Goal: Task Accomplishment & Management: Manage account settings

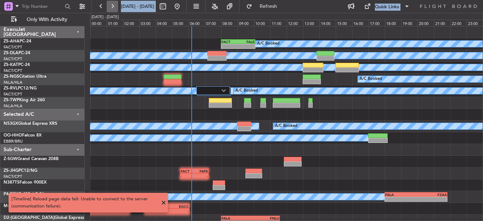
click at [116, 10] on button at bounding box center [112, 6] width 11 height 11
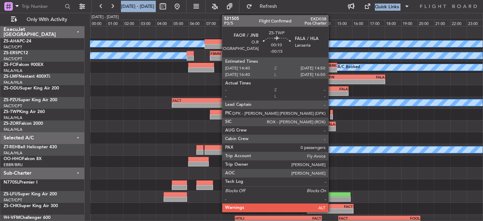
click at [332, 116] on div at bounding box center [331, 116] width 3 height 5
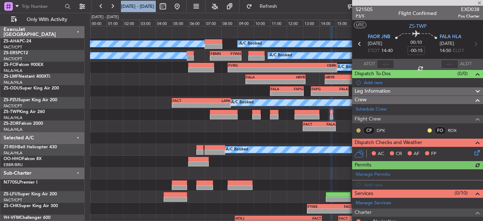
click at [358, 129] on button at bounding box center [358, 130] width 4 height 4
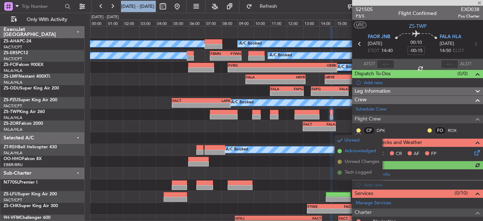
click at [354, 149] on span "Acknowledged" at bounding box center [360, 150] width 31 height 7
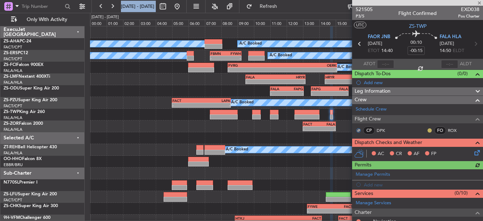
click at [428, 131] on button at bounding box center [430, 130] width 4 height 4
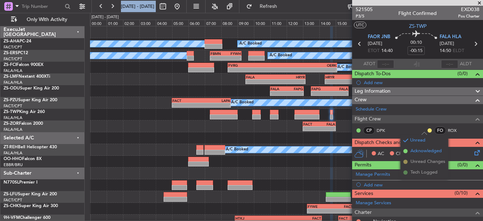
click at [402, 149] on li "Acknowledged" at bounding box center [425, 150] width 48 height 11
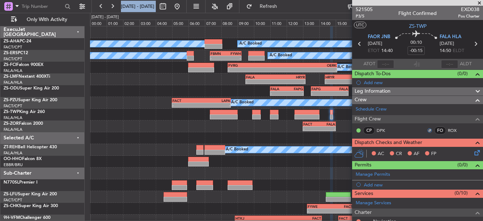
scroll to position [105, 0]
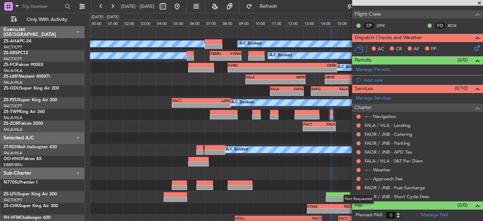
click at [359, 197] on div "Not Requested" at bounding box center [359, 198] width 30 height 9
click at [357, 197] on button at bounding box center [358, 196] width 4 height 4
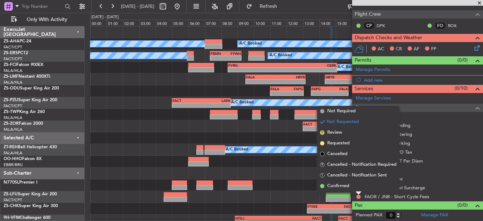
click at [358, 189] on mat-tooltip-component "Not Requested" at bounding box center [359, 184] width 40 height 19
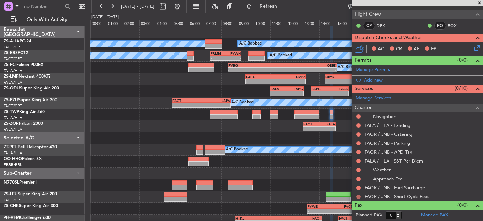
click at [358, 194] on body "[DATE] - [DATE] Refresh Quick Links Only With Activity A/C Booked A/C Booked A/…" at bounding box center [241, 110] width 483 height 221
click at [358, 195] on button at bounding box center [358, 196] width 4 height 4
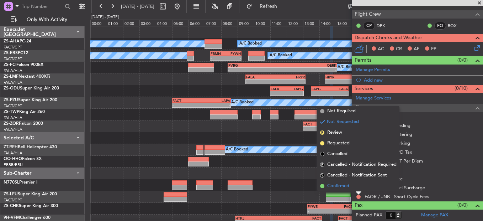
click at [332, 186] on span "Confirmed" at bounding box center [338, 185] width 22 height 7
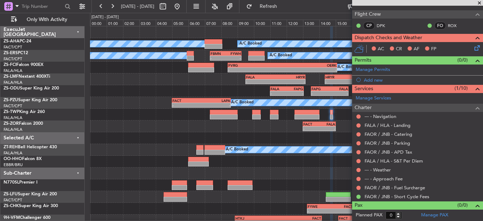
click at [356, 188] on div at bounding box center [359, 188] width 6 height 6
click at [358, 188] on button at bounding box center [358, 187] width 4 height 4
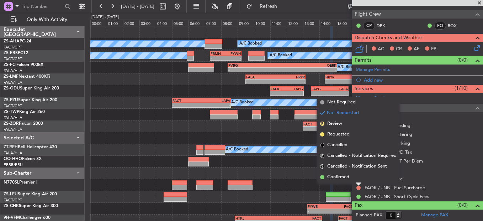
click at [357, 177] on li "Confirmed" at bounding box center [358, 176] width 82 height 11
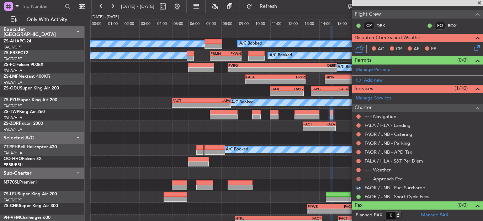
click at [357, 179] on button at bounding box center [358, 178] width 4 height 4
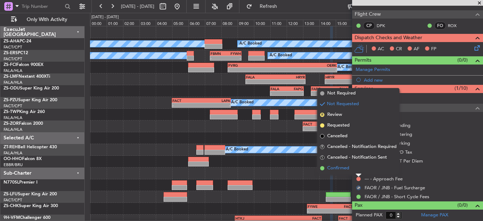
click at [359, 166] on li "Confirmed" at bounding box center [358, 168] width 82 height 11
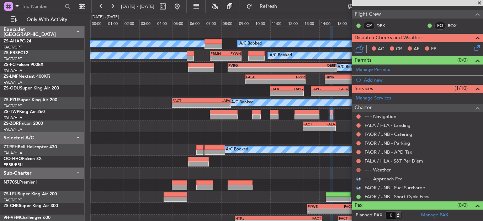
click at [360, 169] on button at bounding box center [358, 170] width 4 height 4
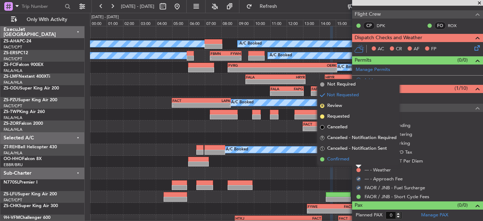
click at [358, 159] on li "Confirmed" at bounding box center [358, 159] width 82 height 11
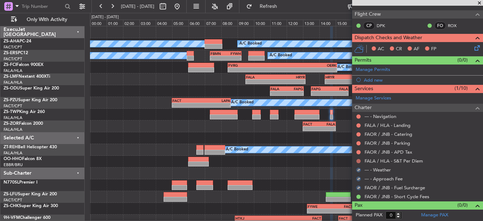
click at [358, 160] on button at bounding box center [358, 161] width 4 height 4
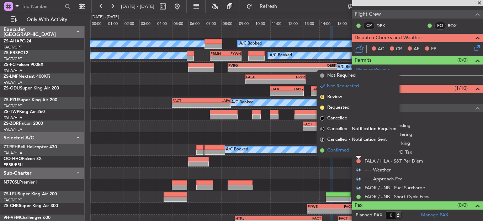
click at [358, 154] on li "Confirmed" at bounding box center [358, 150] width 82 height 11
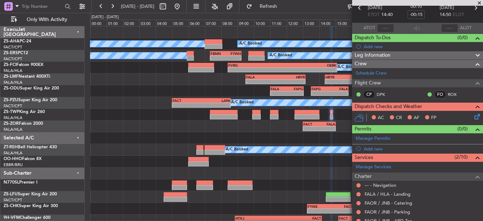
scroll to position [71, 0]
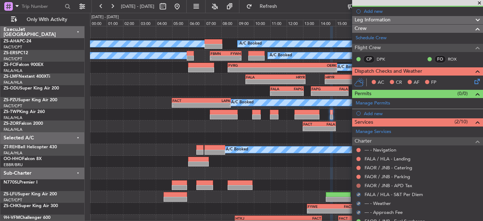
click at [358, 185] on button at bounding box center [358, 185] width 4 height 4
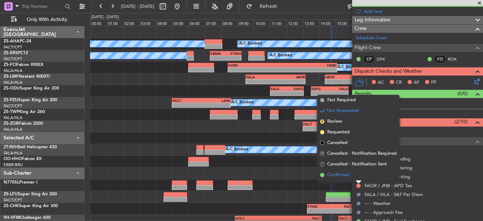
click at [358, 176] on li "Confirmed" at bounding box center [358, 174] width 82 height 11
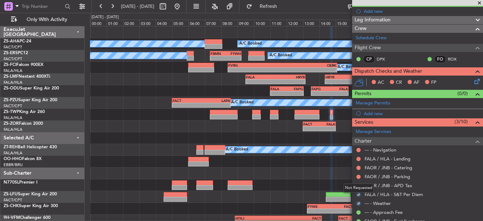
click at [356, 174] on div at bounding box center [359, 177] width 6 height 6
click at [359, 175] on button at bounding box center [358, 176] width 4 height 4
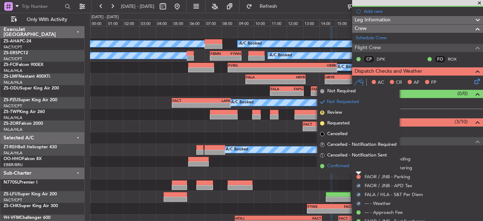
click at [360, 167] on li "Confirmed" at bounding box center [358, 165] width 82 height 11
click at [360, 167] on button at bounding box center [358, 167] width 4 height 4
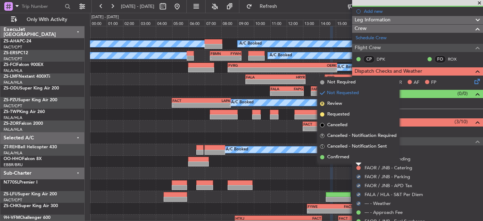
click at [357, 155] on li "Confirmed" at bounding box center [358, 157] width 82 height 11
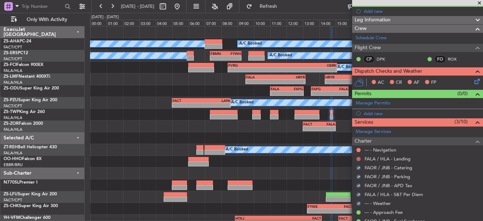
click at [358, 158] on button at bounding box center [358, 159] width 4 height 4
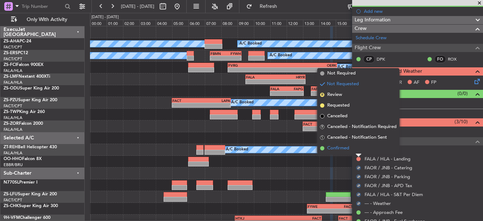
click at [356, 149] on li "Confirmed" at bounding box center [358, 148] width 82 height 11
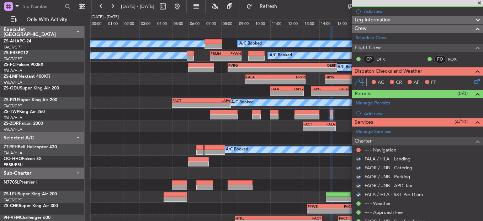
click at [356, 149] on div at bounding box center [359, 150] width 6 height 6
drag, startPoint x: 356, startPoint y: 149, endPoint x: 359, endPoint y: 152, distance: 4.3
click at [359, 152] on div at bounding box center [359, 150] width 6 height 6
click at [359, 150] on button at bounding box center [358, 150] width 4 height 4
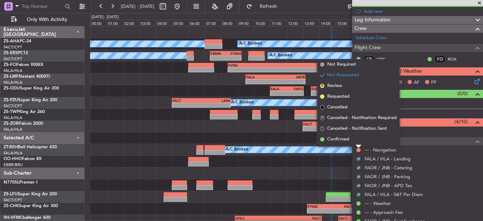
click at [357, 142] on li "Confirmed" at bounding box center [358, 139] width 82 height 11
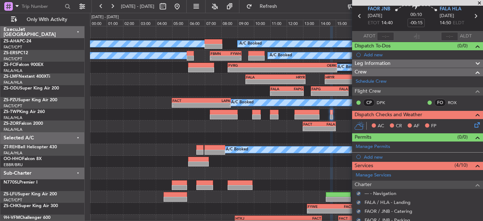
scroll to position [0, 0]
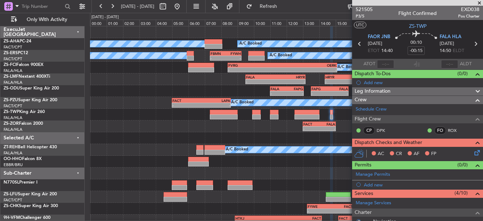
click at [473, 152] on icon at bounding box center [476, 151] width 6 height 6
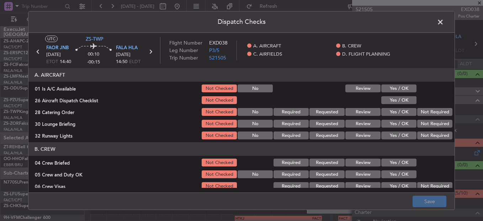
drag, startPoint x: 399, startPoint y: 90, endPoint x: 396, endPoint y: 102, distance: 11.9
click at [400, 90] on button "Yes / OK" at bounding box center [398, 88] width 35 height 8
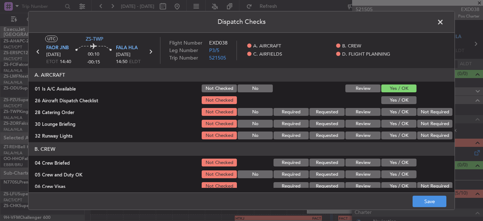
click at [396, 102] on button "Yes / OK" at bounding box center [398, 100] width 35 height 8
click at [417, 111] on button "Not Required" at bounding box center [434, 112] width 35 height 8
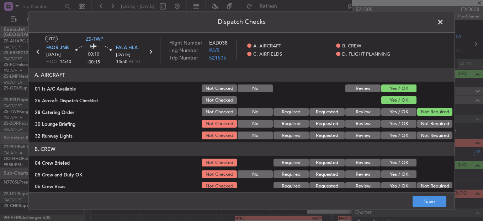
drag, startPoint x: 417, startPoint y: 118, endPoint x: 417, endPoint y: 125, distance: 6.1
click at [417, 119] on section "A. AIRCRAFT 01 Is A/C Available Not Checked No Review Yes / OK 26 Aircraft Disp…" at bounding box center [241, 104] width 426 height 72
drag, startPoint x: 417, startPoint y: 125, endPoint x: 417, endPoint y: 128, distance: 3.9
click at [417, 127] on button "Not Required" at bounding box center [434, 124] width 35 height 8
drag, startPoint x: 417, startPoint y: 129, endPoint x: 419, endPoint y: 134, distance: 5.4
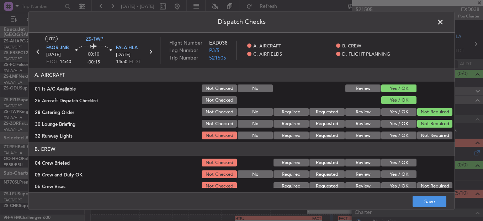
click at [418, 131] on section "A. AIRCRAFT 01 Is A/C Available Not Checked No Review Yes / OK 26 Aircraft Disp…" at bounding box center [241, 104] width 426 height 72
drag, startPoint x: 419, startPoint y: 134, endPoint x: 419, endPoint y: 138, distance: 4.0
click at [419, 137] on button "Not Required" at bounding box center [434, 135] width 35 height 8
click at [419, 138] on button "Not Required" at bounding box center [434, 135] width 35 height 8
click at [394, 165] on button "Yes / OK" at bounding box center [398, 162] width 35 height 8
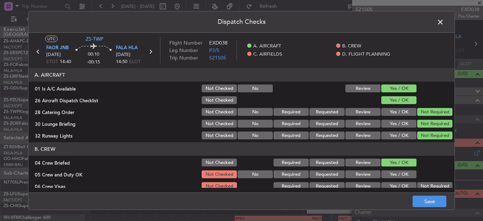
drag, startPoint x: 397, startPoint y: 167, endPoint x: 396, endPoint y: 173, distance: 6.3
click at [397, 170] on section "B. CREW 04 Crew Briefed Not Checked Required Requested Review Yes / OK 05 Crew …" at bounding box center [241, 184] width 426 height 84
click at [396, 175] on button "Yes / OK" at bounding box center [398, 174] width 35 height 8
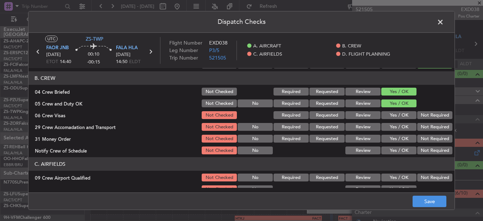
scroll to position [71, 0]
click at [426, 117] on button "Not Required" at bounding box center [434, 115] width 35 height 8
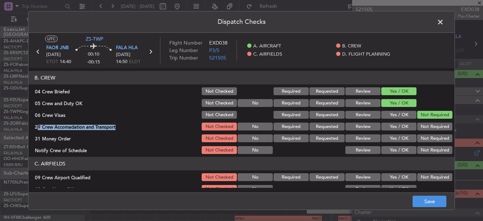
click at [426, 125] on section "B. CREW 04 Crew Briefed Not Checked Required Requested Review Yes / OK 05 Crew …" at bounding box center [241, 113] width 426 height 84
click at [429, 138] on button "Not Required" at bounding box center [434, 138] width 35 height 8
drag, startPoint x: 428, startPoint y: 126, endPoint x: 430, endPoint y: 139, distance: 13.3
click at [429, 126] on button "Not Required" at bounding box center [434, 126] width 35 height 8
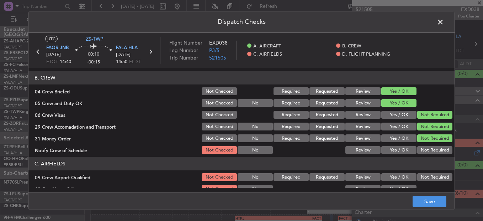
click at [433, 152] on div "Not Required" at bounding box center [434, 150] width 36 height 10
drag, startPoint x: 433, startPoint y: 152, endPoint x: 432, endPoint y: 158, distance: 6.4
click at [433, 154] on div "Not Required" at bounding box center [434, 150] width 36 height 10
click at [432, 154] on button "Not Required" at bounding box center [434, 150] width 35 height 8
drag, startPoint x: 436, startPoint y: 179, endPoint x: 433, endPoint y: 175, distance: 5.3
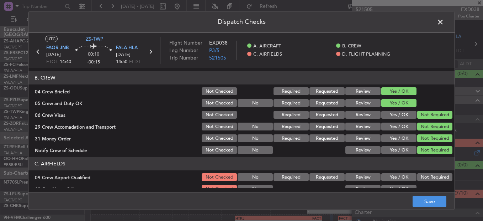
click at [435, 179] on button "Not Required" at bounding box center [434, 177] width 35 height 8
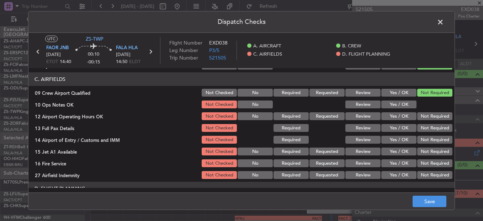
scroll to position [129, 0]
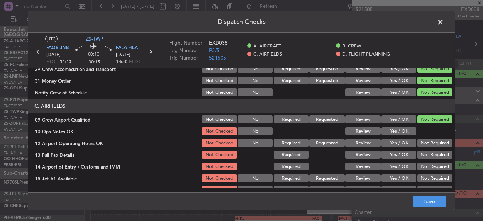
drag, startPoint x: 399, startPoint y: 135, endPoint x: 443, endPoint y: 140, distance: 44.0
click at [399, 135] on button "Yes / OK" at bounding box center [398, 131] width 35 height 8
click at [435, 141] on button "Not Required" at bounding box center [434, 143] width 35 height 8
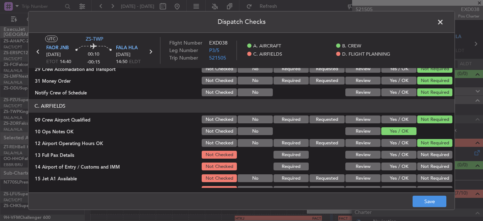
click at [436, 159] on div "Not Required" at bounding box center [434, 154] width 36 height 10
drag, startPoint x: 436, startPoint y: 159, endPoint x: 436, endPoint y: 163, distance: 4.3
click at [436, 160] on section "C. AIRFIELDS 09 Crew Airport Qualified Not Checked No Required Requested Review…" at bounding box center [241, 152] width 426 height 107
drag, startPoint x: 434, startPoint y: 152, endPoint x: 434, endPoint y: 162, distance: 10.3
click at [434, 152] on button "Not Required" at bounding box center [434, 154] width 35 height 8
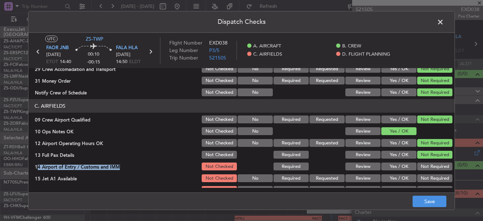
click at [436, 169] on button "Not Required" at bounding box center [434, 166] width 35 height 8
click at [437, 178] on button "Not Required" at bounding box center [434, 178] width 35 height 8
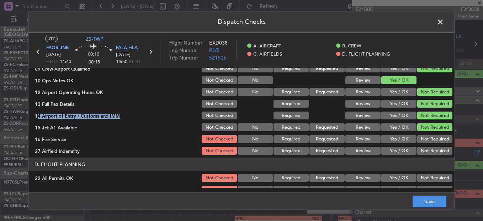
scroll to position [200, 0]
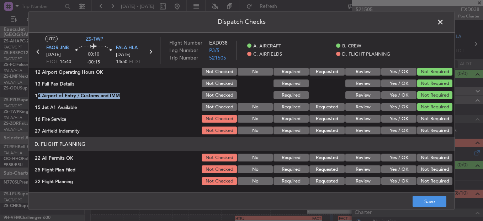
drag, startPoint x: 434, startPoint y: 121, endPoint x: 432, endPoint y: 133, distance: 12.6
click at [434, 121] on button "Not Required" at bounding box center [434, 119] width 35 height 8
drag, startPoint x: 432, startPoint y: 133, endPoint x: 431, endPoint y: 139, distance: 6.1
click at [432, 137] on article "A. AIRCRAFT 01 Is A/C Available Not Checked No Review Yes / OK 26 Aircraft Disp…" at bounding box center [241, 128] width 426 height 120
click at [430, 131] on button "Not Required" at bounding box center [434, 130] width 35 height 8
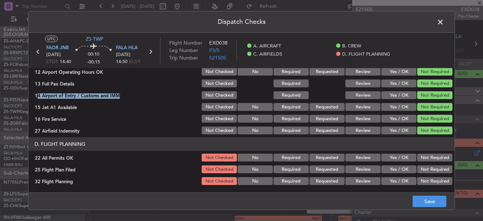
click at [434, 158] on button "Not Required" at bounding box center [434, 157] width 35 height 8
click at [396, 171] on button "Yes / OK" at bounding box center [398, 169] width 35 height 8
click at [401, 177] on button "Yes / OK" at bounding box center [398, 181] width 35 height 8
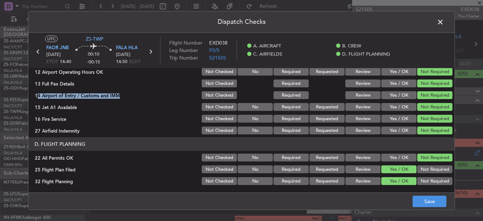
click at [360, 170] on button "Review" at bounding box center [362, 169] width 35 height 8
click at [361, 175] on section "D. FLIGHT PLANNING 22 All Permits OK Not Checked No Required Requested Review Y…" at bounding box center [241, 161] width 426 height 49
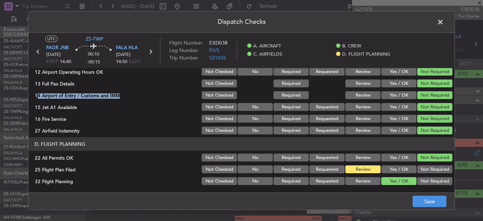
drag, startPoint x: 367, startPoint y: 181, endPoint x: 412, endPoint y: 192, distance: 46.5
click at [366, 182] on button "Review" at bounding box center [362, 181] width 35 height 8
click at [426, 203] on button "Save" at bounding box center [430, 200] width 34 height 11
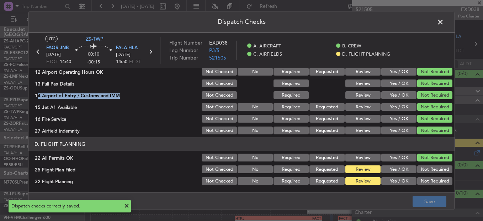
click at [444, 24] on span at bounding box center [444, 24] width 0 height 14
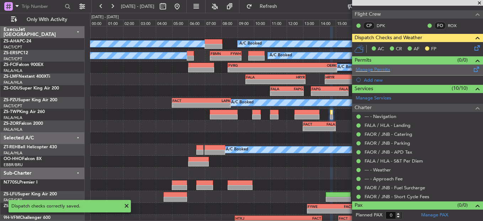
scroll to position [0, 0]
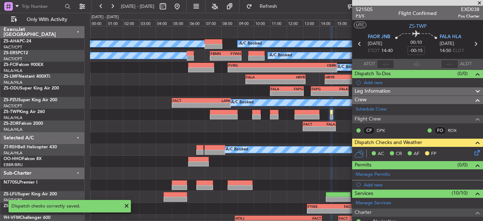
click at [357, 42] on icon at bounding box center [359, 43] width 9 height 9
type input "-00:35"
type input "3"
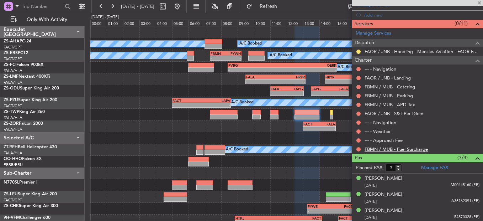
scroll to position [170, 0]
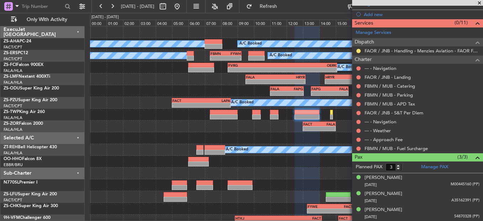
click at [362, 151] on mat-tooltip-component "Not Requested" at bounding box center [359, 159] width 40 height 19
click at [359, 148] on button at bounding box center [358, 148] width 4 height 4
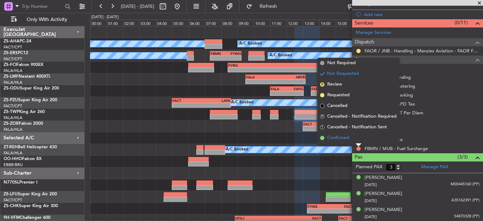
click at [360, 140] on li "Confirmed" at bounding box center [358, 137] width 82 height 11
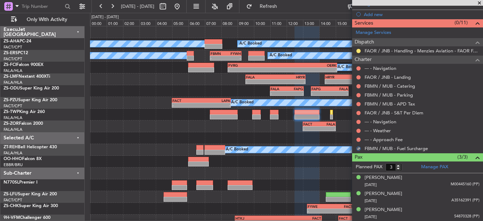
click at [360, 140] on button at bounding box center [358, 139] width 4 height 4
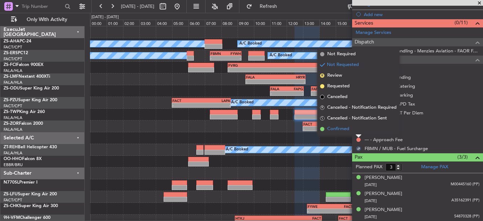
click at [361, 131] on li "Confirmed" at bounding box center [358, 128] width 82 height 11
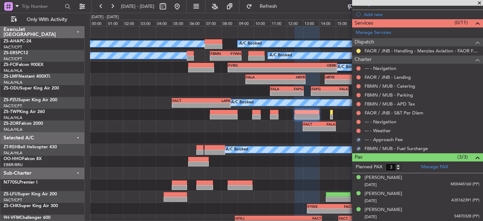
click at [361, 131] on div at bounding box center [359, 131] width 6 height 6
drag, startPoint x: 361, startPoint y: 131, endPoint x: 356, endPoint y: 131, distance: 4.6
click at [356, 131] on button at bounding box center [358, 130] width 4 height 4
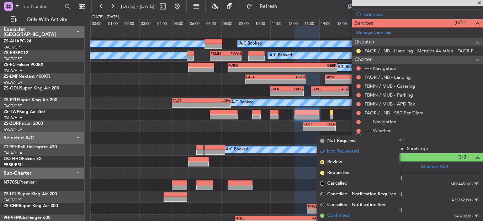
click at [339, 215] on span "Confirmed" at bounding box center [338, 215] width 22 height 7
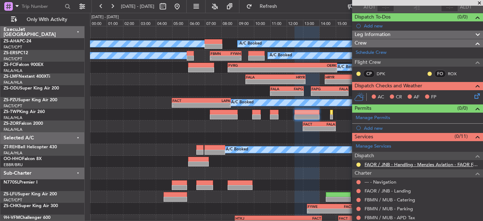
scroll to position [99, 0]
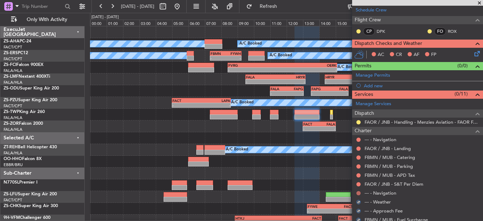
click at [357, 191] on button at bounding box center [358, 193] width 4 height 4
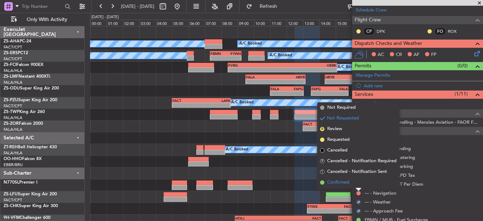
click at [359, 184] on li "Confirmed" at bounding box center [358, 182] width 82 height 11
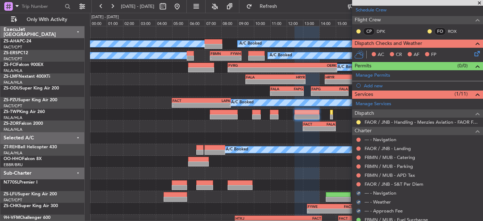
click at [359, 184] on button at bounding box center [358, 184] width 4 height 4
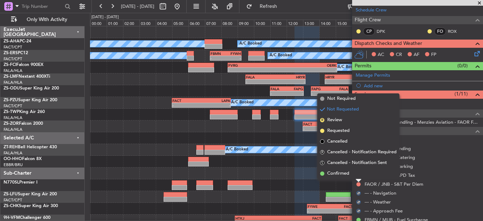
drag, startPoint x: 359, startPoint y: 184, endPoint x: 349, endPoint y: 173, distance: 14.9
click at [348, 173] on span "Confirmed" at bounding box center [338, 173] width 22 height 7
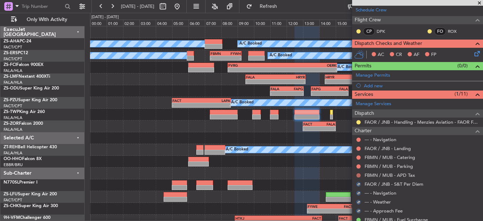
click at [358, 175] on button at bounding box center [358, 175] width 4 height 4
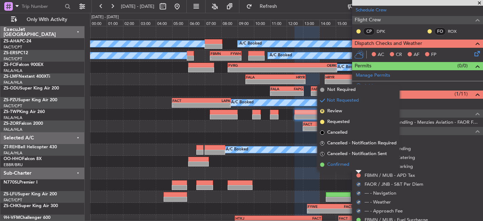
click at [353, 164] on li "Confirmed" at bounding box center [358, 164] width 82 height 11
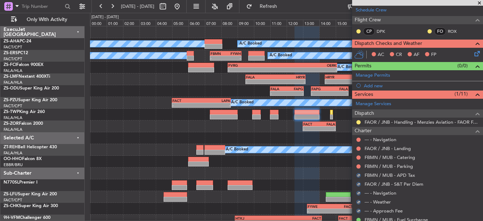
click at [359, 168] on mat-tooltip-component "Not Requested" at bounding box center [359, 177] width 40 height 19
click at [358, 164] on button at bounding box center [358, 166] width 4 height 4
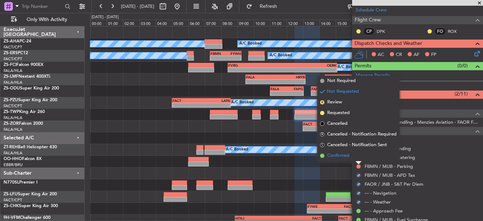
click at [355, 160] on li "Confirmed" at bounding box center [358, 155] width 82 height 11
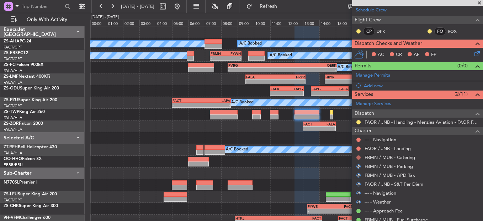
click at [360, 157] on button at bounding box center [358, 157] width 4 height 4
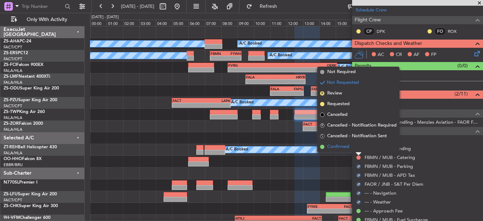
click at [351, 147] on li "Confirmed" at bounding box center [358, 146] width 82 height 11
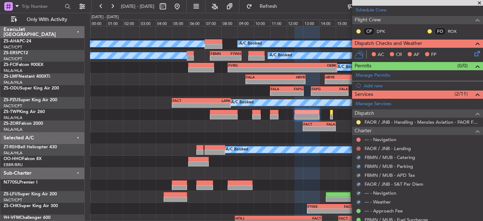
click at [359, 147] on button at bounding box center [358, 148] width 4 height 4
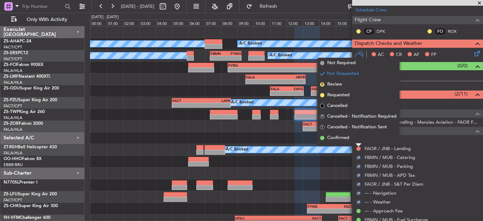
click at [354, 142] on li "Confirmed" at bounding box center [358, 137] width 82 height 11
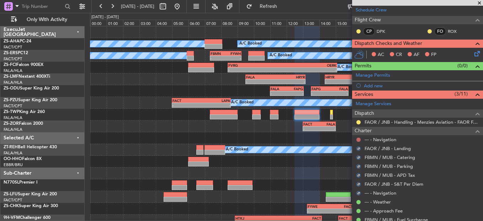
click at [359, 139] on button at bounding box center [358, 139] width 4 height 4
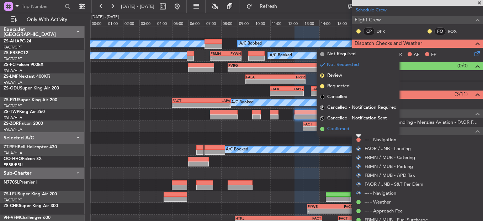
click at [357, 130] on li "Confirmed" at bounding box center [358, 128] width 82 height 11
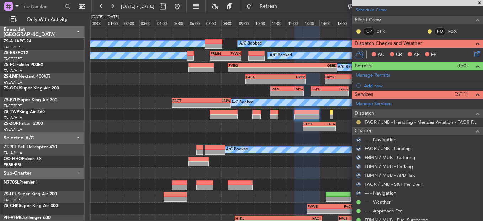
click at [359, 122] on button at bounding box center [358, 122] width 4 height 4
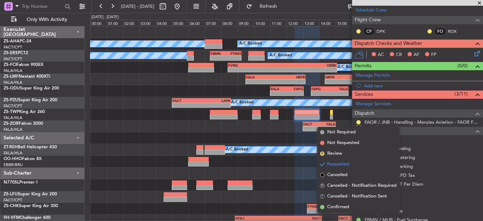
drag, startPoint x: 336, startPoint y: 202, endPoint x: 416, endPoint y: 131, distance: 107.3
click at [335, 202] on li "Confirmed" at bounding box center [358, 206] width 82 height 11
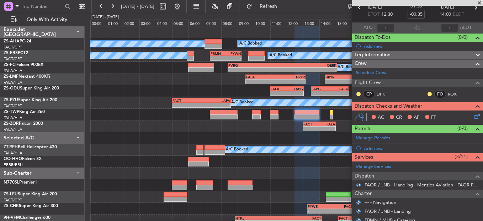
scroll to position [0, 0]
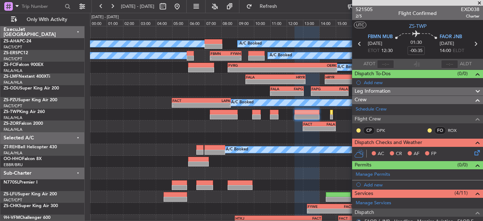
click at [421, 131] on div "CP DPK FO ROX" at bounding box center [418, 131] width 128 height 12
click at [427, 131] on div at bounding box center [430, 130] width 6 height 6
click at [428, 129] on button at bounding box center [430, 130] width 4 height 4
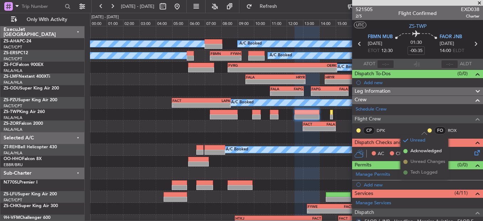
drag, startPoint x: 411, startPoint y: 146, endPoint x: 409, endPoint y: 149, distance: 3.7
click at [411, 146] on li "Acknowledged" at bounding box center [425, 150] width 48 height 11
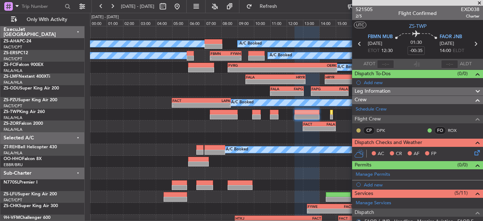
click at [360, 130] on button at bounding box center [358, 130] width 4 height 4
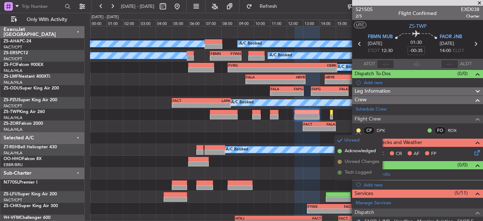
drag, startPoint x: 365, startPoint y: 150, endPoint x: 415, endPoint y: 149, distance: 49.8
click at [365, 150] on span "Acknowledged" at bounding box center [360, 150] width 31 height 7
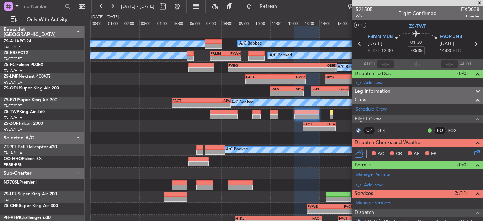
click at [473, 152] on icon at bounding box center [476, 151] width 6 height 6
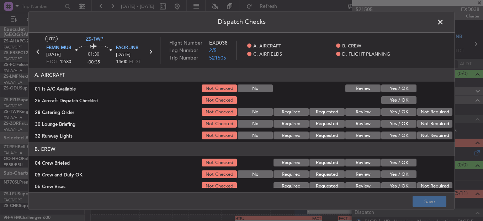
click at [401, 92] on div "Yes / OK" at bounding box center [398, 88] width 36 height 10
click at [405, 89] on button "Yes / OK" at bounding box center [398, 88] width 35 height 8
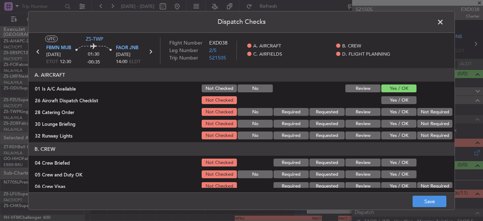
drag, startPoint x: 407, startPoint y: 98, endPoint x: 430, endPoint y: 105, distance: 23.7
click at [408, 99] on button "Yes / OK" at bounding box center [398, 100] width 35 height 8
click at [439, 109] on div "Not Required" at bounding box center [434, 112] width 36 height 10
click at [439, 116] on button "Not Required" at bounding box center [434, 112] width 35 height 8
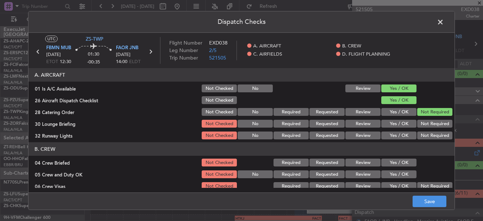
click at [439, 122] on button "Not Required" at bounding box center [434, 124] width 35 height 8
click at [438, 127] on button "Not Required" at bounding box center [434, 124] width 35 height 8
click at [437, 131] on section "A. AIRCRAFT 01 Is A/C Available Not Checked No Review Yes / OK 26 Aircraft Disp…" at bounding box center [241, 104] width 426 height 72
click at [435, 136] on button "Not Required" at bounding box center [434, 135] width 35 height 8
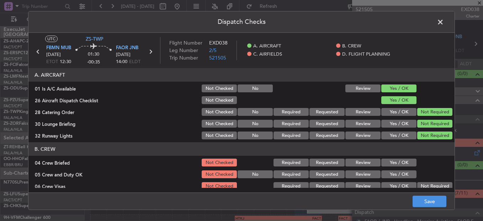
click at [404, 164] on button "Yes / OK" at bounding box center [398, 162] width 35 height 8
click at [403, 176] on button "Yes / OK" at bounding box center [398, 174] width 35 height 8
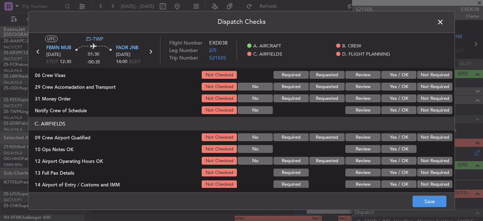
scroll to position [71, 0]
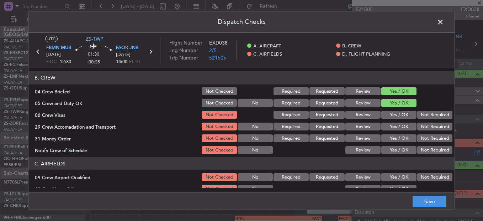
click at [426, 118] on button "Not Required" at bounding box center [434, 115] width 35 height 8
click at [428, 129] on button "Not Required" at bounding box center [434, 126] width 35 height 8
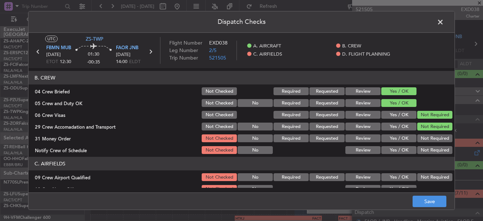
click at [432, 135] on button "Not Required" at bounding box center [434, 138] width 35 height 8
drag, startPoint x: 434, startPoint y: 141, endPoint x: 435, endPoint y: 147, distance: 6.9
click at [434, 144] on section "B. CREW 04 Crew Briefed Not Checked Required Requested Review Yes / OK 05 Crew …" at bounding box center [241, 113] width 426 height 84
drag, startPoint x: 435, startPoint y: 149, endPoint x: 435, endPoint y: 153, distance: 3.9
click at [435, 150] on button "Not Required" at bounding box center [434, 150] width 35 height 8
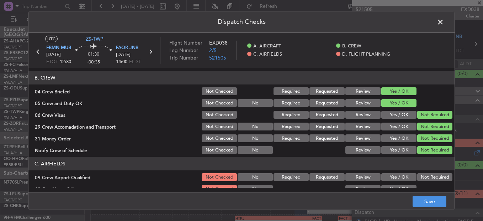
click at [433, 178] on button "Not Required" at bounding box center [434, 177] width 35 height 8
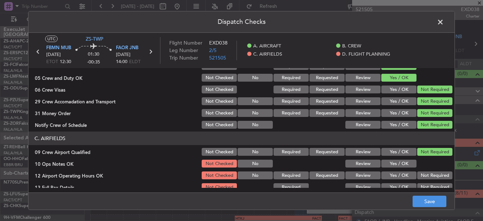
scroll to position [107, 0]
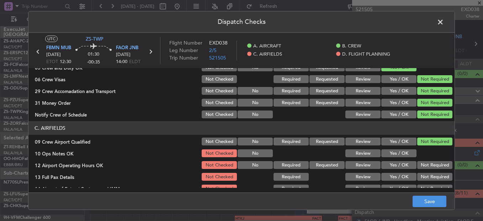
click at [394, 151] on button "Yes / OK" at bounding box center [398, 153] width 35 height 8
click at [441, 174] on button "Not Required" at bounding box center [434, 177] width 35 height 8
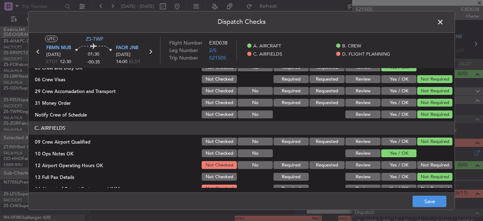
click at [432, 168] on button "Not Required" at bounding box center [434, 165] width 35 height 8
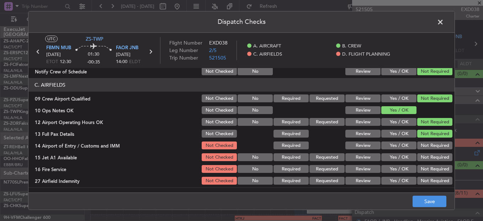
scroll to position [200, 0]
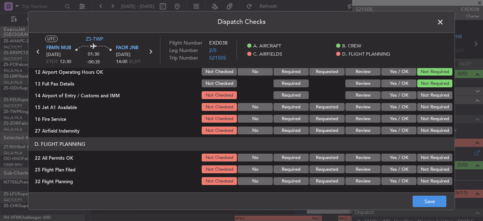
click at [420, 98] on button "Not Required" at bounding box center [434, 95] width 35 height 8
drag, startPoint x: 420, startPoint y: 98, endPoint x: 425, endPoint y: 109, distance: 12.0
click at [422, 103] on section "C. AIRFIELDS 09 Crew Airport Qualified Not Checked No Required Requested Review…" at bounding box center [241, 81] width 426 height 107
click at [428, 113] on section "C. AIRFIELDS 09 Crew Airport Qualified Not Checked No Required Requested Review…" at bounding box center [241, 81] width 426 height 107
click at [427, 105] on button "Not Required" at bounding box center [434, 107] width 35 height 8
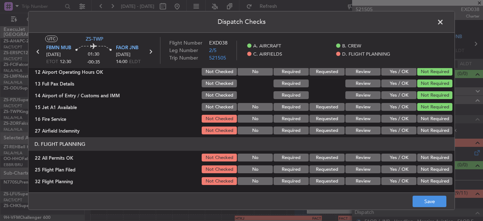
click at [432, 116] on section "C. AIRFIELDS 09 Crew Airport Qualified Not Checked No Required Requested Review…" at bounding box center [241, 81] width 426 height 107
click at [432, 121] on button "Not Required" at bounding box center [434, 119] width 35 height 8
click at [432, 132] on button "Not Required" at bounding box center [434, 130] width 35 height 8
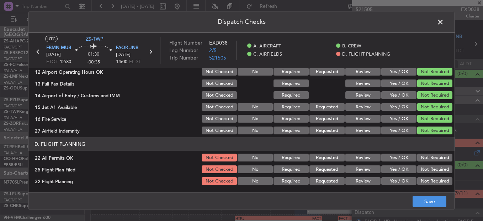
click at [428, 157] on button "Not Required" at bounding box center [434, 157] width 35 height 8
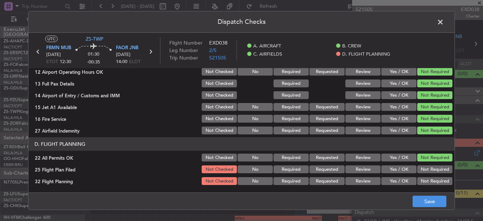
drag, startPoint x: 374, startPoint y: 169, endPoint x: 374, endPoint y: 173, distance: 4.3
click at [374, 168] on button "Review" at bounding box center [362, 169] width 35 height 8
click at [374, 174] on div "Review" at bounding box center [362, 169] width 36 height 10
click at [371, 182] on button "Review" at bounding box center [362, 181] width 35 height 8
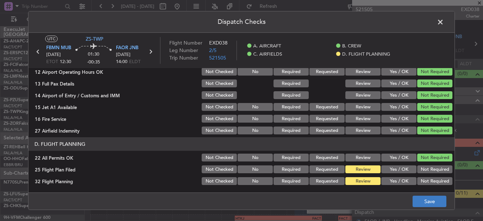
drag, startPoint x: 413, startPoint y: 195, endPoint x: 423, endPoint y: 201, distance: 11.2
click at [413, 195] on footer "Save" at bounding box center [241, 200] width 426 height 17
click at [423, 201] on button "Save" at bounding box center [430, 200] width 34 height 11
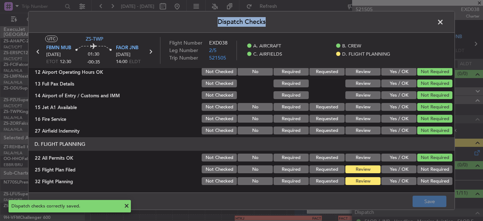
drag, startPoint x: 437, startPoint y: 23, endPoint x: 437, endPoint y: 36, distance: 13.5
click at [437, 36] on div "Dispatch Checks UTC ZS-TWP FBMN MUB 15/08/2025 ETOT 12:30 01:30 -00:35 FAOR JNB…" at bounding box center [241, 110] width 427 height 199
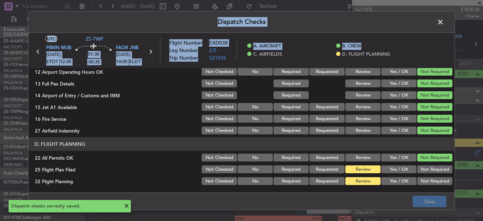
drag, startPoint x: 437, startPoint y: 36, endPoint x: 437, endPoint y: 23, distance: 12.8
click at [444, 22] on span at bounding box center [444, 24] width 0 height 14
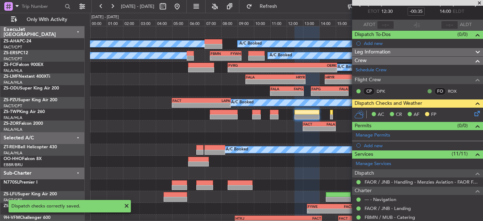
scroll to position [0, 0]
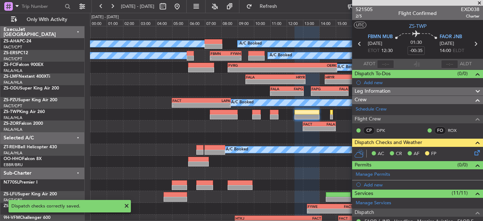
click at [358, 46] on icon at bounding box center [359, 43] width 9 height 9
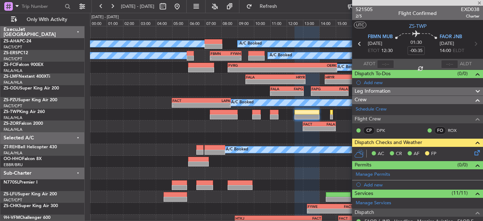
type input "-00:10"
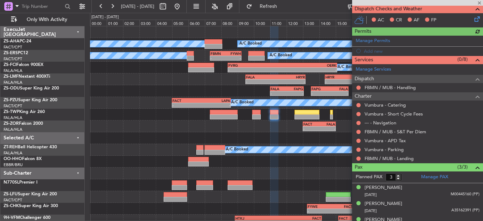
scroll to position [143, 0]
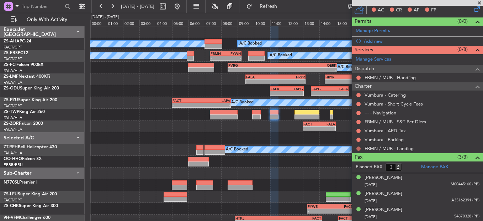
click at [358, 146] on button at bounding box center [358, 148] width 4 height 4
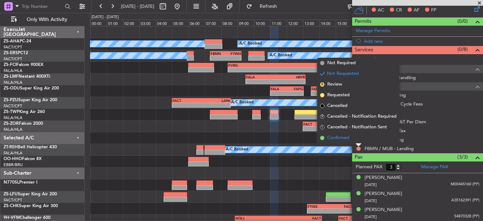
click at [361, 138] on li "Confirmed" at bounding box center [358, 137] width 82 height 11
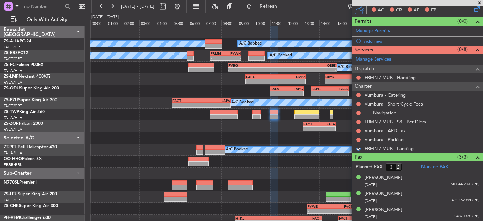
click at [358, 137] on div at bounding box center [359, 140] width 6 height 6
click at [359, 138] on button at bounding box center [358, 139] width 4 height 4
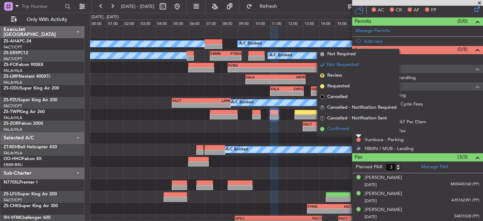
click at [359, 128] on li "Confirmed" at bounding box center [358, 128] width 82 height 11
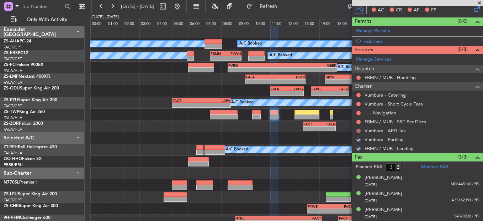
click at [357, 128] on button at bounding box center [358, 130] width 4 height 4
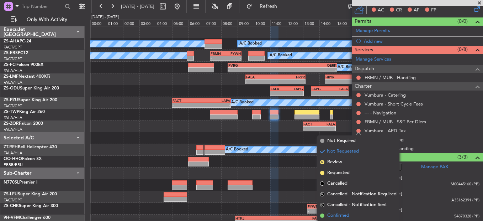
click at [341, 215] on span "Confirmed" at bounding box center [338, 215] width 22 height 7
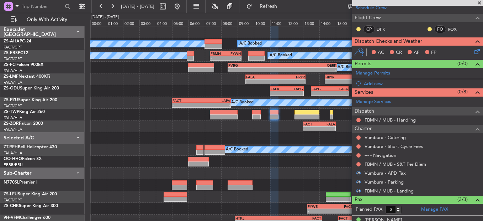
scroll to position [72, 0]
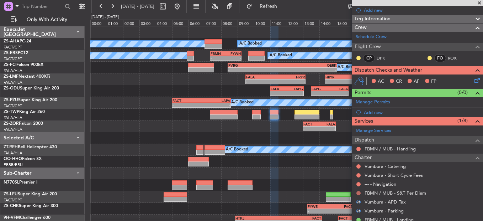
click at [358, 194] on button at bounding box center [358, 193] width 4 height 4
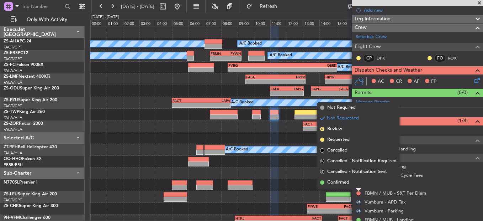
click at [359, 182] on li "Confirmed" at bounding box center [358, 182] width 82 height 11
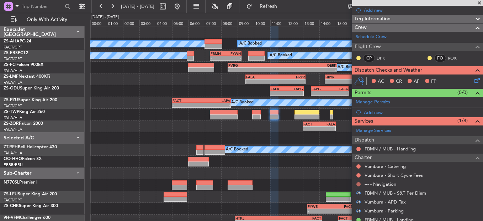
click at [359, 182] on button at bounding box center [358, 184] width 4 height 4
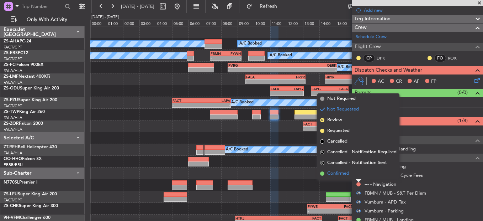
click at [360, 169] on li "Confirmed" at bounding box center [358, 173] width 82 height 11
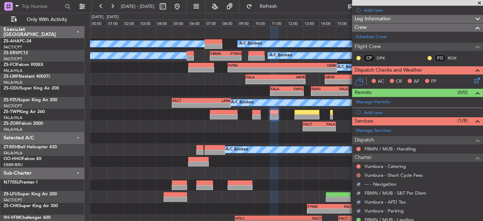
click at [360, 177] on mat-tooltip-component "Not Requested" at bounding box center [359, 186] width 40 height 19
click at [360, 174] on button at bounding box center [358, 175] width 4 height 4
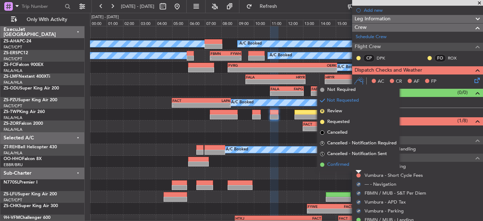
click at [359, 166] on li "Confirmed" at bounding box center [358, 164] width 82 height 11
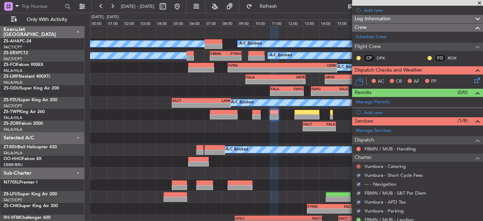
click at [359, 166] on button at bounding box center [358, 166] width 4 height 4
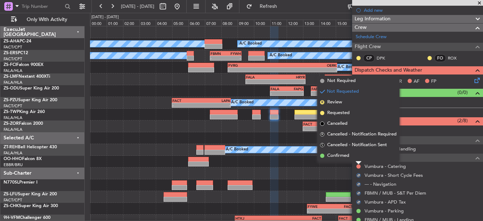
click at [357, 159] on li "Confirmed" at bounding box center [358, 155] width 82 height 11
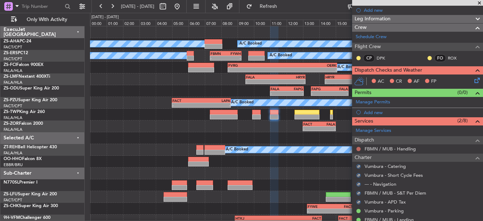
click at [359, 148] on button at bounding box center [358, 149] width 4 height 4
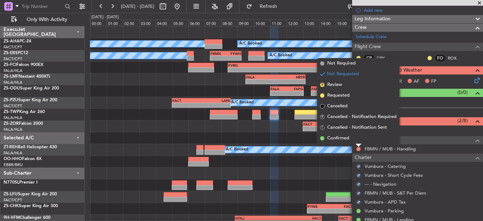
click at [360, 138] on li "Confirmed" at bounding box center [358, 138] width 82 height 11
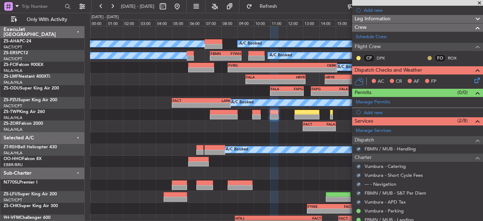
click at [428, 57] on button at bounding box center [430, 58] width 4 height 4
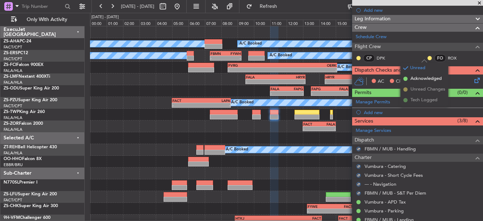
drag, startPoint x: 411, startPoint y: 80, endPoint x: 407, endPoint y: 79, distance: 4.4
click at [411, 80] on span "Acknowledged" at bounding box center [426, 78] width 31 height 7
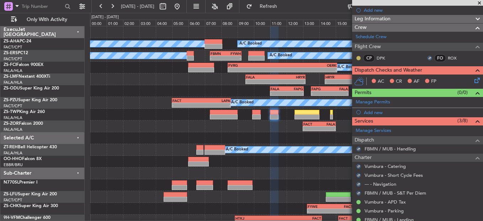
click at [353, 59] on fb-app "15 Aug 2025 - 16 Aug 2025 Refresh Quick Links Only With Activity A/C Booked A/C…" at bounding box center [241, 112] width 483 height 215
click at [360, 59] on button at bounding box center [358, 58] width 4 height 4
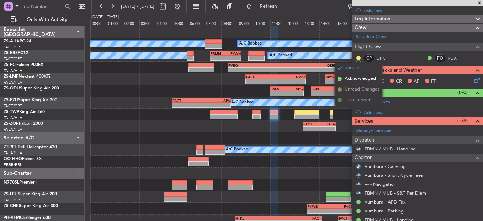
click at [361, 80] on span "Acknowledged" at bounding box center [360, 78] width 31 height 7
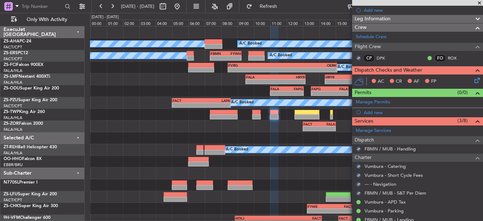
click at [473, 79] on icon at bounding box center [476, 79] width 6 height 6
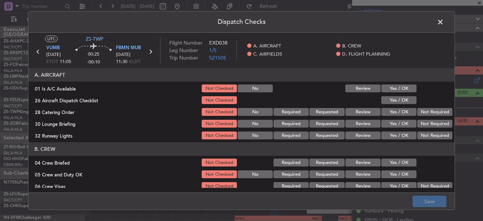
click at [397, 90] on button "Yes / OK" at bounding box center [398, 88] width 35 height 8
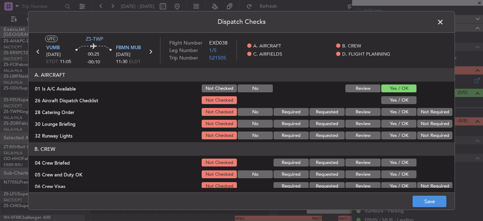
drag, startPoint x: 397, startPoint y: 100, endPoint x: 397, endPoint y: 107, distance: 6.4
click at [397, 106] on section "A. AIRCRAFT 01 Is A/C Available Not Checked No Review Yes / OK 26 Aircraft Disp…" at bounding box center [241, 104] width 426 height 72
drag, startPoint x: 382, startPoint y: 96, endPoint x: 397, endPoint y: 100, distance: 14.9
click at [385, 96] on button "Yes / OK" at bounding box center [398, 100] width 35 height 8
click at [422, 109] on button "Not Required" at bounding box center [434, 112] width 35 height 8
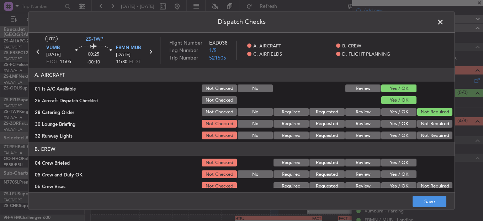
drag, startPoint x: 424, startPoint y: 114, endPoint x: 424, endPoint y: 124, distance: 9.6
click at [424, 118] on section "A. AIRCRAFT 01 Is A/C Available Not Checked No Review Yes / OK 26 Aircraft Disp…" at bounding box center [241, 104] width 426 height 72
click at [424, 121] on button "Not Required" at bounding box center [434, 124] width 35 height 8
click at [425, 128] on div "Not Required" at bounding box center [434, 123] width 36 height 10
click at [425, 139] on div "Not Required" at bounding box center [434, 135] width 36 height 10
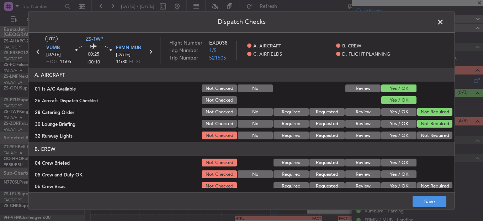
click at [423, 136] on button "Not Required" at bounding box center [434, 135] width 35 height 8
click at [396, 163] on button "Yes / OK" at bounding box center [398, 162] width 35 height 8
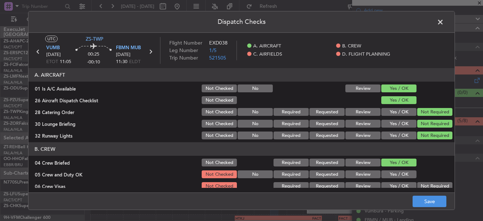
click at [392, 170] on div "Yes / OK" at bounding box center [398, 174] width 36 height 10
click at [402, 177] on button "Yes / OK" at bounding box center [398, 174] width 35 height 8
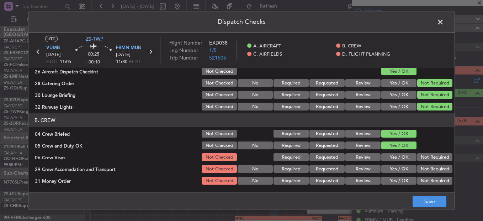
scroll to position [71, 0]
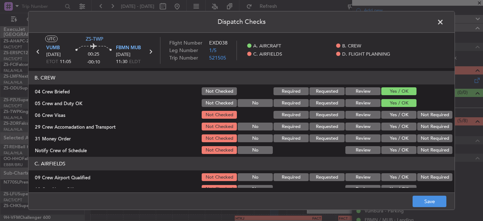
click at [436, 117] on button "Not Required" at bounding box center [434, 115] width 35 height 8
click at [435, 124] on button "Not Required" at bounding box center [434, 126] width 35 height 8
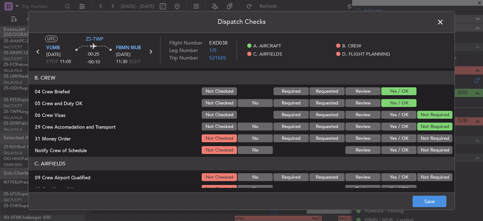
drag, startPoint x: 434, startPoint y: 125, endPoint x: 432, endPoint y: 135, distance: 9.8
click at [434, 126] on button "Not Required" at bounding box center [434, 126] width 35 height 8
click at [432, 136] on section "B. CREW 04 Crew Briefed Not Checked Required Requested Review Yes / OK 05 Crew …" at bounding box center [241, 113] width 426 height 84
click at [432, 138] on button "Not Required" at bounding box center [434, 138] width 35 height 8
click at [430, 147] on div "Not Required" at bounding box center [434, 150] width 36 height 10
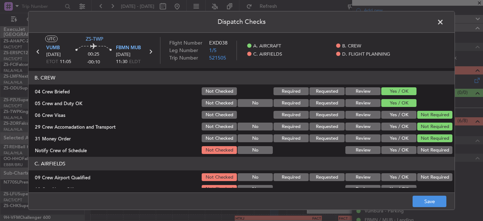
click at [432, 152] on button "Not Required" at bounding box center [434, 150] width 35 height 8
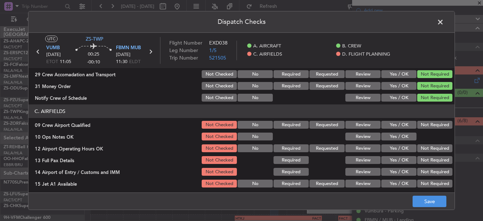
scroll to position [178, 0]
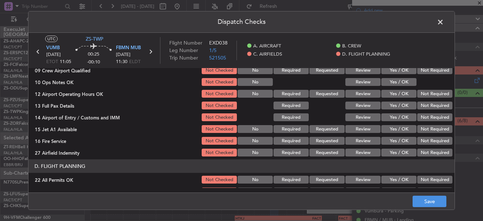
drag, startPoint x: 428, startPoint y: 74, endPoint x: 415, endPoint y: 79, distance: 13.4
click at [426, 74] on button "Not Required" at bounding box center [434, 70] width 35 height 8
click at [409, 82] on button "Yes / OK" at bounding box center [398, 82] width 35 height 8
drag, startPoint x: 440, startPoint y: 95, endPoint x: 441, endPoint y: 100, distance: 4.4
click at [441, 97] on button "Not Required" at bounding box center [434, 94] width 35 height 8
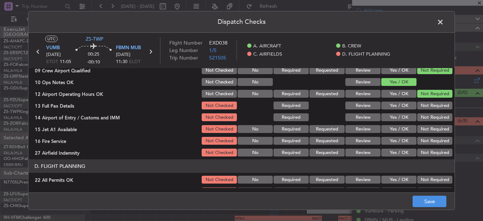
click at [441, 100] on section "C. AIRFIELDS 09 Crew Airport Qualified Not Checked No Required Requested Review…" at bounding box center [241, 103] width 426 height 107
click at [425, 111] on section "C. AIRFIELDS 09 Crew Airport Qualified Not Checked No Required Requested Review…" at bounding box center [241, 103] width 426 height 107
drag, startPoint x: 425, startPoint y: 111, endPoint x: 425, endPoint y: 115, distance: 4.3
click at [425, 115] on section "C. AIRFIELDS 09 Crew Airport Qualified Not Checked No Required Requested Review…" at bounding box center [241, 103] width 426 height 107
drag, startPoint x: 425, startPoint y: 115, endPoint x: 423, endPoint y: 106, distance: 9.8
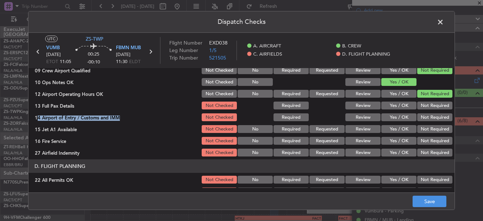
click at [424, 104] on button "Not Required" at bounding box center [434, 105] width 35 height 8
drag, startPoint x: 423, startPoint y: 107, endPoint x: 423, endPoint y: 114, distance: 6.4
click at [423, 113] on section "C. AIRFIELDS 09 Crew Airport Qualified Not Checked No Required Requested Review…" at bounding box center [241, 103] width 426 height 107
click at [425, 132] on button "Not Required" at bounding box center [434, 129] width 35 height 8
click at [425, 134] on div "Not Required" at bounding box center [434, 129] width 36 height 10
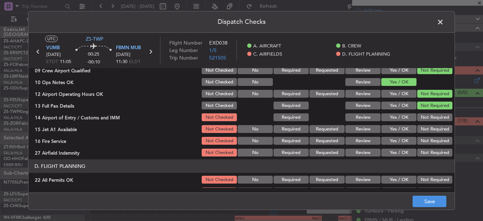
click at [425, 134] on div "Not Required" at bounding box center [434, 129] width 36 height 10
drag, startPoint x: 425, startPoint y: 134, endPoint x: 425, endPoint y: 122, distance: 12.1
click at [425, 121] on button "Not Required" at bounding box center [434, 117] width 35 height 8
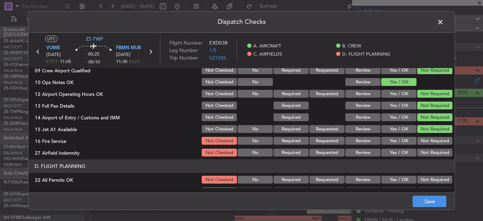
click at [426, 136] on div "Not Required" at bounding box center [434, 141] width 36 height 10
click at [425, 142] on button "Not Required" at bounding box center [434, 141] width 35 height 8
click at [427, 156] on button "Not Required" at bounding box center [434, 152] width 35 height 8
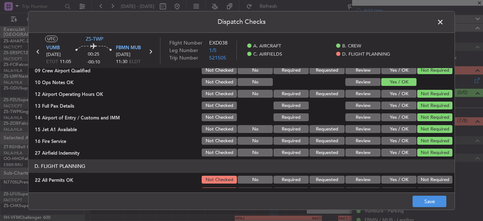
click at [427, 157] on div "Not Required" at bounding box center [434, 152] width 36 height 10
click at [427, 177] on button "Not Required" at bounding box center [434, 179] width 35 height 8
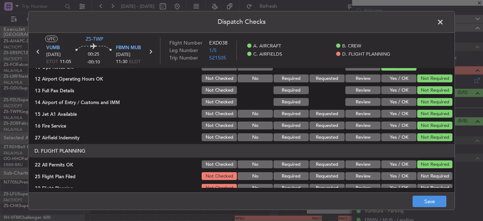
scroll to position [200, 0]
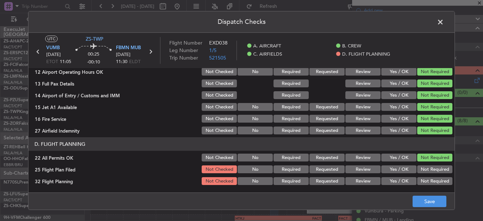
click at [394, 169] on button "Yes / OK" at bounding box center [398, 169] width 35 height 8
click at [369, 170] on button "Review" at bounding box center [362, 169] width 35 height 8
click at [366, 175] on section "D. FLIGHT PLANNING 22 All Permits OK Not Checked No Required Requested Review Y…" at bounding box center [241, 161] width 426 height 49
click at [367, 180] on button "Review" at bounding box center [362, 181] width 35 height 8
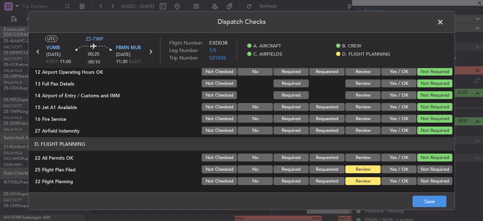
drag, startPoint x: 408, startPoint y: 198, endPoint x: 425, endPoint y: 193, distance: 17.1
click at [408, 198] on footer "Save" at bounding box center [241, 200] width 426 height 17
click at [428, 199] on button "Save" at bounding box center [430, 200] width 34 height 11
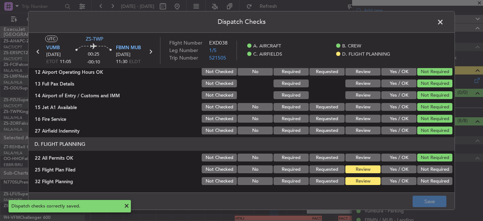
click at [444, 25] on span at bounding box center [444, 24] width 0 height 14
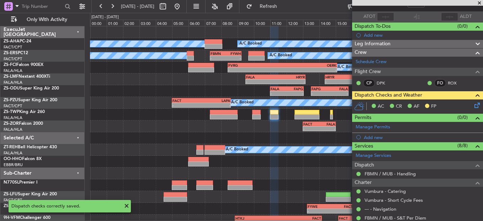
scroll to position [0, 0]
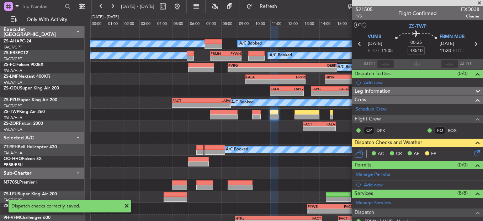
click at [360, 45] on icon at bounding box center [359, 43] width 9 height 9
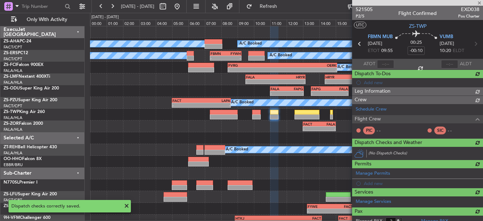
type input "0"
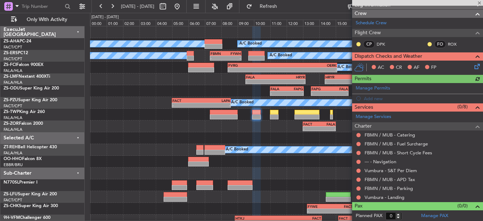
scroll to position [87, 0]
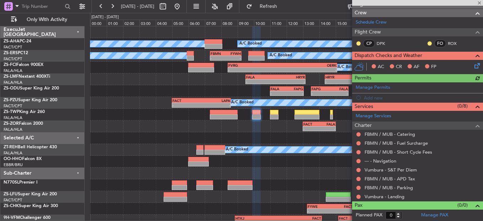
click at [363, 197] on div "Vumbura - Landing" at bounding box center [417, 196] width 131 height 9
click at [359, 195] on button at bounding box center [358, 196] width 4 height 4
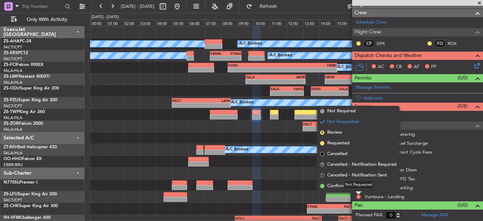
click at [356, 187] on div "Not Requested" at bounding box center [359, 184] width 30 height 9
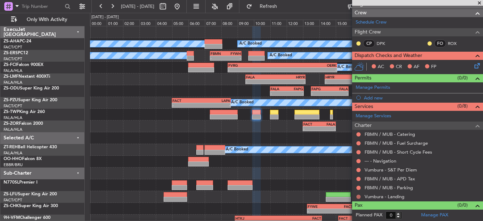
drag, startPoint x: 356, startPoint y: 188, endPoint x: 359, endPoint y: 195, distance: 7.7
click at [359, 197] on button at bounding box center [358, 196] width 4 height 4
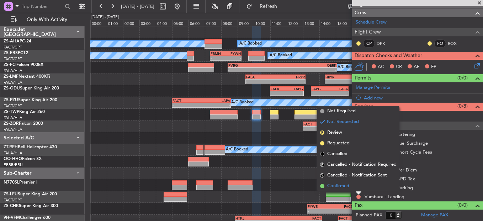
click at [343, 184] on span "Confirmed" at bounding box center [338, 185] width 22 height 7
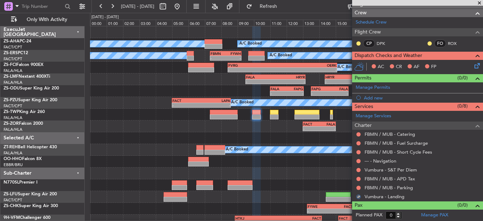
click at [363, 187] on div "FBMN / MUB - Parking" at bounding box center [417, 187] width 131 height 9
click at [359, 186] on button at bounding box center [358, 187] width 4 height 4
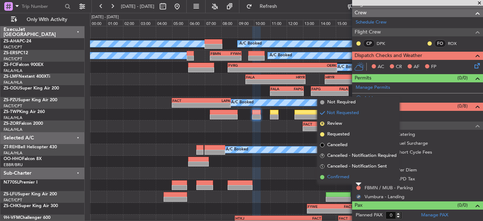
click at [355, 178] on li "Confirmed" at bounding box center [358, 176] width 82 height 11
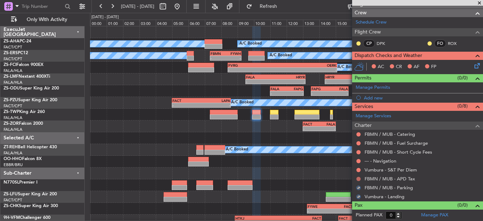
click at [357, 179] on button at bounding box center [358, 178] width 4 height 4
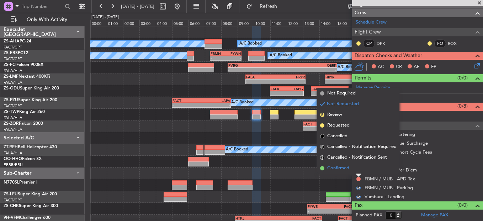
click at [356, 169] on li "Confirmed" at bounding box center [358, 168] width 82 height 11
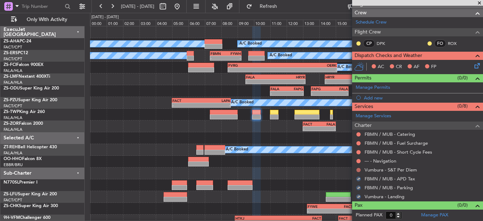
click at [359, 170] on button at bounding box center [358, 170] width 4 height 4
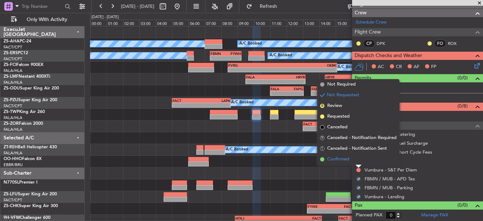
click at [356, 160] on li "Confirmed" at bounding box center [358, 159] width 82 height 11
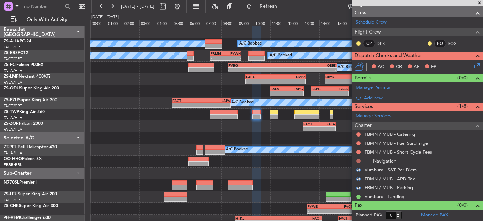
click at [360, 161] on button at bounding box center [358, 161] width 4 height 4
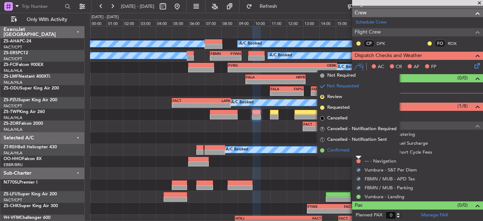
click at [359, 154] on li "Confirmed" at bounding box center [358, 150] width 82 height 11
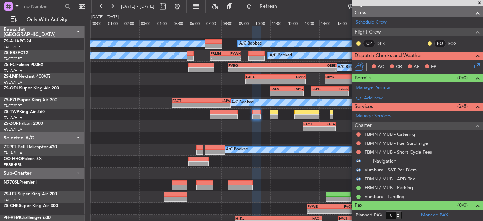
click at [359, 149] on div at bounding box center [359, 152] width 6 height 6
click at [358, 152] on button at bounding box center [358, 152] width 4 height 4
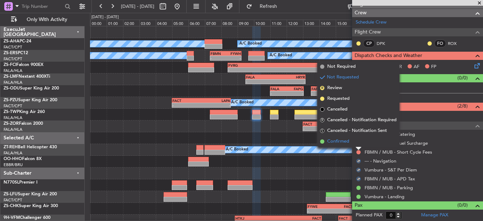
click at [362, 143] on li "Confirmed" at bounding box center [358, 141] width 82 height 11
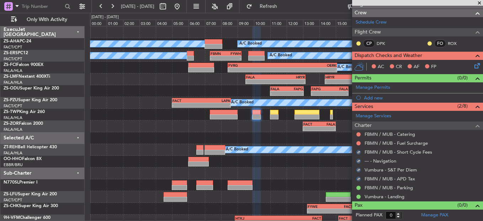
click at [362, 143] on div "FBMN / MUB - Fuel Surcharge" at bounding box center [417, 142] width 131 height 9
drag, startPoint x: 362, startPoint y: 143, endPoint x: 358, endPoint y: 143, distance: 4.3
click at [359, 143] on button at bounding box center [358, 143] width 4 height 4
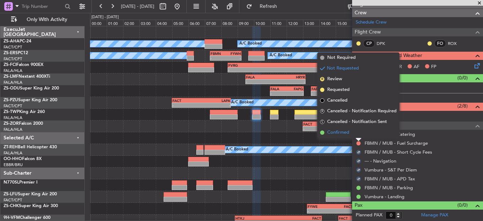
click at [358, 131] on li "Confirmed" at bounding box center [358, 132] width 82 height 11
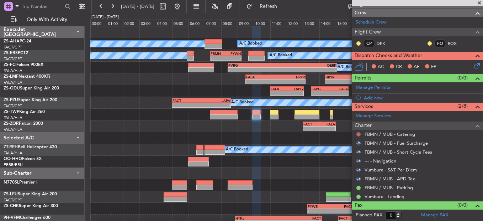
click at [360, 133] on button at bounding box center [358, 134] width 4 height 4
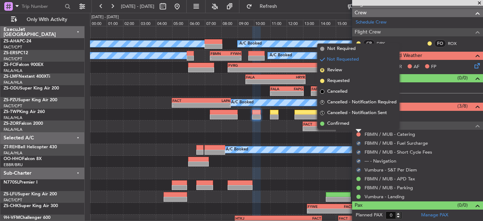
click at [359, 122] on li "Confirmed" at bounding box center [358, 123] width 82 height 11
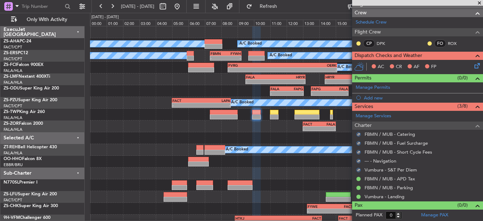
click at [360, 45] on body "15 Aug 2025 - 16 Aug 2025 Refresh Quick Links Only With Activity A/C Booked A/C…" at bounding box center [241, 110] width 483 height 221
click at [359, 45] on mat-tooltip-component "Unread" at bounding box center [359, 54] width 26 height 19
click at [358, 42] on button at bounding box center [358, 43] width 4 height 4
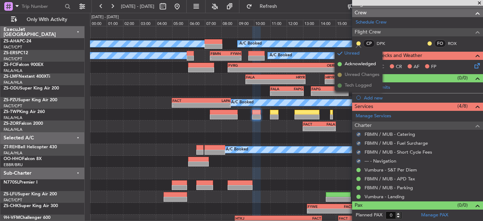
click at [358, 62] on mat-tooltip-component "Unread" at bounding box center [359, 54] width 26 height 19
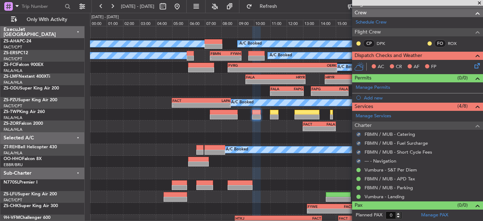
click at [360, 46] on div at bounding box center [359, 44] width 6 height 6
click at [359, 43] on button at bounding box center [358, 43] width 4 height 4
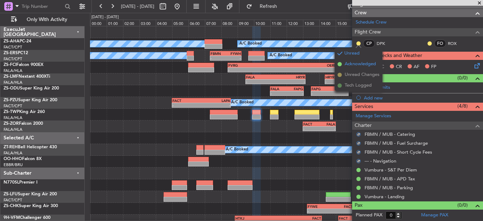
click at [344, 64] on li "Acknowledged" at bounding box center [359, 64] width 48 height 11
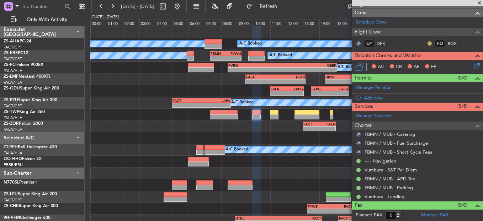
click at [428, 42] on button at bounding box center [430, 43] width 4 height 4
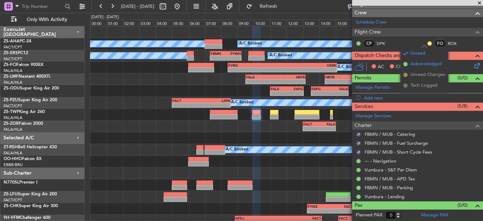
click at [423, 62] on span "Acknowledged" at bounding box center [426, 63] width 31 height 7
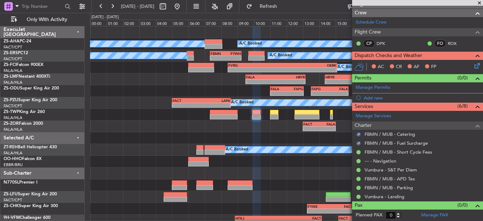
click at [473, 64] on icon at bounding box center [476, 65] width 6 height 6
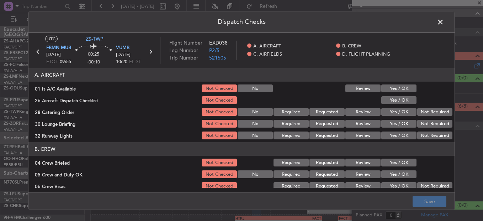
drag, startPoint x: 396, startPoint y: 88, endPoint x: 397, endPoint y: 95, distance: 7.9
click at [396, 87] on button "Yes / OK" at bounding box center [398, 88] width 35 height 8
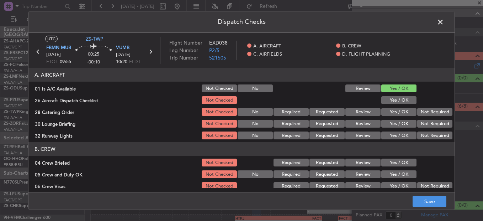
drag, startPoint x: 397, startPoint y: 95, endPoint x: 398, endPoint y: 101, distance: 5.4
click at [397, 98] on section "A. AIRCRAFT 01 Is A/C Available Not Checked No Review Yes / OK 26 Aircraft Disp…" at bounding box center [241, 104] width 426 height 72
drag, startPoint x: 398, startPoint y: 101, endPoint x: 410, endPoint y: 105, distance: 13.3
click at [398, 102] on button "Yes / OK" at bounding box center [398, 100] width 35 height 8
click at [416, 106] on section "A. AIRCRAFT 01 Is A/C Available Not Checked No Review Yes / OK 26 Aircraft Disp…" at bounding box center [241, 104] width 426 height 72
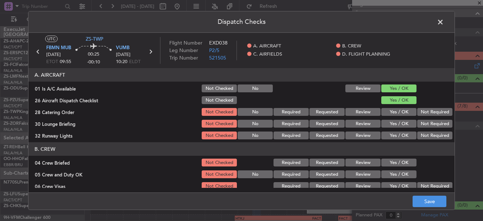
click at [418, 113] on button "Not Required" at bounding box center [434, 112] width 35 height 8
click at [418, 118] on section "A. AIRCRAFT 01 Is A/C Available Not Checked No Review Yes / OK 26 Aircraft Disp…" at bounding box center [241, 104] width 426 height 72
click at [420, 124] on button "Not Required" at bounding box center [434, 124] width 35 height 8
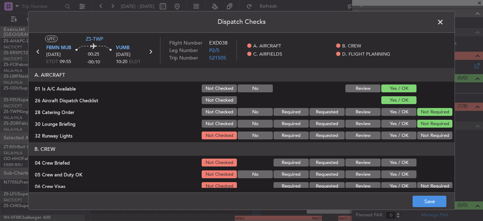
drag, startPoint x: 420, startPoint y: 127, endPoint x: 420, endPoint y: 135, distance: 7.5
click at [420, 129] on section "A. AIRCRAFT 01 Is A/C Available Not Checked No Review Yes / OK 26 Aircraft Disp…" at bounding box center [241, 104] width 426 height 72
click at [420, 133] on button "Not Required" at bounding box center [434, 135] width 35 height 8
click at [420, 137] on button "Not Required" at bounding box center [434, 135] width 35 height 8
click at [399, 163] on button "Yes / OK" at bounding box center [398, 162] width 35 height 8
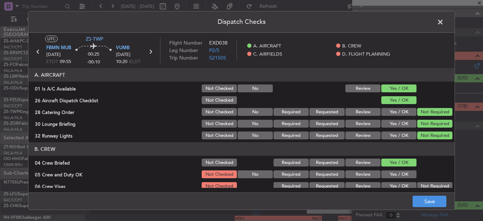
click at [399, 173] on button "Yes / OK" at bounding box center [398, 174] width 35 height 8
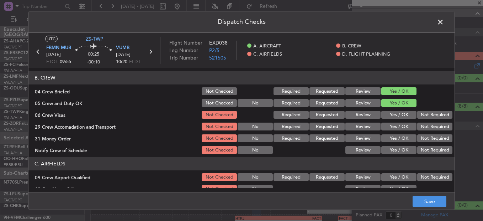
click at [436, 116] on button "Not Required" at bounding box center [434, 115] width 35 height 8
drag, startPoint x: 432, startPoint y: 123, endPoint x: 430, endPoint y: 132, distance: 9.9
click at [431, 127] on section "B. CREW 04 Crew Briefed Not Checked Required Requested Review Yes / OK 05 Crew …" at bounding box center [241, 113] width 426 height 84
click at [430, 132] on section "B. CREW 04 Crew Briefed Not Checked Required Requested Review Yes / OK 05 Crew …" at bounding box center [241, 113] width 426 height 84
click at [429, 134] on section "B. CREW 04 Crew Briefed Not Checked Required Requested Review Yes / OK 05 Crew …" at bounding box center [241, 113] width 426 height 84
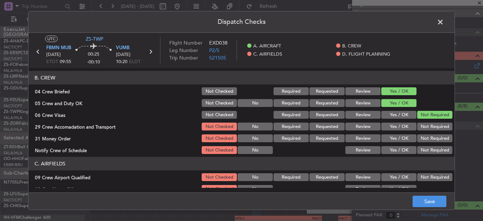
click at [428, 127] on button "Not Required" at bounding box center [434, 126] width 35 height 8
click at [428, 138] on button "Not Required" at bounding box center [434, 138] width 35 height 8
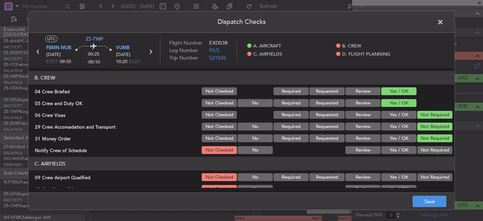
drag, startPoint x: 428, startPoint y: 142, endPoint x: 429, endPoint y: 148, distance: 6.1
click at [428, 143] on div "Not Required" at bounding box center [434, 138] width 36 height 10
click at [429, 148] on button "Not Required" at bounding box center [434, 150] width 35 height 8
click at [429, 154] on div "Not Required" at bounding box center [434, 150] width 36 height 10
click at [428, 167] on header "C. AIRFIELDS" at bounding box center [241, 164] width 426 height 14
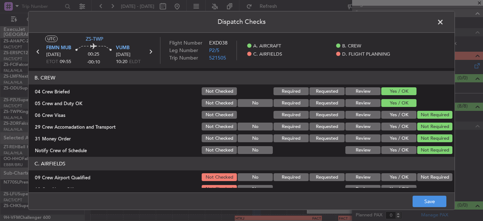
click at [427, 174] on section "C. AIRFIELDS 09 Crew Airport Qualified Not Checked No Required Requested Review…" at bounding box center [241, 210] width 426 height 107
click at [423, 179] on button "Not Required" at bounding box center [434, 177] width 35 height 8
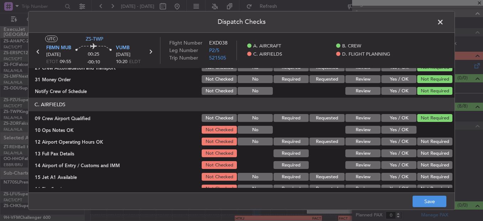
scroll to position [129, 0]
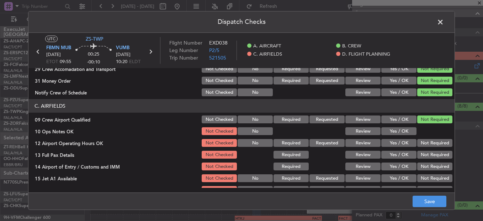
drag, startPoint x: 401, startPoint y: 129, endPoint x: 402, endPoint y: 133, distance: 4.2
click at [401, 131] on button "Yes / OK" at bounding box center [398, 131] width 35 height 8
click at [413, 142] on section "C. AIRFIELDS 09 Crew Airport Qualified Not Checked No Required Requested Review…" at bounding box center [241, 152] width 426 height 107
click at [417, 143] on button "Not Required" at bounding box center [434, 143] width 35 height 8
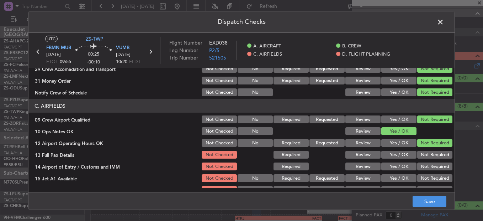
click at [420, 148] on section "C. AIRFIELDS 09 Crew Airport Qualified Not Checked No Required Requested Review…" at bounding box center [241, 152] width 426 height 107
click at [419, 156] on button "Not Required" at bounding box center [434, 154] width 35 height 8
drag, startPoint x: 419, startPoint y: 160, endPoint x: 419, endPoint y: 163, distance: 3.6
click at [419, 160] on section "C. AIRFIELDS 09 Crew Airport Qualified Not Checked No Required Requested Review…" at bounding box center [241, 152] width 426 height 107
click at [420, 167] on button "Not Required" at bounding box center [434, 166] width 35 height 8
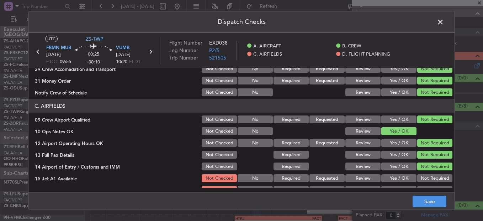
click at [421, 174] on section "C. AIRFIELDS 09 Crew Airport Qualified Not Checked No Required Requested Review…" at bounding box center [241, 152] width 426 height 107
click at [423, 182] on div "Not Required" at bounding box center [434, 178] width 36 height 10
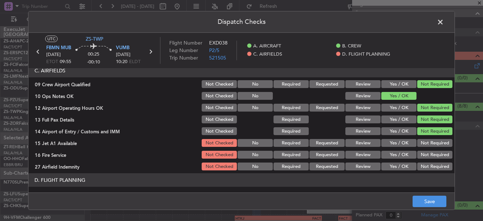
scroll to position [200, 0]
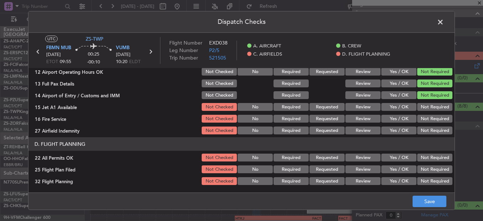
click at [428, 112] on section "C. AIRFIELDS 09 Crew Airport Qualified Not Checked No Required Requested Review…" at bounding box center [241, 81] width 426 height 107
click at [427, 110] on button "Not Required" at bounding box center [434, 107] width 35 height 8
drag, startPoint x: 425, startPoint y: 113, endPoint x: 424, endPoint y: 120, distance: 6.8
click at [424, 120] on section "C. AIRFIELDS 09 Crew Airport Qualified Not Checked No Required Requested Review…" at bounding box center [241, 81] width 426 height 107
click at [424, 122] on button "Not Required" at bounding box center [434, 119] width 35 height 8
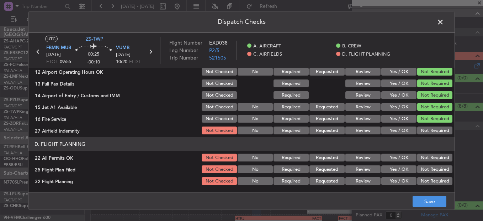
click at [424, 134] on button "Not Required" at bounding box center [434, 130] width 35 height 8
click at [426, 151] on section "D. FLIGHT PLANNING 22 All Permits OK Not Checked No Required Requested Review Y…" at bounding box center [241, 161] width 426 height 49
click at [419, 157] on button "Not Required" at bounding box center [434, 157] width 35 height 8
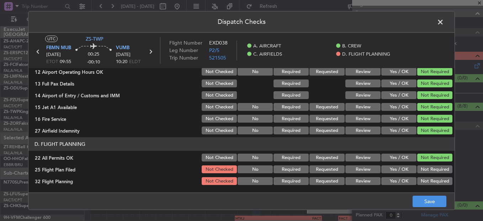
drag, startPoint x: 361, startPoint y: 170, endPoint x: 360, endPoint y: 176, distance: 6.8
click at [360, 170] on button "Review" at bounding box center [362, 169] width 35 height 8
click at [363, 181] on button "Review" at bounding box center [362, 181] width 35 height 8
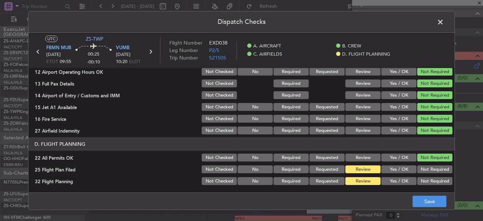
click at [451, 210] on div "Dispatch Checks UTC ZS-TWP FBMN MUB 15/08/2025 ETOT 09:55 00:25 -00:10 VUMB 15/…" at bounding box center [241, 110] width 483 height 221
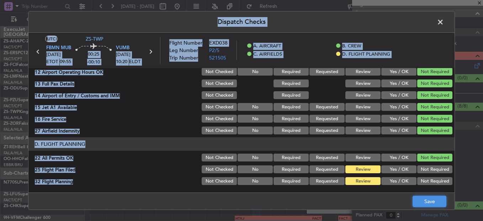
drag, startPoint x: 451, startPoint y: 210, endPoint x: 439, endPoint y: 205, distance: 13.0
click at [443, 206] on button "Save" at bounding box center [430, 200] width 34 height 11
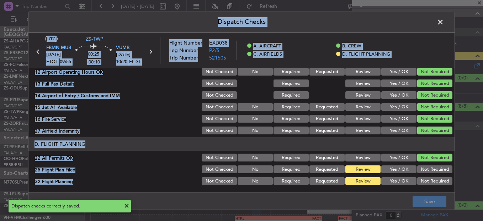
click at [446, 20] on header "Dispatch Checks" at bounding box center [241, 21] width 426 height 21
click at [444, 21] on span at bounding box center [444, 24] width 0 height 14
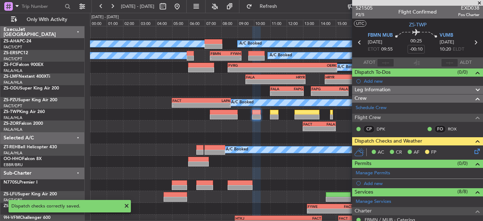
scroll to position [0, 0]
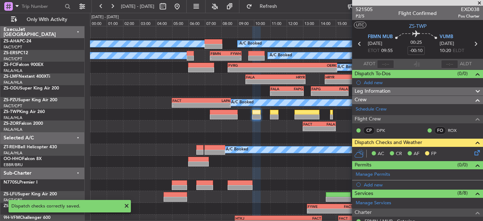
click at [358, 43] on icon at bounding box center [359, 43] width 9 height 9
type input "-00:20"
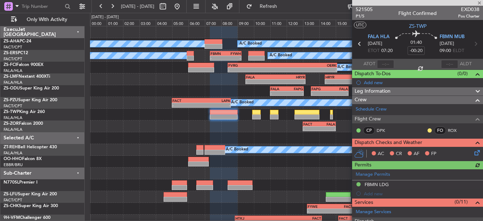
click at [420, 130] on div "CP DPK FO ROX" at bounding box center [418, 131] width 128 height 12
click at [428, 129] on button at bounding box center [430, 130] width 4 height 4
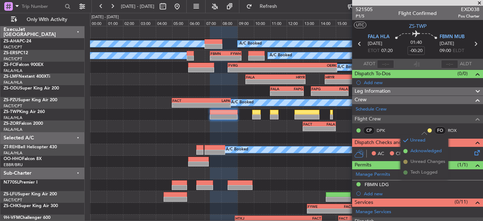
click at [416, 150] on span "Acknowledged" at bounding box center [426, 150] width 31 height 7
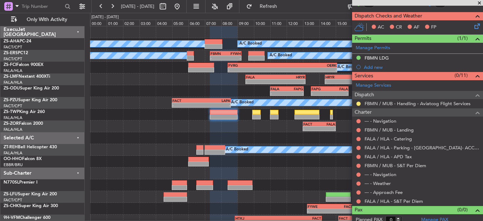
scroll to position [131, 0]
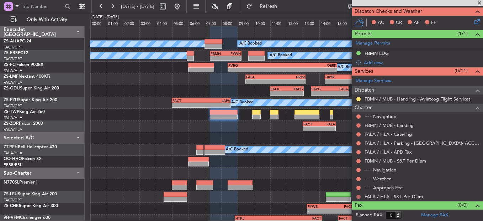
click at [358, 196] on button at bounding box center [358, 196] width 4 height 4
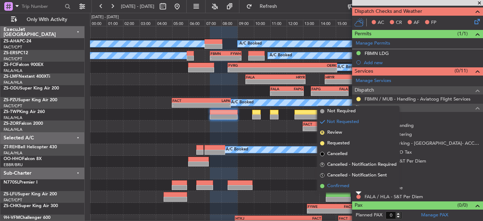
click at [362, 188] on li "Confirmed" at bounding box center [358, 185] width 82 height 11
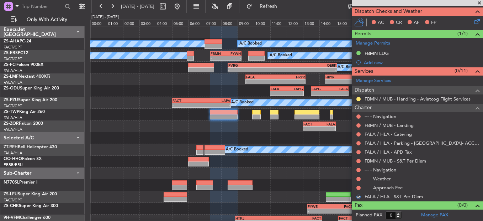
click at [361, 188] on div "--- - Approach Fee" at bounding box center [417, 187] width 131 height 9
click at [357, 187] on button at bounding box center [358, 187] width 4 height 4
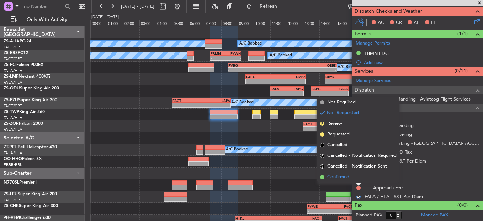
click at [357, 178] on li "Confirmed" at bounding box center [358, 176] width 82 height 11
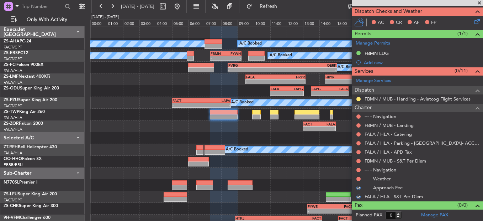
click at [357, 178] on button at bounding box center [358, 178] width 4 height 4
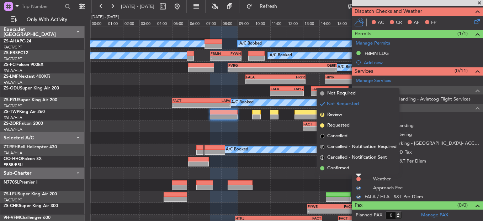
drag, startPoint x: 357, startPoint y: 178, endPoint x: 358, endPoint y: 171, distance: 6.8
click at [358, 172] on li "Confirmed" at bounding box center [358, 168] width 82 height 11
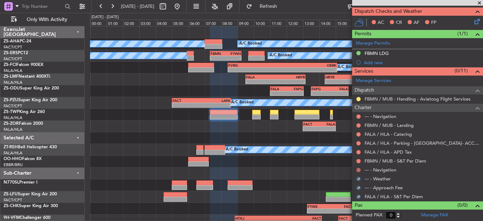
click at [357, 169] on button at bounding box center [358, 170] width 4 height 4
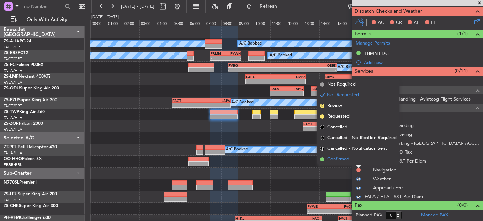
click at [358, 163] on li "Confirmed" at bounding box center [358, 159] width 82 height 11
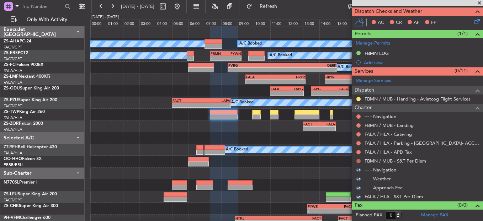
click at [359, 161] on button at bounding box center [358, 161] width 4 height 4
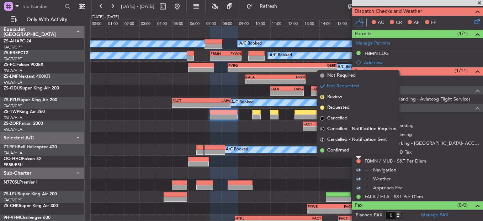
click at [357, 151] on li "Confirmed" at bounding box center [358, 150] width 82 height 11
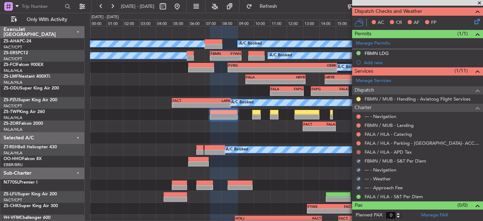
click at [357, 151] on button at bounding box center [358, 152] width 4 height 4
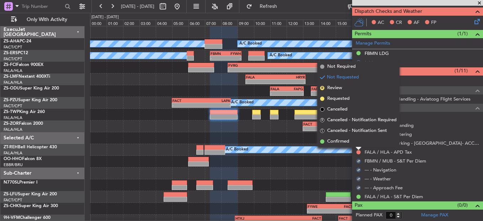
drag, startPoint x: 357, startPoint y: 151, endPoint x: 357, endPoint y: 144, distance: 7.5
click at [357, 144] on li "Confirmed" at bounding box center [358, 141] width 82 height 11
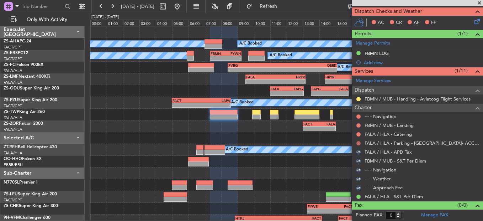
click at [359, 143] on button at bounding box center [358, 143] width 4 height 4
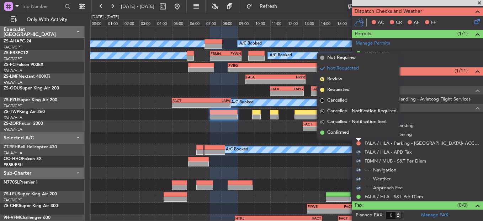
click at [352, 133] on li "Confirmed" at bounding box center [358, 132] width 82 height 11
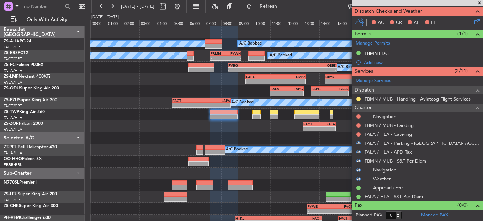
click at [355, 134] on div "FALA / HLA - Catering" at bounding box center [417, 133] width 131 height 9
click at [358, 133] on button at bounding box center [358, 134] width 4 height 4
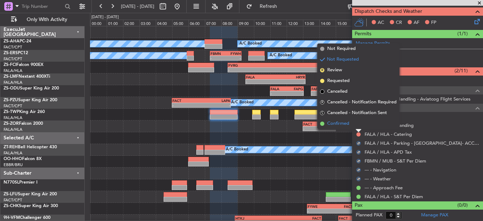
click at [357, 121] on li "Confirmed" at bounding box center [358, 123] width 82 height 11
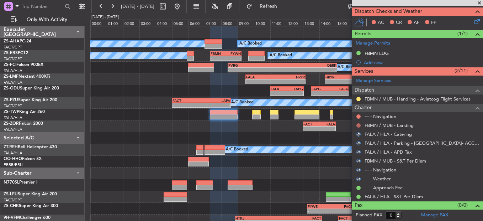
click at [359, 125] on button at bounding box center [358, 125] width 4 height 4
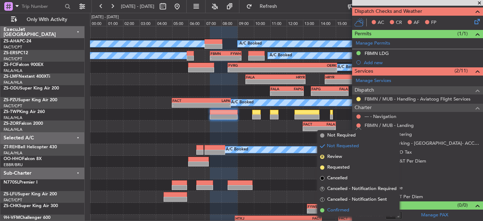
click at [345, 211] on span "Confirmed" at bounding box center [338, 209] width 22 height 7
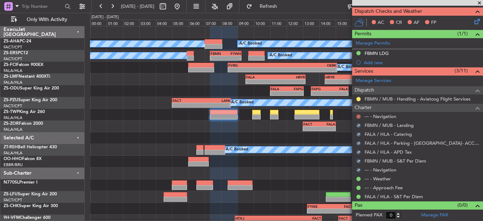
click at [360, 116] on button at bounding box center [358, 116] width 4 height 4
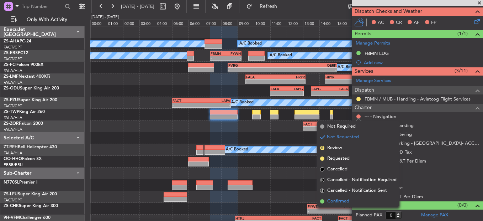
click at [333, 199] on span "Confirmed" at bounding box center [338, 200] width 22 height 7
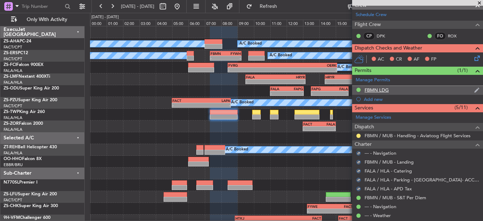
scroll to position [60, 0]
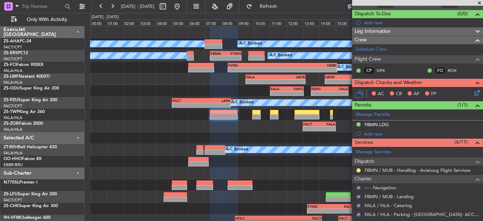
click at [473, 92] on icon at bounding box center [476, 92] width 6 height 6
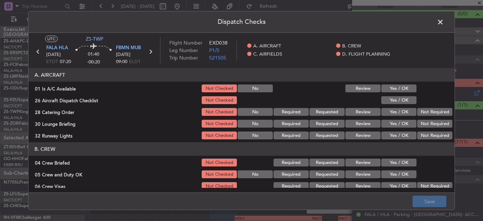
click at [396, 88] on button "Yes / OK" at bounding box center [398, 88] width 35 height 8
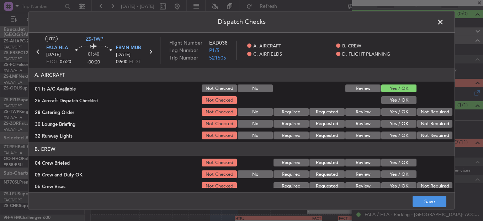
click at [393, 103] on button "Yes / OK" at bounding box center [398, 100] width 35 height 8
click at [221, 58] on span "521505" at bounding box center [217, 57] width 17 height 7
drag, startPoint x: 360, startPoint y: 112, endPoint x: 385, endPoint y: 122, distance: 26.6
click at [361, 112] on button "Review" at bounding box center [362, 112] width 35 height 8
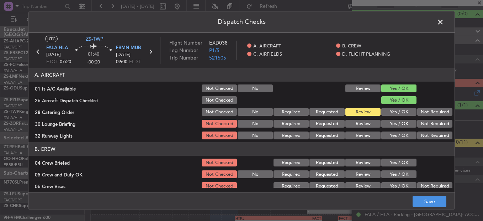
click at [387, 122] on button "Yes / OK" at bounding box center [398, 124] width 35 height 8
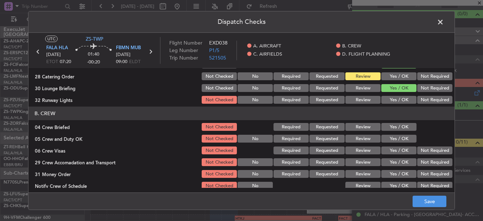
click at [388, 101] on button "Yes / OK" at bounding box center [398, 100] width 35 height 8
click at [363, 127] on button "Review" at bounding box center [362, 127] width 35 height 8
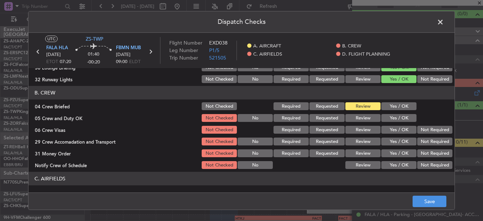
scroll to position [71, 0]
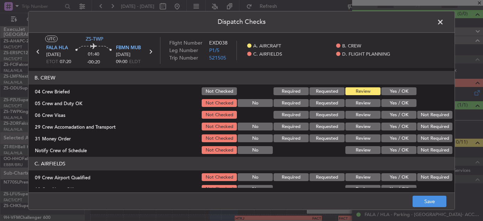
click at [393, 101] on button "Yes / OK" at bounding box center [398, 103] width 35 height 8
click at [428, 113] on button "Not Required" at bounding box center [434, 115] width 35 height 8
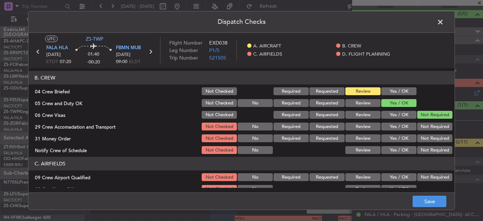
click at [427, 130] on button "Not Required" at bounding box center [434, 126] width 35 height 8
drag, startPoint x: 360, startPoint y: 125, endPoint x: 363, endPoint y: 128, distance: 4.1
click at [361, 125] on button "Review" at bounding box center [362, 126] width 35 height 8
click at [367, 136] on button "Review" at bounding box center [362, 138] width 35 height 8
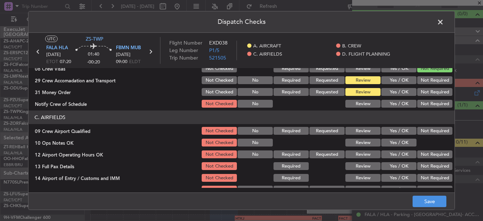
scroll to position [107, 0]
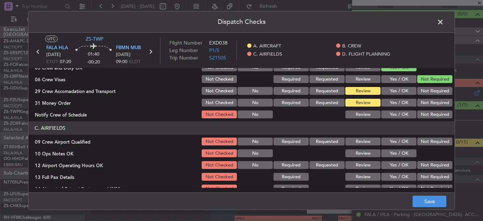
click at [402, 115] on button "Yes / OK" at bounding box center [398, 114] width 35 height 8
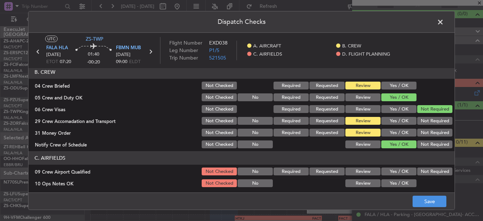
scroll to position [129, 0]
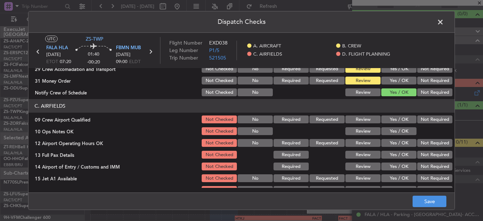
click at [391, 118] on button "Yes / OK" at bounding box center [398, 119] width 35 height 8
click at [392, 127] on div "Yes / OK" at bounding box center [398, 131] width 36 height 10
click at [393, 131] on button "Yes / OK" at bounding box center [398, 131] width 35 height 8
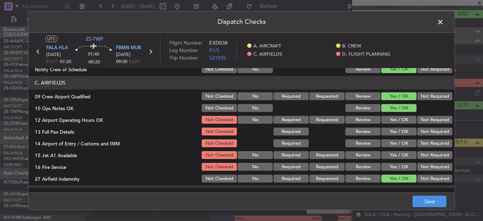
scroll to position [164, 0]
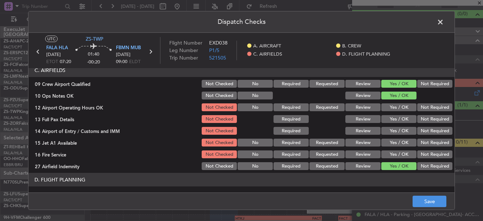
click at [392, 106] on button "Yes / OK" at bounding box center [398, 107] width 35 height 8
click at [392, 115] on button "Yes / OK" at bounding box center [398, 119] width 35 height 8
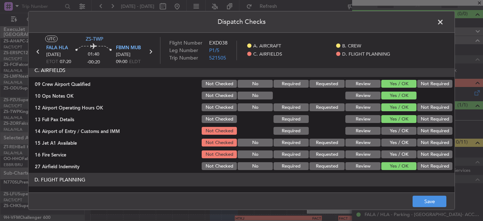
click at [392, 129] on button "Yes / OK" at bounding box center [398, 131] width 35 height 8
click at [388, 143] on button "Yes / OK" at bounding box center [398, 142] width 35 height 8
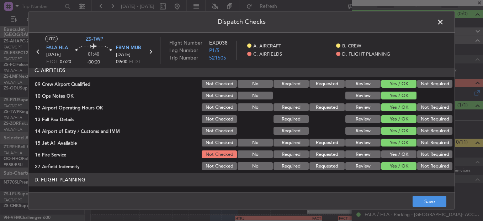
click at [421, 153] on button "Not Required" at bounding box center [434, 154] width 35 height 8
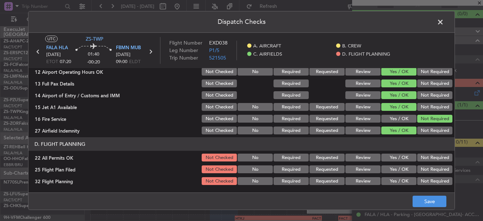
click at [366, 131] on button "Review" at bounding box center [362, 130] width 35 height 8
drag, startPoint x: 411, startPoint y: 146, endPoint x: 417, endPoint y: 157, distance: 13.1
click at [411, 146] on header "D. FLIGHT PLANNING" at bounding box center [241, 144] width 426 height 14
click at [419, 159] on button "Not Required" at bounding box center [434, 157] width 35 height 8
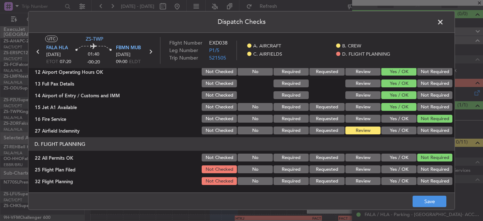
click at [345, 172] on button "Review" at bounding box center [362, 169] width 35 height 8
drag, startPoint x: 348, startPoint y: 180, endPoint x: 377, endPoint y: 193, distance: 31.9
click at [349, 181] on button "Review" at bounding box center [362, 181] width 35 height 8
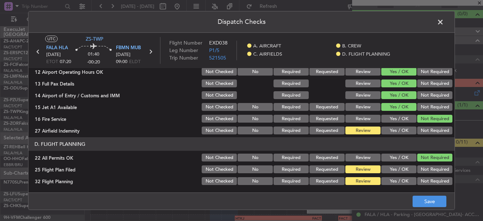
click at [409, 198] on footer "Save" at bounding box center [241, 200] width 426 height 17
click at [412, 198] on footer "Save" at bounding box center [241, 200] width 426 height 17
click at [418, 196] on button "Save" at bounding box center [430, 200] width 34 height 11
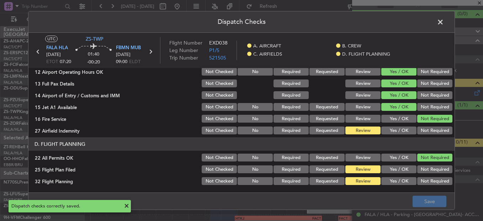
click at [444, 22] on span at bounding box center [444, 24] width 0 height 14
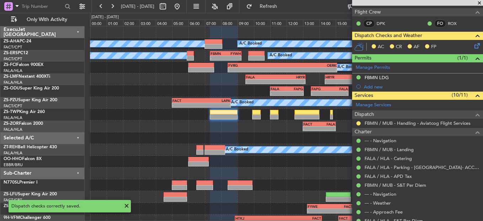
scroll to position [60, 0]
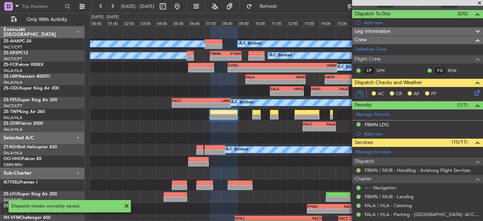
click at [358, 169] on button at bounding box center [358, 170] width 4 height 4
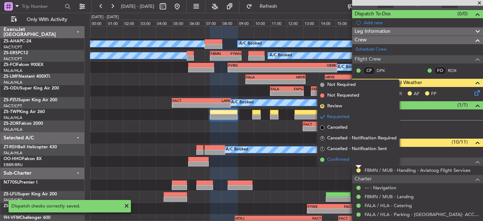
click at [354, 159] on li "Confirmed" at bounding box center [358, 159] width 82 height 11
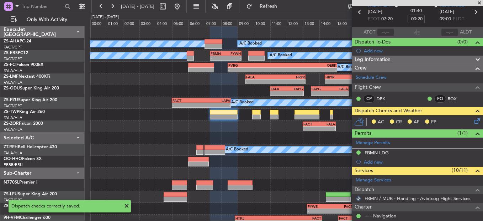
scroll to position [0, 0]
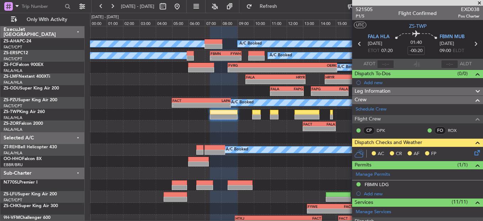
click at [474, 153] on icon at bounding box center [476, 151] width 6 height 6
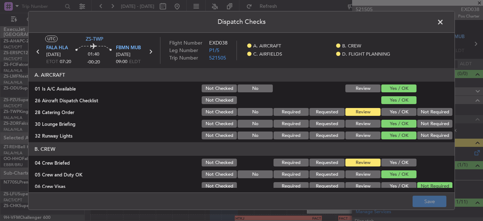
click at [444, 23] on span at bounding box center [444, 24] width 0 height 14
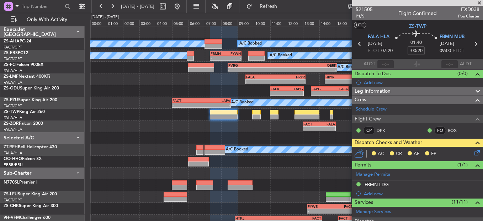
click at [473, 151] on icon at bounding box center [476, 151] width 6 height 6
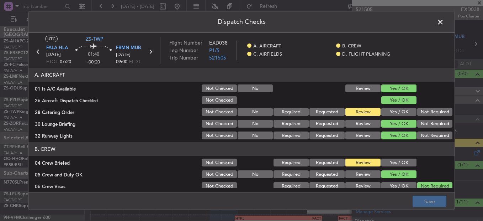
click at [444, 24] on span at bounding box center [444, 24] width 0 height 14
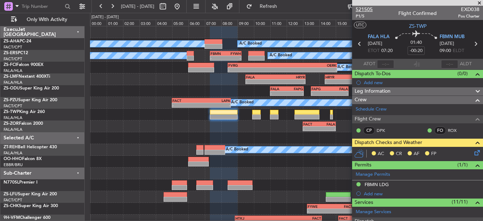
click at [360, 6] on span "521505" at bounding box center [364, 9] width 17 height 7
click at [473, 152] on icon at bounding box center [476, 151] width 6 height 6
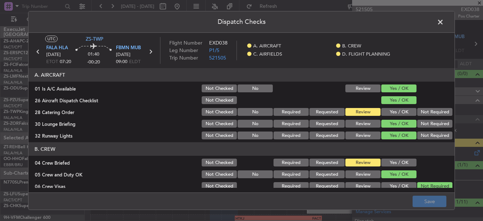
click at [405, 117] on section "A. AIRCRAFT 01 Is A/C Available Not Checked No Review Yes / OK 26 Aircraft Disp…" at bounding box center [241, 104] width 426 height 72
click at [397, 111] on button "Yes / OK" at bounding box center [398, 112] width 35 height 8
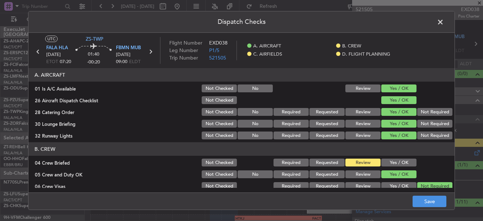
scroll to position [36, 0]
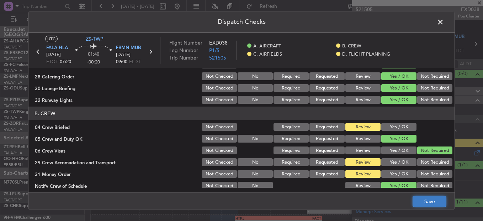
click at [431, 198] on button "Save" at bounding box center [430, 200] width 34 height 11
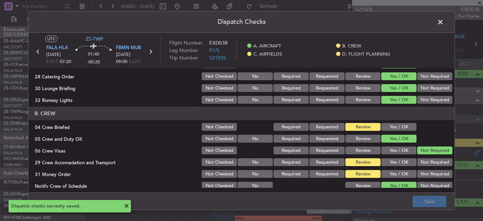
click at [444, 23] on span at bounding box center [444, 24] width 0 height 14
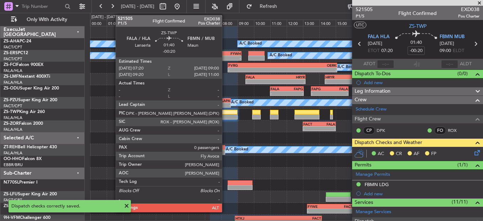
click at [225, 117] on div at bounding box center [223, 116] width 27 height 5
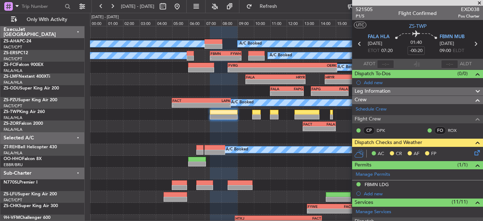
click at [473, 153] on icon at bounding box center [476, 151] width 6 height 6
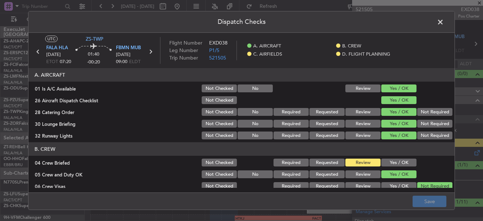
click at [380, 162] on div "Yes / OK" at bounding box center [398, 162] width 36 height 10
click at [388, 162] on button "Yes / OK" at bounding box center [398, 162] width 35 height 8
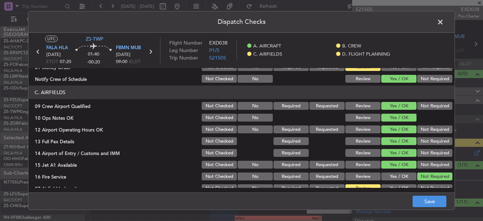
scroll to position [200, 0]
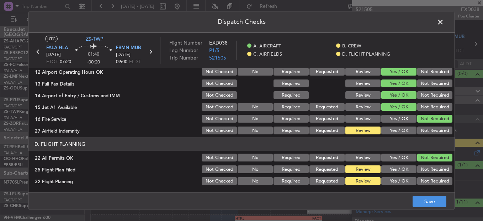
click at [426, 131] on button "Not Required" at bounding box center [434, 130] width 35 height 8
click at [431, 206] on button "Save" at bounding box center [430, 200] width 34 height 11
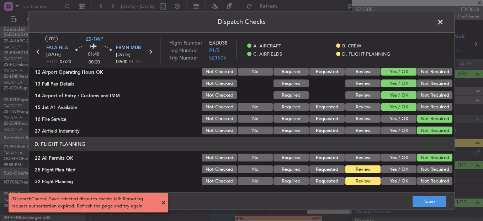
click at [164, 203] on span at bounding box center [163, 202] width 9 height 9
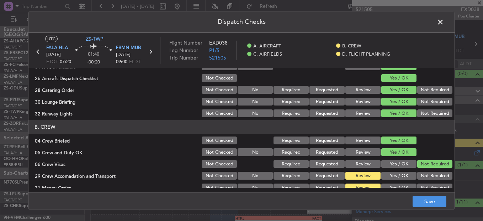
scroll to position [0, 0]
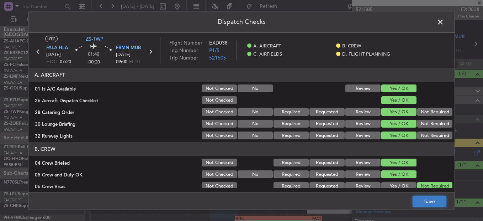
click at [423, 201] on button "Save" at bounding box center [430, 200] width 34 height 11
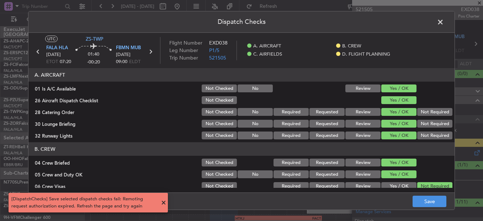
click at [444, 23] on span at bounding box center [444, 24] width 0 height 14
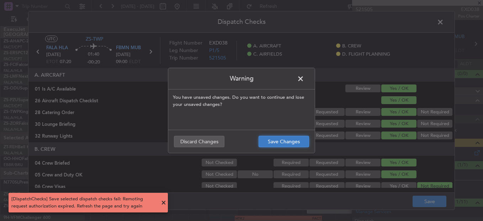
click at [305, 141] on button "Save Changes" at bounding box center [284, 141] width 51 height 11
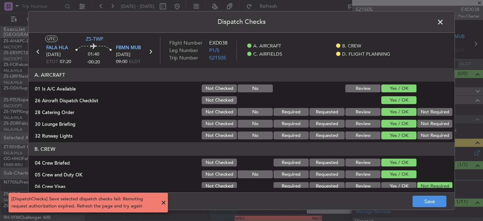
click at [165, 203] on span at bounding box center [163, 202] width 9 height 9
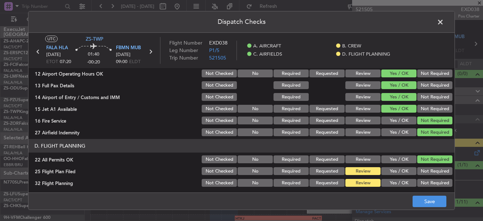
scroll to position [200, 0]
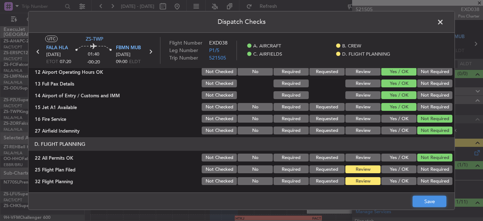
drag, startPoint x: 415, startPoint y: 196, endPoint x: 408, endPoint y: 196, distance: 6.4
click at [415, 196] on button "Save" at bounding box center [430, 200] width 34 height 11
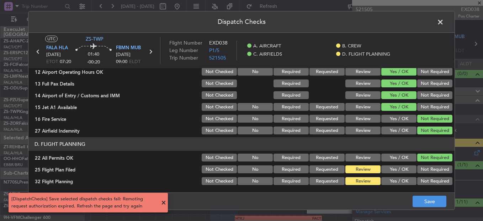
click at [444, 21] on span at bounding box center [444, 24] width 0 height 14
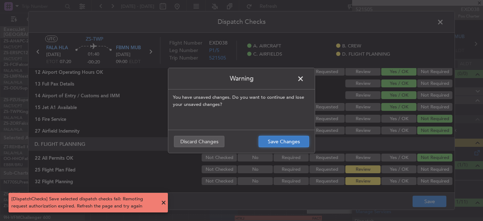
click at [275, 142] on button "Save Changes" at bounding box center [284, 141] width 51 height 11
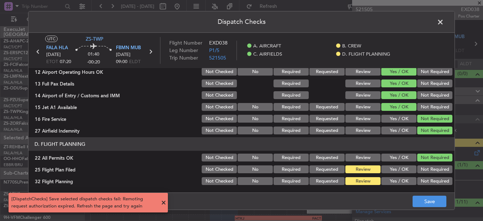
click at [444, 21] on span at bounding box center [444, 24] width 0 height 14
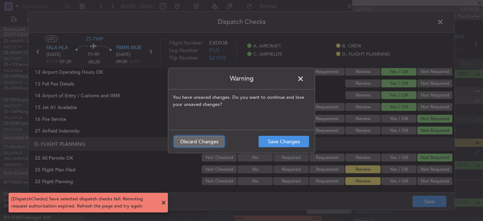
click at [195, 140] on button "Discard Changes" at bounding box center [199, 141] width 51 height 11
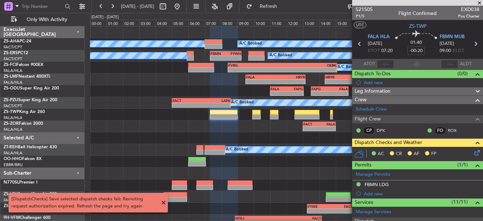
click at [467, 153] on div "AC CR AF FP" at bounding box center [421, 153] width 105 height 11
click at [473, 152] on icon at bounding box center [476, 151] width 6 height 6
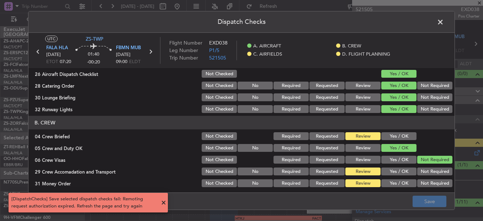
scroll to position [36, 0]
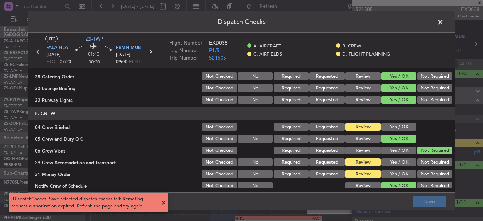
click at [396, 128] on button "Yes / OK" at bounding box center [398, 127] width 35 height 8
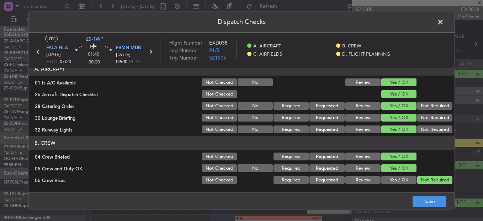
scroll to position [0, 0]
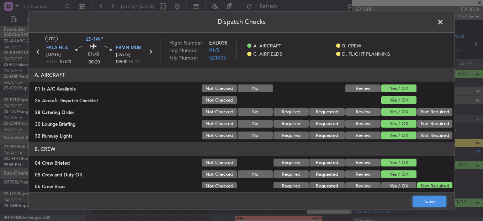
click at [426, 205] on button "Save" at bounding box center [430, 200] width 34 height 11
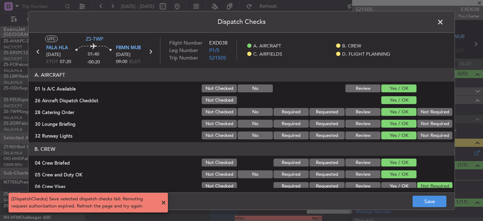
click at [165, 203] on span at bounding box center [163, 202] width 9 height 9
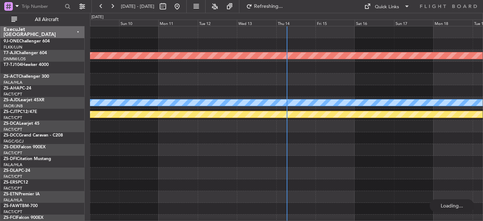
click at [325, 23] on div "Fri 15" at bounding box center [335, 23] width 39 height 6
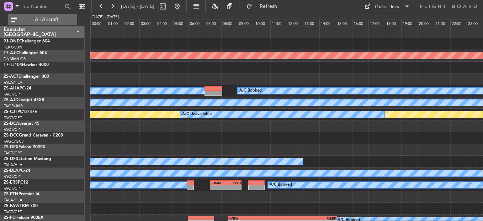
click at [54, 20] on span "All Aircraft" at bounding box center [46, 19] width 57 height 5
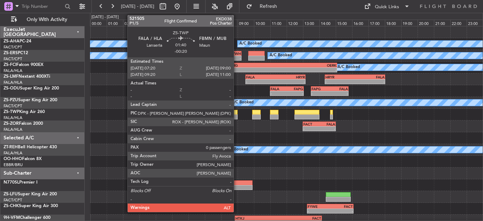
click at [235, 118] on div at bounding box center [223, 116] width 27 height 5
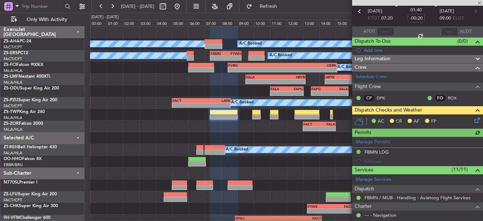
scroll to position [131, 0]
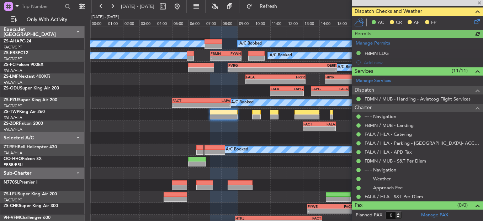
click at [473, 19] on icon at bounding box center [476, 20] width 6 height 6
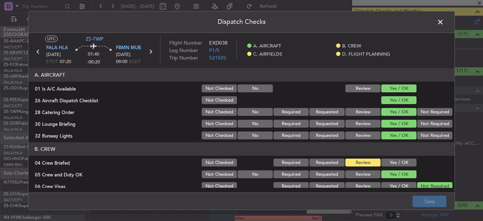
click at [391, 162] on button "Yes / OK" at bounding box center [398, 162] width 35 height 8
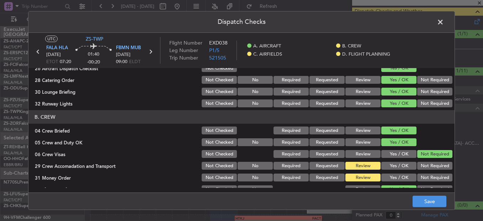
scroll to position [178, 0]
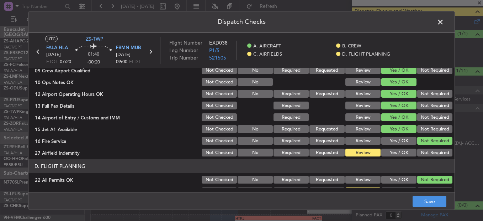
click at [438, 151] on button "Not Required" at bounding box center [434, 152] width 35 height 8
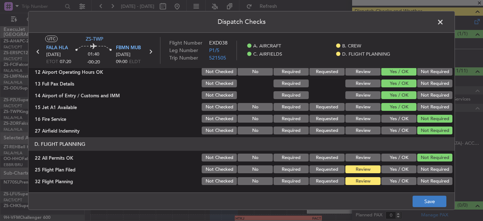
drag, startPoint x: 421, startPoint y: 194, endPoint x: 423, endPoint y: 198, distance: 4.8
click at [421, 196] on footer "Save" at bounding box center [241, 200] width 426 height 17
click at [424, 200] on button "Save" at bounding box center [430, 200] width 34 height 11
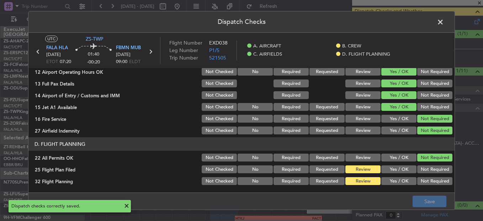
click at [444, 23] on span at bounding box center [444, 24] width 0 height 14
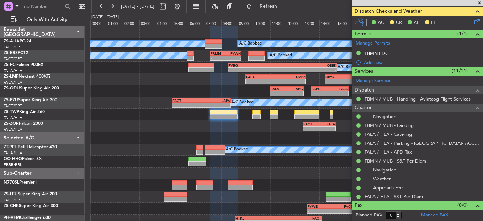
scroll to position [0, 0]
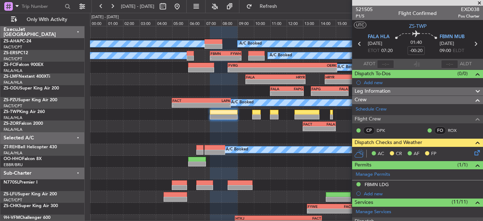
click at [473, 152] on icon at bounding box center [476, 151] width 6 height 6
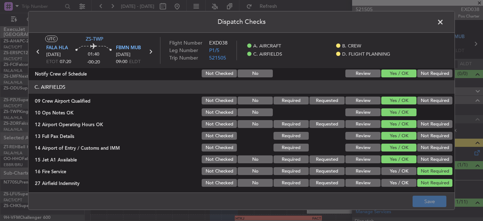
scroll to position [58, 0]
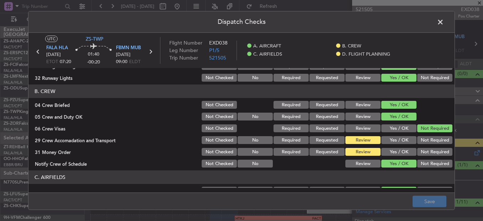
click at [425, 140] on button "Not Required" at bounding box center [434, 140] width 35 height 8
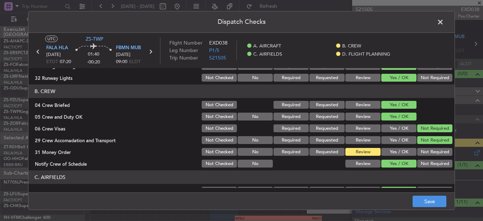
click at [398, 148] on button "Yes / OK" at bounding box center [398, 152] width 35 height 8
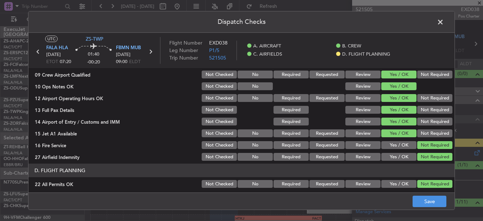
scroll to position [200, 0]
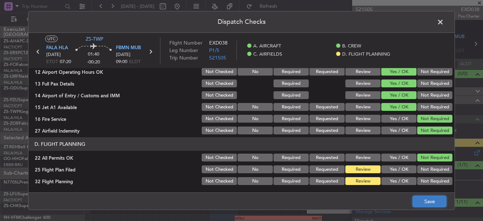
click at [428, 202] on button "Save" at bounding box center [430, 200] width 34 height 11
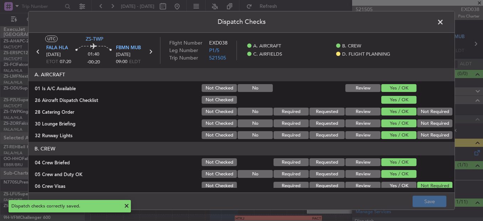
scroll to position [0, 0]
click at [444, 24] on span at bounding box center [444, 24] width 0 height 14
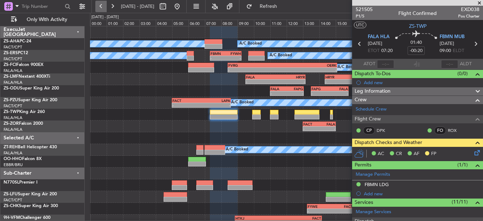
click at [102, 7] on button at bounding box center [100, 6] width 11 height 11
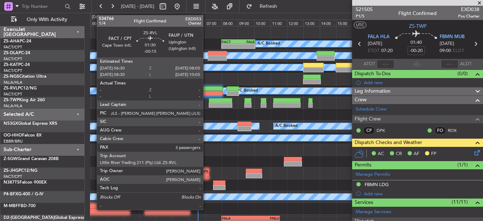
click at [206, 91] on div at bounding box center [210, 93] width 26 height 5
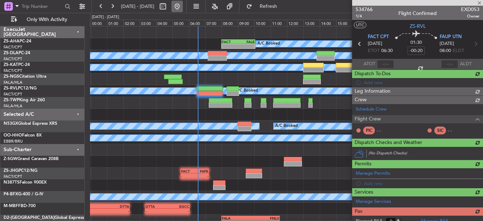
type input "-00:15"
type input "3"
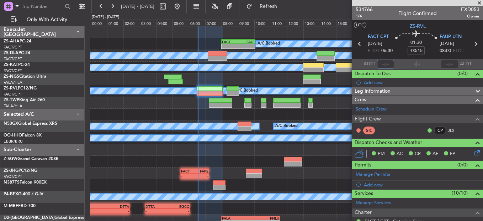
click at [388, 64] on input "text" at bounding box center [385, 64] width 17 height 9
type input "06:26"
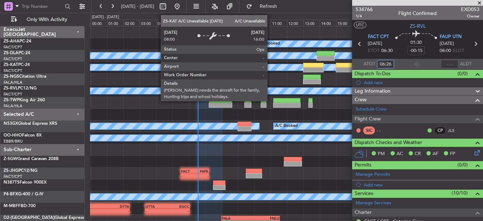
click at [270, 67] on div "A/C Unavailable" at bounding box center [287, 67] width 1178 height 6
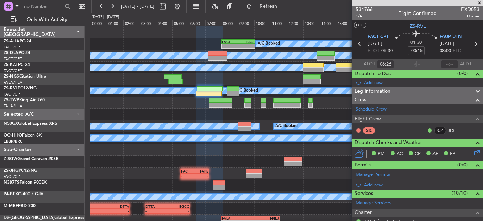
click at [477, 1] on span at bounding box center [479, 3] width 7 height 6
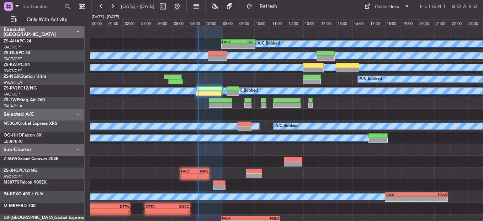
type input "0"
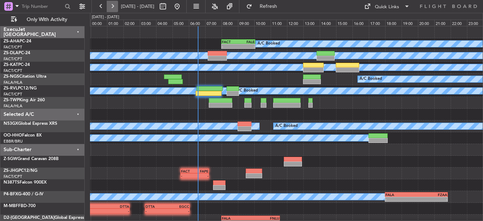
click at [110, 9] on button at bounding box center [112, 6] width 11 height 11
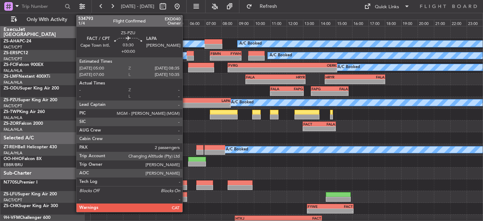
click at [186, 104] on div "-" at bounding box center [187, 105] width 29 height 4
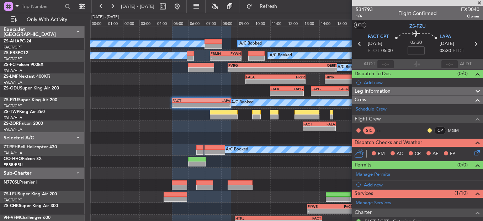
click at [428, 129] on button at bounding box center [430, 130] width 4 height 4
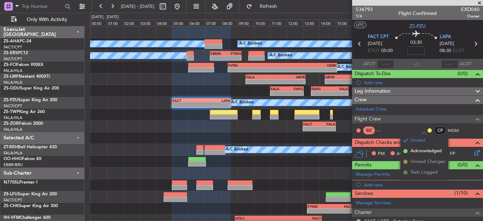
click at [408, 149] on li "Acknowledged" at bounding box center [425, 150] width 48 height 11
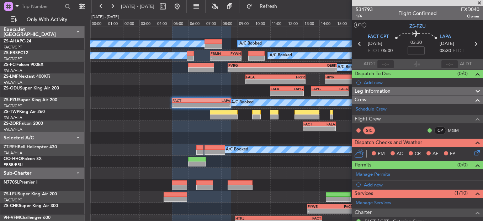
click at [473, 150] on icon at bounding box center [476, 151] width 6 height 6
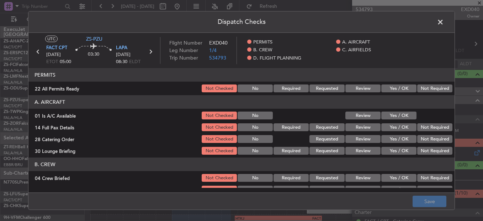
click at [391, 88] on button "Yes / OK" at bounding box center [398, 88] width 35 height 8
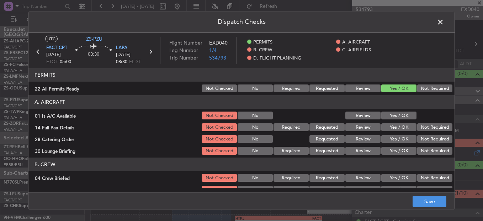
click at [390, 116] on button "Yes / OK" at bounding box center [398, 115] width 35 height 8
click at [401, 127] on button "Yes / OK" at bounding box center [398, 127] width 35 height 8
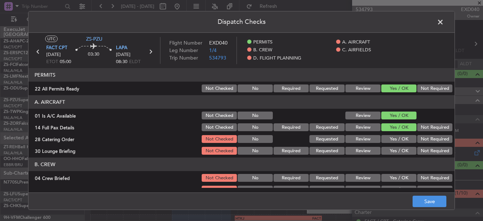
drag, startPoint x: 432, startPoint y: 139, endPoint x: 429, endPoint y: 144, distance: 5.8
click at [433, 139] on button "Not Required" at bounding box center [434, 139] width 35 height 8
click at [429, 145] on div "Not Required" at bounding box center [434, 150] width 36 height 10
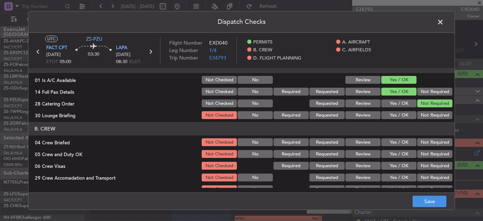
click at [430, 117] on button "Not Required" at bounding box center [434, 115] width 35 height 8
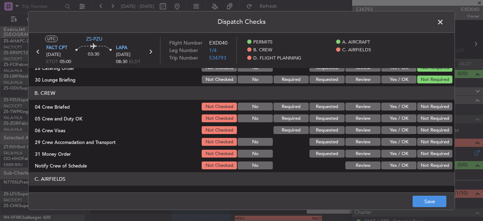
click at [396, 110] on button "Yes / OK" at bounding box center [398, 106] width 35 height 8
click at [361, 110] on button "Review" at bounding box center [362, 106] width 35 height 8
click at [401, 120] on button "Yes / OK" at bounding box center [398, 118] width 35 height 8
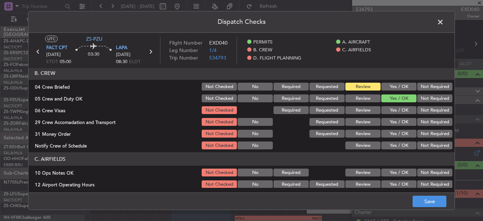
scroll to position [107, 0]
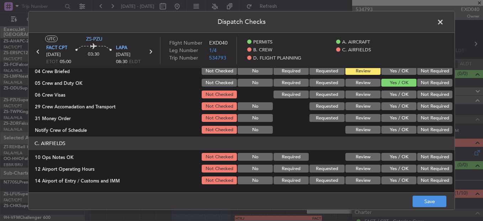
click at [420, 94] on button "Not Required" at bounding box center [434, 94] width 35 height 8
click at [381, 111] on div "Yes / OK" at bounding box center [398, 106] width 36 height 10
click at [365, 107] on button "Review" at bounding box center [362, 106] width 35 height 8
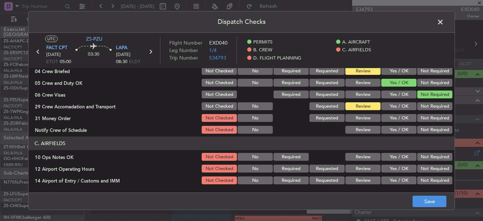
click at [425, 117] on button "Not Required" at bounding box center [434, 118] width 35 height 8
click at [404, 128] on button "Yes / OK" at bounding box center [398, 130] width 35 height 8
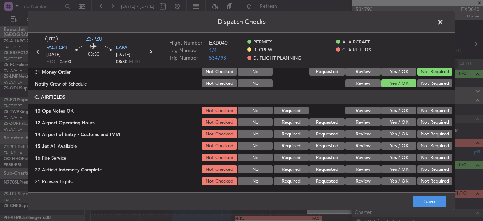
scroll to position [142, 0]
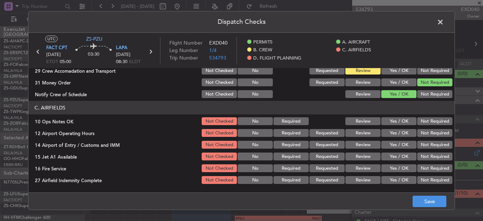
click at [399, 119] on button "Yes / OK" at bounding box center [398, 121] width 35 height 8
click at [398, 129] on div "Yes / OK" at bounding box center [398, 133] width 36 height 10
click at [398, 132] on button "Yes / OK" at bounding box center [398, 133] width 35 height 8
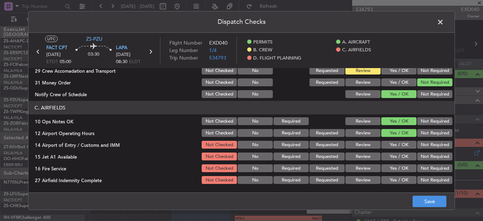
click at [397, 144] on button "Yes / OK" at bounding box center [398, 145] width 35 height 8
click at [395, 158] on button "Yes / OK" at bounding box center [398, 156] width 35 height 8
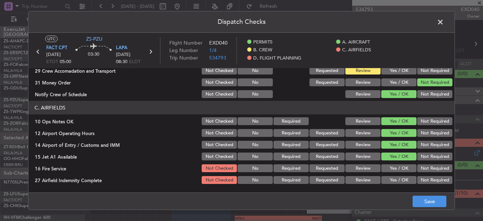
click at [419, 168] on button "Not Required" at bounding box center [434, 168] width 35 height 8
click at [421, 180] on button "Not Required" at bounding box center [434, 180] width 35 height 8
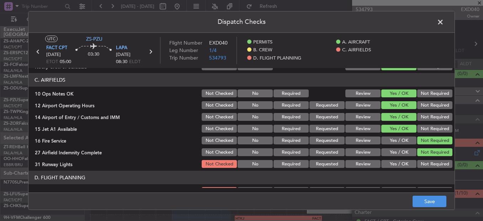
scroll to position [192, 0]
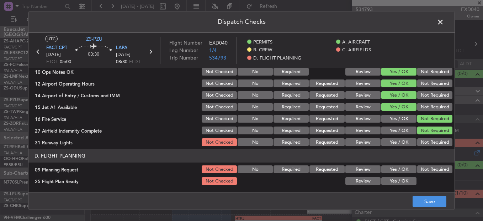
click at [431, 145] on button "Not Required" at bounding box center [434, 142] width 35 height 8
drag, startPoint x: 428, startPoint y: 171, endPoint x: 424, endPoint y: 171, distance: 3.6
click at [427, 171] on button "Not Required" at bounding box center [434, 169] width 35 height 8
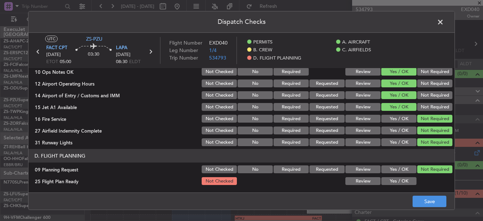
click at [363, 180] on button "Review" at bounding box center [362, 181] width 35 height 8
click at [429, 192] on div "Dispatch Checks UTC ZS-PZU FACT CPT 15/08/2025 ETOT 05:00 03:30 LAPA 15/08/2025…" at bounding box center [241, 110] width 427 height 199
click at [426, 203] on button "Save" at bounding box center [430, 200] width 34 height 11
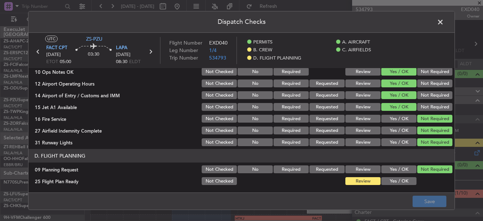
click at [443, 27] on header "Dispatch Checks" at bounding box center [241, 21] width 426 height 21
click at [444, 20] on span at bounding box center [444, 24] width 0 height 14
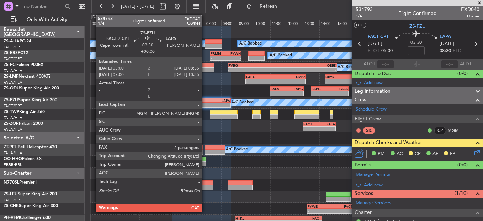
click at [205, 101] on div "LAPA" at bounding box center [215, 100] width 29 height 4
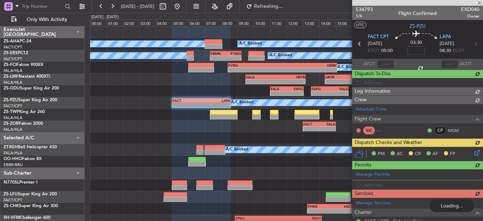
click at [470, 158] on div "PM AC CR AF FP" at bounding box center [417, 154] width 131 height 14
click at [470, 154] on div "PM AC CR AF FP" at bounding box center [417, 154] width 131 height 14
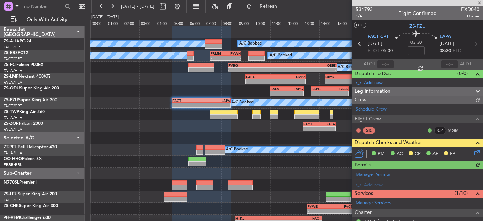
click at [473, 151] on icon at bounding box center [476, 151] width 6 height 6
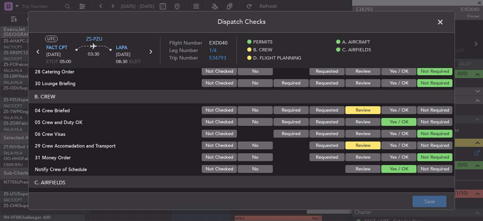
scroll to position [71, 0]
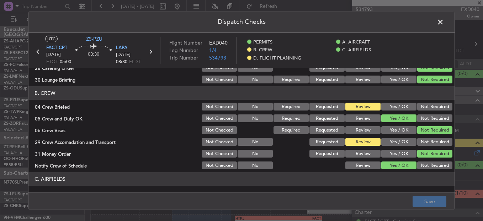
click at [388, 102] on div "Yes / OK" at bounding box center [398, 106] width 36 height 10
drag, startPoint x: 392, startPoint y: 107, endPoint x: 440, endPoint y: 148, distance: 63.4
click at [392, 107] on button "Yes / OK" at bounding box center [398, 106] width 35 height 8
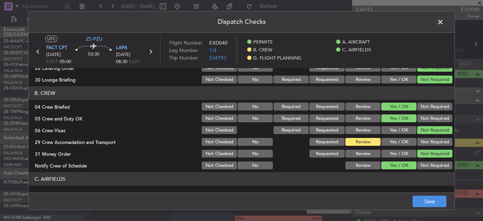
click at [432, 143] on button "Not Required" at bounding box center [434, 142] width 35 height 8
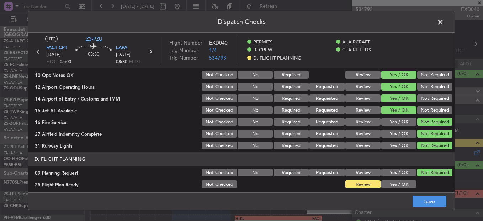
scroll to position [192, 0]
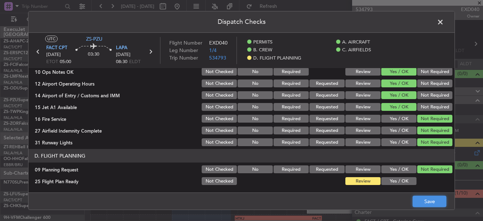
click at [428, 198] on button "Save" at bounding box center [430, 200] width 34 height 11
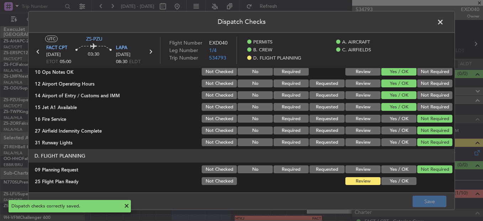
click at [444, 23] on span at bounding box center [444, 24] width 0 height 14
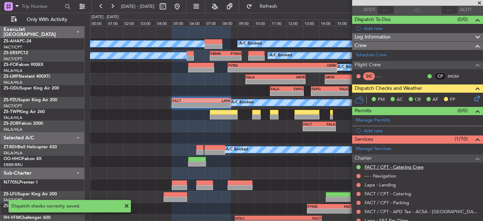
scroll to position [134, 0]
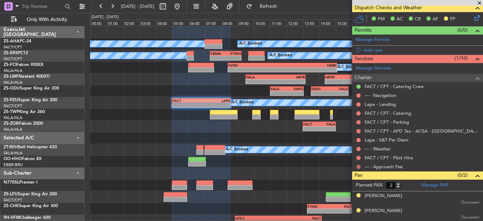
click at [358, 166] on button at bounding box center [358, 166] width 4 height 4
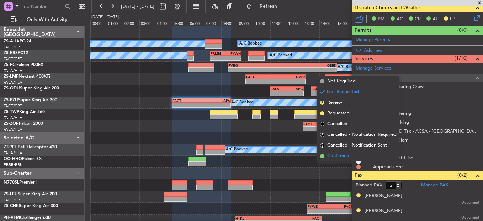
click at [358, 157] on li "Confirmed" at bounding box center [358, 155] width 82 height 11
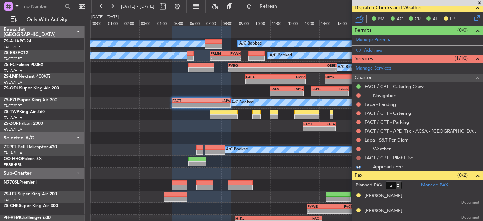
click at [358, 157] on button at bounding box center [358, 157] width 4 height 4
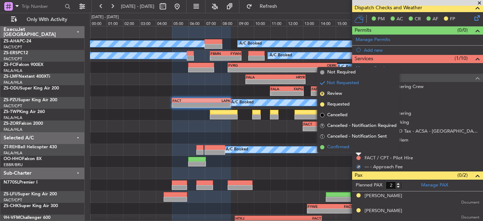
click at [357, 150] on li "Confirmed" at bounding box center [358, 147] width 82 height 11
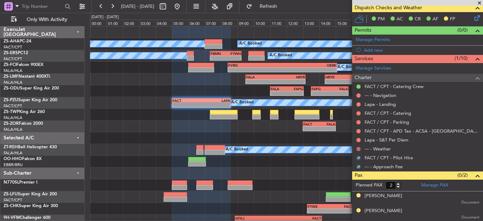
click at [358, 148] on button at bounding box center [358, 149] width 4 height 4
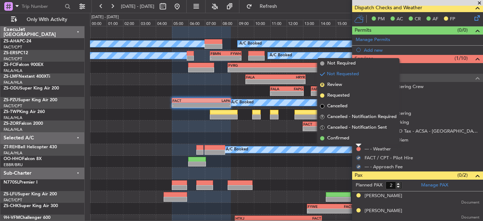
click at [358, 142] on li "Confirmed" at bounding box center [358, 138] width 82 height 11
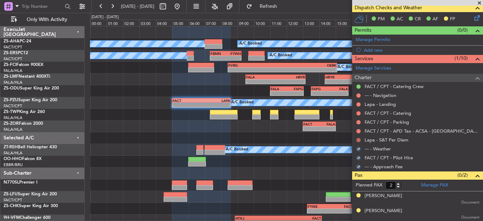
click at [360, 141] on button at bounding box center [358, 140] width 4 height 4
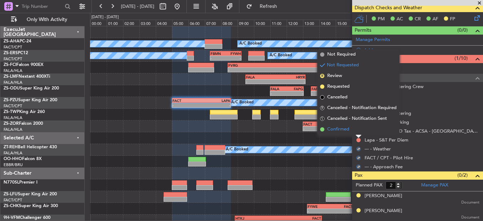
click at [357, 129] on li "Confirmed" at bounding box center [358, 129] width 82 height 11
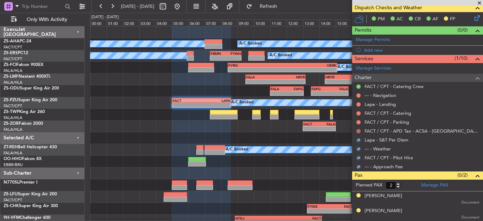
click at [358, 130] on button at bounding box center [358, 131] width 4 height 4
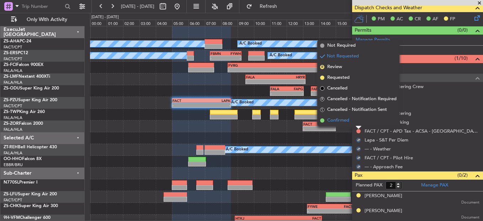
click at [357, 120] on li "Confirmed" at bounding box center [358, 120] width 82 height 11
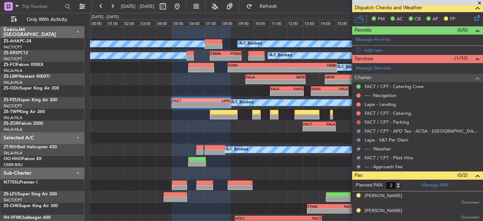
click at [358, 122] on button at bounding box center [358, 122] width 4 height 4
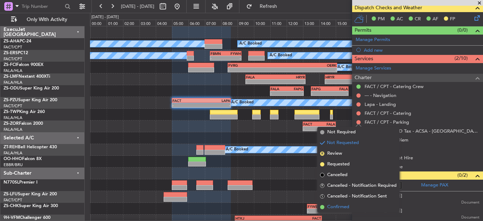
click at [362, 206] on li "Confirmed" at bounding box center [358, 206] width 82 height 11
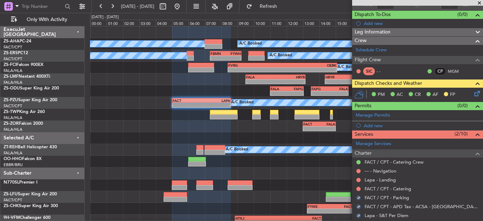
scroll to position [63, 0]
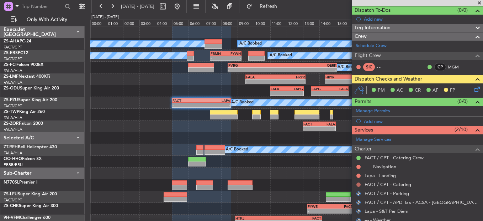
click at [358, 185] on button at bounding box center [358, 184] width 4 height 4
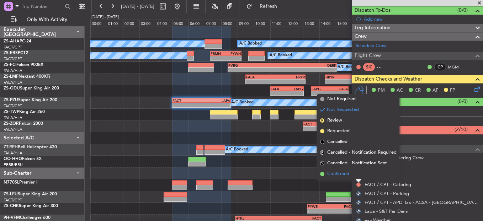
click at [357, 174] on li "Confirmed" at bounding box center [358, 173] width 82 height 11
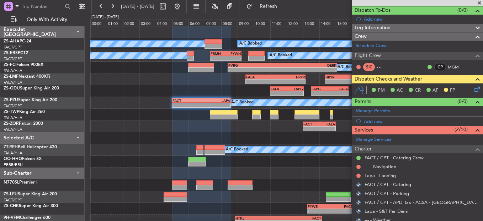
click at [357, 174] on button at bounding box center [358, 175] width 4 height 4
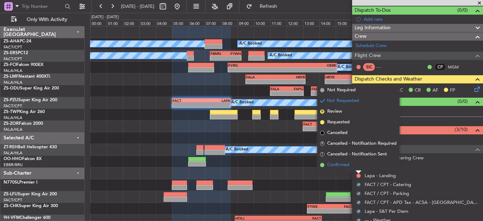
click at [357, 167] on li "Confirmed" at bounding box center [358, 164] width 82 height 11
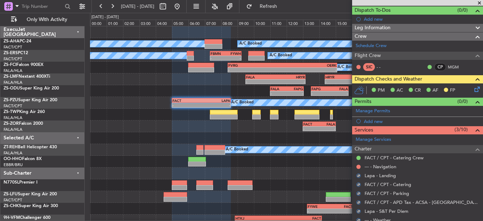
click at [357, 167] on button at bounding box center [358, 166] width 4 height 4
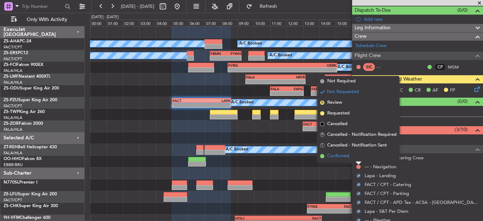
click at [358, 158] on li "Confirmed" at bounding box center [358, 155] width 82 height 11
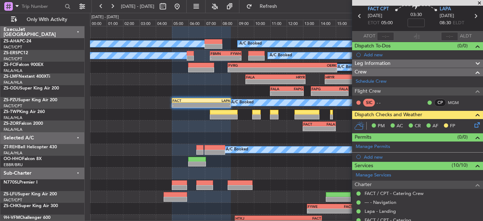
scroll to position [0, 0]
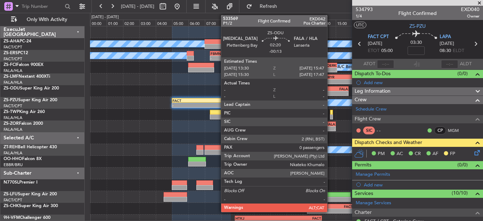
click at [330, 90] on div "FALA" at bounding box center [339, 88] width 18 height 4
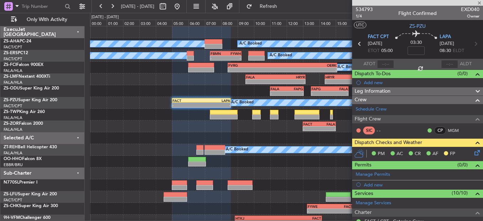
type input "-00:13"
type input "0"
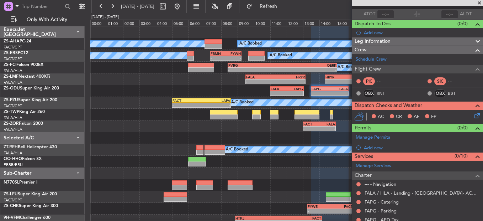
scroll to position [117, 0]
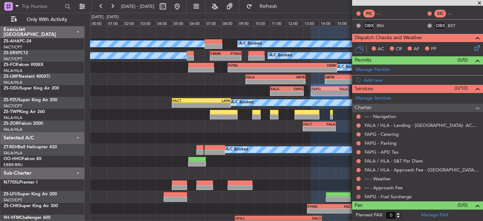
click at [359, 197] on button at bounding box center [358, 196] width 4 height 4
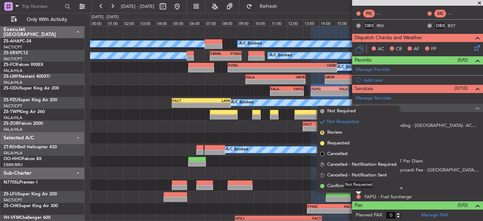
click at [356, 185] on div "Not Requested" at bounding box center [359, 184] width 30 height 9
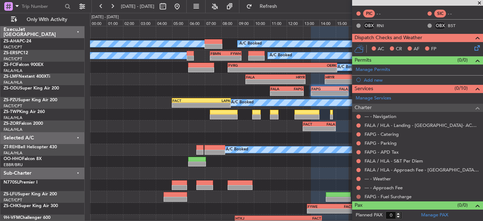
click at [359, 196] on button at bounding box center [358, 196] width 4 height 4
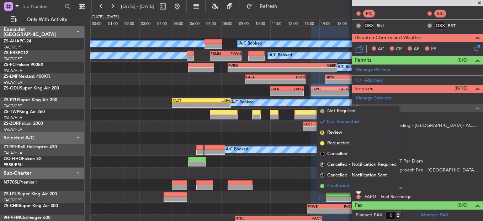
click at [336, 186] on span "Confirmed" at bounding box center [338, 185] width 22 height 7
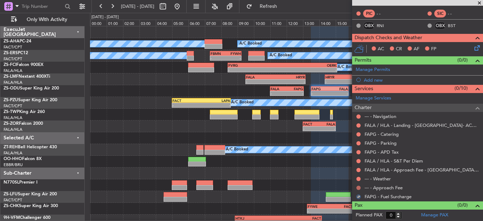
click at [359, 187] on button at bounding box center [358, 187] width 4 height 4
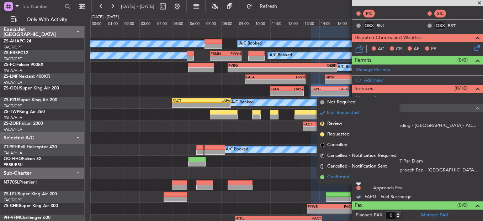
click at [358, 179] on li "Confirmed" at bounding box center [358, 176] width 82 height 11
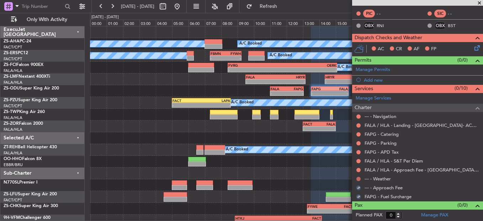
click at [358, 177] on button at bounding box center [358, 178] width 4 height 4
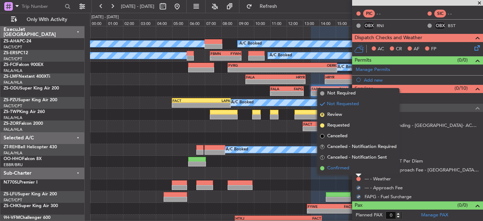
click at [355, 165] on li "Confirmed" at bounding box center [358, 168] width 82 height 11
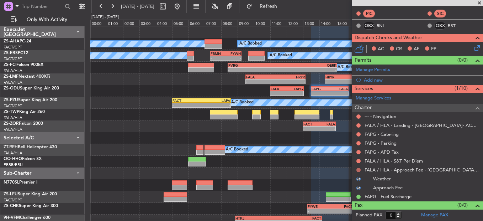
click at [359, 170] on button at bounding box center [358, 170] width 4 height 4
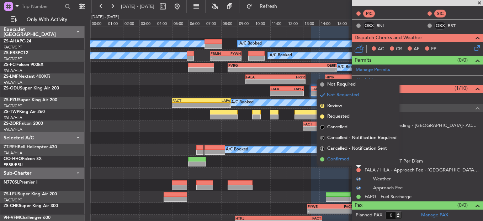
click at [360, 160] on li "Confirmed" at bounding box center [358, 159] width 82 height 11
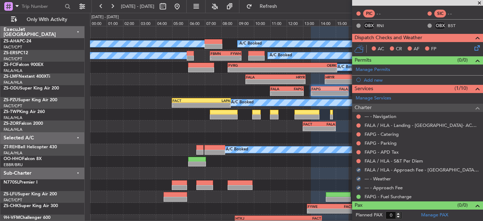
click at [360, 160] on button at bounding box center [358, 161] width 4 height 4
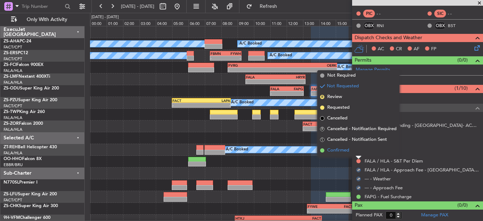
click at [360, 151] on li "Confirmed" at bounding box center [358, 150] width 82 height 11
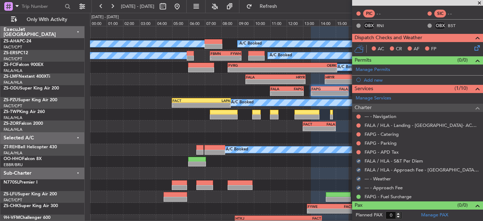
click at [360, 151] on button at bounding box center [358, 152] width 4 height 4
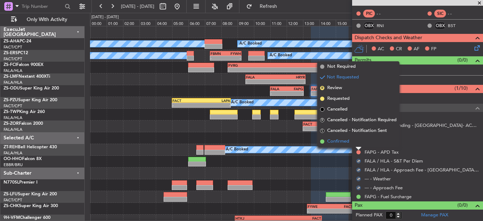
click at [353, 143] on li "Confirmed" at bounding box center [358, 141] width 82 height 11
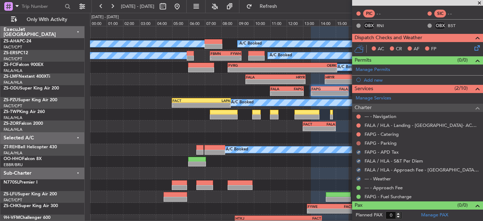
click at [359, 142] on button at bounding box center [358, 143] width 4 height 4
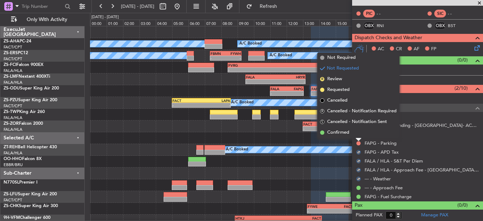
click at [359, 133] on li "Confirmed" at bounding box center [358, 132] width 82 height 11
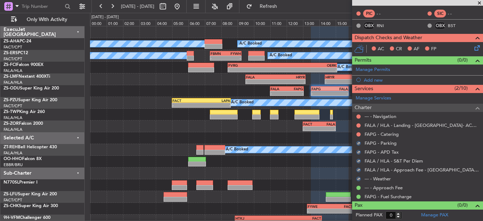
click at [359, 136] on div at bounding box center [359, 134] width 6 height 6
click at [359, 134] on button at bounding box center [358, 134] width 4 height 4
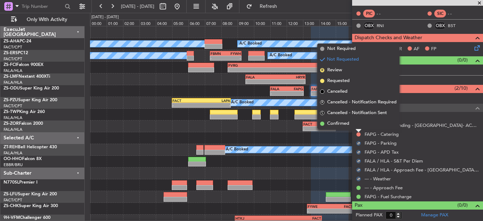
click at [359, 130] on div at bounding box center [359, 130] width 6 height 3
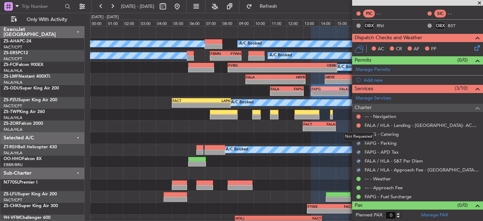
click at [359, 134] on div "Not Requested" at bounding box center [359, 136] width 30 height 9
click at [358, 133] on button at bounding box center [358, 134] width 4 height 4
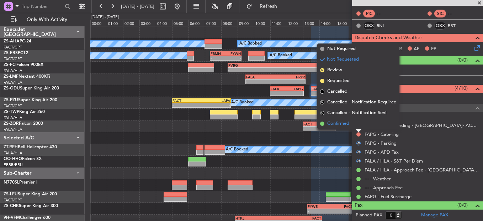
click at [351, 127] on li "Confirmed" at bounding box center [358, 123] width 82 height 11
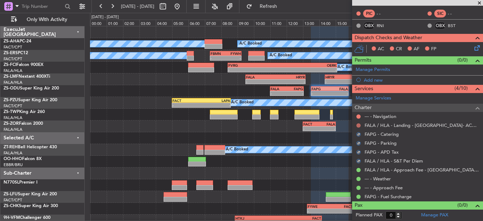
click at [358, 124] on button at bounding box center [358, 125] width 4 height 4
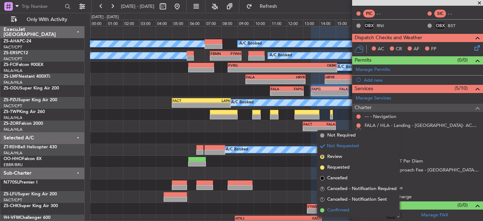
click at [344, 208] on span "Confirmed" at bounding box center [338, 209] width 22 height 7
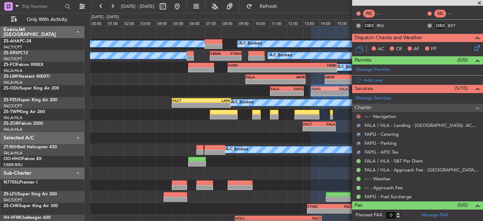
click at [358, 114] on button at bounding box center [358, 116] width 4 height 4
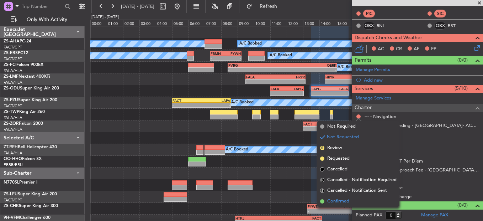
click at [335, 198] on span "Confirmed" at bounding box center [338, 200] width 22 height 7
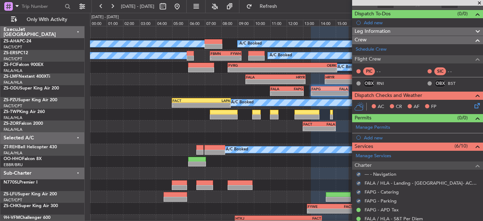
scroll to position [11, 0]
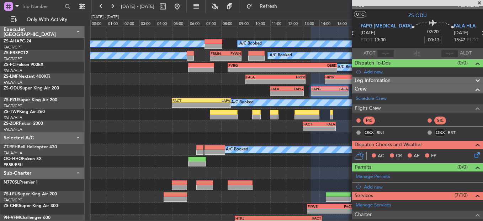
click at [473, 152] on icon at bounding box center [476, 153] width 6 height 6
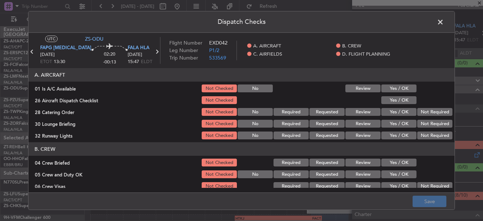
click at [395, 90] on button "Yes / OK" at bounding box center [398, 88] width 35 height 8
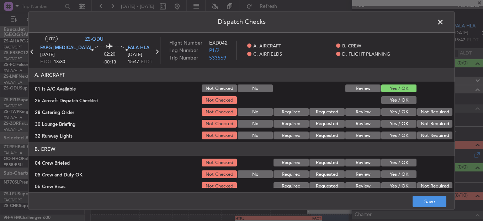
click at [398, 104] on button "Yes / OK" at bounding box center [398, 100] width 35 height 8
click at [422, 110] on button "Not Required" at bounding box center [434, 112] width 35 height 8
click at [416, 118] on section "A. AIRCRAFT 01 Is A/C Available Not Checked No Review Yes / OK 26 Aircraft Disp…" at bounding box center [241, 104] width 426 height 72
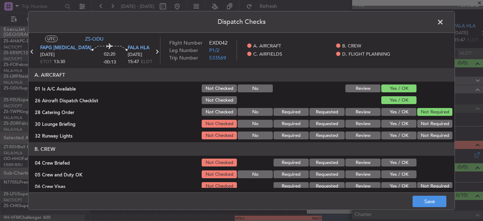
click at [419, 126] on button "Not Required" at bounding box center [434, 124] width 35 height 8
click at [425, 139] on button "Not Required" at bounding box center [434, 135] width 35 height 8
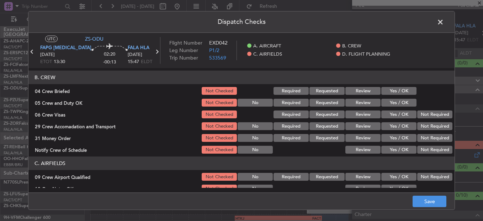
scroll to position [71, 0]
click at [401, 96] on div "Yes / OK" at bounding box center [398, 91] width 36 height 10
click at [406, 93] on button "Yes / OK" at bounding box center [398, 91] width 35 height 8
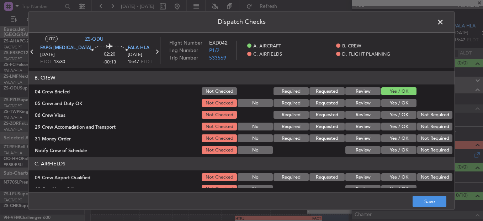
click at [405, 101] on button "Yes / OK" at bounding box center [398, 103] width 35 height 8
drag, startPoint x: 421, startPoint y: 114, endPoint x: 423, endPoint y: 118, distance: 4.0
click at [422, 114] on button "Not Required" at bounding box center [434, 115] width 35 height 8
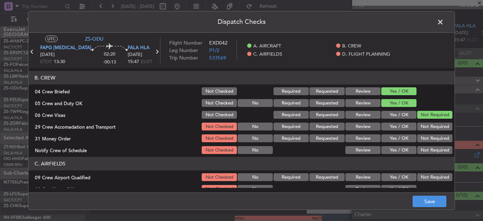
click at [423, 123] on button "Not Required" at bounding box center [434, 126] width 35 height 8
click at [423, 129] on button "Not Required" at bounding box center [434, 126] width 35 height 8
click at [423, 137] on button "Not Required" at bounding box center [434, 138] width 35 height 8
drag, startPoint x: 423, startPoint y: 142, endPoint x: 425, endPoint y: 149, distance: 6.6
click at [424, 143] on div "Not Required" at bounding box center [434, 138] width 36 height 10
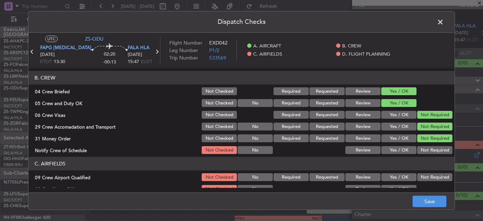
click at [429, 162] on header "C. AIRFIELDS" at bounding box center [241, 164] width 426 height 14
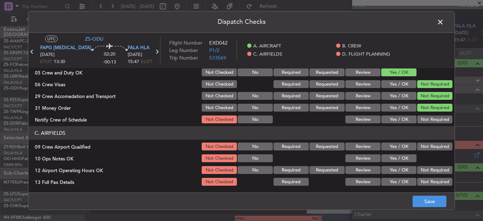
scroll to position [142, 0]
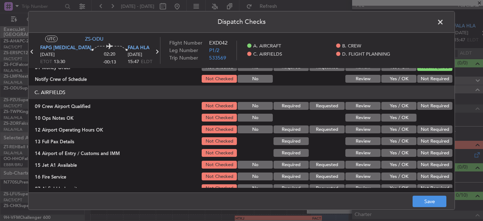
click at [433, 75] on button "Not Required" at bounding box center [434, 79] width 35 height 8
click at [429, 106] on button "Not Required" at bounding box center [434, 106] width 35 height 8
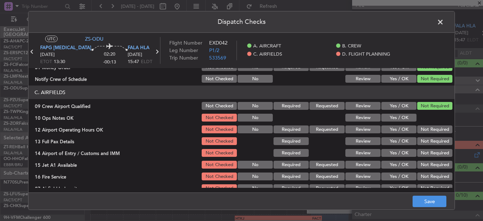
click at [390, 113] on div "Yes / OK" at bounding box center [398, 117] width 36 height 10
click at [395, 119] on button "Yes / OK" at bounding box center [398, 117] width 35 height 8
click at [438, 126] on button "Not Required" at bounding box center [434, 129] width 35 height 8
click at [432, 135] on section "C. AIRFIELDS 09 Crew Airport Qualified Not Checked No Required Requested Review…" at bounding box center [241, 138] width 426 height 107
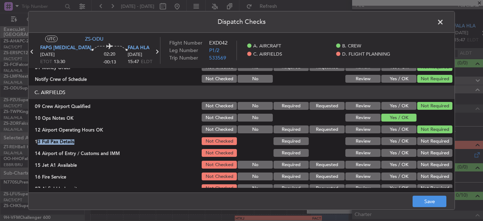
drag, startPoint x: 432, startPoint y: 136, endPoint x: 422, endPoint y: 153, distance: 20.0
click at [430, 146] on section "C. AIRFIELDS 09 Crew Airport Qualified Not Checked No Required Requested Review…" at bounding box center [241, 138] width 426 height 107
click at [422, 153] on button "Not Required" at bounding box center [434, 153] width 35 height 8
click at [432, 144] on button "Not Required" at bounding box center [434, 141] width 35 height 8
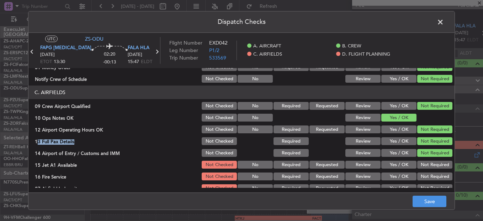
click at [427, 161] on button "Not Required" at bounding box center [434, 164] width 35 height 8
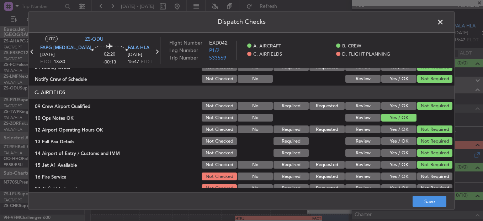
click at [428, 169] on div "Not Required" at bounding box center [434, 164] width 36 height 10
click at [430, 173] on button "Not Required" at bounding box center [434, 176] width 35 height 8
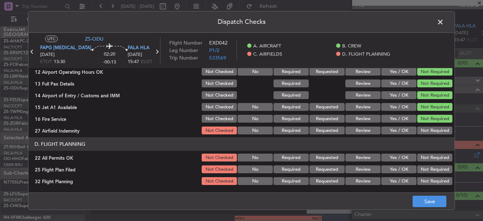
click at [430, 133] on button "Not Required" at bounding box center [434, 130] width 35 height 8
click at [424, 156] on button "Not Required" at bounding box center [434, 157] width 35 height 8
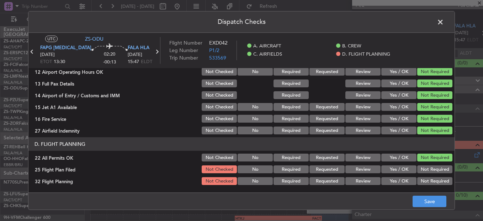
click at [364, 170] on button "Review" at bounding box center [362, 169] width 35 height 8
click at [360, 178] on button "Review" at bounding box center [362, 181] width 35 height 8
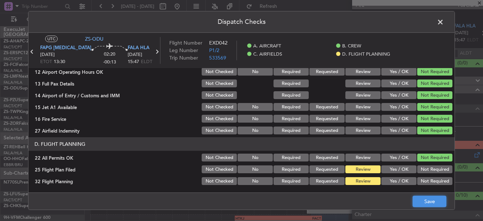
click at [423, 200] on button "Save" at bounding box center [430, 200] width 34 height 11
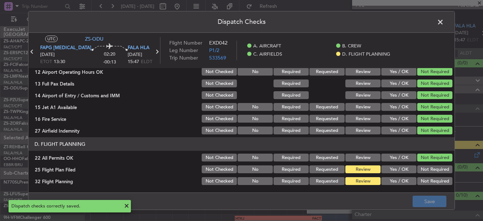
click at [444, 20] on span at bounding box center [444, 24] width 0 height 14
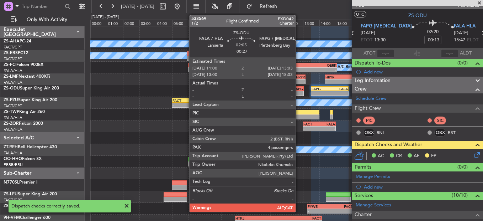
click at [299, 90] on div "FAPG" at bounding box center [295, 88] width 16 height 4
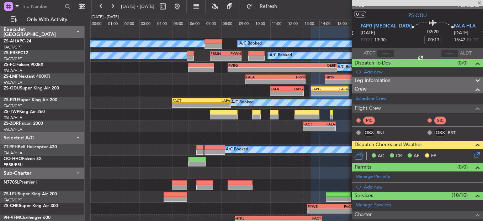
type input "-00:27"
type input "4"
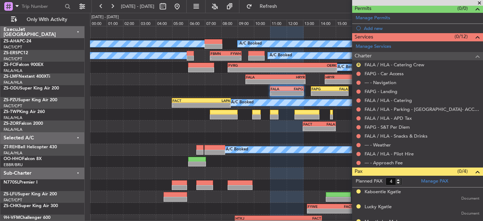
scroll to position [159, 0]
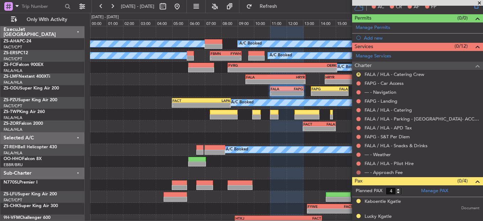
click at [358, 171] on button at bounding box center [358, 172] width 4 height 4
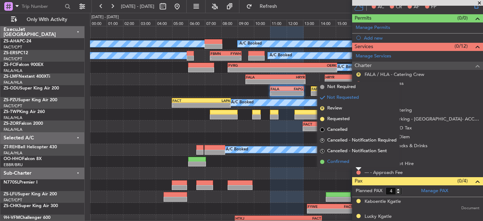
click at [357, 162] on li "Confirmed" at bounding box center [358, 161] width 82 height 11
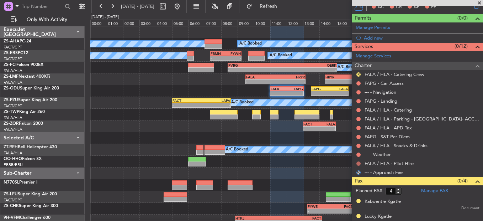
click at [357, 163] on button at bounding box center [358, 163] width 4 height 4
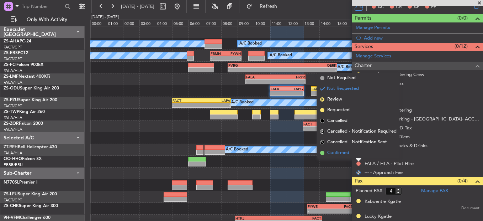
click at [360, 153] on li "Confirmed" at bounding box center [358, 152] width 82 height 11
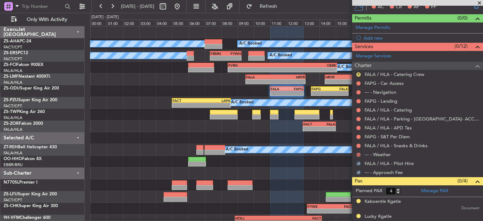
click at [360, 154] on button at bounding box center [358, 154] width 4 height 4
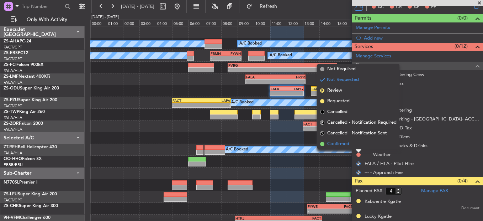
click at [359, 146] on li "Confirmed" at bounding box center [358, 143] width 82 height 11
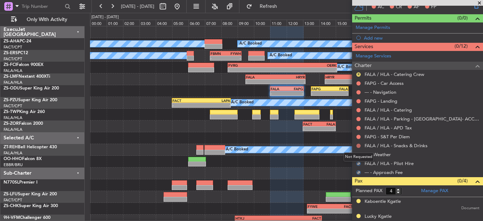
click at [359, 143] on button at bounding box center [358, 145] width 4 height 4
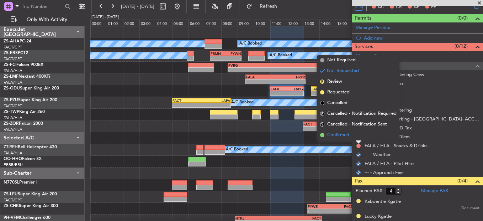
click at [359, 139] on li "Confirmed" at bounding box center [358, 134] width 82 height 11
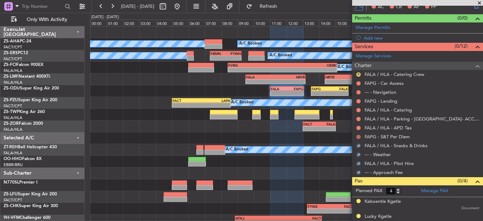
click at [359, 137] on button at bounding box center [358, 136] width 4 height 4
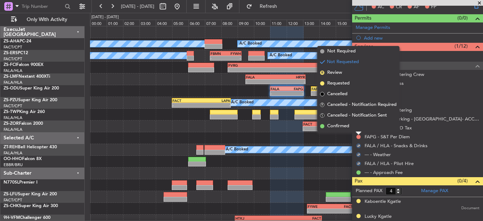
click at [359, 127] on li "Confirmed" at bounding box center [358, 126] width 82 height 11
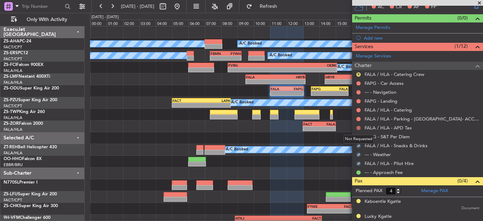
click at [360, 128] on button at bounding box center [358, 128] width 4 height 4
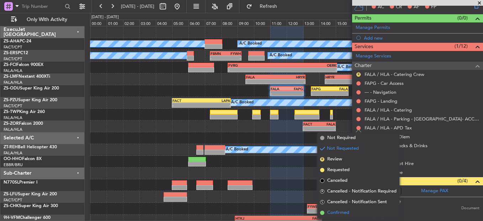
click at [349, 208] on li "Confirmed" at bounding box center [358, 212] width 82 height 11
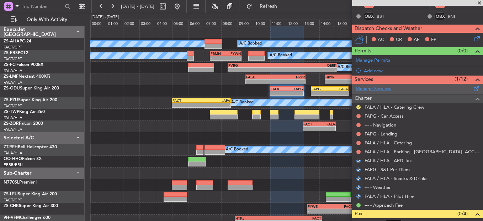
scroll to position [88, 0]
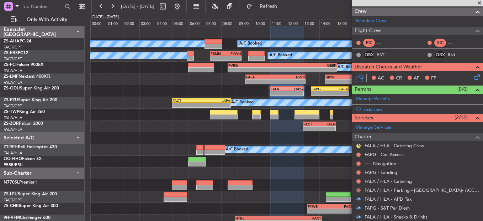
click at [358, 190] on button at bounding box center [358, 190] width 4 height 4
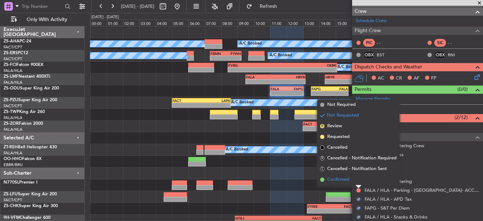
click at [358, 183] on li "Confirmed" at bounding box center [358, 179] width 82 height 11
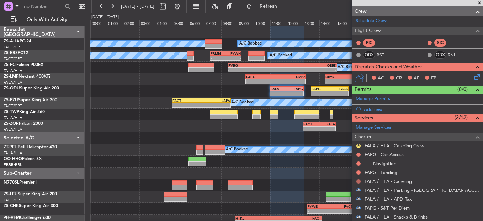
click at [358, 180] on button at bounding box center [358, 181] width 4 height 4
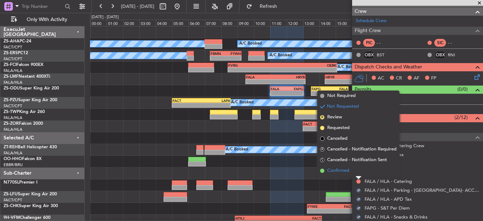
click at [360, 169] on li "Confirmed" at bounding box center [358, 170] width 82 height 11
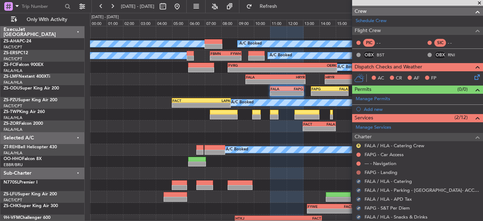
click at [359, 172] on button at bounding box center [358, 172] width 4 height 4
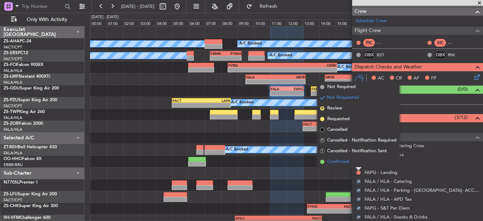
click at [356, 166] on li "Confirmed" at bounding box center [358, 161] width 82 height 11
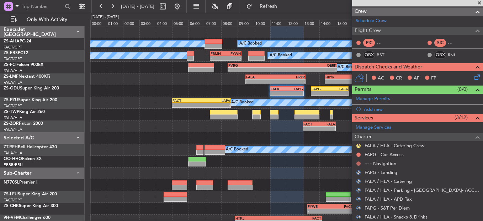
click at [360, 163] on button at bounding box center [358, 163] width 4 height 4
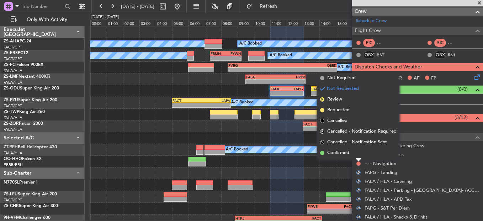
click at [359, 158] on div at bounding box center [359, 159] width 6 height 3
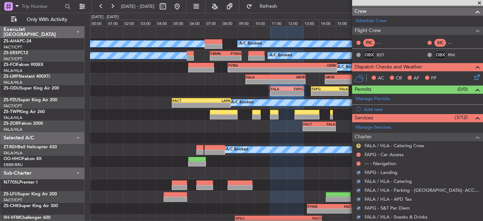
click at [358, 162] on mat-tooltip-component "Not Requested" at bounding box center [359, 165] width 40 height 19
click at [356, 165] on mat-tooltip-component "Not Requested" at bounding box center [359, 174] width 40 height 19
click at [358, 163] on button at bounding box center [358, 163] width 4 height 4
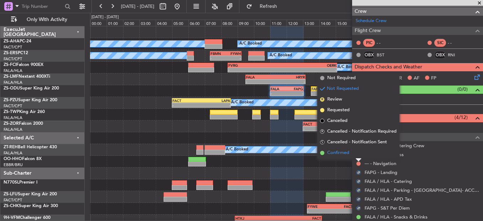
click at [355, 155] on li "Confirmed" at bounding box center [358, 152] width 82 height 11
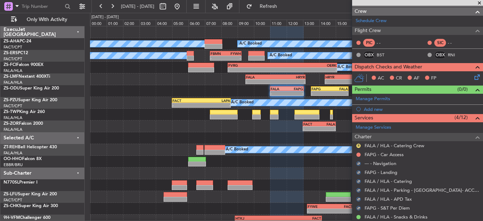
click at [362, 154] on div "FAPG - Car Access" at bounding box center [417, 154] width 131 height 9
click at [359, 155] on button at bounding box center [358, 154] width 4 height 4
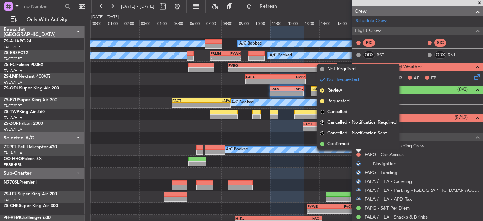
click at [356, 146] on li "Confirmed" at bounding box center [358, 143] width 82 height 11
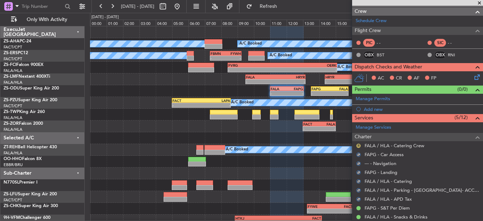
click at [360, 146] on button "R" at bounding box center [358, 145] width 4 height 4
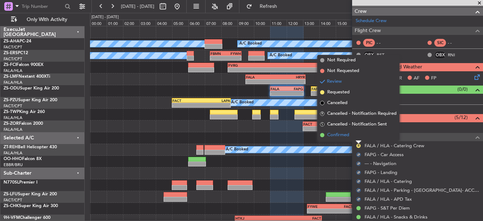
click at [356, 137] on li "Confirmed" at bounding box center [358, 134] width 82 height 11
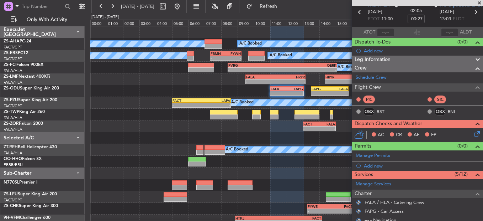
scroll to position [17, 0]
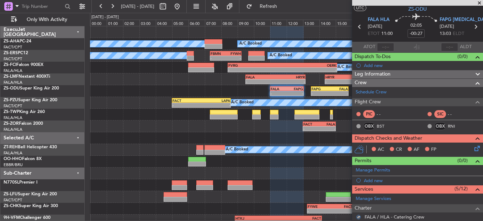
click at [473, 150] on icon at bounding box center [476, 147] width 6 height 6
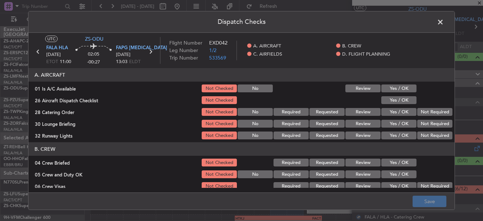
drag, startPoint x: 395, startPoint y: 89, endPoint x: 398, endPoint y: 97, distance: 8.5
click at [395, 89] on button "Yes / OK" at bounding box center [398, 88] width 35 height 8
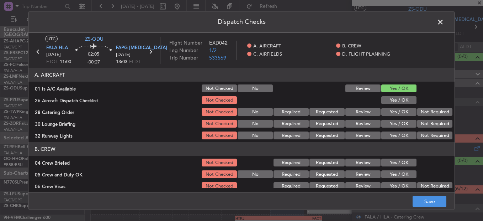
click at [399, 98] on button "Yes / OK" at bounding box center [398, 100] width 35 height 8
click at [367, 115] on button "Review" at bounding box center [362, 112] width 35 height 8
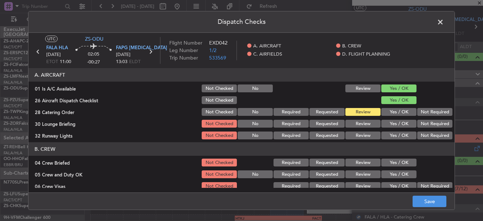
click at [382, 122] on button "Yes / OK" at bounding box center [398, 124] width 35 height 8
click at [397, 127] on button "Yes / OK" at bounding box center [398, 124] width 35 height 8
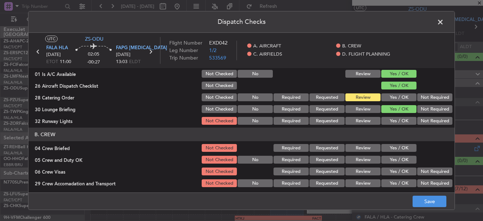
scroll to position [36, 0]
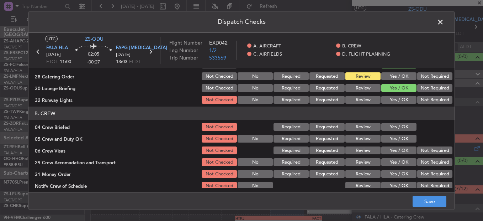
click at [359, 127] on button "Review" at bounding box center [362, 127] width 35 height 8
click at [398, 141] on button "Yes / OK" at bounding box center [398, 138] width 35 height 8
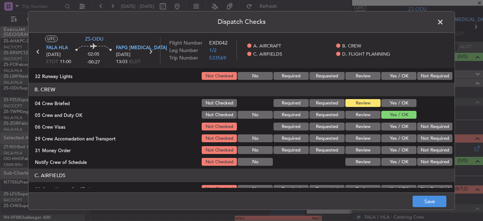
scroll to position [71, 0]
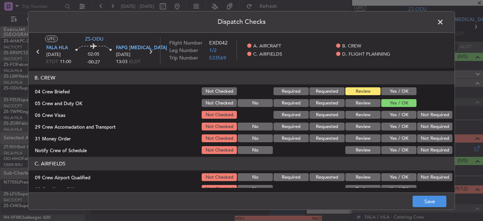
click at [396, 116] on button "Yes / OK" at bounding box center [398, 115] width 35 height 8
click at [436, 127] on button "Not Required" at bounding box center [434, 126] width 35 height 8
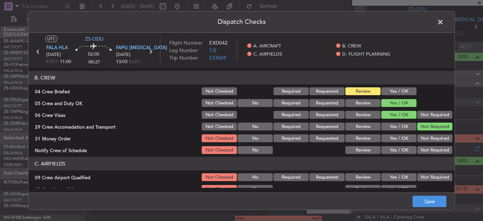
click at [382, 121] on section "B. CREW 04 Crew Briefed Not Checked Required Requested Review Yes / OK 05 Crew …" at bounding box center [241, 113] width 426 height 84
click at [370, 127] on button "Review" at bounding box center [362, 126] width 35 height 8
click at [409, 138] on button "Yes / OK" at bounding box center [398, 138] width 35 height 8
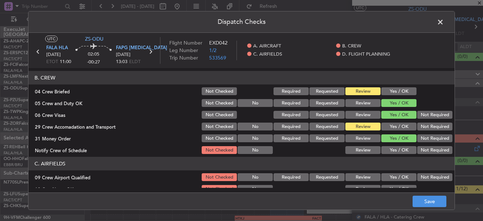
click at [362, 139] on button "Review" at bounding box center [362, 138] width 35 height 8
click at [393, 150] on button "Yes / OK" at bounding box center [398, 150] width 35 height 8
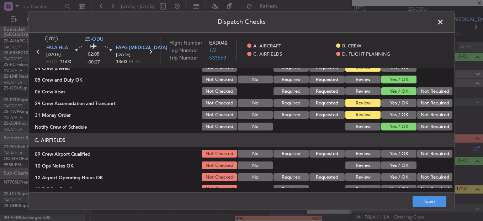
scroll to position [107, 0]
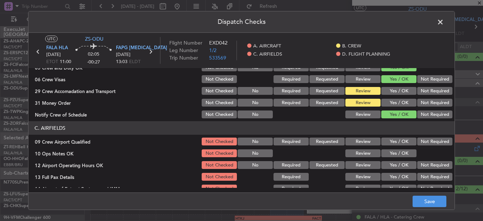
drag, startPoint x: 392, startPoint y: 138, endPoint x: 392, endPoint y: 148, distance: 10.0
click at [392, 139] on button "Yes / OK" at bounding box center [398, 141] width 35 height 8
click at [392, 150] on button "Yes / OK" at bounding box center [398, 153] width 35 height 8
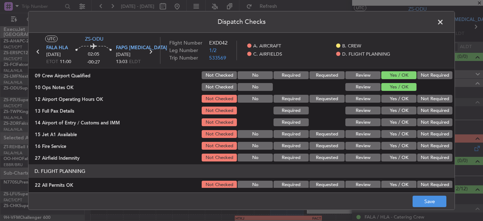
scroll to position [178, 0]
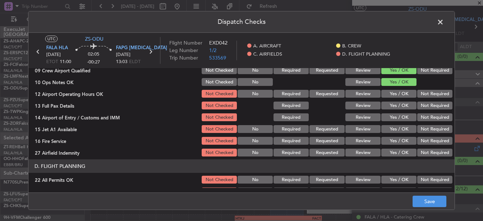
click at [387, 94] on button "Yes / OK" at bounding box center [398, 94] width 35 height 8
drag, startPoint x: 390, startPoint y: 102, endPoint x: 388, endPoint y: 106, distance: 4.5
click at [390, 104] on button "Yes / OK" at bounding box center [398, 105] width 35 height 8
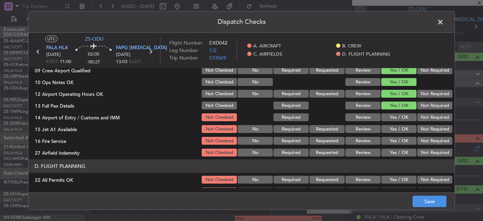
click at [435, 116] on button "Not Required" at bounding box center [434, 117] width 35 height 8
click at [391, 128] on button "Yes / OK" at bounding box center [398, 129] width 35 height 8
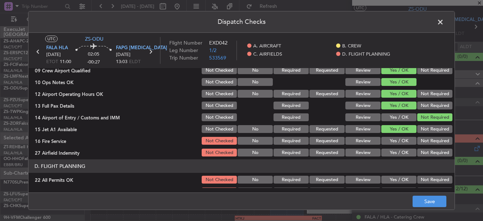
click at [403, 137] on button "Yes / OK" at bounding box center [398, 141] width 35 height 8
click at [429, 149] on button "Not Required" at bounding box center [434, 152] width 35 height 8
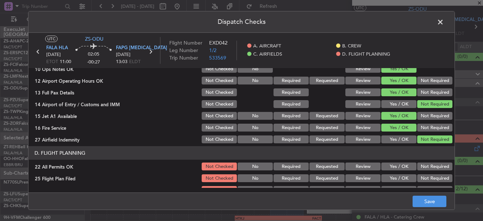
scroll to position [200, 0]
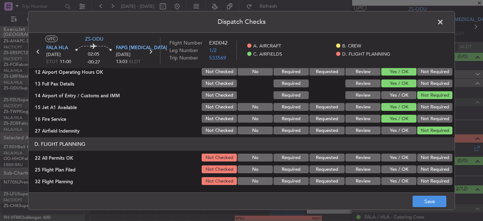
click at [425, 159] on button "Not Required" at bounding box center [434, 157] width 35 height 8
click at [355, 171] on button "Review" at bounding box center [362, 169] width 35 height 8
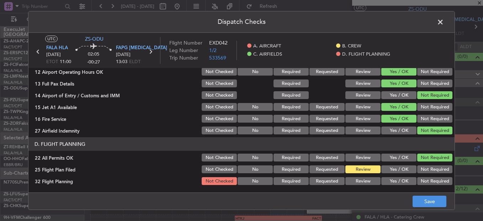
click at [361, 176] on section "D. FLIGHT PLANNING 22 All Permits OK Not Checked No Required Requested Review Y…" at bounding box center [241, 161] width 426 height 49
click at [361, 182] on button "Review" at bounding box center [362, 181] width 35 height 8
click at [424, 198] on button "Save" at bounding box center [430, 200] width 34 height 11
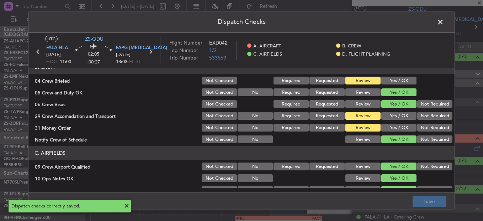
scroll to position [0, 0]
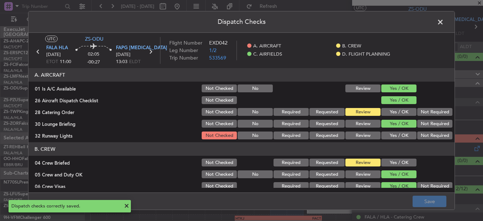
click at [396, 136] on button "Yes / OK" at bounding box center [398, 135] width 35 height 8
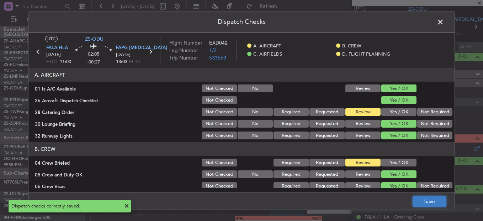
click at [425, 197] on button "Save" at bounding box center [430, 200] width 34 height 11
drag, startPoint x: 443, startPoint y: 23, endPoint x: 448, endPoint y: 13, distance: 11.1
click at [448, 15] on div "Dispatch Checks UTC ZS-ODU FALA HLA 15/08/2025 ETOT 11:00 02:05 -00:27 FAPG PBZ…" at bounding box center [241, 110] width 427 height 199
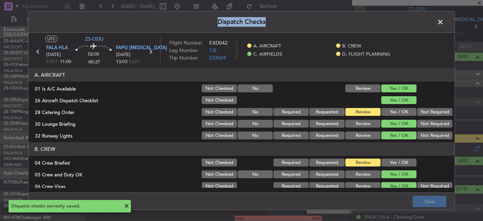
drag, startPoint x: 448, startPoint y: 13, endPoint x: 440, endPoint y: 23, distance: 12.5
click at [444, 23] on span at bounding box center [444, 24] width 0 height 14
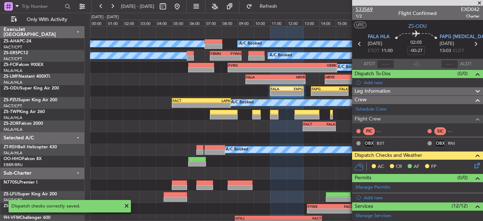
click at [360, 10] on span "533569" at bounding box center [364, 9] width 17 height 7
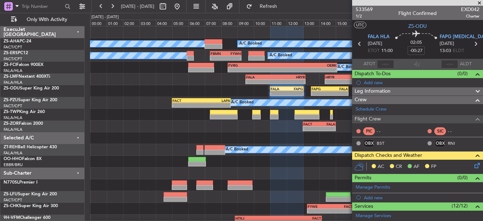
click at [474, 166] on icon at bounding box center [476, 164] width 6 height 6
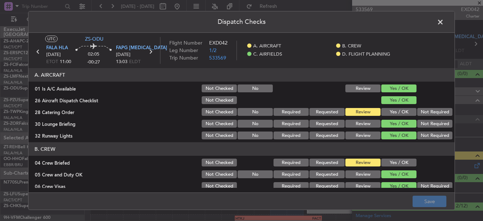
click at [387, 111] on button "Yes / OK" at bounding box center [398, 112] width 35 height 8
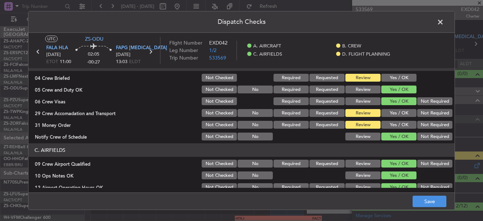
scroll to position [107, 0]
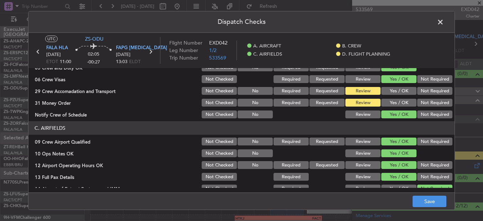
drag, startPoint x: 430, startPoint y: 90, endPoint x: 416, endPoint y: 94, distance: 14.4
click at [431, 90] on button "Not Required" at bounding box center [434, 91] width 35 height 8
click at [393, 105] on button "Yes / OK" at bounding box center [398, 103] width 35 height 8
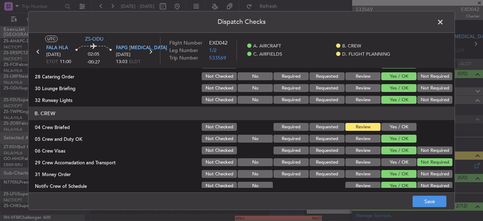
scroll to position [200, 0]
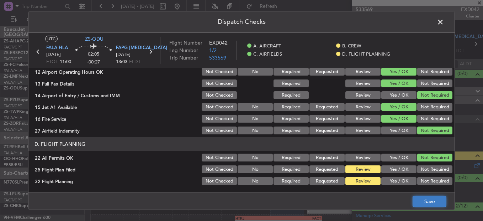
click at [424, 202] on button "Save" at bounding box center [430, 200] width 34 height 11
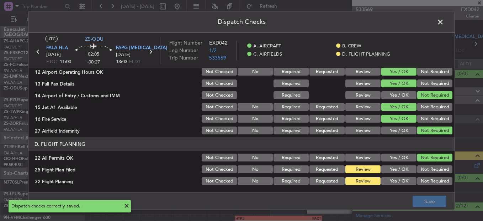
click at [444, 23] on span at bounding box center [444, 24] width 0 height 14
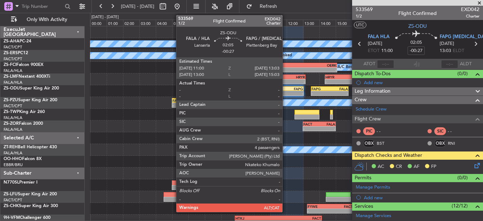
click at [286, 89] on div "FALA" at bounding box center [279, 88] width 16 height 4
click at [286, 88] on div "FALA" at bounding box center [279, 88] width 16 height 4
click at [290, 89] on div "FAPG" at bounding box center [295, 88] width 16 height 4
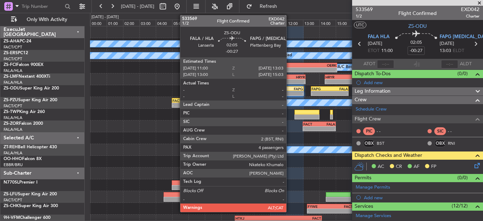
click at [290, 89] on div "FAPG" at bounding box center [295, 88] width 16 height 4
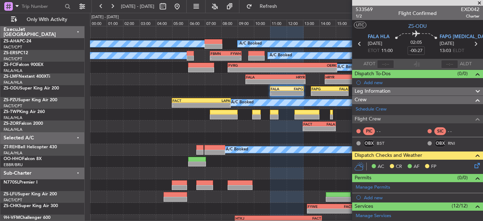
click at [474, 163] on icon at bounding box center [476, 164] width 6 height 6
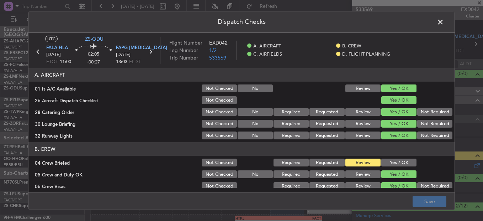
click at [407, 159] on button "Yes / OK" at bounding box center [398, 162] width 35 height 8
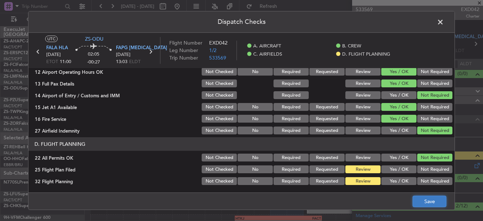
click at [435, 205] on button "Save" at bounding box center [430, 200] width 34 height 11
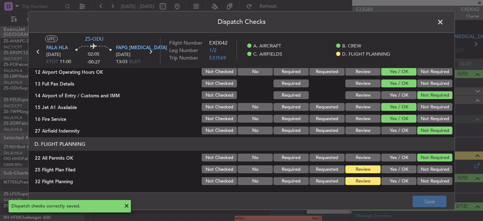
click at [444, 27] on span at bounding box center [444, 24] width 0 height 14
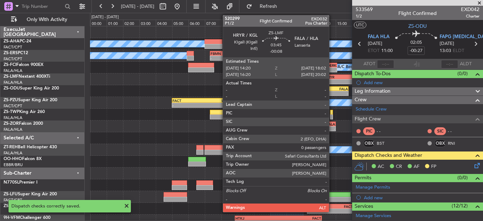
click at [332, 78] on div "HRYR" at bounding box center [341, 77] width 30 height 4
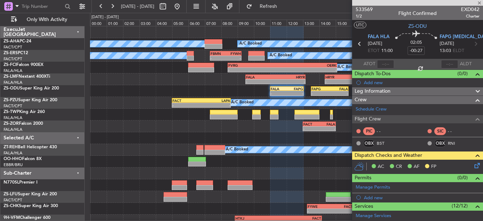
type input "-00:08"
type input "0"
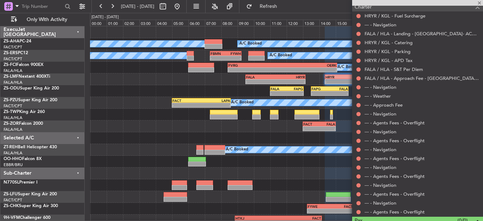
scroll to position [286, 0]
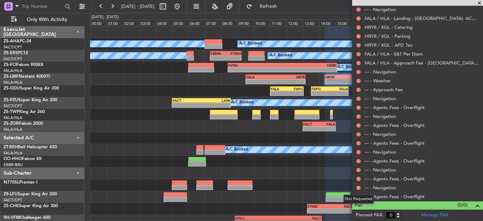
click at [357, 196] on div "Not Requested" at bounding box center [359, 198] width 30 height 9
click at [359, 196] on button at bounding box center [358, 196] width 4 height 4
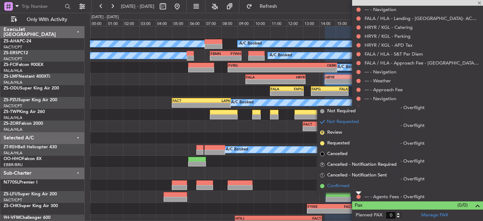
click at [333, 185] on span "Confirmed" at bounding box center [338, 185] width 22 height 7
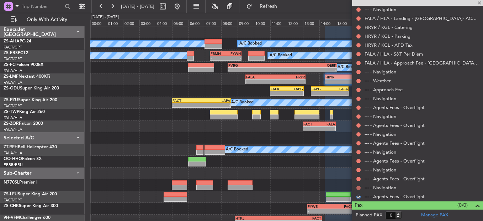
click at [358, 185] on nimbus-traffic-light at bounding box center [359, 188] width 6 height 6
click at [360, 188] on button at bounding box center [358, 187] width 4 height 4
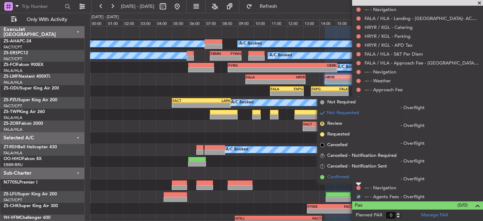
click at [359, 177] on li "Confirmed" at bounding box center [358, 176] width 82 height 11
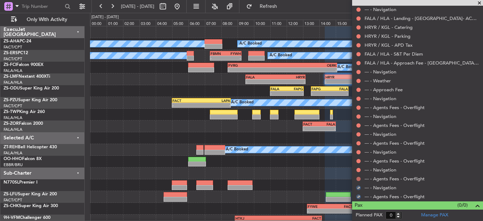
click at [359, 177] on button at bounding box center [358, 178] width 4 height 4
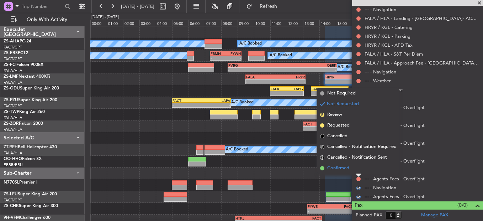
click at [359, 171] on li "Confirmed" at bounding box center [358, 168] width 82 height 11
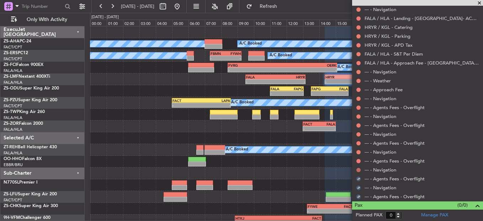
click at [360, 170] on button at bounding box center [358, 170] width 4 height 4
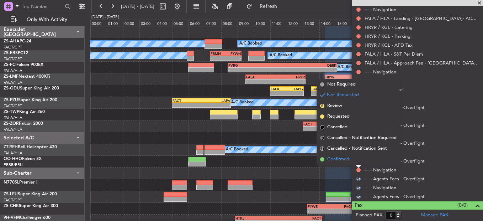
click at [355, 161] on li "Confirmed" at bounding box center [358, 159] width 82 height 11
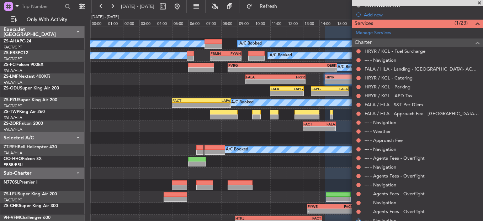
scroll to position [251, 0]
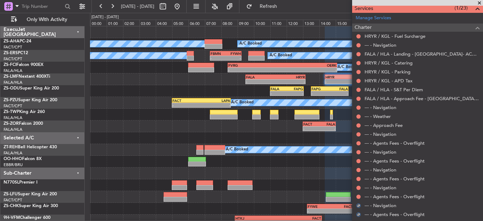
click at [358, 192] on div "--- - Agents Fees - Overflight" at bounding box center [417, 196] width 131 height 9
click at [361, 195] on div at bounding box center [359, 197] width 6 height 6
click at [358, 195] on button at bounding box center [358, 196] width 4 height 4
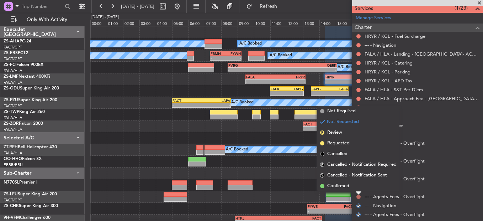
click at [357, 195] on button at bounding box center [358, 196] width 4 height 4
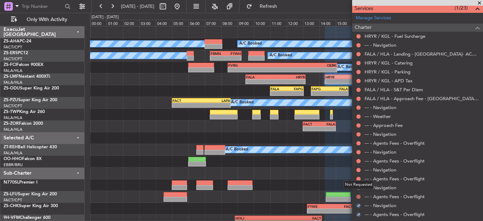
click at [358, 197] on button at bounding box center [358, 196] width 4 height 4
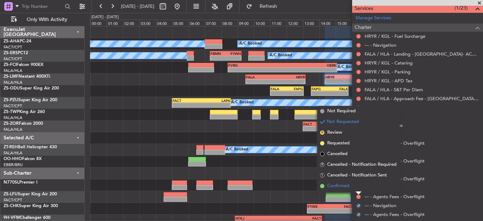
click at [354, 181] on li "Confirmed" at bounding box center [358, 185] width 82 height 11
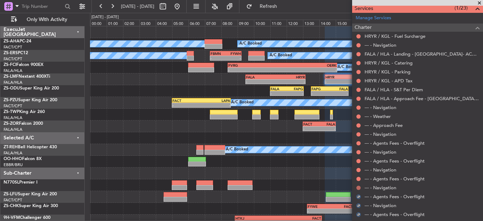
click at [359, 188] on button at bounding box center [358, 187] width 4 height 4
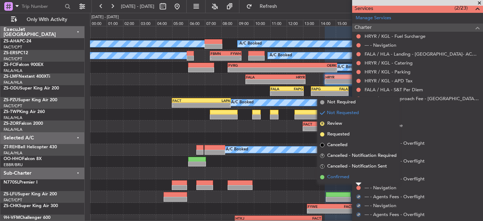
click at [355, 175] on li "Confirmed" at bounding box center [358, 176] width 82 height 11
click at [355, 176] on div "--- - Agents Fees - Overflight" at bounding box center [417, 178] width 131 height 9
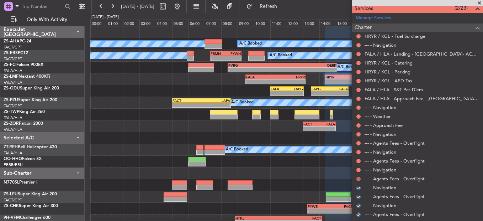
drag, startPoint x: 355, startPoint y: 176, endPoint x: 359, endPoint y: 178, distance: 3.8
click at [359, 178] on button at bounding box center [358, 178] width 4 height 4
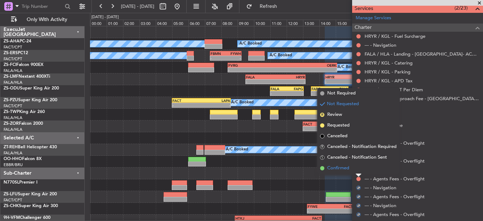
click at [355, 170] on li "Confirmed" at bounding box center [358, 168] width 82 height 11
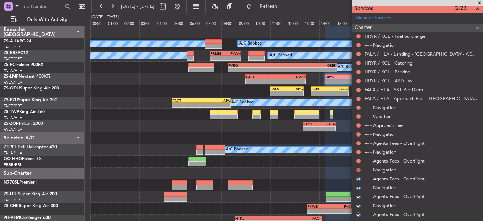
click at [356, 170] on div at bounding box center [359, 170] width 6 height 6
click at [357, 170] on button at bounding box center [358, 170] width 4 height 4
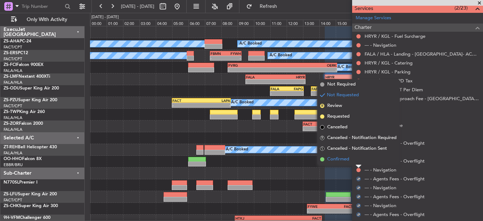
click at [357, 163] on li "Confirmed" at bounding box center [358, 159] width 82 height 11
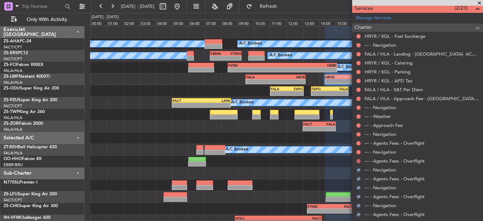
click at [360, 162] on button at bounding box center [358, 161] width 4 height 4
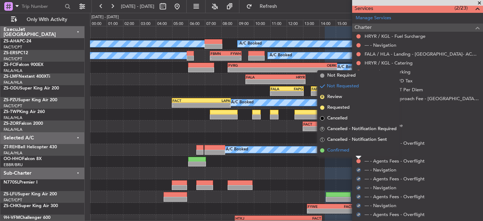
click at [359, 151] on li "Confirmed" at bounding box center [358, 150] width 82 height 11
click at [359, 151] on button at bounding box center [358, 152] width 4 height 4
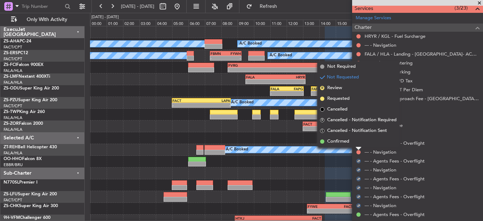
drag, startPoint x: 359, startPoint y: 151, endPoint x: 357, endPoint y: 142, distance: 9.1
click at [357, 142] on li "Confirmed" at bounding box center [358, 141] width 82 height 11
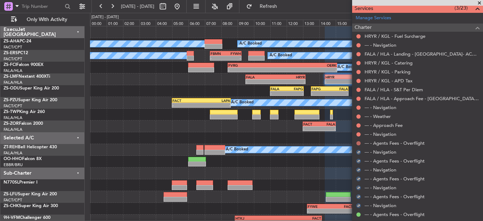
click at [357, 142] on button at bounding box center [358, 143] width 4 height 4
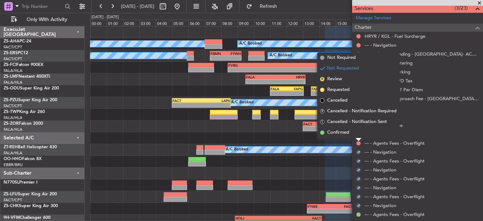
drag, startPoint x: 357, startPoint y: 142, endPoint x: 355, endPoint y: 135, distance: 7.3
click at [355, 136] on li "Confirmed" at bounding box center [358, 132] width 82 height 11
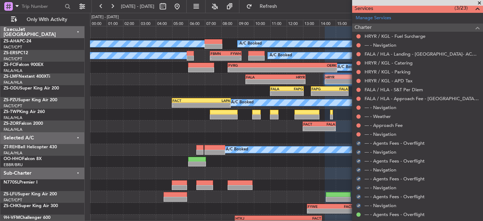
click at [356, 134] on div at bounding box center [359, 134] width 6 height 6
click at [357, 134] on button at bounding box center [358, 134] width 4 height 4
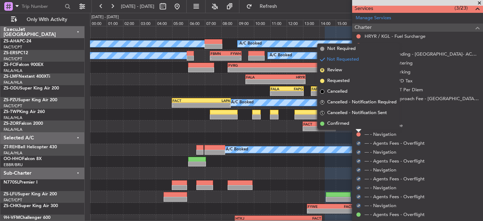
click at [358, 126] on li "Confirmed" at bounding box center [358, 123] width 82 height 11
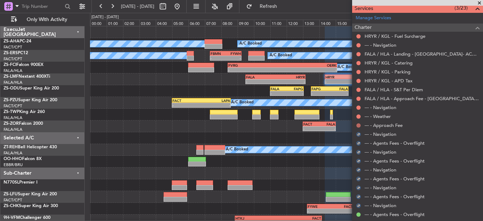
click at [359, 127] on mat-tooltip-component "Not Requested" at bounding box center [359, 136] width 40 height 19
click at [356, 123] on div at bounding box center [359, 125] width 6 height 6
click at [358, 124] on button at bounding box center [358, 125] width 4 height 4
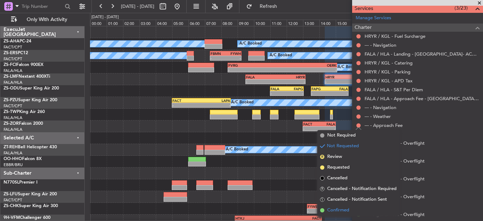
click at [340, 209] on span "Confirmed" at bounding box center [338, 209] width 22 height 7
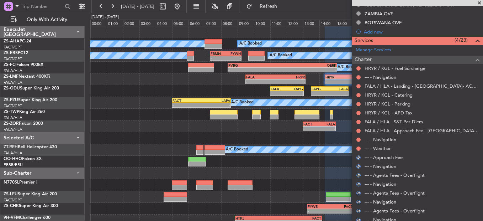
scroll to position [180, 0]
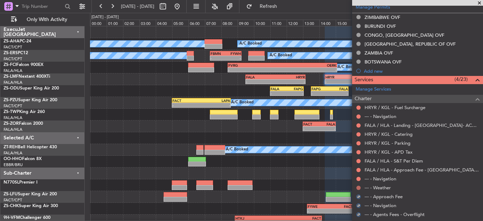
click at [358, 186] on button at bounding box center [358, 187] width 4 height 4
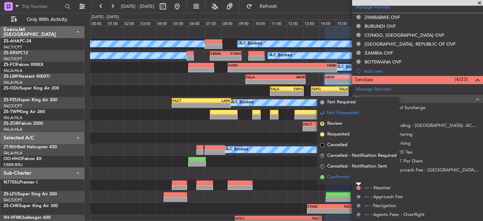
click at [358, 178] on li "Confirmed" at bounding box center [358, 176] width 82 height 11
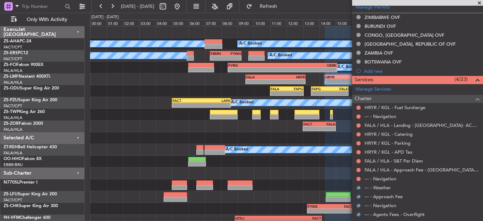
click at [358, 178] on button at bounding box center [358, 178] width 4 height 4
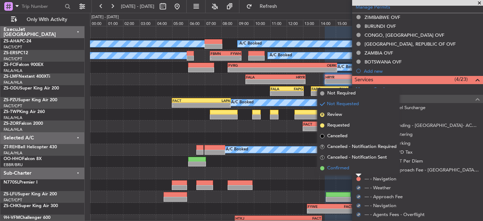
click at [357, 170] on li "Confirmed" at bounding box center [358, 168] width 82 height 11
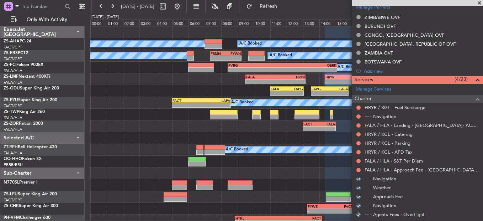
click at [357, 170] on button at bounding box center [358, 170] width 4 height 4
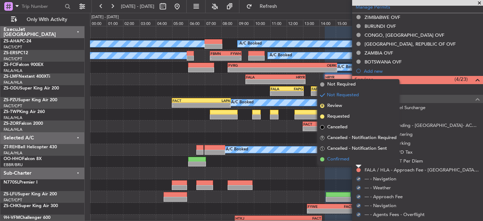
click at [357, 161] on li "Confirmed" at bounding box center [358, 159] width 82 height 11
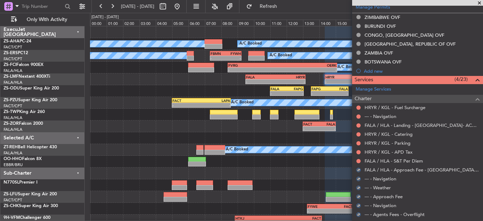
click at [357, 161] on button at bounding box center [358, 161] width 4 height 4
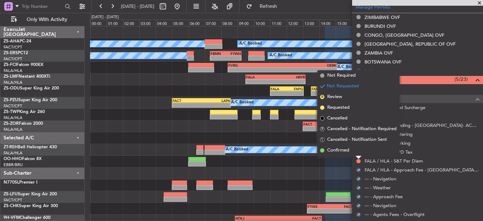
click at [359, 149] on li "Confirmed" at bounding box center [358, 150] width 82 height 11
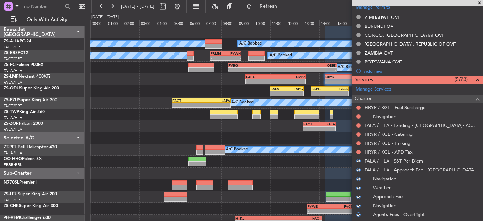
click at [360, 154] on mat-tooltip-component "Not Requested" at bounding box center [359, 163] width 40 height 19
click at [360, 152] on button at bounding box center [358, 152] width 4 height 4
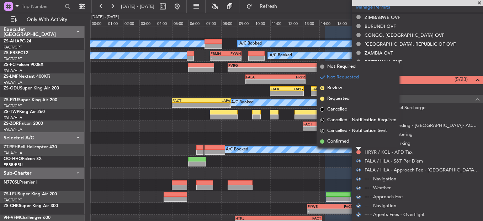
click at [357, 144] on li "Confirmed" at bounding box center [358, 141] width 82 height 11
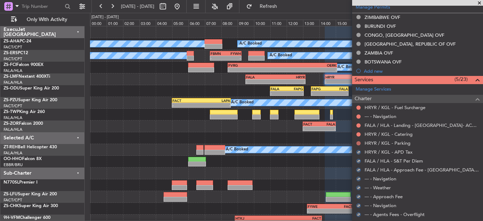
click at [358, 144] on button at bounding box center [358, 143] width 4 height 4
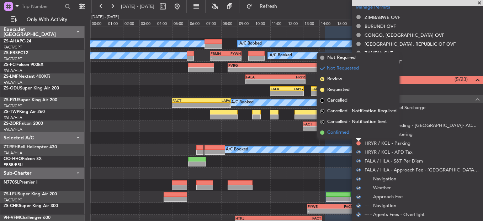
click at [357, 130] on li "Confirmed" at bounding box center [358, 132] width 82 height 11
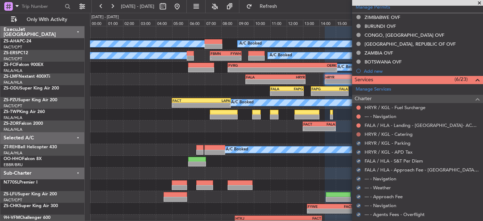
click at [358, 132] on button at bounding box center [358, 134] width 4 height 4
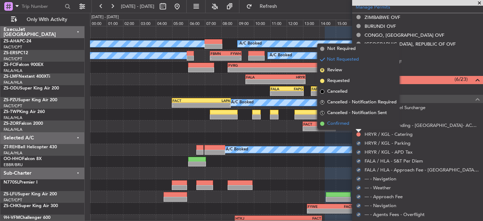
click at [357, 125] on li "Confirmed" at bounding box center [358, 123] width 82 height 11
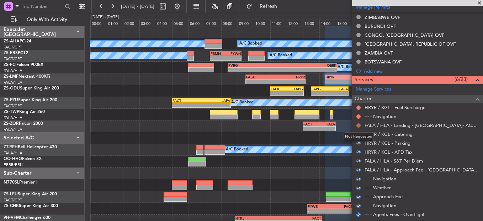
click at [359, 123] on button at bounding box center [358, 125] width 4 height 4
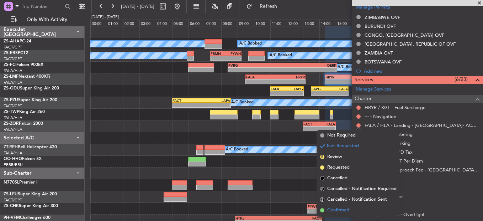
click at [344, 213] on span "Confirmed" at bounding box center [338, 209] width 22 height 7
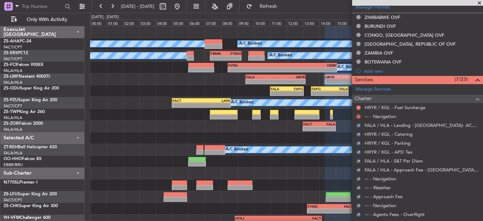
click at [358, 116] on button at bounding box center [358, 116] width 4 height 4
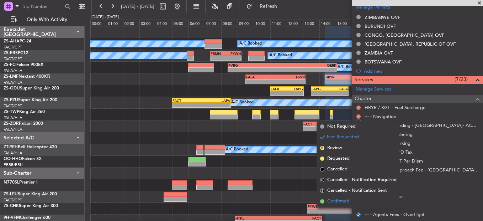
click at [352, 205] on li "Confirmed" at bounding box center [358, 201] width 82 height 11
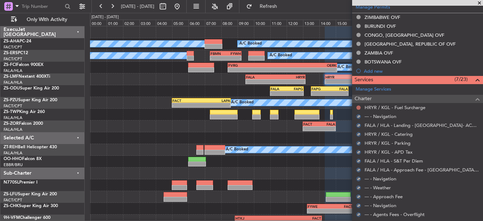
click at [360, 107] on button at bounding box center [358, 107] width 4 height 4
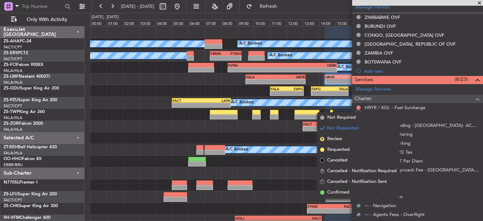
click at [354, 194] on li "Confirmed" at bounding box center [358, 192] width 82 height 11
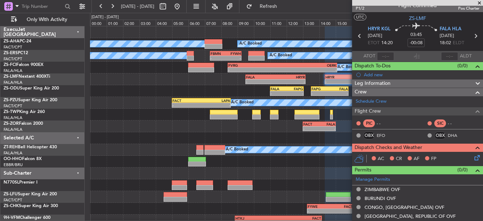
scroll to position [2, 0]
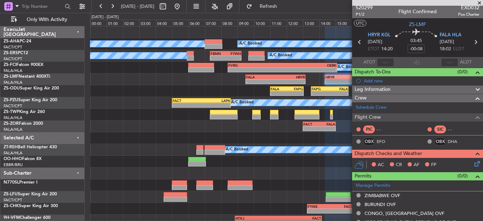
click at [475, 163] on icon at bounding box center [476, 162] width 6 height 6
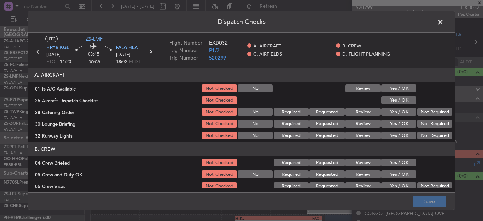
click at [395, 90] on button "Yes / OK" at bounding box center [398, 88] width 35 height 8
click at [395, 101] on button "Yes / OK" at bounding box center [398, 100] width 35 height 8
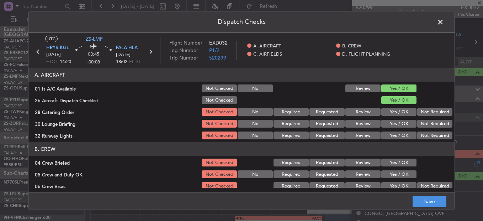
drag, startPoint x: 424, startPoint y: 110, endPoint x: 426, endPoint y: 116, distance: 7.1
click at [424, 111] on button "Not Required" at bounding box center [434, 112] width 35 height 8
click at [426, 117] on section "A. AIRCRAFT 01 Is A/C Available Not Checked No Review Yes / OK 26 Aircraft Disp…" at bounding box center [241, 104] width 426 height 72
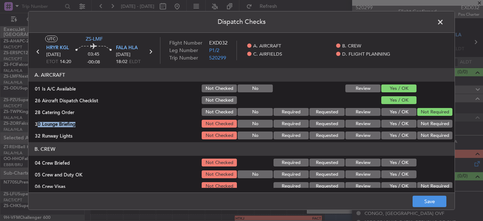
drag, startPoint x: 426, startPoint y: 118, endPoint x: 425, endPoint y: 126, distance: 7.8
click at [425, 126] on button "Not Required" at bounding box center [434, 124] width 35 height 8
click at [424, 129] on section "A. AIRCRAFT 01 Is A/C Available Not Checked No Review Yes / OK 26 Aircraft Disp…" at bounding box center [241, 104] width 426 height 72
click at [424, 136] on button "Not Required" at bounding box center [434, 135] width 35 height 8
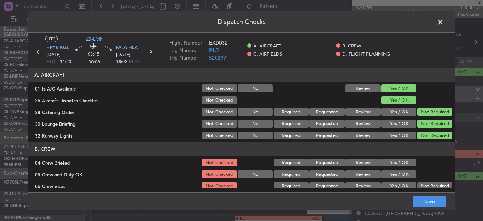
click at [401, 158] on div "Yes / OK" at bounding box center [398, 162] width 36 height 10
click at [401, 163] on button "Yes / OK" at bounding box center [398, 162] width 35 height 8
click at [399, 169] on section "B. CREW 04 Crew Briefed Not Checked Required Requested Review Yes / OK 05 Crew …" at bounding box center [241, 184] width 426 height 84
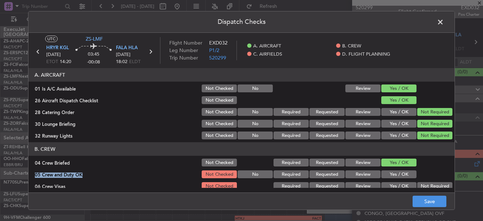
drag, startPoint x: 399, startPoint y: 169, endPoint x: 398, endPoint y: 173, distance: 4.7
click at [398, 173] on button "Yes / OK" at bounding box center [398, 174] width 35 height 8
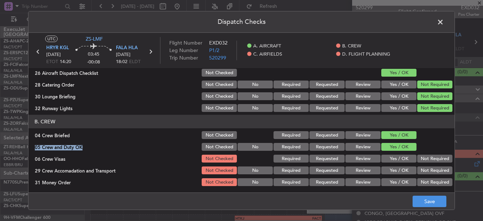
scroll to position [71, 0]
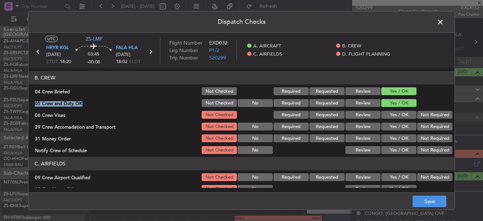
click at [428, 116] on button "Not Required" at bounding box center [434, 115] width 35 height 8
click at [425, 122] on section "B. CREW 04 Crew Briefed Not Checked Required Requested Review Yes / OK 05 Crew …" at bounding box center [241, 113] width 426 height 84
click at [425, 123] on button "Not Required" at bounding box center [434, 126] width 35 height 8
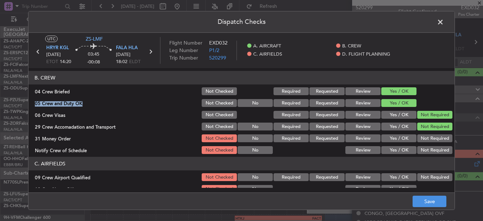
drag, startPoint x: 425, startPoint y: 126, endPoint x: 425, endPoint y: 131, distance: 5.0
click at [425, 128] on button "Not Required" at bounding box center [434, 126] width 35 height 8
click at [425, 138] on div "Not Required" at bounding box center [434, 138] width 36 height 10
drag, startPoint x: 425, startPoint y: 139, endPoint x: 425, endPoint y: 149, distance: 10.0
click at [425, 142] on div "Not Required" at bounding box center [434, 138] width 36 height 10
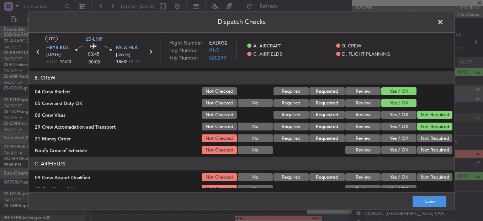
click at [425, 151] on button "Not Required" at bounding box center [434, 150] width 35 height 8
drag, startPoint x: 424, startPoint y: 138, endPoint x: 425, endPoint y: 145, distance: 6.8
click at [424, 141] on button "Not Required" at bounding box center [434, 138] width 35 height 8
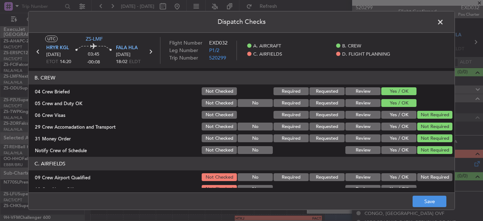
click at [423, 178] on button "Not Required" at bounding box center [434, 177] width 35 height 8
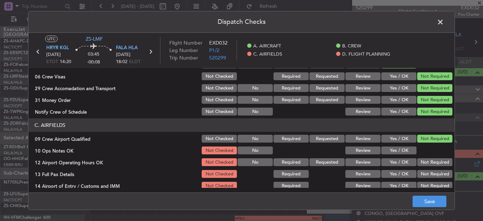
scroll to position [142, 0]
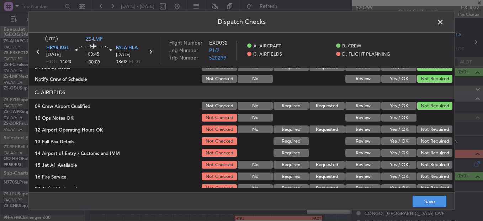
click at [403, 116] on button "Yes / OK" at bounding box center [398, 117] width 35 height 8
click at [423, 128] on button "Not Required" at bounding box center [434, 129] width 35 height 8
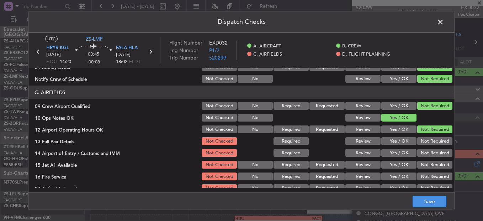
drag, startPoint x: 425, startPoint y: 133, endPoint x: 426, endPoint y: 141, distance: 7.8
click at [425, 134] on div "Not Required" at bounding box center [434, 129] width 36 height 10
click at [426, 141] on button "Not Required" at bounding box center [434, 141] width 35 height 8
drag, startPoint x: 425, startPoint y: 144, endPoint x: 423, endPoint y: 148, distance: 4.6
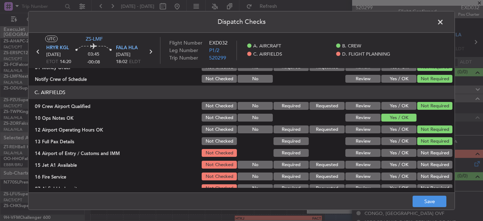
click at [424, 145] on div "Not Required" at bounding box center [434, 141] width 36 height 10
click at [423, 154] on button "Not Required" at bounding box center [434, 153] width 35 height 8
click at [422, 159] on section "C. AIRFIELDS 09 Crew Airport Qualified Not Checked No Required Requested Review…" at bounding box center [241, 138] width 426 height 107
click at [422, 167] on button "Not Required" at bounding box center [434, 164] width 35 height 8
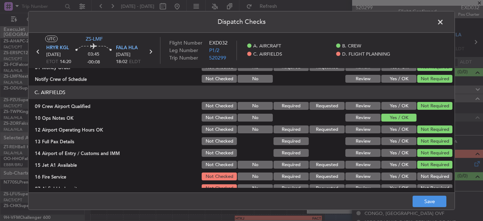
click at [422, 169] on div "Not Required" at bounding box center [434, 164] width 36 height 10
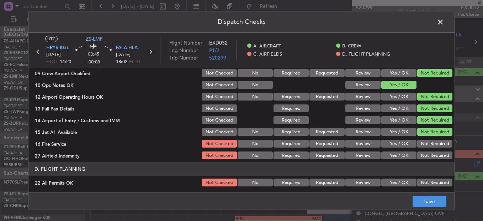
scroll to position [200, 0]
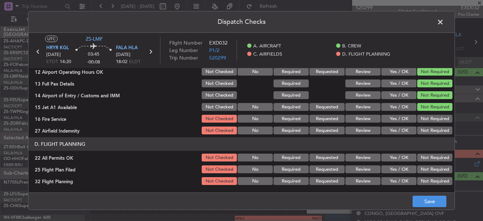
drag, startPoint x: 424, startPoint y: 115, endPoint x: 423, endPoint y: 125, distance: 9.4
click at [424, 118] on button "Not Required" at bounding box center [434, 119] width 35 height 8
click at [423, 127] on div "Not Required" at bounding box center [434, 130] width 36 height 10
click at [423, 132] on button "Not Required" at bounding box center [434, 130] width 35 height 8
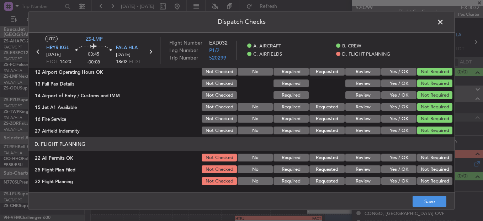
click at [428, 157] on button "Not Required" at bounding box center [434, 157] width 35 height 8
click at [353, 173] on button "Review" at bounding box center [362, 169] width 35 height 8
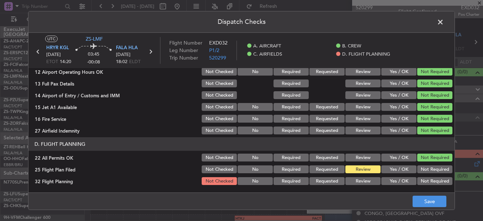
click at [358, 186] on div "Review" at bounding box center [362, 181] width 36 height 10
click at [365, 179] on button "Review" at bounding box center [362, 181] width 35 height 8
click at [411, 199] on footer "Save" at bounding box center [241, 200] width 426 height 17
click at [418, 200] on button "Save" at bounding box center [430, 200] width 34 height 11
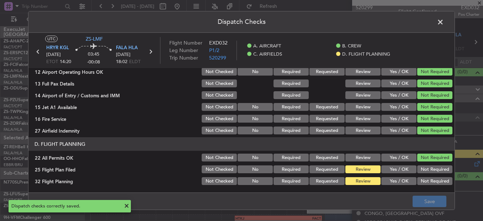
click at [444, 24] on span at bounding box center [444, 24] width 0 height 14
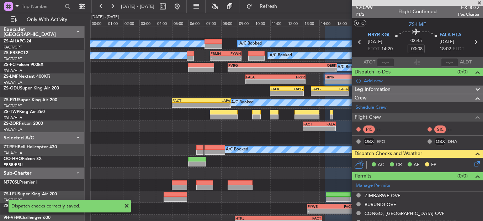
click at [361, 40] on icon at bounding box center [359, 41] width 9 height 9
type input "2"
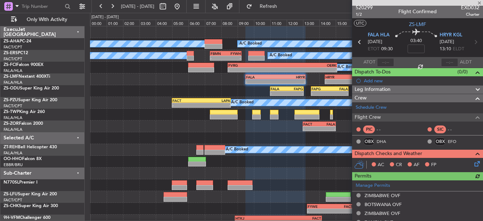
click at [473, 162] on icon at bounding box center [476, 162] width 6 height 6
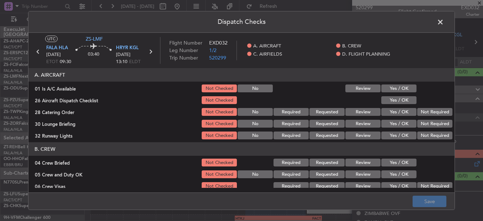
click at [402, 90] on button "Yes / OK" at bounding box center [398, 88] width 35 height 8
click at [404, 97] on button "Yes / OK" at bounding box center [398, 100] width 35 height 8
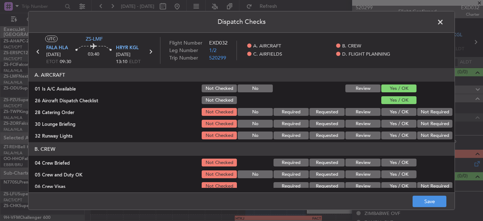
click at [409, 104] on button "Yes / OK" at bounding box center [398, 100] width 35 height 8
drag, startPoint x: 416, startPoint y: 107, endPoint x: 418, endPoint y: 110, distance: 3.8
click at [417, 108] on section "A. AIRCRAFT 01 Is A/C Available Not Checked No Review Yes / OK 26 Aircraft Disp…" at bounding box center [241, 104] width 426 height 72
click at [419, 112] on button "Not Required" at bounding box center [434, 112] width 35 height 8
drag, startPoint x: 419, startPoint y: 115, endPoint x: 421, endPoint y: 123, distance: 8.3
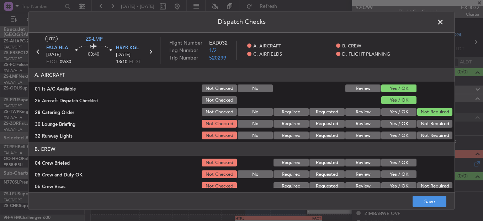
click at [420, 117] on section "A. AIRCRAFT 01 Is A/C Available Not Checked No Review Yes / OK 26 Aircraft Disp…" at bounding box center [241, 104] width 426 height 72
drag, startPoint x: 421, startPoint y: 123, endPoint x: 423, endPoint y: 129, distance: 6.4
click at [421, 126] on button "Not Required" at bounding box center [434, 124] width 35 height 8
click at [424, 131] on section "A. AIRCRAFT 01 Is A/C Available Not Checked No Review Yes / OK 26 Aircraft Disp…" at bounding box center [241, 104] width 426 height 72
drag, startPoint x: 424, startPoint y: 136, endPoint x: 424, endPoint y: 141, distance: 4.6
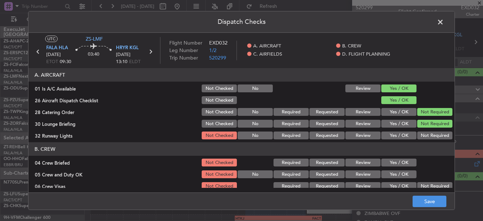
click at [424, 138] on button "Not Required" at bounding box center [434, 135] width 35 height 8
click at [424, 141] on article "A. AIRCRAFT 01 Is A/C Available Not Checked No Review Yes / OK 26 Aircraft Disp…" at bounding box center [241, 128] width 426 height 120
drag, startPoint x: 401, startPoint y: 159, endPoint x: 401, endPoint y: 163, distance: 4.6
click at [401, 162] on button "Yes / OK" at bounding box center [398, 162] width 35 height 8
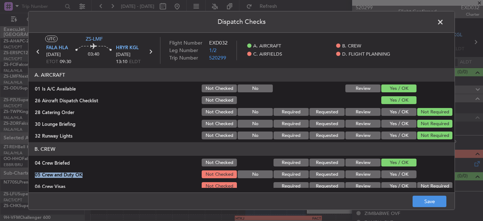
drag, startPoint x: 401, startPoint y: 171, endPoint x: 404, endPoint y: 175, distance: 4.6
click at [401, 173] on section "B. CREW 04 Crew Briefed Not Checked Required Requested Review Yes / OK 05 Crew …" at bounding box center [241, 184] width 426 height 84
click at [401, 173] on button "Yes / OK" at bounding box center [398, 174] width 35 height 8
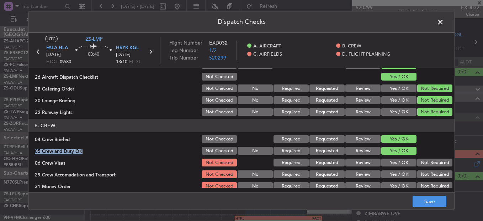
scroll to position [36, 0]
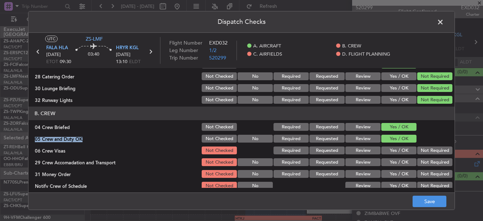
drag, startPoint x: 431, startPoint y: 147, endPoint x: 431, endPoint y: 152, distance: 4.3
click at [431, 148] on button "Not Required" at bounding box center [434, 150] width 35 height 8
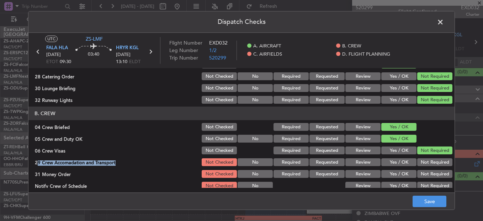
click at [431, 156] on section "B. CREW 04 Crew Briefed Not Checked Required Requested Review Yes / OK 05 Crew …" at bounding box center [241, 148] width 426 height 84
click at [430, 171] on section "B. CREW 04 Crew Briefed Not Checked Required Requested Review Yes / OK 05 Crew …" at bounding box center [241, 148] width 426 height 84
drag, startPoint x: 431, startPoint y: 176, endPoint x: 434, endPoint y: 165, distance: 11.9
click at [431, 178] on button "Not Required" at bounding box center [434, 174] width 35 height 8
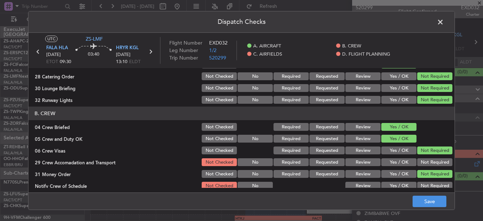
click at [434, 160] on button "Not Required" at bounding box center [434, 162] width 35 height 8
drag, startPoint x: 438, startPoint y: 175, endPoint x: 437, endPoint y: 180, distance: 5.7
click at [438, 175] on button "Not Required" at bounding box center [434, 174] width 35 height 8
click at [437, 184] on button "Not Required" at bounding box center [434, 185] width 35 height 8
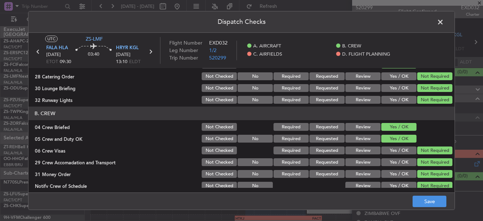
click at [436, 184] on button "Not Required" at bounding box center [434, 185] width 35 height 8
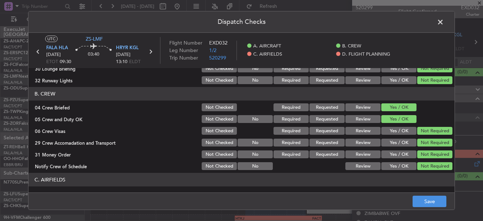
scroll to position [142, 0]
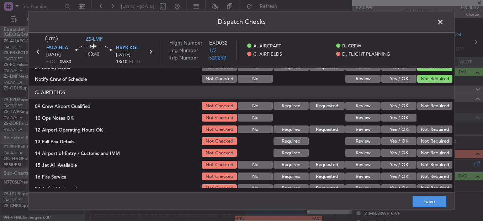
click at [422, 104] on div "Not Required" at bounding box center [434, 106] width 36 height 10
click at [418, 109] on button "Not Required" at bounding box center [434, 106] width 35 height 8
drag, startPoint x: 379, startPoint y: 115, endPoint x: 388, endPoint y: 120, distance: 10.7
click at [381, 116] on button "Yes / OK" at bounding box center [398, 117] width 35 height 8
click at [389, 120] on button "Yes / OK" at bounding box center [398, 117] width 35 height 8
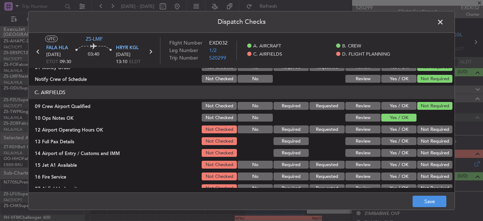
click at [444, 137] on div "Not Required" at bounding box center [434, 141] width 36 height 10
click at [438, 132] on button "Not Required" at bounding box center [434, 129] width 35 height 8
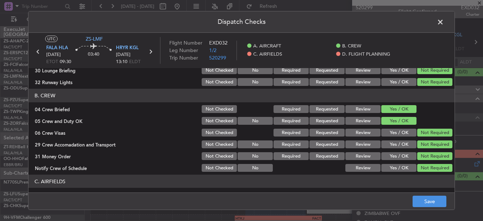
scroll to position [0, 0]
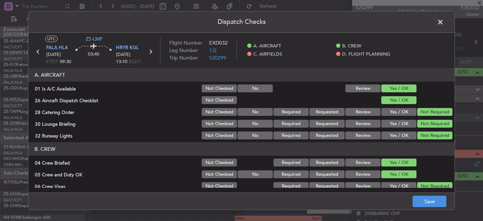
click at [360, 112] on button "Review" at bounding box center [362, 112] width 35 height 8
click at [383, 124] on button "Yes / OK" at bounding box center [398, 124] width 35 height 8
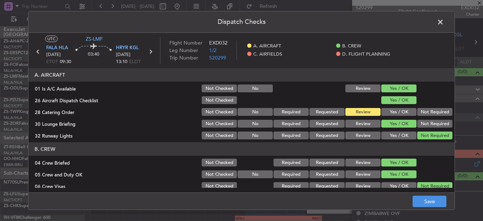
click at [390, 133] on button "Yes / OK" at bounding box center [398, 135] width 35 height 8
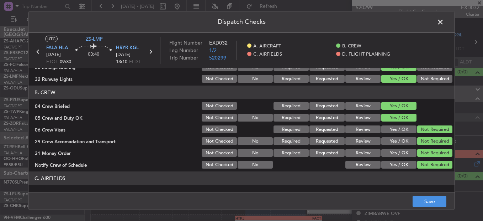
scroll to position [71, 0]
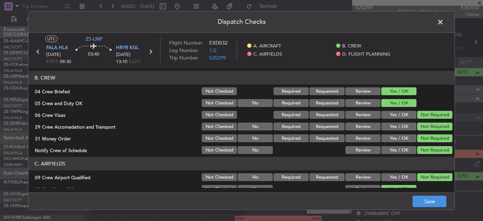
click at [364, 127] on button "Review" at bounding box center [362, 126] width 35 height 8
click at [345, 138] on button "Review" at bounding box center [362, 138] width 35 height 8
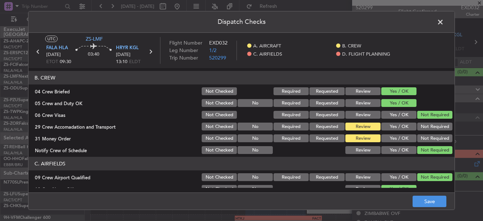
click at [381, 150] on button "Yes / OK" at bounding box center [398, 150] width 35 height 8
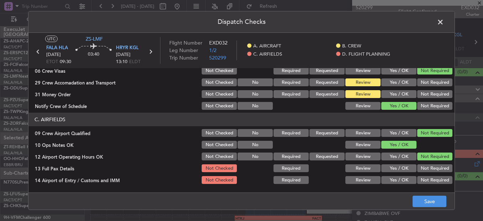
scroll to position [142, 0]
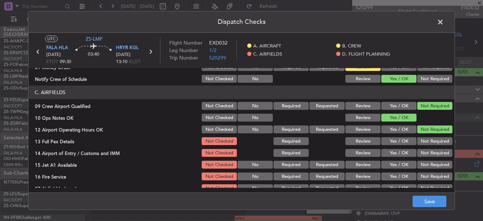
click at [393, 107] on button "Yes / OK" at bounding box center [398, 106] width 35 height 8
click at [398, 128] on button "Yes / OK" at bounding box center [398, 129] width 35 height 8
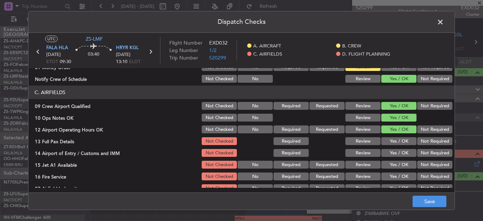
click at [411, 142] on button "Yes / OK" at bounding box center [398, 141] width 35 height 8
click at [398, 149] on button "Yes / OK" at bounding box center [398, 153] width 35 height 8
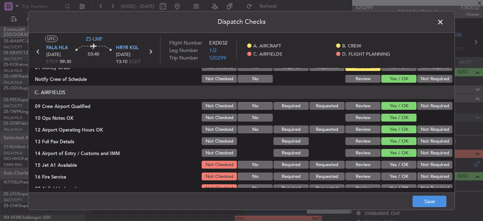
click at [399, 164] on button "Yes / OK" at bounding box center [398, 164] width 35 height 8
click at [395, 173] on div "Yes / OK" at bounding box center [398, 176] width 36 height 10
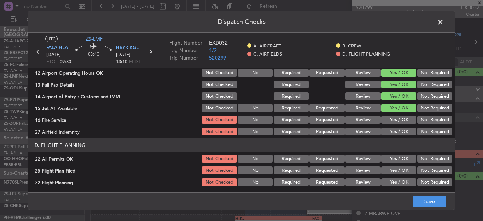
scroll to position [200, 0]
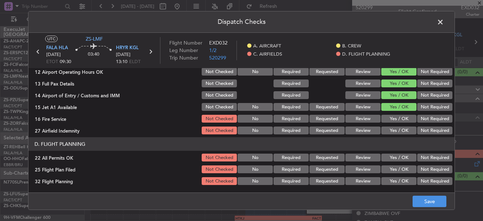
click at [396, 116] on button "Yes / OK" at bounding box center [398, 119] width 35 height 8
click at [458, 128] on div "Dispatch Checks UTC ZS-LMF FALA HLA 15/08/2025 ETOT 09:30 03:40 HRYR KGL 15/08/…" at bounding box center [241, 110] width 483 height 221
click at [444, 129] on button "Not Required" at bounding box center [434, 130] width 35 height 8
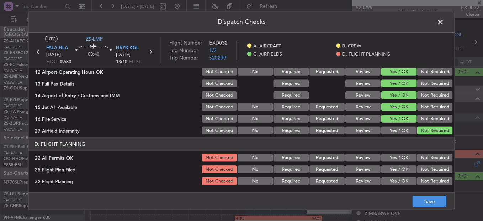
click at [422, 158] on button "Not Required" at bounding box center [434, 157] width 35 height 8
click at [366, 168] on button "Review" at bounding box center [362, 169] width 35 height 8
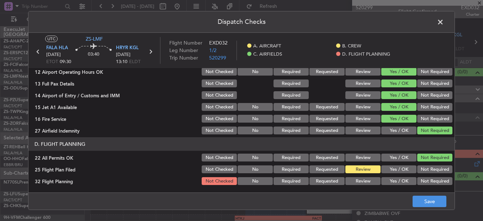
click at [365, 178] on button "Review" at bounding box center [362, 181] width 35 height 8
click at [438, 201] on button "Save" at bounding box center [430, 200] width 34 height 11
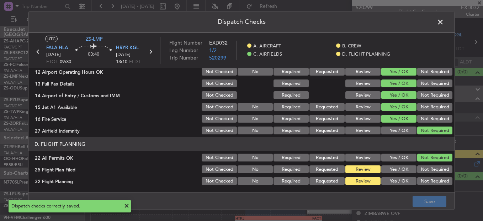
click at [444, 23] on span at bounding box center [444, 24] width 0 height 14
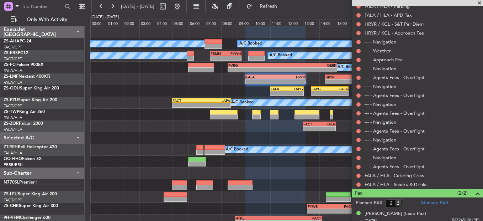
scroll to position [371, 0]
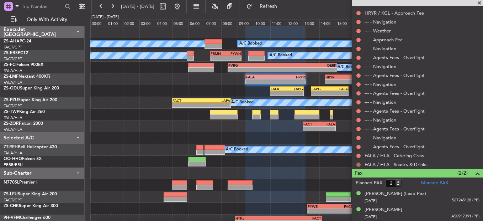
click at [358, 164] on button at bounding box center [358, 164] width 4 height 4
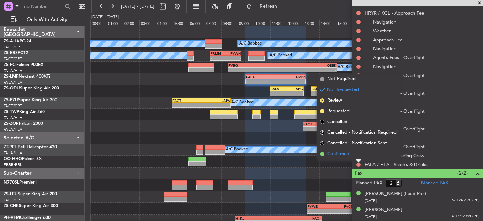
click at [353, 154] on li "Confirmed" at bounding box center [358, 153] width 82 height 11
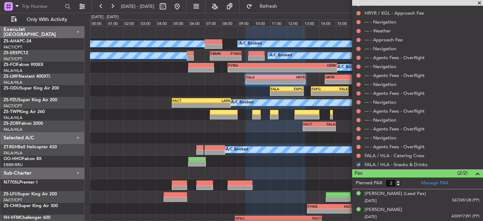
click at [359, 157] on mat-tooltip-component "Not Requested" at bounding box center [359, 166] width 40 height 19
click at [359, 154] on button at bounding box center [358, 155] width 4 height 4
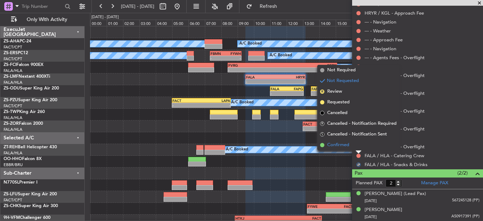
click at [359, 150] on li "Confirmed" at bounding box center [358, 144] width 82 height 11
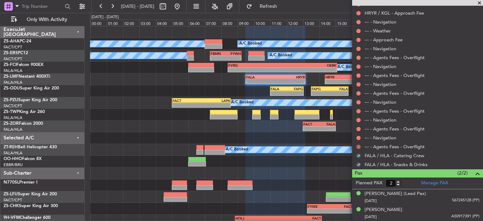
click at [359, 148] on button at bounding box center [358, 146] width 4 height 4
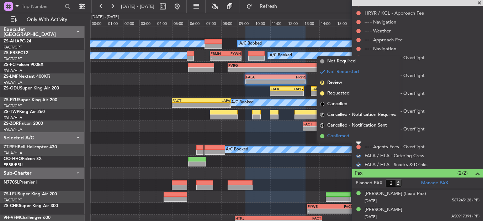
click at [359, 139] on li "Confirmed" at bounding box center [358, 136] width 82 height 11
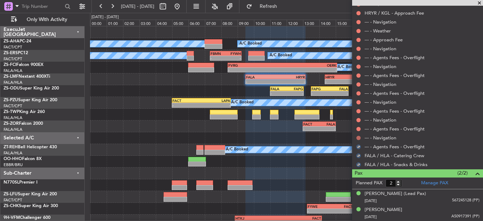
click at [359, 137] on button at bounding box center [358, 138] width 4 height 4
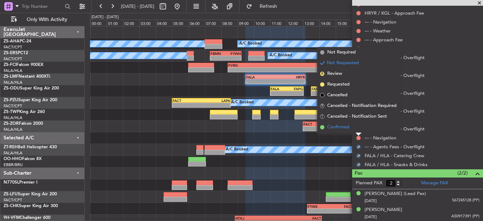
click at [358, 128] on li "Confirmed" at bounding box center [358, 127] width 82 height 11
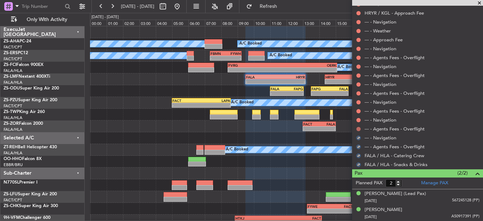
click at [357, 129] on button at bounding box center [358, 129] width 4 height 4
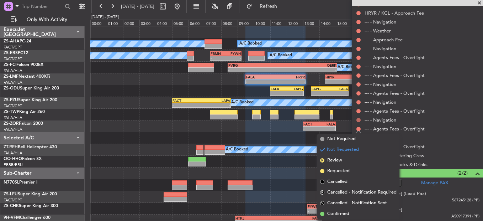
click at [358, 120] on button at bounding box center [358, 120] width 4 height 4
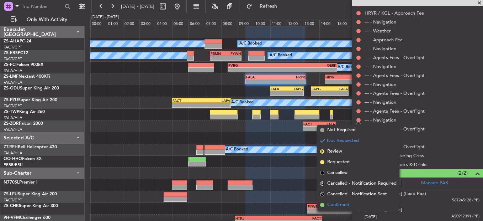
click at [330, 205] on span "Confirmed" at bounding box center [338, 204] width 22 height 7
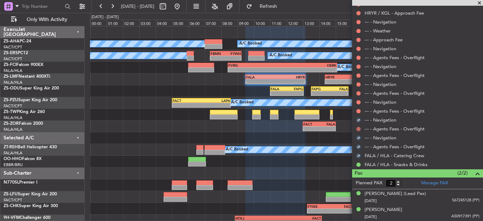
click at [360, 128] on button at bounding box center [358, 129] width 4 height 4
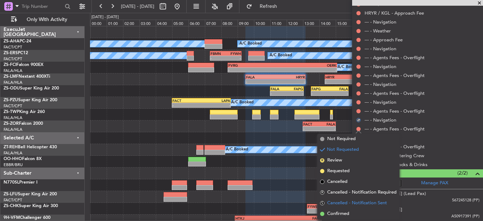
click at [339, 206] on li "S Cancelled - Notification Sent" at bounding box center [358, 202] width 82 height 11
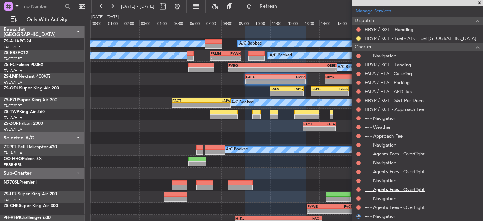
scroll to position [265, 0]
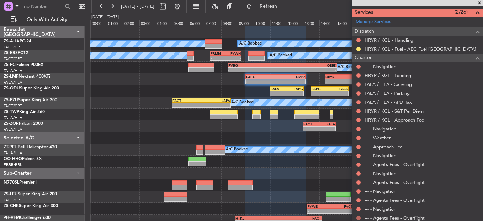
click at [359, 217] on button at bounding box center [358, 218] width 4 height 4
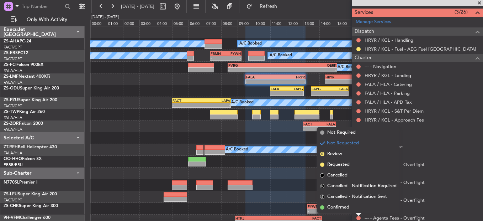
click at [359, 202] on div "Not Requested" at bounding box center [359, 205] width 30 height 9
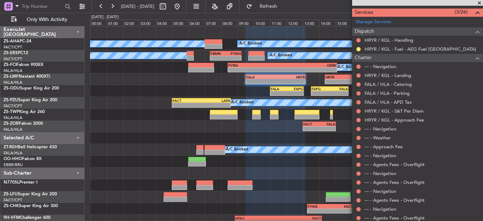
click at [358, 216] on button at bounding box center [358, 218] width 4 height 4
click at [359, 210] on div "Not Requested" at bounding box center [359, 210] width 0 height 0
click at [360, 216] on button at bounding box center [358, 218] width 4 height 4
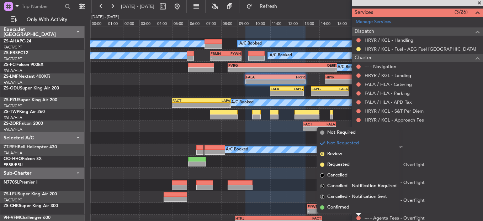
click at [337, 207] on span "Confirmed" at bounding box center [338, 206] width 22 height 7
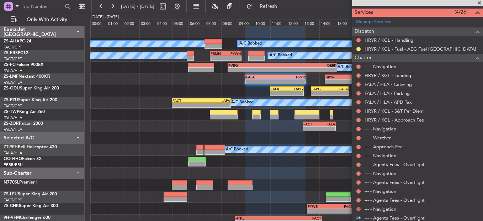
click at [360, 208] on button at bounding box center [358, 209] width 4 height 4
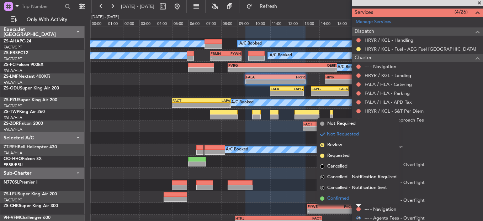
click at [326, 197] on li "Confirmed" at bounding box center [358, 198] width 82 height 11
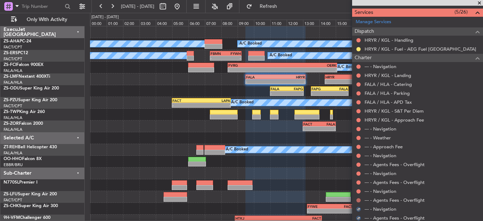
click at [360, 200] on button at bounding box center [358, 200] width 4 height 4
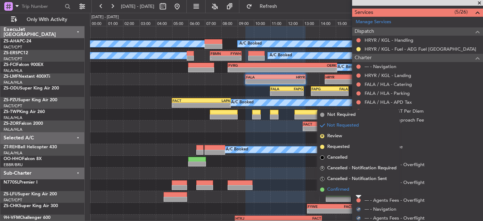
click at [340, 189] on span "Confirmed" at bounding box center [338, 189] width 22 height 7
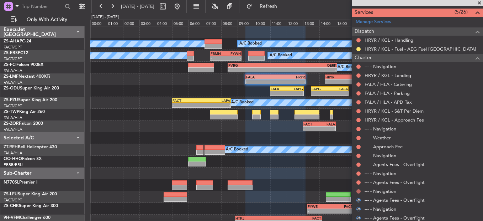
click at [360, 191] on button at bounding box center [358, 191] width 4 height 4
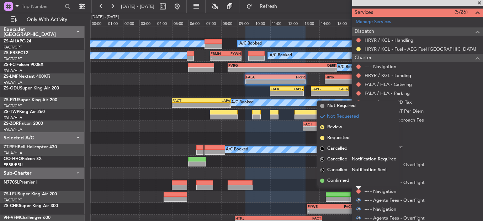
click at [346, 180] on span "Confirmed" at bounding box center [338, 180] width 22 height 7
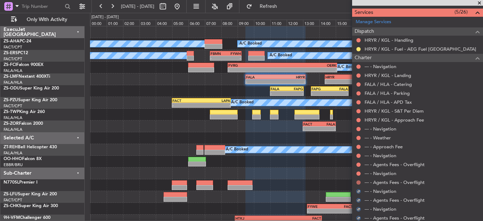
click at [359, 181] on button at bounding box center [358, 182] width 4 height 4
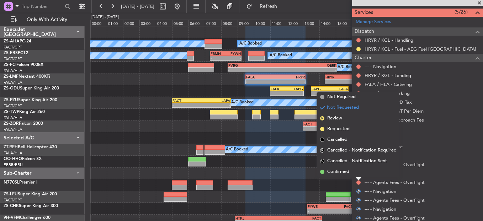
click at [354, 173] on li "Confirmed" at bounding box center [358, 171] width 82 height 11
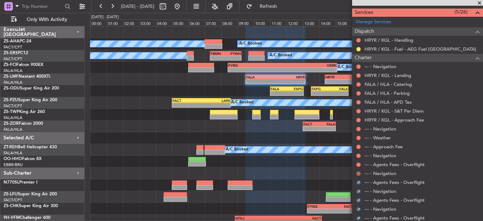
click at [358, 172] on button at bounding box center [358, 173] width 4 height 4
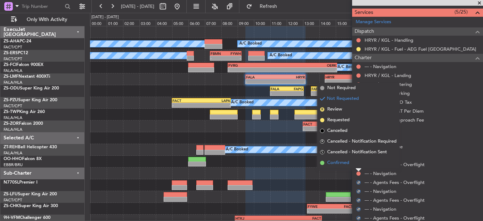
click at [355, 165] on li "Confirmed" at bounding box center [358, 162] width 82 height 11
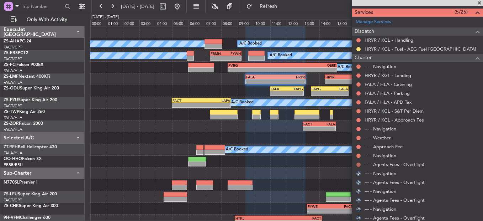
click at [357, 164] on button at bounding box center [358, 164] width 4 height 4
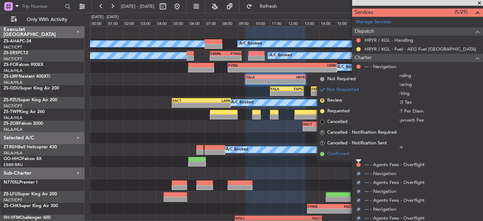
click at [356, 156] on li "Confirmed" at bounding box center [358, 153] width 82 height 11
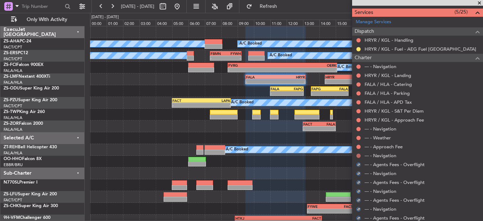
click at [359, 154] on button at bounding box center [358, 155] width 4 height 4
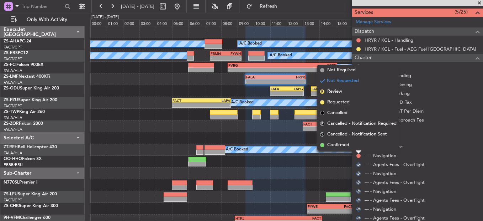
click at [354, 145] on li "Confirmed" at bounding box center [358, 144] width 82 height 11
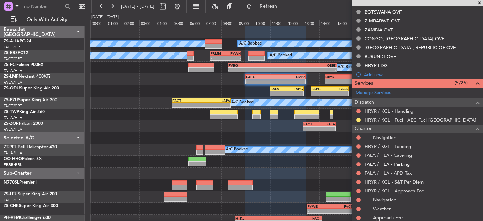
scroll to position [194, 0]
click at [359, 219] on button at bounding box center [358, 218] width 4 height 4
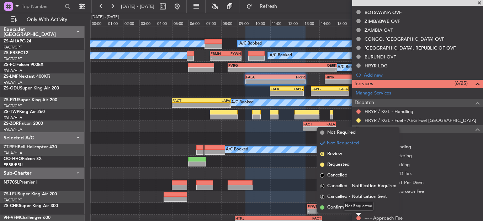
click at [354, 201] on div "Not Requested" at bounding box center [359, 205] width 30 height 9
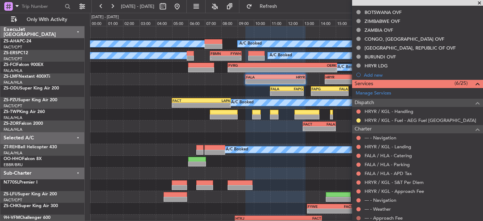
click at [359, 218] on button at bounding box center [358, 218] width 4 height 4
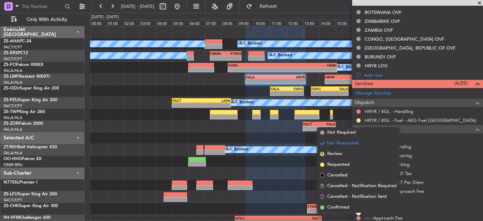
click at [345, 206] on span "Confirmed" at bounding box center [338, 206] width 22 height 7
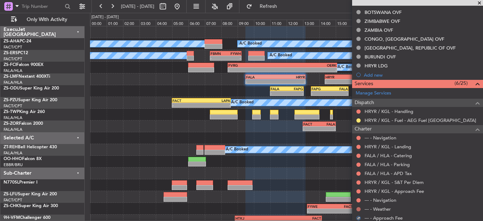
click at [357, 207] on button at bounding box center [358, 209] width 4 height 4
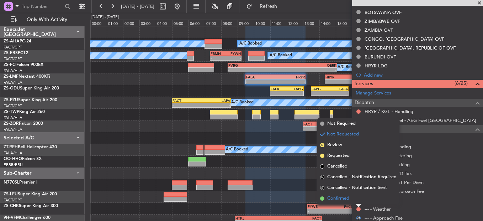
click at [356, 200] on li "Confirmed" at bounding box center [358, 198] width 82 height 11
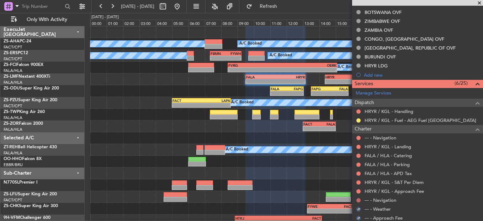
click at [358, 200] on button at bounding box center [358, 200] width 4 height 4
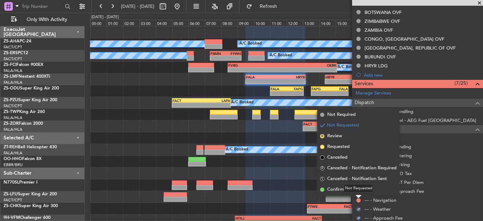
click at [358, 190] on div "Not Requested" at bounding box center [359, 188] width 30 height 9
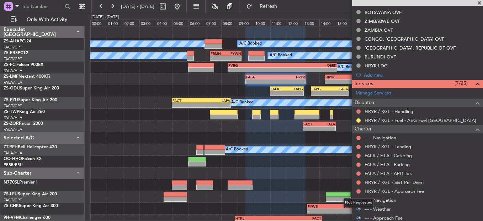
click at [359, 200] on div "Not Requested" at bounding box center [359, 202] width 30 height 9
click at [359, 199] on button at bounding box center [358, 200] width 4 height 4
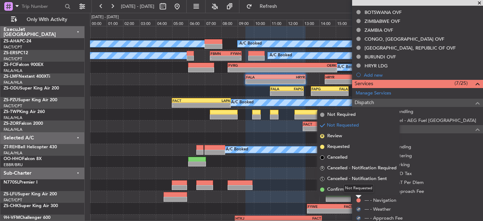
click at [353, 187] on div "Not Requested" at bounding box center [359, 188] width 30 height 9
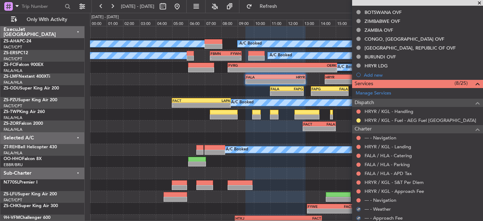
click at [361, 199] on div at bounding box center [359, 200] width 6 height 6
click at [357, 198] on button at bounding box center [358, 200] width 4 height 4
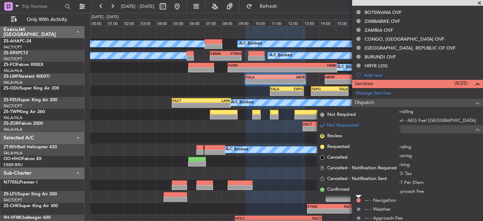
click at [338, 190] on span "Confirmed" at bounding box center [338, 189] width 22 height 7
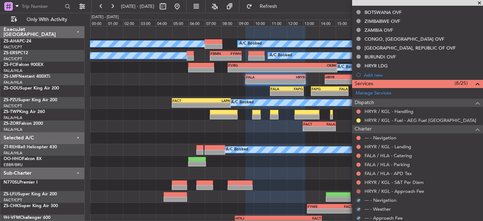
click at [359, 190] on button at bounding box center [358, 191] width 4 height 4
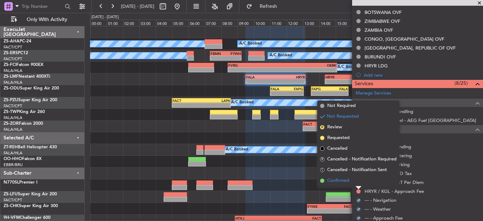
click at [343, 181] on span "Confirmed" at bounding box center [338, 180] width 22 height 7
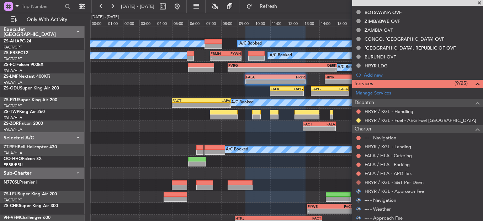
click at [360, 182] on button at bounding box center [358, 182] width 4 height 4
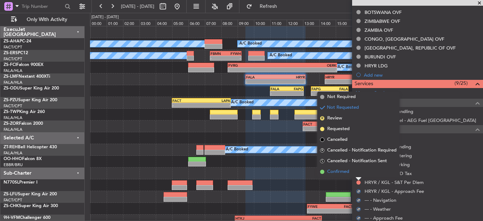
click at [358, 169] on li "Confirmed" at bounding box center [358, 171] width 82 height 11
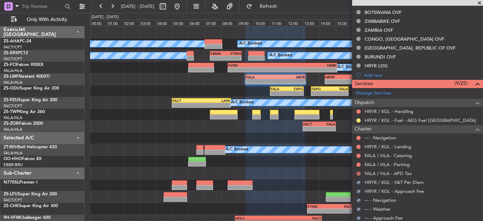
click at [357, 173] on button at bounding box center [358, 173] width 4 height 4
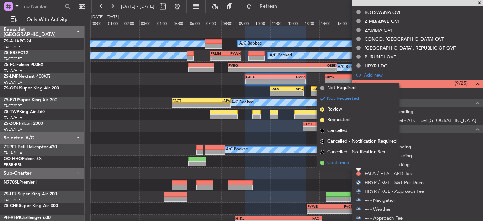
click at [349, 162] on span "Confirmed" at bounding box center [338, 162] width 22 height 7
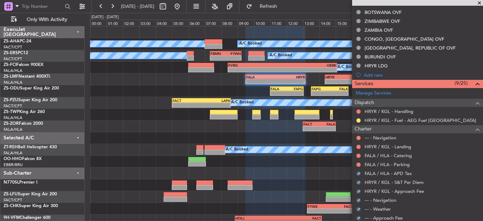
click at [354, 163] on div "FALA / HLA - Parking" at bounding box center [417, 164] width 131 height 9
click at [357, 164] on button at bounding box center [358, 164] width 4 height 4
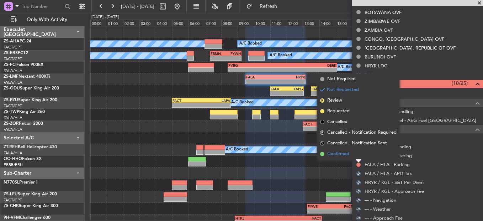
click at [355, 155] on li "Confirmed" at bounding box center [358, 153] width 82 height 11
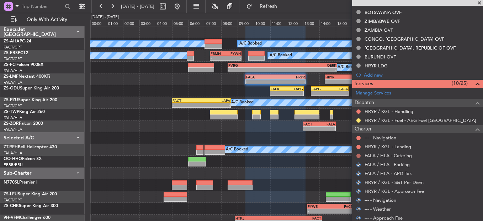
click at [358, 156] on button at bounding box center [358, 155] width 4 height 4
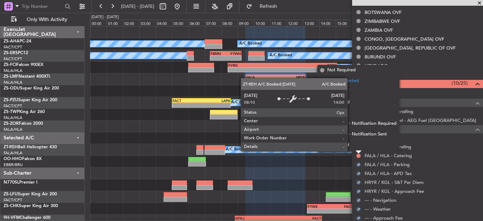
click at [351, 145] on li "Confirmed" at bounding box center [358, 144] width 82 height 11
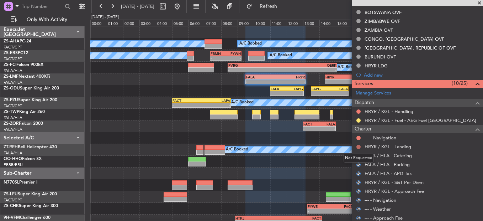
click at [357, 145] on button at bounding box center [358, 146] width 4 height 4
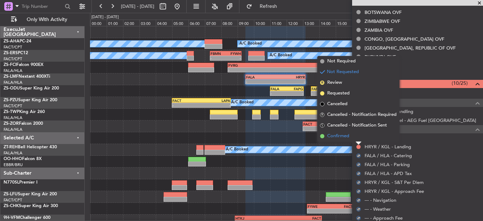
click at [353, 137] on li "Confirmed" at bounding box center [358, 136] width 82 height 11
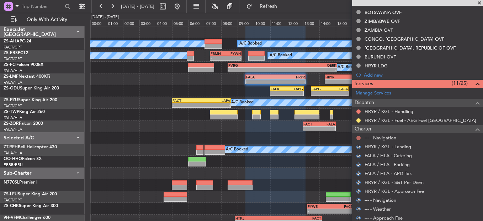
click at [360, 138] on button at bounding box center [358, 138] width 4 height 4
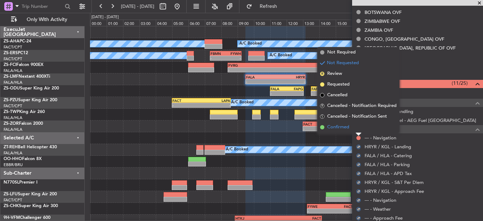
click at [350, 130] on li "Confirmed" at bounding box center [358, 127] width 82 height 11
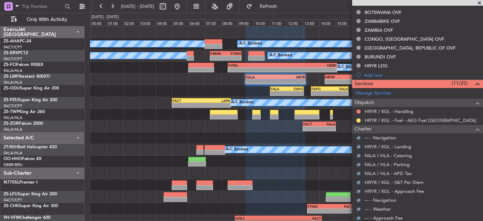
scroll to position [158, 0]
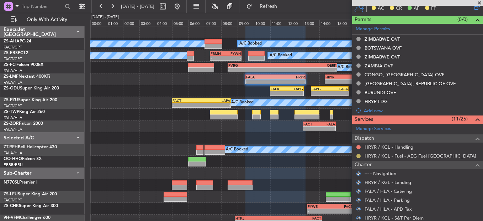
click at [356, 156] on button at bounding box center [358, 156] width 4 height 4
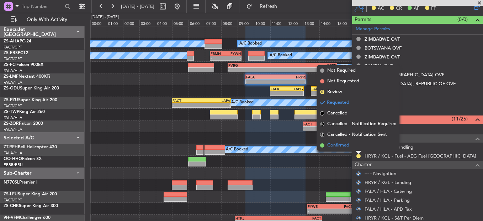
click at [355, 144] on li "Confirmed" at bounding box center [358, 145] width 82 height 11
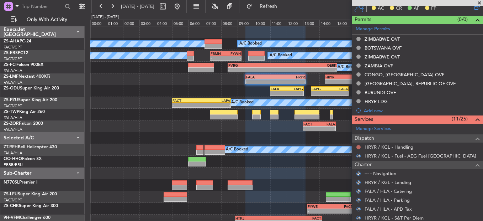
click at [359, 147] on button at bounding box center [358, 147] width 4 height 4
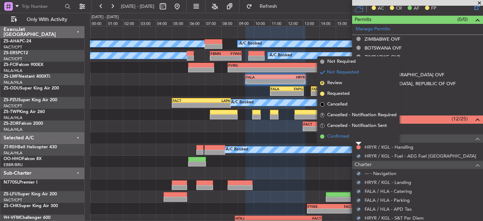
click at [358, 137] on li "Confirmed" at bounding box center [358, 136] width 82 height 11
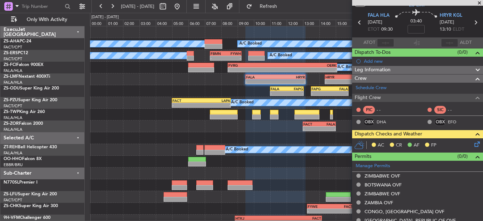
scroll to position [16, 0]
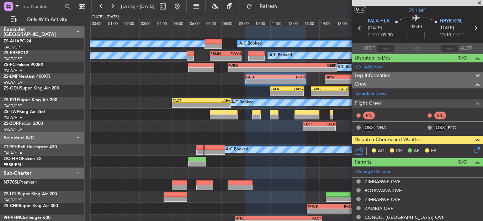
click at [476, 152] on div "AC CR AF FP" at bounding box center [417, 151] width 131 height 14
click at [474, 149] on icon at bounding box center [476, 148] width 6 height 6
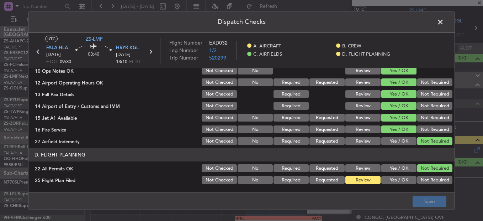
scroll to position [200, 0]
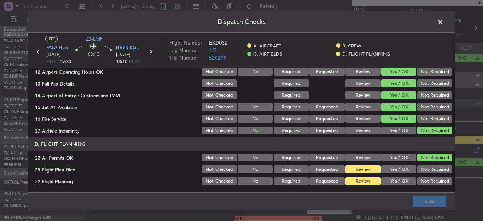
click at [444, 23] on span at bounding box center [444, 24] width 0 height 14
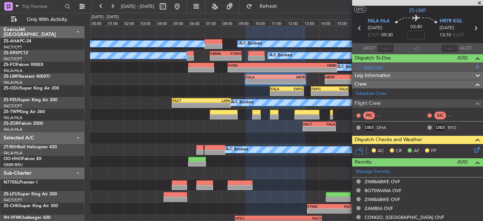
scroll to position [0, 0]
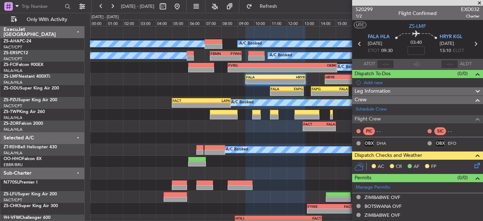
click at [473, 167] on icon at bounding box center [476, 164] width 6 height 6
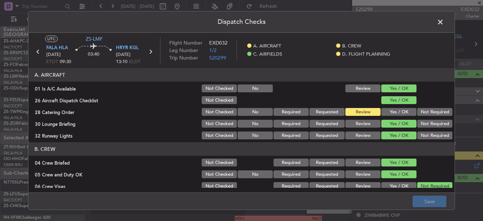
click at [444, 21] on span at bounding box center [444, 24] width 0 height 14
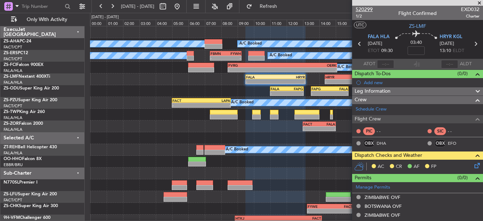
click at [370, 8] on span "520299" at bounding box center [364, 9] width 17 height 7
click at [473, 165] on icon at bounding box center [476, 164] width 6 height 6
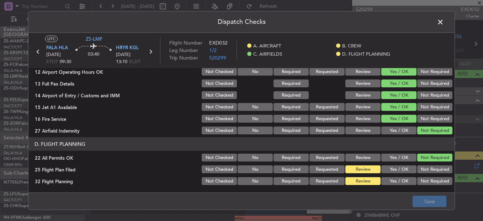
scroll to position [93, 0]
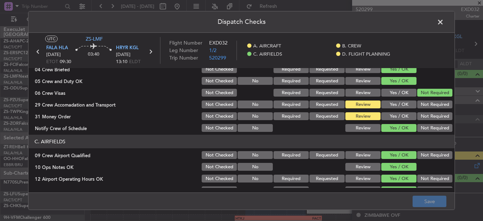
click at [419, 106] on button "Not Required" at bounding box center [434, 104] width 35 height 8
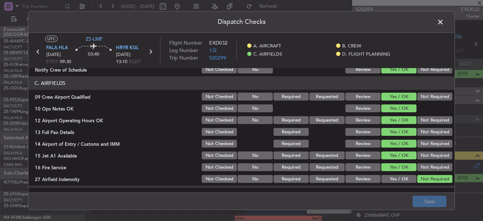
scroll to position [58, 0]
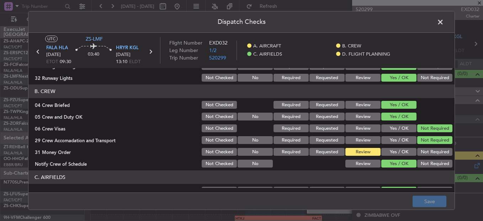
click at [397, 155] on button "Yes / OK" at bounding box center [398, 152] width 35 height 8
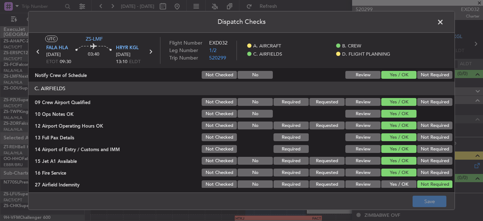
scroll to position [200, 0]
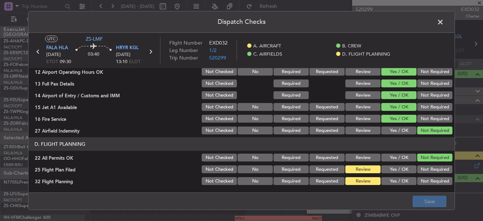
click at [444, 21] on span at bounding box center [444, 24] width 0 height 14
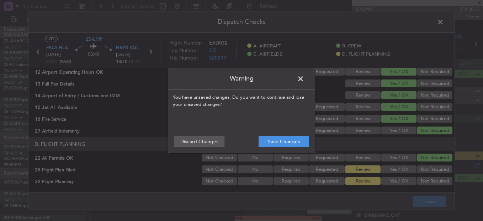
click at [295, 133] on footer "Save Changes Discard Changes" at bounding box center [241, 140] width 147 height 23
click at [293, 141] on button "Save Changes" at bounding box center [284, 141] width 51 height 11
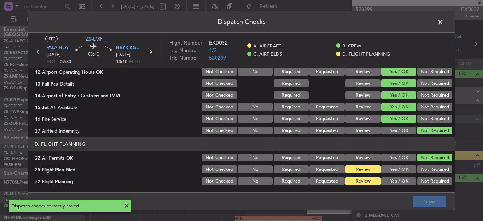
click at [444, 25] on span at bounding box center [444, 24] width 0 height 14
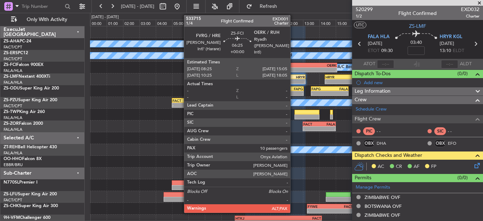
click at [290, 65] on div "OERK" at bounding box center [309, 65] width 54 height 4
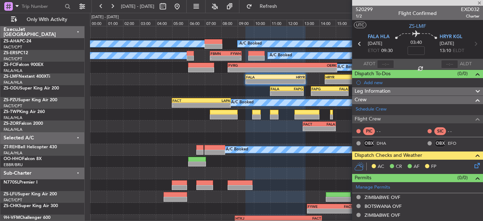
type input "10"
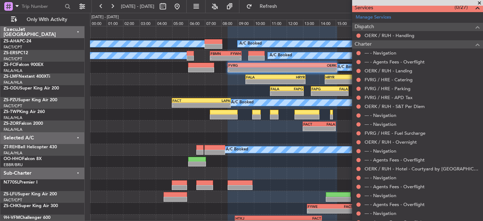
scroll to position [380, 0]
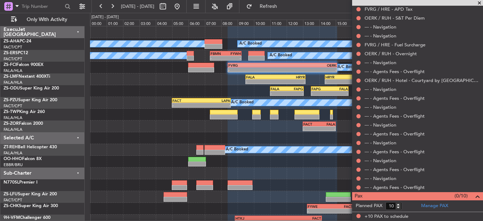
click at [356, 188] on div at bounding box center [359, 187] width 6 height 6
click at [358, 186] on button at bounding box center [358, 187] width 4 height 4
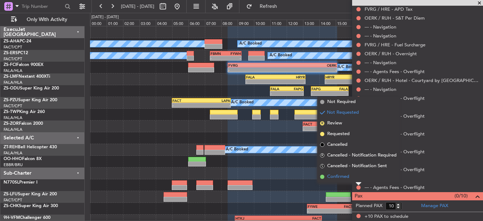
click at [359, 177] on li "Confirmed" at bounding box center [358, 176] width 82 height 11
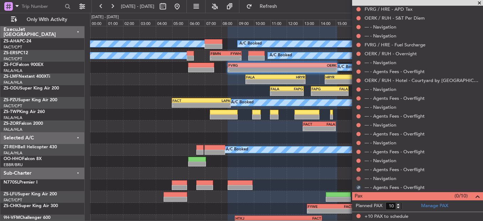
click at [360, 177] on button at bounding box center [358, 178] width 4 height 4
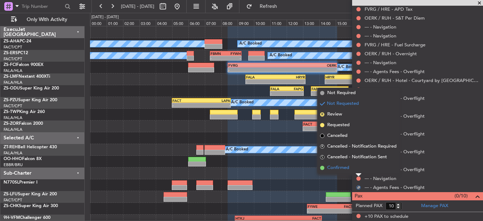
click at [358, 168] on li "Confirmed" at bounding box center [358, 167] width 82 height 11
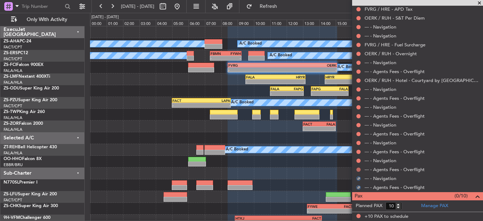
click at [358, 168] on button at bounding box center [358, 169] width 4 height 4
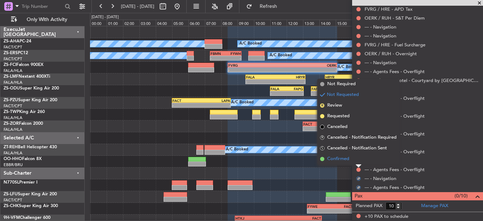
click at [356, 157] on li "Confirmed" at bounding box center [358, 158] width 82 height 11
click at [356, 158] on nimbus-traffic-light at bounding box center [359, 161] width 6 height 6
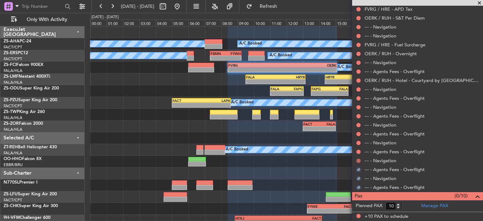
click at [358, 159] on button at bounding box center [358, 160] width 4 height 4
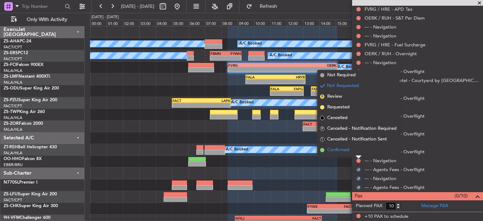
click at [355, 148] on li "Confirmed" at bounding box center [358, 149] width 82 height 11
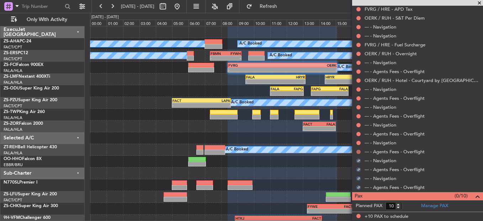
click at [358, 152] on button at bounding box center [358, 151] width 4 height 4
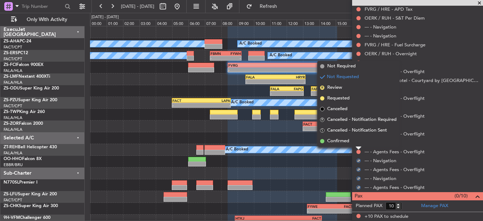
click at [357, 143] on li "Confirmed" at bounding box center [358, 141] width 82 height 11
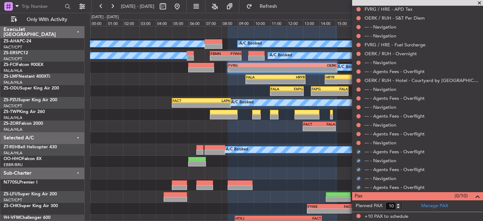
click at [360, 145] on mat-tooltip-component "Not Requested" at bounding box center [359, 153] width 40 height 19
click at [358, 141] on button at bounding box center [358, 143] width 4 height 4
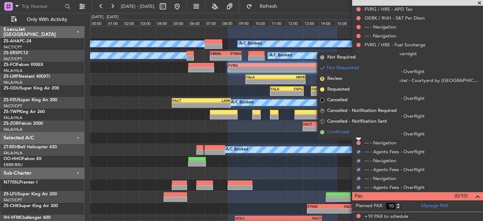
click at [355, 137] on li "Confirmed" at bounding box center [358, 132] width 82 height 11
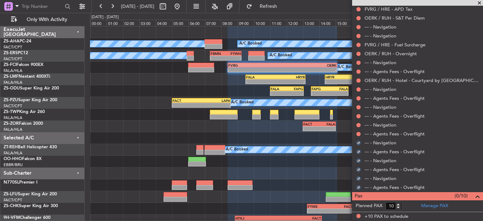
click at [357, 136] on div at bounding box center [359, 134] width 6 height 6
click at [357, 134] on button at bounding box center [358, 134] width 4 height 4
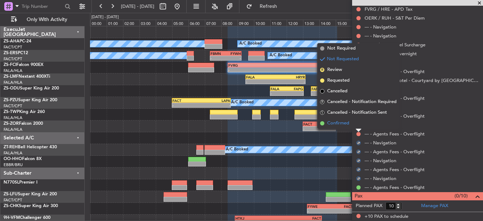
click at [349, 125] on span "Confirmed" at bounding box center [338, 123] width 22 height 7
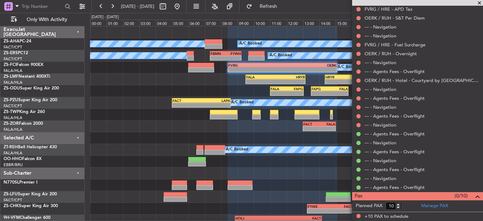
click at [360, 122] on nimbus-traffic-light at bounding box center [359, 125] width 6 height 6
click at [359, 123] on button at bounding box center [358, 125] width 4 height 4
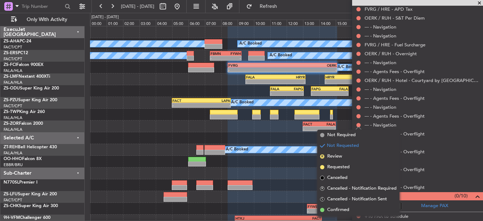
drag, startPoint x: 335, startPoint y: 208, endPoint x: 338, endPoint y: 206, distance: 4.1
click at [335, 208] on span "Confirmed" at bounding box center [338, 209] width 22 height 7
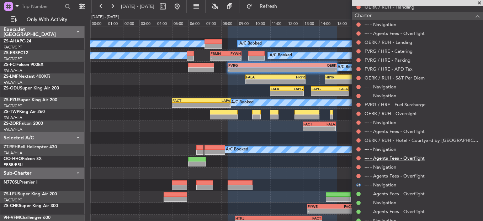
scroll to position [309, 0]
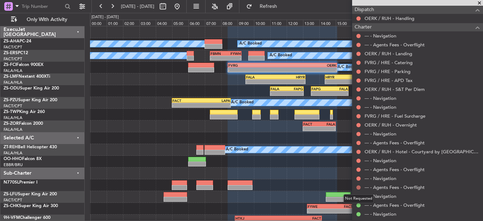
click at [358, 186] on button at bounding box center [358, 187] width 4 height 4
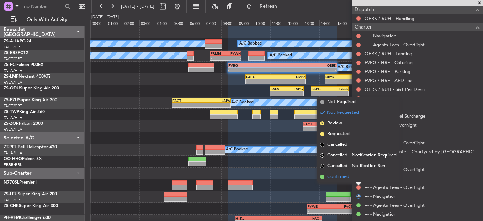
click at [350, 179] on li "Confirmed" at bounding box center [358, 176] width 82 height 11
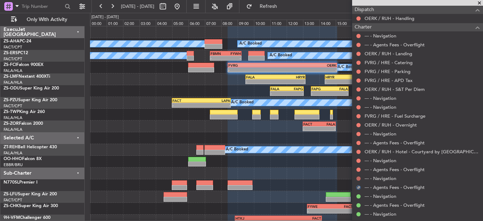
click at [357, 179] on button at bounding box center [358, 178] width 4 height 4
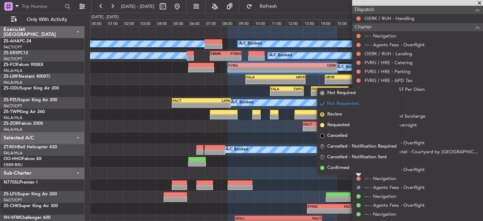
drag, startPoint x: 356, startPoint y: 167, endPoint x: 350, endPoint y: 167, distance: 5.7
click at [355, 167] on li "Confirmed" at bounding box center [358, 167] width 82 height 11
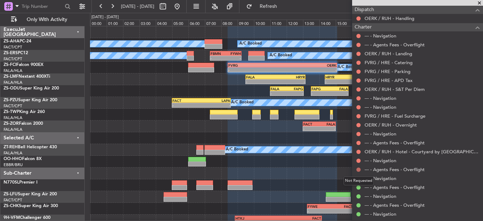
click at [358, 168] on button at bounding box center [358, 169] width 4 height 4
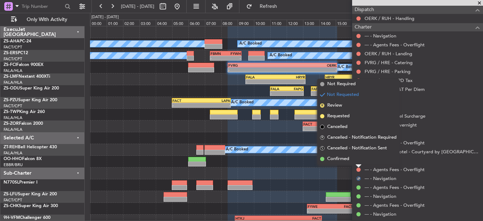
click at [354, 153] on li "Confirmed" at bounding box center [358, 158] width 82 height 11
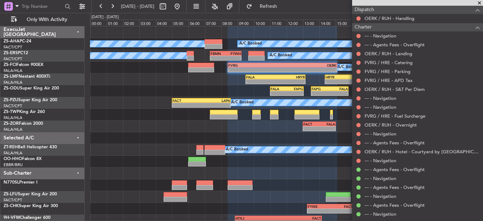
click at [359, 162] on mat-tooltip-component "Not Requested" at bounding box center [359, 171] width 40 height 19
click at [358, 160] on button at bounding box center [358, 160] width 4 height 4
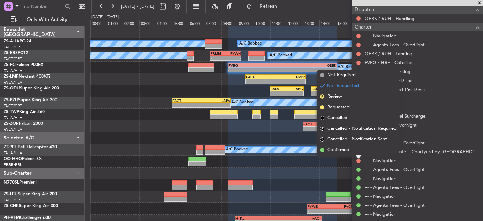
click at [354, 153] on li "Confirmed" at bounding box center [358, 149] width 82 height 11
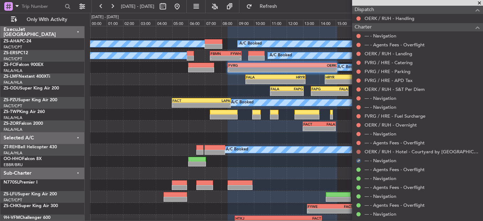
click at [358, 152] on button at bounding box center [358, 151] width 4 height 4
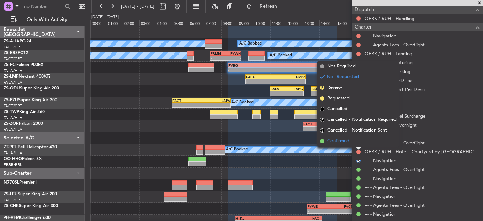
click at [360, 144] on li "Confirmed" at bounding box center [358, 141] width 82 height 11
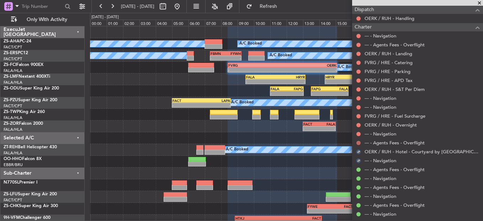
click at [360, 141] on button at bounding box center [358, 143] width 4 height 4
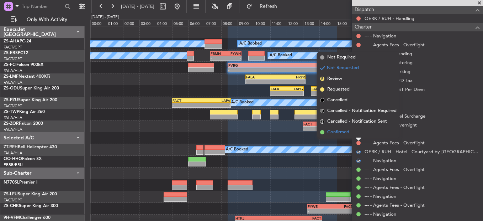
click at [358, 134] on li "Confirmed" at bounding box center [358, 132] width 82 height 11
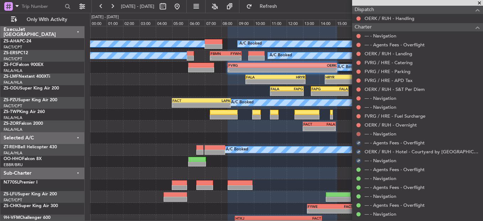
click at [358, 132] on button at bounding box center [358, 134] width 4 height 4
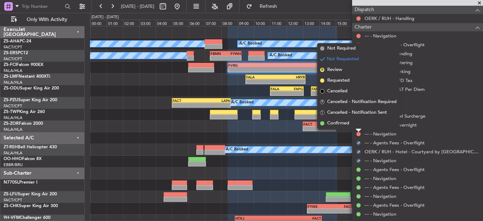
click at [357, 126] on li "Confirmed" at bounding box center [358, 123] width 82 height 11
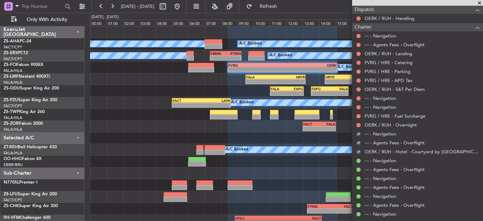
click at [359, 122] on div at bounding box center [359, 125] width 6 height 6
click at [359, 126] on button at bounding box center [358, 125] width 4 height 4
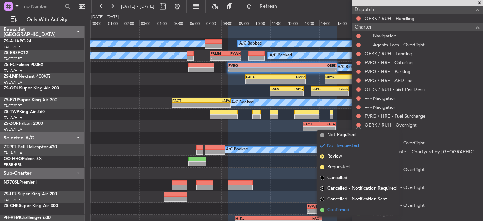
click at [340, 207] on span "Confirmed" at bounding box center [338, 209] width 22 height 7
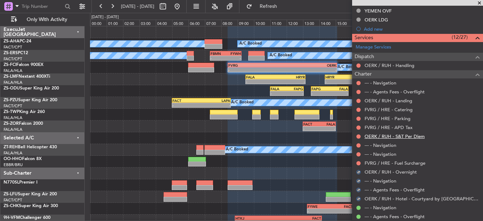
scroll to position [274, 0]
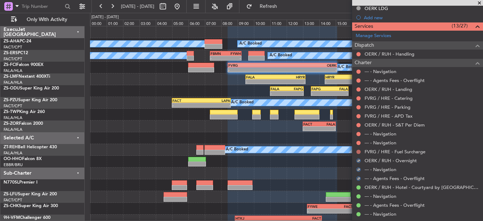
click at [359, 150] on button at bounding box center [358, 151] width 4 height 4
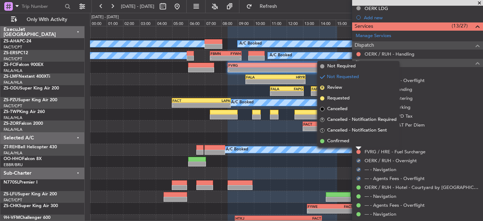
click at [356, 141] on li "Confirmed" at bounding box center [358, 141] width 82 height 11
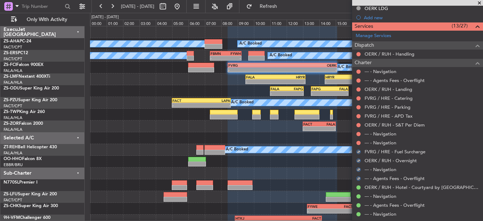
click at [356, 138] on div "--- - Navigation" at bounding box center [417, 142] width 131 height 9
click at [359, 142] on button at bounding box center [358, 143] width 4 height 4
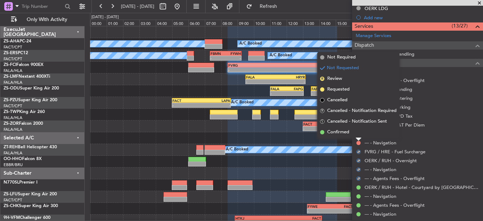
drag, startPoint x: 353, startPoint y: 134, endPoint x: 353, endPoint y: 139, distance: 5.7
click at [353, 134] on li "Confirmed" at bounding box center [358, 132] width 82 height 11
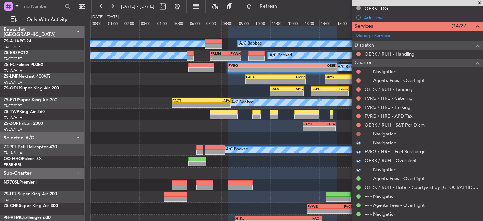
click at [358, 132] on button at bounding box center [358, 134] width 4 height 4
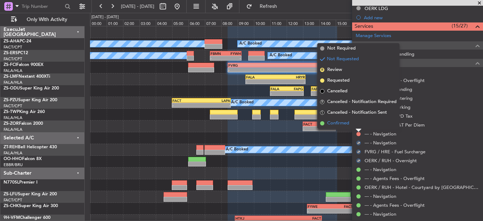
click at [358, 123] on li "Confirmed" at bounding box center [358, 123] width 82 height 11
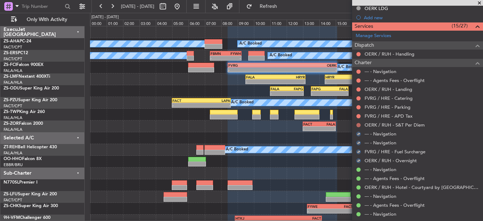
click at [357, 125] on button at bounding box center [358, 125] width 4 height 4
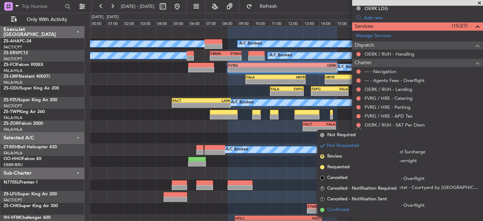
click at [339, 209] on span "Confirmed" at bounding box center [338, 209] width 22 height 7
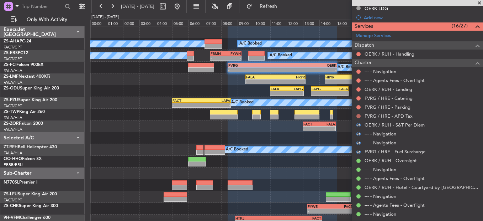
click at [358, 116] on button at bounding box center [358, 116] width 4 height 4
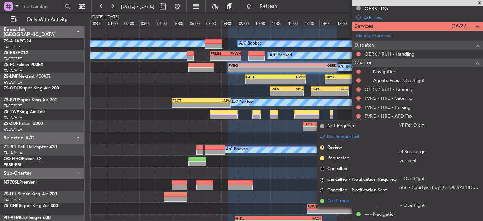
click at [357, 202] on li "Confirmed" at bounding box center [358, 200] width 82 height 11
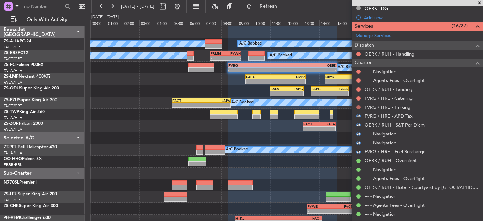
click at [358, 108] on button at bounding box center [358, 107] width 4 height 4
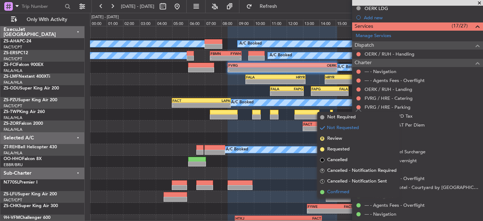
click at [339, 188] on li "Confirmed" at bounding box center [358, 191] width 82 height 11
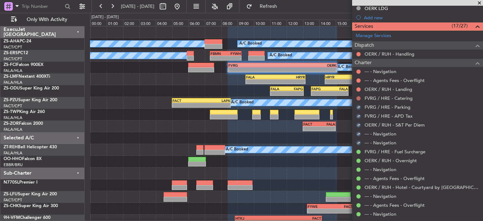
click at [358, 99] on button at bounding box center [358, 98] width 4 height 4
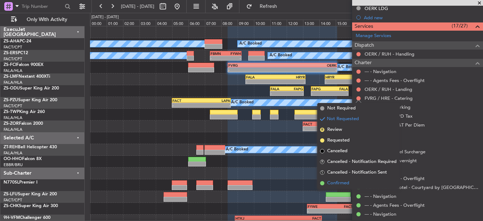
click at [354, 184] on li "Confirmed" at bounding box center [358, 183] width 82 height 11
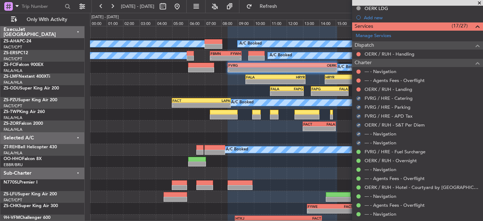
click at [357, 94] on div "FVRG / HRE - Catering" at bounding box center [417, 98] width 131 height 9
click at [358, 91] on mat-tooltip-component "Not Requested" at bounding box center [359, 100] width 40 height 19
click at [359, 87] on button at bounding box center [358, 89] width 4 height 4
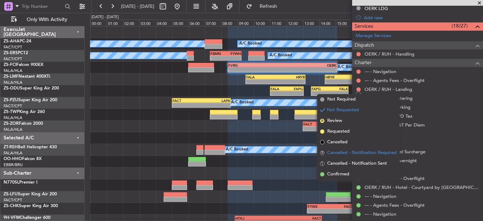
drag, startPoint x: 350, startPoint y: 169, endPoint x: 350, endPoint y: 155, distance: 14.2
click at [350, 167] on ul "Not Required Not Requested R Review Requested Cancelled R Cancelled - Notificat…" at bounding box center [358, 136] width 82 height 85
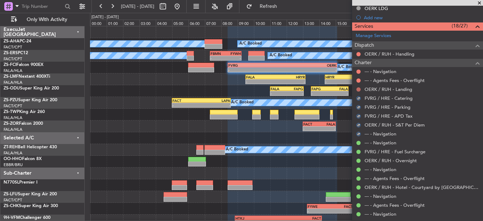
click at [358, 89] on button at bounding box center [358, 89] width 4 height 4
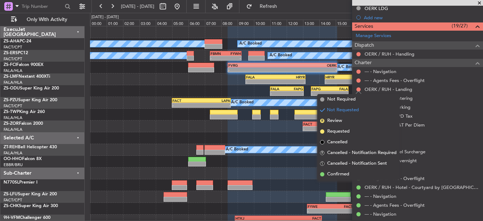
click at [355, 175] on li "Confirmed" at bounding box center [358, 174] width 82 height 11
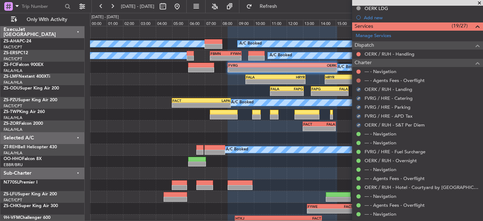
click at [358, 79] on button at bounding box center [358, 80] width 4 height 4
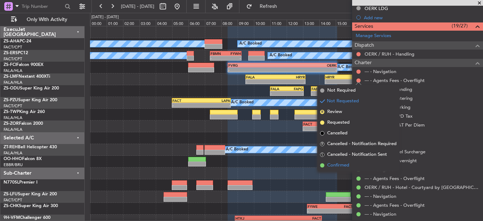
click at [355, 166] on li "Confirmed" at bounding box center [358, 165] width 82 height 11
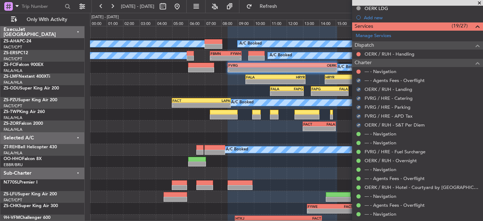
drag, startPoint x: 360, startPoint y: 71, endPoint x: 360, endPoint y: 76, distance: 5.0
click at [360, 72] on button at bounding box center [358, 71] width 4 height 4
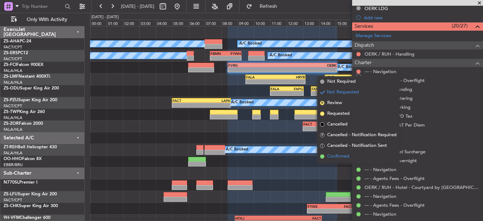
click at [345, 157] on span "Confirmed" at bounding box center [338, 156] width 22 height 7
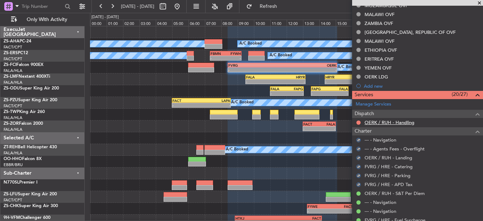
scroll to position [202, 0]
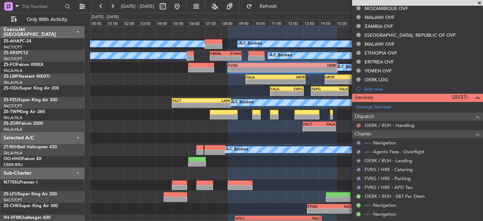
click at [356, 124] on button at bounding box center [358, 125] width 4 height 4
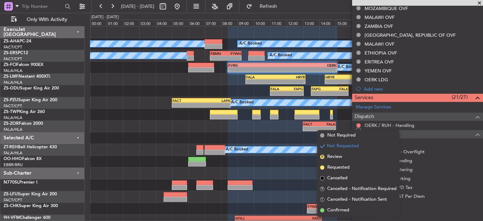
drag, startPoint x: 349, startPoint y: 208, endPoint x: 360, endPoint y: 183, distance: 27.4
click at [348, 207] on span "Confirmed" at bounding box center [338, 209] width 22 height 7
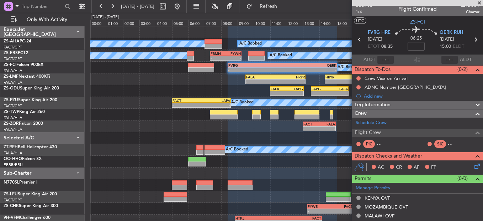
scroll to position [0, 0]
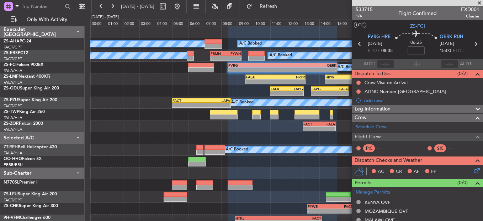
click at [473, 169] on icon at bounding box center [476, 169] width 6 height 6
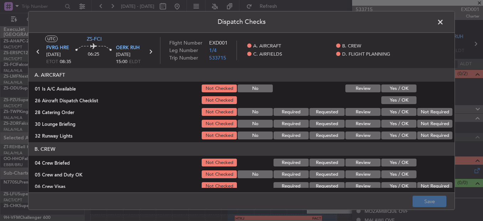
click at [401, 90] on button "Yes / OK" at bounding box center [398, 88] width 35 height 8
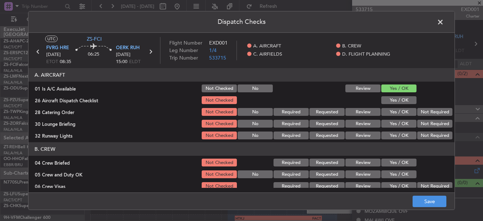
click at [395, 99] on button "Yes / OK" at bounding box center [398, 100] width 35 height 8
click at [425, 108] on button "Not Required" at bounding box center [434, 112] width 35 height 8
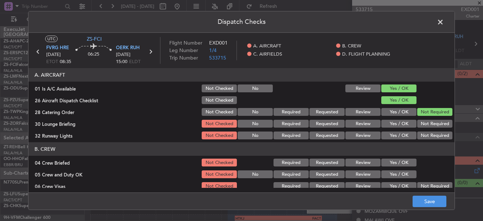
click at [426, 111] on button "Not Required" at bounding box center [434, 112] width 35 height 8
click at [428, 115] on button "Not Required" at bounding box center [434, 112] width 35 height 8
click at [429, 120] on button "Not Required" at bounding box center [434, 124] width 35 height 8
click at [428, 125] on button "Not Required" at bounding box center [434, 124] width 35 height 8
click at [429, 135] on button "Not Required" at bounding box center [434, 135] width 35 height 8
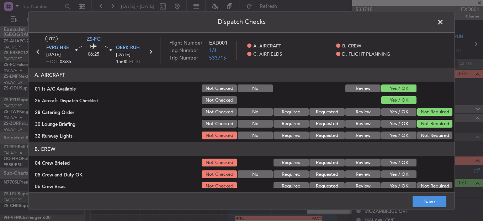
click at [427, 141] on article "A. AIRCRAFT 01 Is A/C Available Not Checked No Review Yes / OK 26 Aircraft Disp…" at bounding box center [241, 128] width 426 height 120
click at [444, 22] on span at bounding box center [444, 24] width 0 height 14
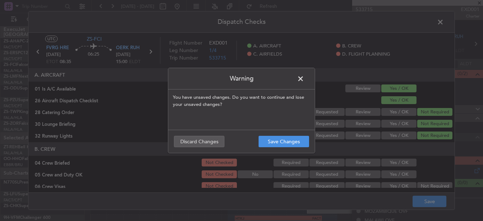
click at [168, 143] on div "Warning You have unsaved changes. Do you want to continue and lose your unsaved…" at bounding box center [241, 110] width 483 height 221
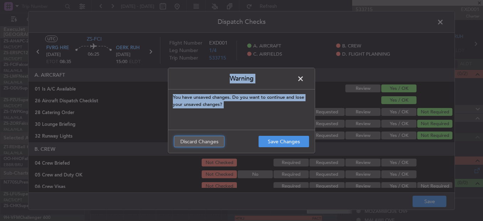
drag, startPoint x: 170, startPoint y: 143, endPoint x: 196, endPoint y: 139, distance: 26.7
click at [196, 139] on button "Discard Changes" at bounding box center [199, 141] width 51 height 11
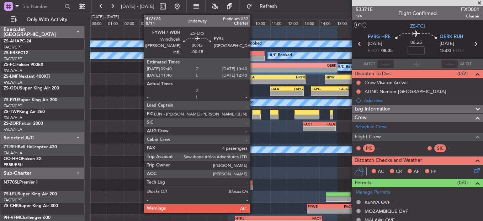
click at [253, 55] on div at bounding box center [256, 53] width 17 height 5
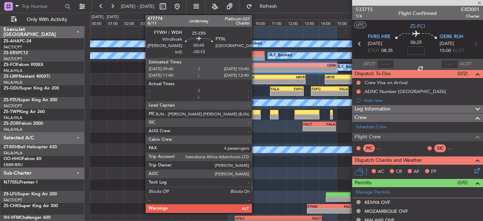
click at [255, 54] on div at bounding box center [256, 53] width 17 height 5
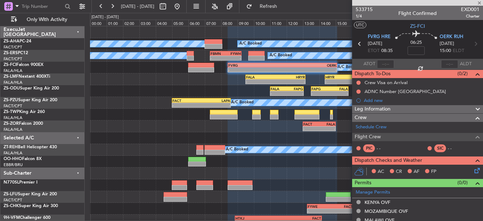
type input "-00:15"
type input "4"
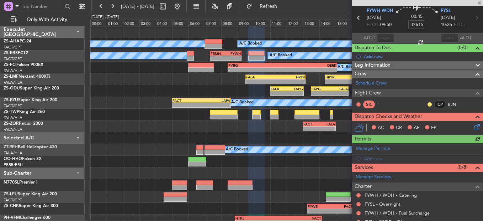
scroll to position [36, 0]
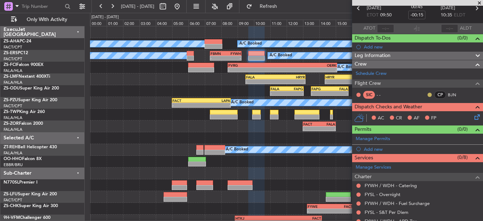
click at [428, 93] on button at bounding box center [430, 94] width 4 height 4
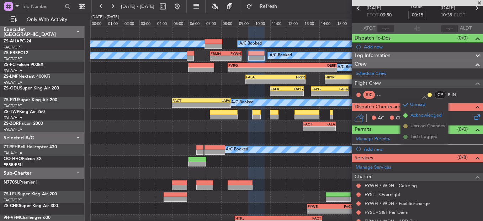
click at [420, 114] on span "Acknowledged" at bounding box center [426, 115] width 31 height 7
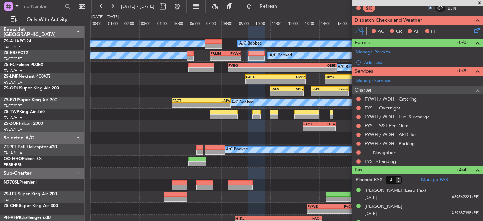
scroll to position [151, 0]
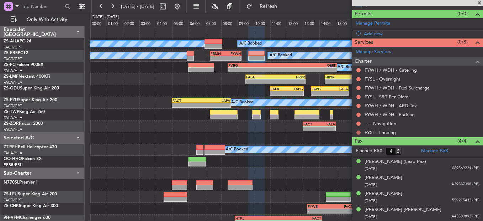
click at [359, 131] on button at bounding box center [358, 132] width 4 height 4
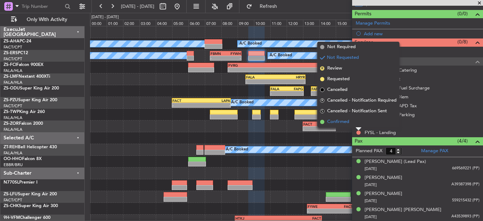
click at [359, 126] on li "Confirmed" at bounding box center [358, 121] width 82 height 11
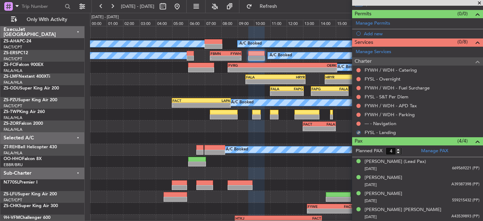
click at [359, 121] on div at bounding box center [359, 124] width 6 height 6
click at [358, 122] on button at bounding box center [358, 123] width 4 height 4
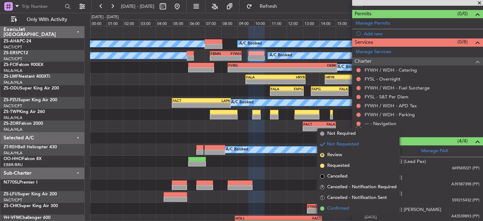
click at [343, 206] on span "Confirmed" at bounding box center [338, 208] width 22 height 7
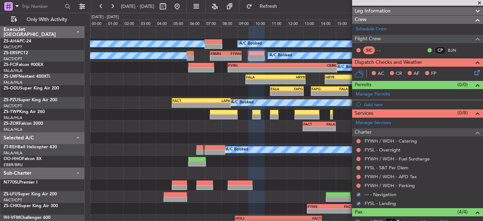
scroll to position [80, 0]
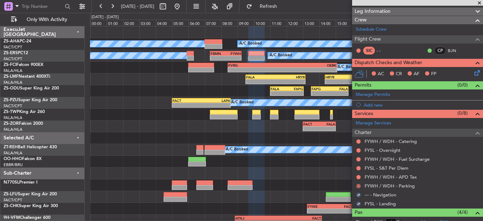
click at [360, 185] on button at bounding box center [358, 186] width 4 height 4
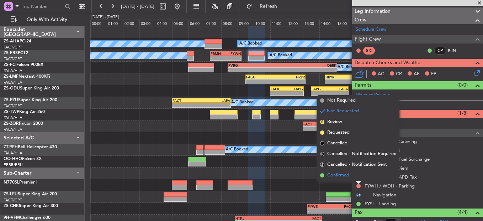
click at [359, 178] on li "Confirmed" at bounding box center [358, 175] width 82 height 11
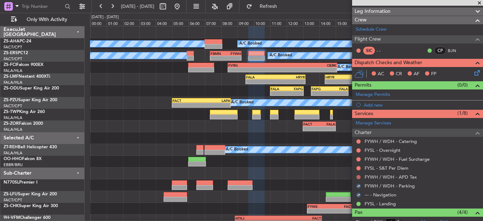
click at [358, 176] on button at bounding box center [358, 177] width 4 height 4
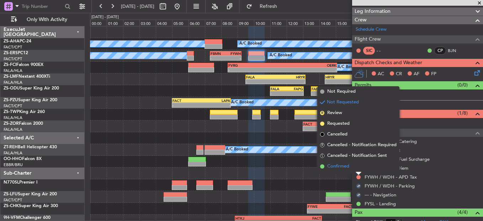
click at [356, 168] on li "Confirmed" at bounding box center [358, 166] width 82 height 11
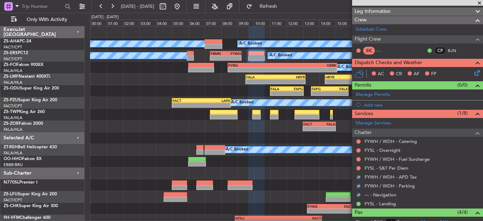
click at [356, 167] on div at bounding box center [359, 168] width 6 height 6
click at [359, 167] on button at bounding box center [358, 168] width 4 height 4
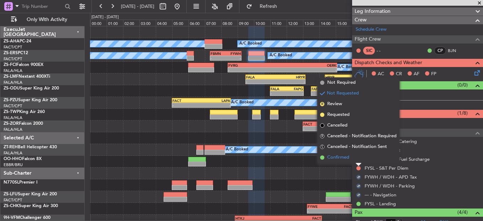
click at [358, 160] on li "Confirmed" at bounding box center [358, 157] width 82 height 11
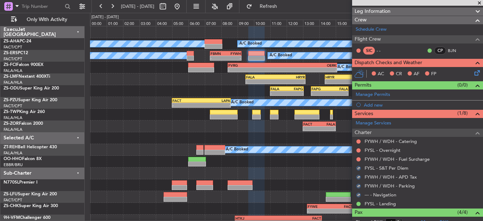
click at [358, 161] on mat-tooltip-component "Not Requested" at bounding box center [359, 170] width 40 height 19
click at [358, 158] on button at bounding box center [358, 159] width 4 height 4
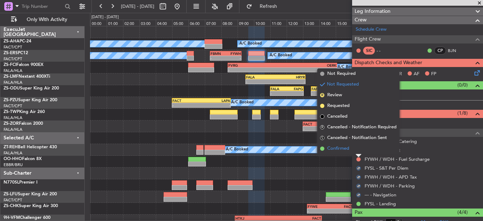
click at [358, 149] on li "Confirmed" at bounding box center [358, 148] width 82 height 11
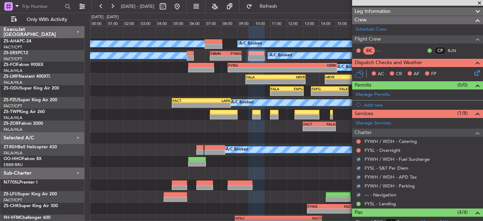
click at [358, 149] on button at bounding box center [358, 150] width 4 height 4
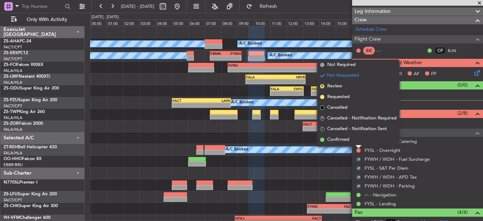
drag, startPoint x: 358, startPoint y: 149, endPoint x: 356, endPoint y: 139, distance: 10.4
click at [356, 139] on li "Confirmed" at bounding box center [358, 139] width 82 height 11
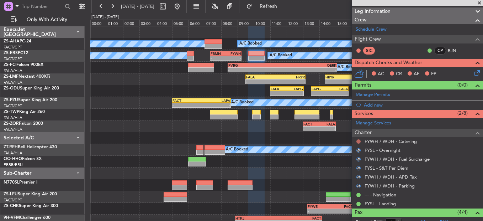
click at [357, 141] on button at bounding box center [358, 141] width 4 height 4
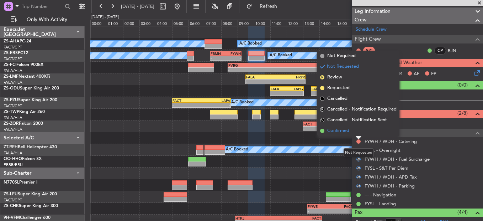
click at [355, 136] on li "Confirmed" at bounding box center [358, 130] width 82 height 11
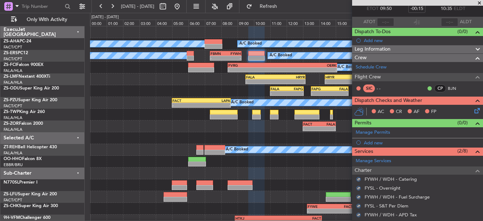
scroll to position [0, 0]
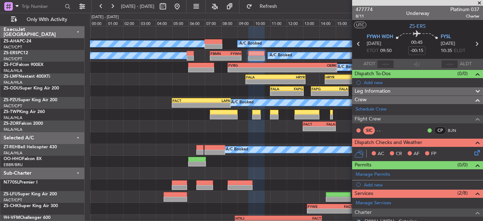
click at [473, 152] on icon at bounding box center [476, 151] width 6 height 6
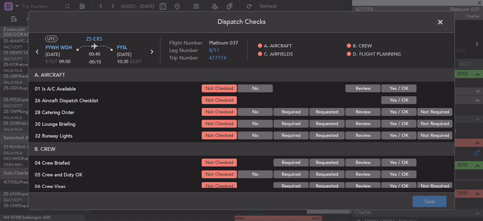
click at [392, 89] on button "Yes / OK" at bounding box center [398, 88] width 35 height 8
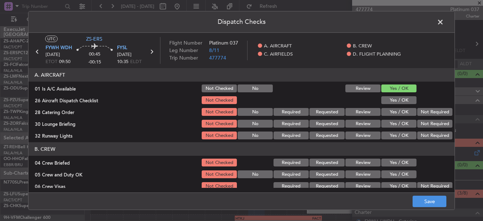
click at [398, 98] on button "Yes / OK" at bounding box center [398, 100] width 35 height 8
click at [408, 104] on div "Yes / OK" at bounding box center [398, 100] width 36 height 10
drag, startPoint x: 425, startPoint y: 112, endPoint x: 428, endPoint y: 117, distance: 5.7
click at [425, 113] on button "Not Required" at bounding box center [434, 112] width 35 height 8
click at [428, 117] on section "A. AIRCRAFT 01 Is A/C Available Not Checked No Review Yes / OK 26 Aircraft Disp…" at bounding box center [241, 104] width 426 height 72
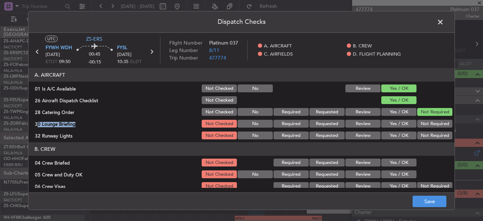
drag, startPoint x: 428, startPoint y: 117, endPoint x: 421, endPoint y: 123, distance: 9.1
click at [421, 123] on button "Not Required" at bounding box center [434, 124] width 35 height 8
click at [422, 133] on button "Not Required" at bounding box center [434, 135] width 35 height 8
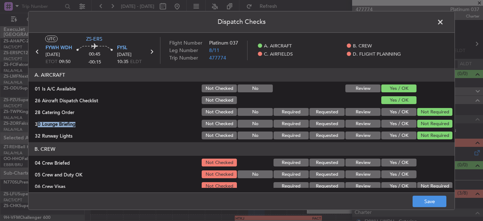
click at [421, 136] on button "Not Required" at bounding box center [434, 135] width 35 height 8
click at [386, 157] on section "B. CREW 04 Crew Briefed Not Checked Required Requested Review Yes / OK 05 Crew …" at bounding box center [241, 184] width 426 height 84
drag, startPoint x: 387, startPoint y: 158, endPoint x: 388, endPoint y: 163, distance: 5.2
click at [388, 163] on button "Yes / OK" at bounding box center [398, 162] width 35 height 8
click at [390, 168] on section "B. CREW 04 Crew Briefed Not Checked Required Requested Review Yes / OK 05 Crew …" at bounding box center [241, 184] width 426 height 84
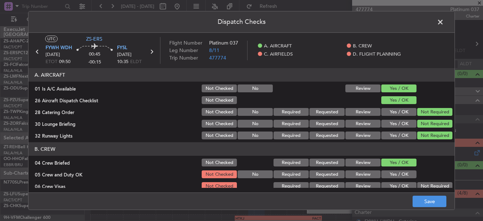
drag, startPoint x: 390, startPoint y: 170, endPoint x: 396, endPoint y: 170, distance: 6.4
click at [391, 171] on button "Yes / OK" at bounding box center [398, 174] width 35 height 8
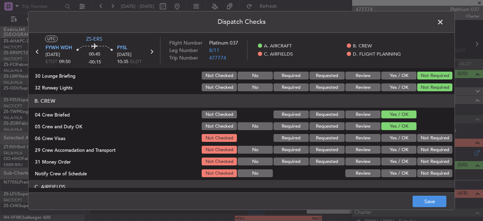
scroll to position [107, 0]
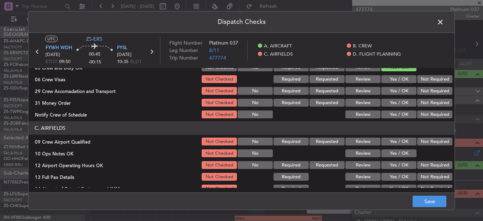
click at [432, 81] on button "Not Required" at bounding box center [434, 79] width 35 height 8
click at [432, 88] on button "Not Required" at bounding box center [434, 91] width 35 height 8
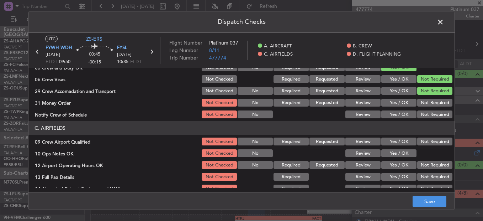
click at [433, 90] on button "Not Required" at bounding box center [434, 91] width 35 height 8
click at [435, 98] on section "B. CREW 04 Crew Briefed Not Checked Required Requested Review Yes / OK 05 Crew …" at bounding box center [241, 77] width 426 height 84
click at [434, 101] on button "Not Required" at bounding box center [434, 103] width 35 height 8
click at [432, 107] on div "Not Required" at bounding box center [434, 102] width 36 height 10
drag, startPoint x: 432, startPoint y: 113, endPoint x: 429, endPoint y: 121, distance: 8.3
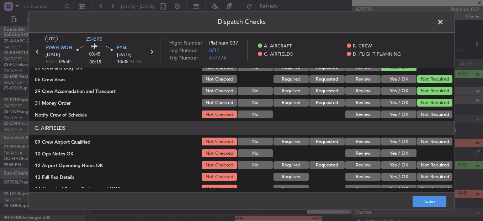
click at [432, 114] on button "Not Required" at bounding box center [434, 114] width 35 height 8
click at [425, 136] on section "C. AIRFIELDS 09 Crew Airport Qualified Not Checked No Required Requested Review…" at bounding box center [241, 174] width 426 height 107
click at [425, 143] on button "Not Required" at bounding box center [434, 141] width 35 height 8
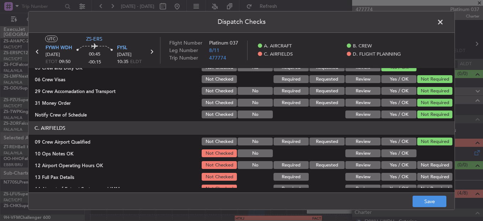
click at [423, 151] on div at bounding box center [434, 153] width 36 height 10
click at [396, 154] on button "Yes / OK" at bounding box center [398, 153] width 35 height 8
click at [433, 167] on button "Not Required" at bounding box center [434, 165] width 35 height 8
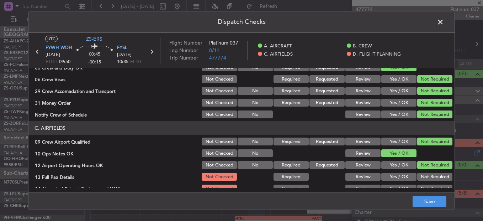
click at [430, 171] on section "C. AIRFIELDS 09 Crew Airport Qualified Not Checked No Required Requested Review…" at bounding box center [241, 174] width 426 height 107
click at [431, 177] on button "Not Required" at bounding box center [434, 177] width 35 height 8
click at [427, 190] on main "UTC ZS-ERS FYWH WDH 15/08/2025 ETOT 09:50 00:45 -00:15 FYSL 15/08/2025 10:35 EL…" at bounding box center [241, 114] width 426 height 162
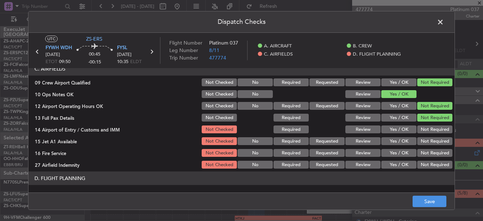
scroll to position [200, 0]
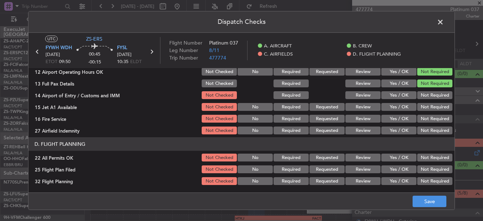
click at [423, 100] on div "Not Required" at bounding box center [434, 95] width 36 height 10
drag, startPoint x: 425, startPoint y: 95, endPoint x: 428, endPoint y: 113, distance: 18.5
click at [425, 95] on button "Not Required" at bounding box center [434, 95] width 35 height 8
click at [428, 113] on section "C. AIRFIELDS 09 Crew Airport Qualified Not Checked No Required Requested Review…" at bounding box center [241, 81] width 426 height 107
click at [428, 113] on div "Not Required" at bounding box center [434, 118] width 36 height 10
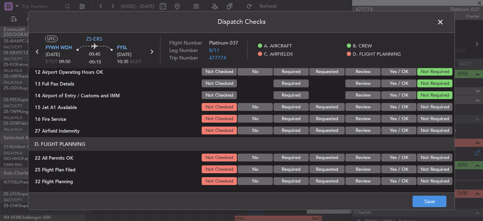
click at [428, 105] on button "Not Required" at bounding box center [434, 107] width 35 height 8
click at [431, 119] on button "Not Required" at bounding box center [434, 119] width 35 height 8
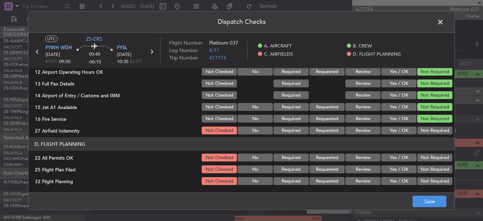
click at [430, 123] on div "Not Required" at bounding box center [434, 118] width 36 height 10
click at [430, 127] on button "Not Required" at bounding box center [434, 130] width 35 height 8
click at [428, 151] on section "D. FLIGHT PLANNING 22 All Permits OK Not Checked No Required Requested Review Y…" at bounding box center [241, 161] width 426 height 49
drag, startPoint x: 426, startPoint y: 154, endPoint x: 405, endPoint y: 159, distance: 21.7
click at [424, 158] on button "Not Required" at bounding box center [434, 157] width 35 height 8
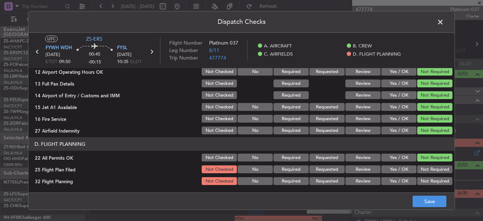
click at [354, 175] on section "D. FLIGHT PLANNING 22 All Permits OK Not Checked No Required Requested Review Y…" at bounding box center [241, 161] width 426 height 49
click at [357, 179] on button "Review" at bounding box center [362, 181] width 35 height 8
click at [355, 168] on button "Review" at bounding box center [362, 169] width 35 height 8
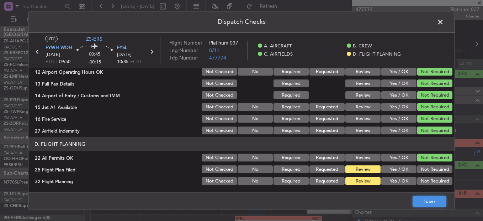
click at [424, 199] on button "Save" at bounding box center [430, 200] width 34 height 11
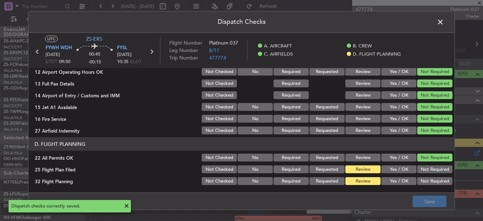
click at [444, 21] on span at bounding box center [444, 24] width 0 height 14
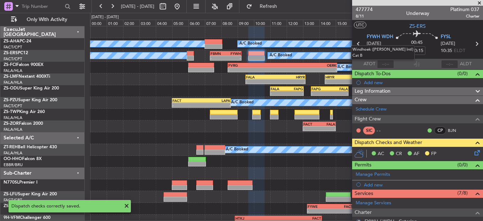
click at [352, 42] on mat-tooltip-component "Windhoek (Hosea Kutako Intl) Cat B" at bounding box center [383, 52] width 74 height 25
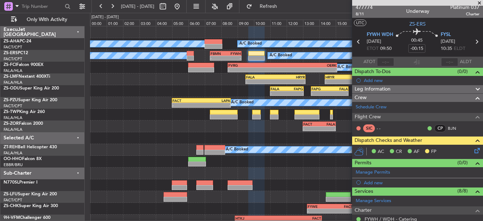
scroll to position [0, 0]
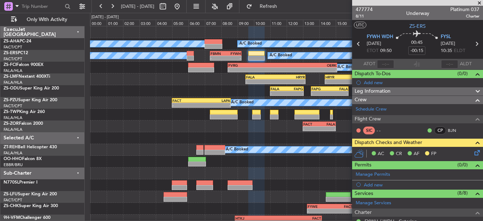
click at [356, 45] on icon at bounding box center [358, 43] width 9 height 9
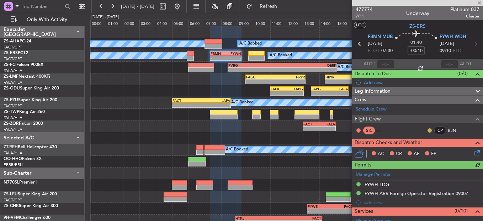
click at [428, 128] on button at bounding box center [430, 130] width 4 height 4
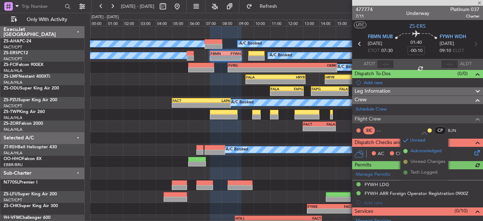
click at [417, 152] on span "Acknowledged" at bounding box center [426, 150] width 31 height 7
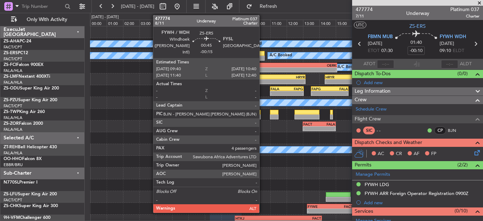
click at [259, 55] on div "A/C Booked A/C Booked - - FBMN 07:20 Z FYWH 09:15 Z" at bounding box center [286, 56] width 393 height 12
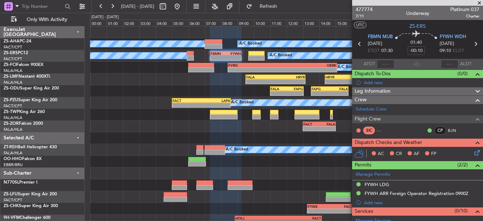
click at [473, 153] on icon at bounding box center [476, 151] width 6 height 6
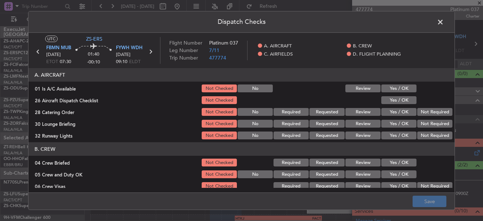
click at [396, 90] on button "Yes / OK" at bounding box center [398, 88] width 35 height 8
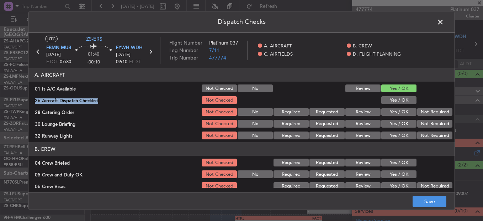
click at [397, 96] on section "A. AIRCRAFT 01 Is A/C Available Not Checked No Review Yes / OK 26 Aircraft Disp…" at bounding box center [241, 104] width 426 height 72
drag, startPoint x: 429, startPoint y: 112, endPoint x: 432, endPoint y: 118, distance: 6.5
click at [431, 115] on button "Not Required" at bounding box center [434, 112] width 35 height 8
click at [403, 99] on button "Yes / OK" at bounding box center [398, 100] width 35 height 8
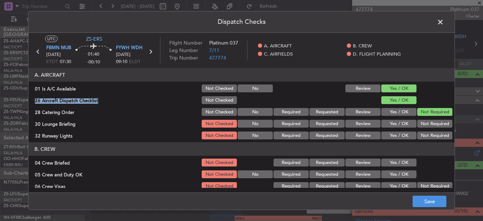
drag, startPoint x: 419, startPoint y: 115, endPoint x: 424, endPoint y: 125, distance: 11.6
click at [420, 116] on button "Not Required" at bounding box center [434, 112] width 35 height 8
drag, startPoint x: 424, startPoint y: 125, endPoint x: 424, endPoint y: 130, distance: 5.0
click at [424, 128] on div "Not Required" at bounding box center [434, 123] width 36 height 10
drag, startPoint x: 424, startPoint y: 130, endPoint x: 424, endPoint y: 136, distance: 5.3
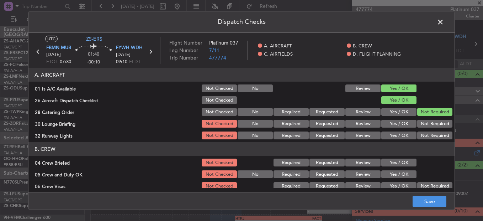
click at [424, 132] on div "Not Required" at bounding box center [434, 135] width 36 height 10
click at [424, 136] on button "Not Required" at bounding box center [434, 135] width 35 height 8
click at [420, 126] on button "Not Required" at bounding box center [434, 124] width 35 height 8
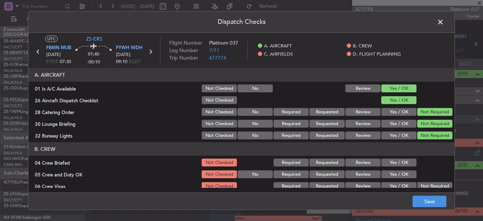
click at [404, 160] on button "Yes / OK" at bounding box center [398, 162] width 35 height 8
click at [403, 170] on section "B. CREW 04 Crew Briefed Not Checked Required Requested Review Yes / OK 05 Crew …" at bounding box center [241, 184] width 426 height 84
click at [405, 171] on button "Yes / OK" at bounding box center [398, 174] width 35 height 8
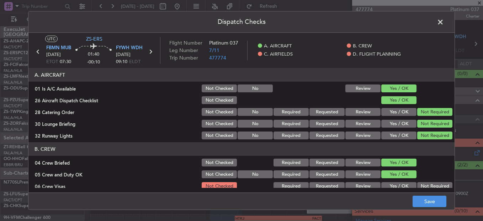
click at [406, 172] on button "Yes / OK" at bounding box center [398, 174] width 35 height 8
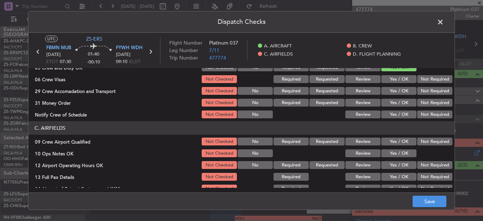
click at [436, 69] on main "UTC ZS-ERS FBMN MUB 15/08/2025 ETOT 07:30 01:40 -00:10 FYWH WDH 15/08/2025 09:1…" at bounding box center [241, 114] width 426 height 162
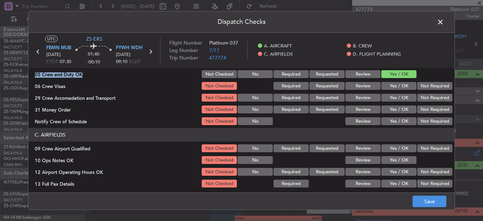
drag, startPoint x: 436, startPoint y: 70, endPoint x: 432, endPoint y: 81, distance: 12.0
click at [433, 78] on div at bounding box center [434, 74] width 36 height 10
click at [431, 88] on button "Not Required" at bounding box center [434, 86] width 35 height 8
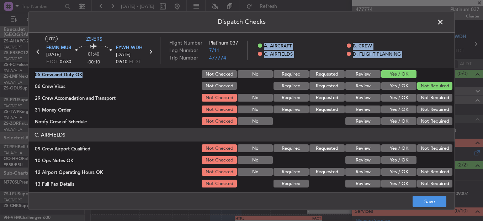
drag, startPoint x: 429, startPoint y: 97, endPoint x: 428, endPoint y: 110, distance: 12.9
click at [428, 110] on section "B. CREW 04 Crew Briefed Not Checked Required Requested Review Yes / OK 05 Crew …" at bounding box center [241, 84] width 426 height 84
click at [424, 101] on button "Not Required" at bounding box center [434, 98] width 35 height 8
drag, startPoint x: 423, startPoint y: 102, endPoint x: 424, endPoint y: 110, distance: 7.9
click at [424, 105] on section "B. CREW 04 Crew Briefed Not Checked Required Requested Review Yes / OK 05 Crew …" at bounding box center [241, 84] width 426 height 84
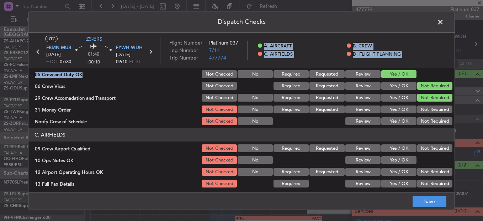
click at [424, 116] on section "B. CREW 04 Crew Briefed Not Checked Required Requested Review Yes / OK 05 Crew …" at bounding box center [241, 84] width 426 height 84
click at [424, 123] on button "Not Required" at bounding box center [434, 121] width 35 height 8
click at [424, 124] on button "Not Required" at bounding box center [434, 121] width 35 height 8
click at [421, 110] on button "Not Required" at bounding box center [434, 109] width 35 height 8
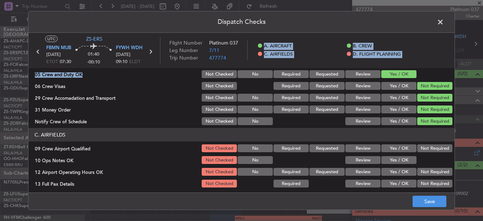
drag, startPoint x: 427, startPoint y: 144, endPoint x: 383, endPoint y: 154, distance: 44.9
click at [427, 148] on button "Not Required" at bounding box center [434, 148] width 35 height 8
click at [392, 160] on button "Yes / OK" at bounding box center [398, 160] width 35 height 8
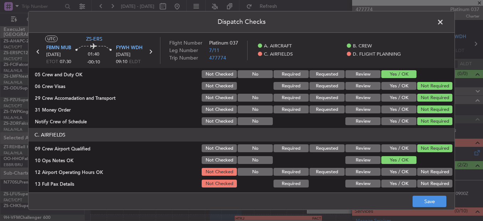
click at [436, 165] on section "C. AIRFIELDS 09 Crew Airport Qualified Not Checked No Required Requested Review…" at bounding box center [241, 181] width 426 height 107
drag, startPoint x: 436, startPoint y: 165, endPoint x: 436, endPoint y: 173, distance: 7.1
click at [439, 175] on button "Not Required" at bounding box center [434, 172] width 35 height 8
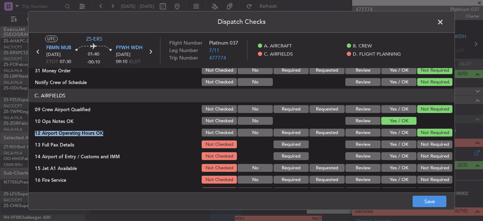
scroll to position [200, 0]
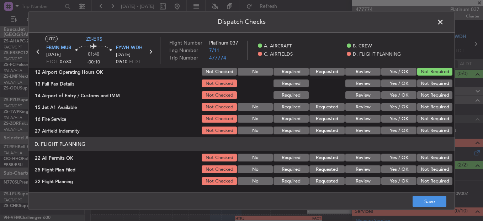
drag, startPoint x: 430, startPoint y: 77, endPoint x: 429, endPoint y: 84, distance: 6.8
click at [430, 77] on section "C. AIRFIELDS 09 Crew Airport Qualified Not Checked No Required Requested Review…" at bounding box center [241, 81] width 426 height 107
click at [429, 85] on button "Not Required" at bounding box center [434, 83] width 35 height 8
drag, startPoint x: 426, startPoint y: 90, endPoint x: 423, endPoint y: 97, distance: 8.0
click at [425, 91] on section "C. AIRFIELDS 09 Crew Airport Qualified Not Checked No Required Requested Review…" at bounding box center [241, 81] width 426 height 107
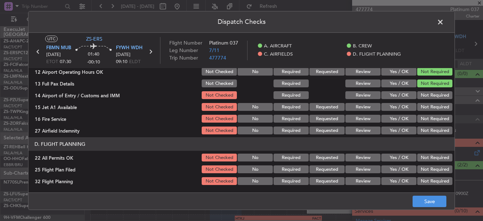
click at [423, 98] on button "Not Required" at bounding box center [434, 95] width 35 height 8
click at [423, 100] on section "C. AIRFIELDS 09 Crew Airport Qualified Not Checked No Required Requested Review…" at bounding box center [241, 81] width 426 height 107
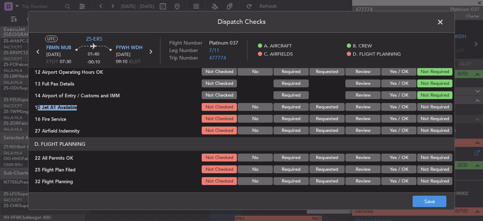
click at [423, 102] on section "C. AIRFIELDS 09 Crew Airport Qualified Not Checked No Required Requested Review…" at bounding box center [241, 81] width 426 height 107
drag, startPoint x: 423, startPoint y: 102, endPoint x: 423, endPoint y: 107, distance: 5.3
click at [423, 107] on button "Not Required" at bounding box center [434, 107] width 35 height 8
click at [420, 110] on button "Not Required" at bounding box center [434, 107] width 35 height 8
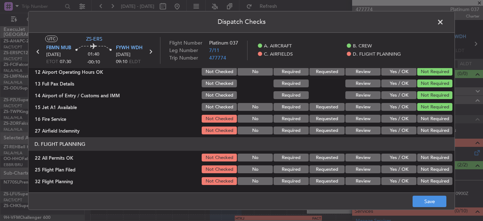
click at [422, 113] on section "C. AIRFIELDS 09 Crew Airport Qualified Not Checked No Required Requested Review…" at bounding box center [241, 81] width 426 height 107
click at [426, 124] on section "C. AIRFIELDS 09 Crew Airport Qualified Not Checked No Required Requested Review…" at bounding box center [241, 81] width 426 height 107
click at [428, 127] on button "Not Required" at bounding box center [434, 130] width 35 height 8
click at [427, 121] on button "Not Required" at bounding box center [434, 119] width 35 height 8
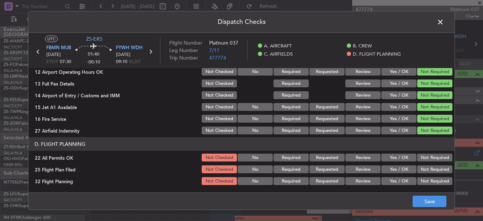
click at [429, 162] on div "Not Required" at bounding box center [434, 157] width 36 height 10
drag, startPoint x: 427, startPoint y: 154, endPoint x: 423, endPoint y: 163, distance: 9.5
click at [427, 155] on button "Not Required" at bounding box center [434, 157] width 35 height 8
click at [381, 169] on button "Yes / OK" at bounding box center [398, 169] width 35 height 8
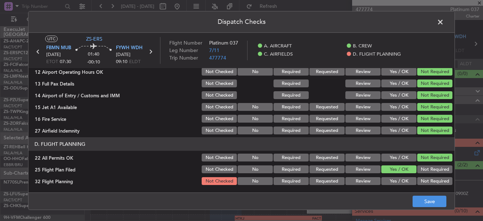
drag, startPoint x: 385, startPoint y: 175, endPoint x: 391, endPoint y: 179, distance: 7.5
click at [385, 177] on section "D. FLIGHT PLANNING 22 All Permits OK Not Checked No Required Requested Review Y…" at bounding box center [241, 161] width 426 height 49
click at [398, 182] on button "Yes / OK" at bounding box center [398, 181] width 35 height 8
click at [412, 192] on footer "Save" at bounding box center [241, 200] width 426 height 17
click at [442, 200] on button "Save" at bounding box center [430, 200] width 34 height 11
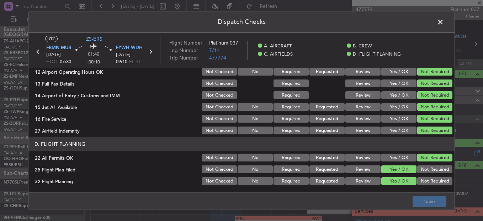
click at [444, 23] on span at bounding box center [444, 24] width 0 height 14
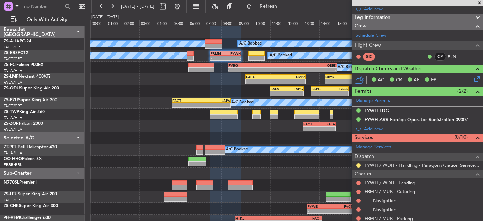
scroll to position [178, 0]
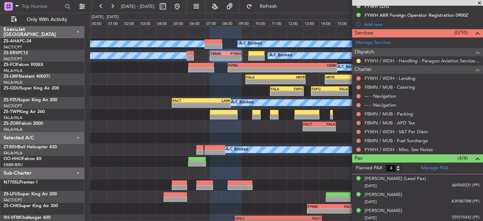
click at [356, 147] on div at bounding box center [359, 150] width 6 height 6
click at [361, 150] on div at bounding box center [359, 150] width 6 height 6
click at [359, 149] on button at bounding box center [358, 149] width 4 height 4
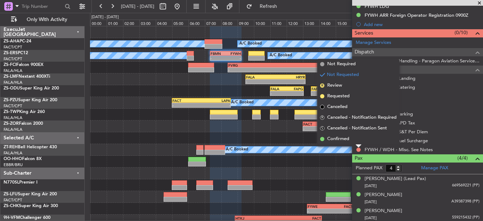
click at [358, 140] on li "Confirmed" at bounding box center [358, 138] width 82 height 11
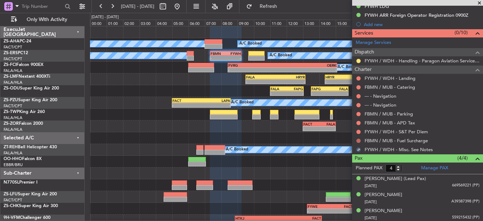
click at [358, 139] on button at bounding box center [358, 140] width 4 height 4
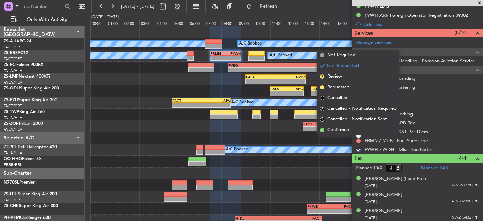
click at [359, 133] on li "Confirmed" at bounding box center [358, 130] width 82 height 11
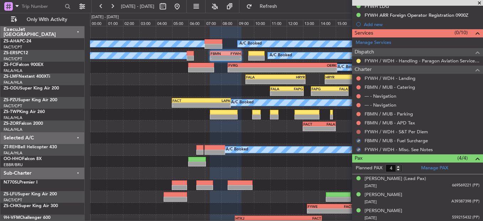
click at [359, 132] on button at bounding box center [358, 131] width 4 height 4
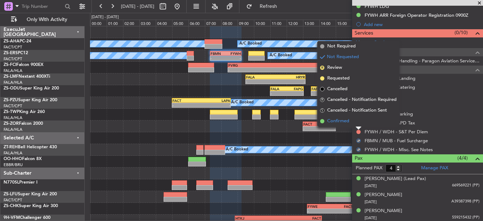
click at [356, 122] on li "Confirmed" at bounding box center [358, 121] width 82 height 11
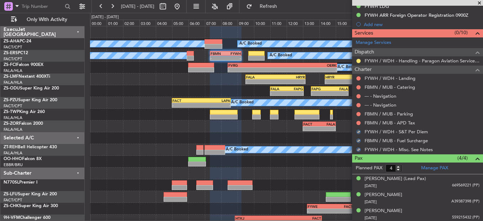
click at [356, 122] on div at bounding box center [359, 123] width 6 height 6
click at [360, 122] on button at bounding box center [358, 123] width 4 height 4
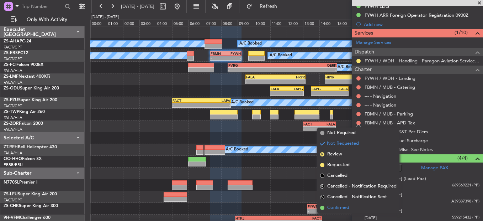
click at [353, 205] on li "Confirmed" at bounding box center [358, 207] width 82 height 11
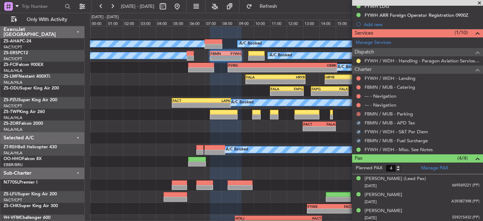
click at [359, 114] on button at bounding box center [358, 114] width 4 height 4
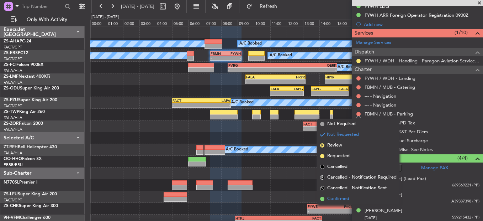
click at [361, 199] on li "Confirmed" at bounding box center [358, 198] width 82 height 11
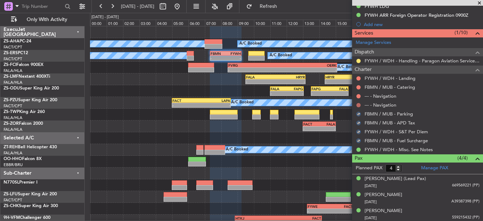
click at [358, 105] on button at bounding box center [358, 105] width 4 height 4
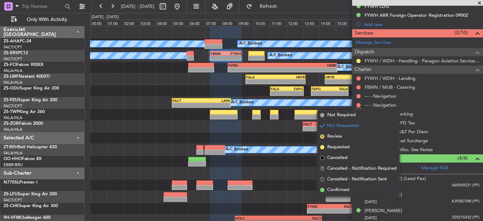
click at [351, 188] on li "Confirmed" at bounding box center [358, 189] width 82 height 11
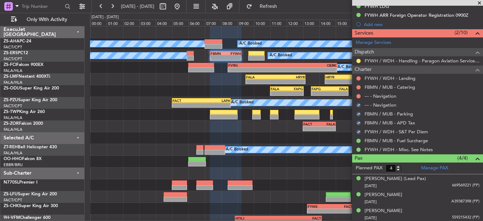
click at [361, 96] on div at bounding box center [359, 96] width 6 height 6
drag, startPoint x: 359, startPoint y: 96, endPoint x: 362, endPoint y: 99, distance: 4.5
click at [360, 96] on button at bounding box center [358, 96] width 4 height 4
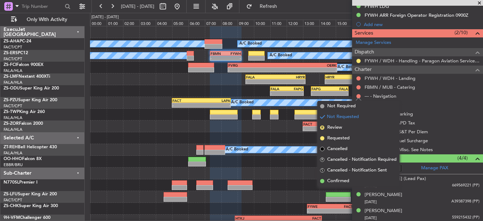
click at [353, 179] on li "Confirmed" at bounding box center [358, 180] width 82 height 11
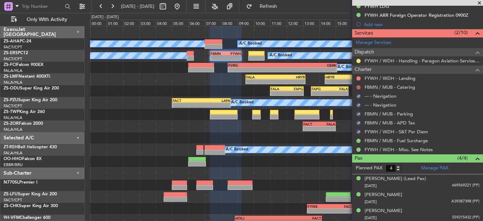
click at [358, 86] on button at bounding box center [358, 87] width 4 height 4
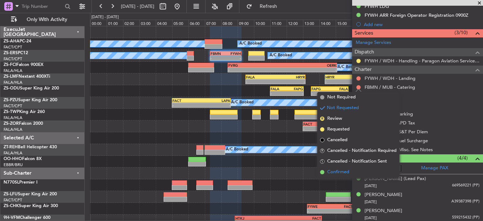
click at [361, 173] on li "Confirmed" at bounding box center [358, 171] width 82 height 11
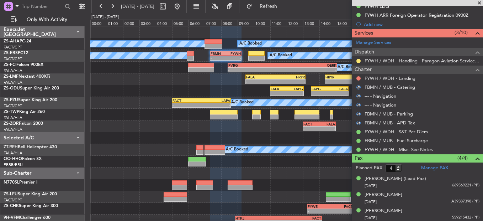
click at [359, 81] on mat-tooltip-component "Not Requested" at bounding box center [359, 89] width 40 height 19
click at [357, 79] on button at bounding box center [358, 78] width 4 height 4
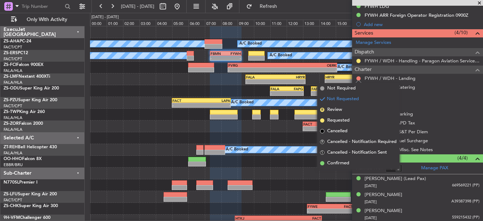
click at [337, 162] on span "Confirmed" at bounding box center [338, 162] width 22 height 7
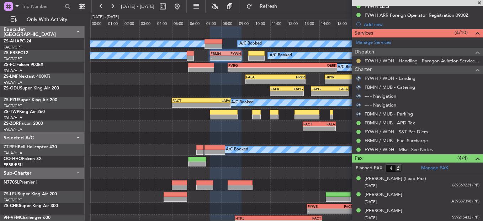
click at [358, 62] on button at bounding box center [358, 61] width 4 height 4
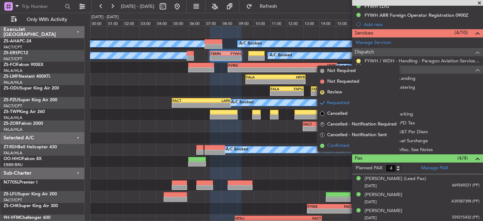
click at [344, 147] on span "Confirmed" at bounding box center [338, 145] width 22 height 7
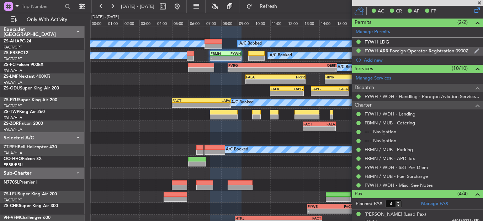
scroll to position [0, 0]
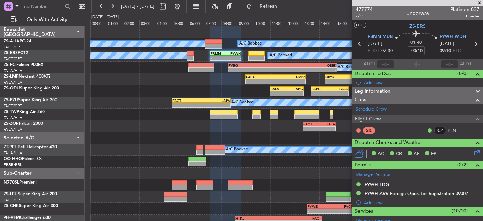
click at [471, 42] on icon at bounding box center [475, 43] width 9 height 9
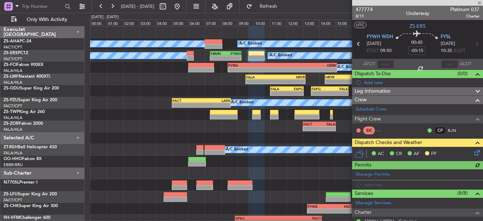
click at [473, 152] on icon at bounding box center [476, 151] width 6 height 6
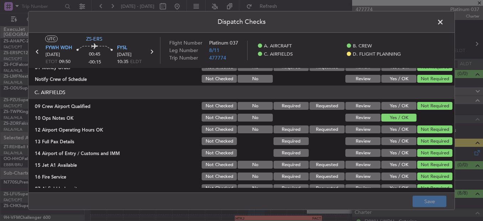
scroll to position [200, 0]
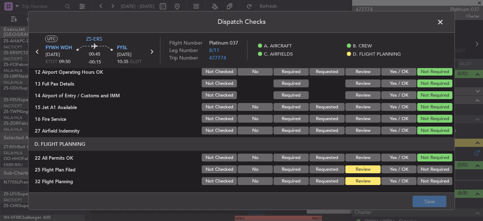
click at [389, 172] on button "Yes / OK" at bounding box center [398, 169] width 35 height 8
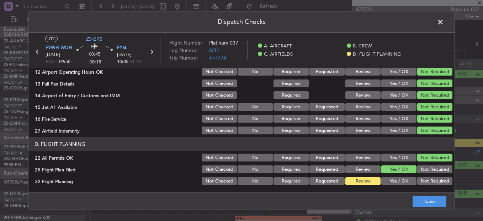
click at [394, 181] on button "Yes / OK" at bounding box center [398, 181] width 35 height 8
click at [434, 203] on button "Save" at bounding box center [430, 200] width 34 height 11
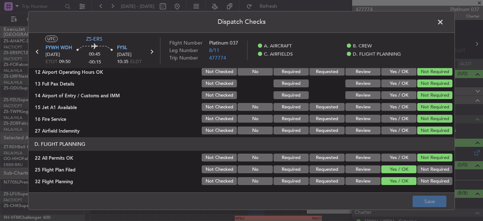
drag, startPoint x: 437, startPoint y: 22, endPoint x: 437, endPoint y: 27, distance: 4.3
click at [444, 24] on span at bounding box center [444, 24] width 0 height 14
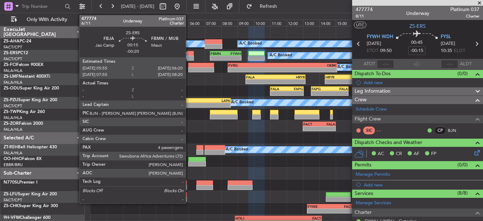
click at [189, 53] on div at bounding box center [190, 53] width 7 height 5
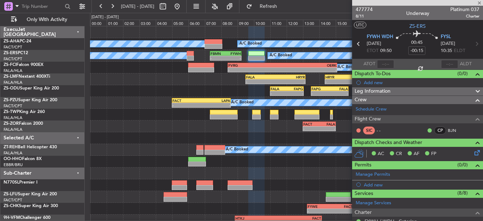
type input "-00:20"
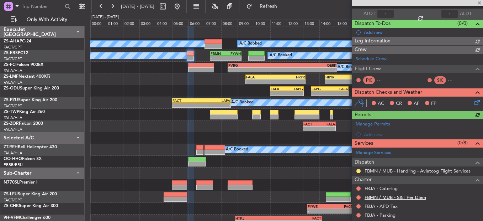
scroll to position [107, 0]
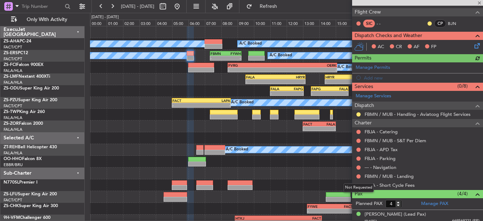
click at [357, 186] on div "Not Requested" at bounding box center [359, 187] width 30 height 9
click at [356, 182] on nimbus-traffic-light at bounding box center [359, 185] width 6 height 6
click at [358, 186] on button at bounding box center [358, 185] width 4 height 4
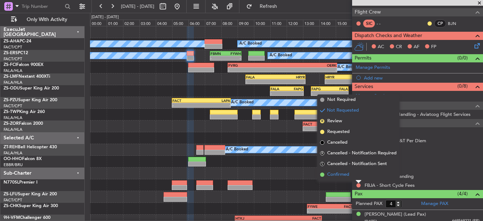
click at [356, 176] on li "Confirmed" at bounding box center [358, 174] width 82 height 11
click at [358, 176] on button at bounding box center [358, 176] width 4 height 4
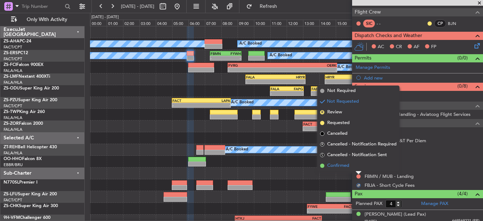
click at [358, 165] on li "Confirmed" at bounding box center [358, 165] width 82 height 11
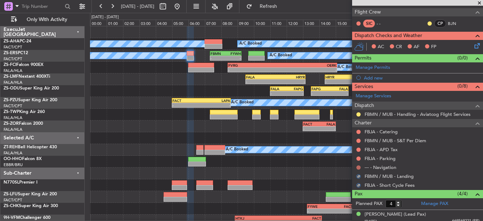
click at [358, 165] on button at bounding box center [358, 167] width 4 height 4
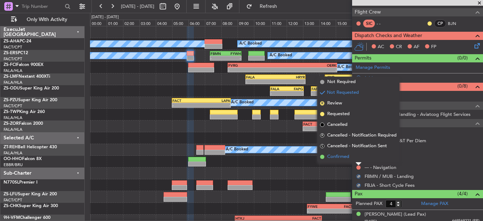
click at [358, 155] on li "Confirmed" at bounding box center [358, 156] width 82 height 11
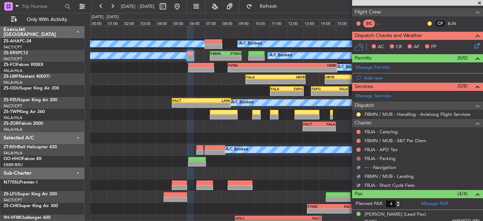
click at [359, 156] on div at bounding box center [359, 158] width 6 height 6
click at [358, 159] on button at bounding box center [358, 158] width 4 height 4
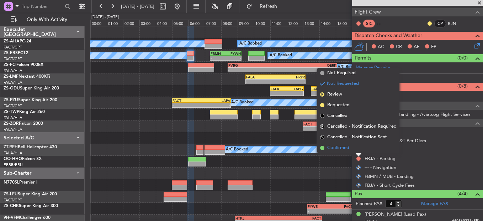
click at [358, 147] on li "Confirmed" at bounding box center [358, 147] width 82 height 11
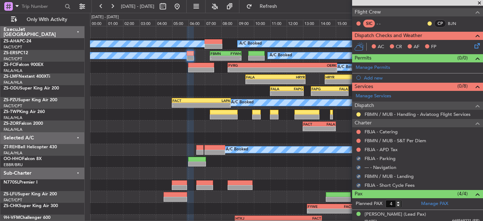
click at [358, 147] on button at bounding box center [358, 149] width 4 height 4
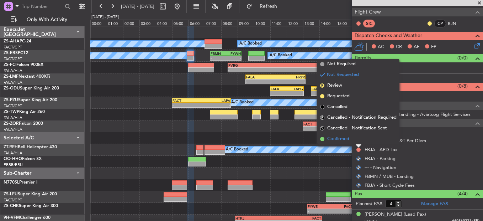
drag, startPoint x: 358, startPoint y: 147, endPoint x: 357, endPoint y: 141, distance: 6.5
click at [357, 141] on li "Confirmed" at bounding box center [358, 138] width 82 height 11
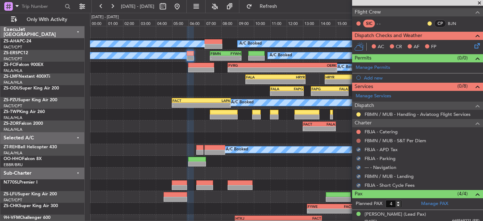
click at [357, 140] on button at bounding box center [358, 140] width 4 height 4
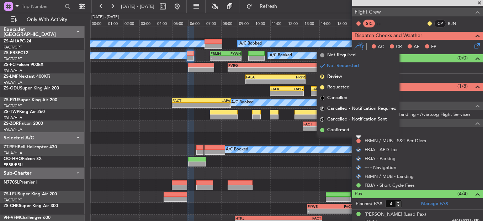
drag, startPoint x: 357, startPoint y: 140, endPoint x: 358, endPoint y: 132, distance: 7.9
click at [356, 134] on li "Confirmed" at bounding box center [358, 130] width 82 height 11
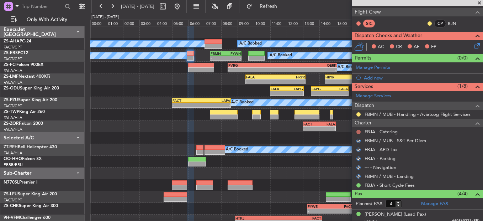
click at [359, 130] on button at bounding box center [358, 131] width 4 height 4
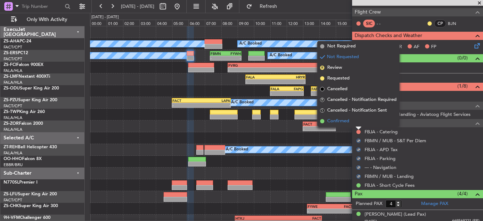
click at [354, 124] on li "Confirmed" at bounding box center [358, 121] width 82 height 11
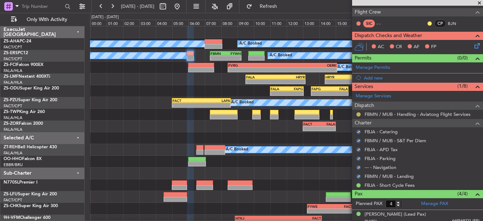
click at [357, 113] on button at bounding box center [358, 114] width 4 height 4
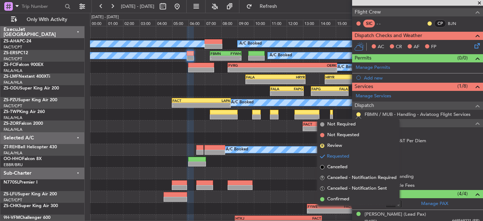
drag, startPoint x: 353, startPoint y: 196, endPoint x: 362, endPoint y: 176, distance: 22.0
click at [352, 196] on li "Confirmed" at bounding box center [358, 199] width 82 height 11
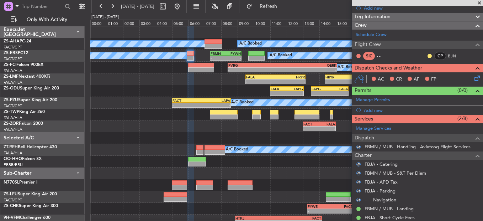
scroll to position [36, 0]
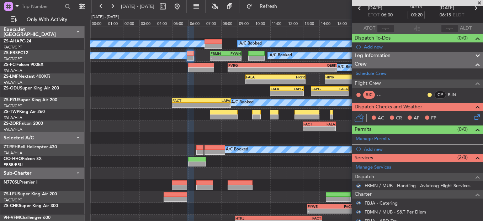
click at [427, 91] on div "CP BJN" at bounding box center [445, 95] width 37 height 8
click at [427, 92] on div at bounding box center [430, 95] width 6 height 6
click at [428, 94] on button at bounding box center [430, 94] width 4 height 4
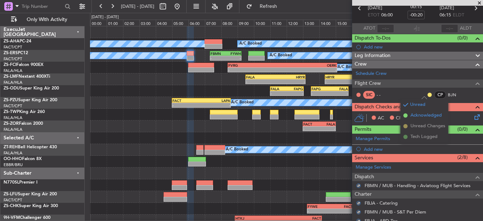
click at [418, 111] on ul "Unread Acknowledged Unread Changes Tech Logged" at bounding box center [425, 120] width 48 height 43
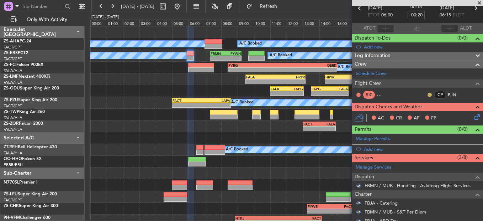
click at [428, 93] on button at bounding box center [430, 94] width 4 height 4
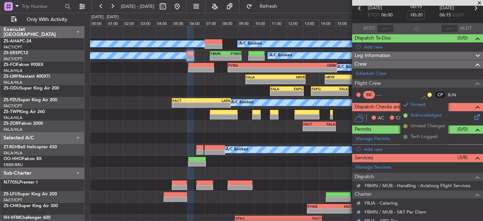
click at [428, 114] on span "Acknowledged" at bounding box center [426, 115] width 31 height 7
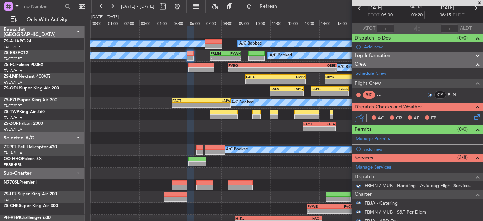
click at [473, 118] on icon at bounding box center [476, 116] width 6 height 6
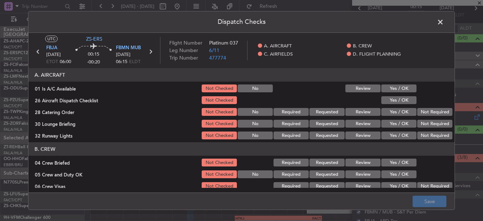
click at [406, 86] on button "Yes / OK" at bounding box center [398, 88] width 35 height 8
click at [402, 94] on section "A. AIRCRAFT 01 Is A/C Available Not Checked No Review Yes / OK 26 Aircraft Disp…" at bounding box center [241, 104] width 426 height 72
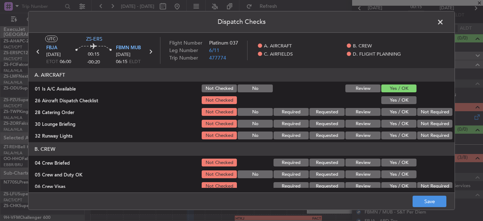
click at [410, 98] on button "Yes / OK" at bounding box center [398, 100] width 35 height 8
click at [434, 112] on button "Not Required" at bounding box center [434, 112] width 35 height 8
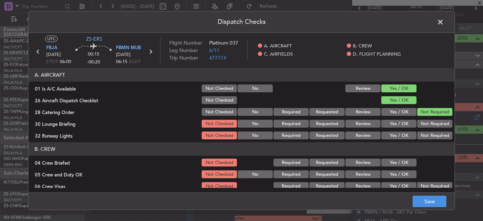
click at [432, 117] on section "A. AIRCRAFT 01 Is A/C Available Not Checked No Review Yes / OK 26 Aircraft Disp…" at bounding box center [241, 104] width 426 height 72
click at [432, 124] on button "Not Required" at bounding box center [434, 124] width 35 height 8
click at [431, 126] on button "Not Required" at bounding box center [434, 124] width 35 height 8
drag, startPoint x: 430, startPoint y: 131, endPoint x: 427, endPoint y: 137, distance: 7.0
click at [429, 134] on div "Not Required" at bounding box center [434, 135] width 36 height 10
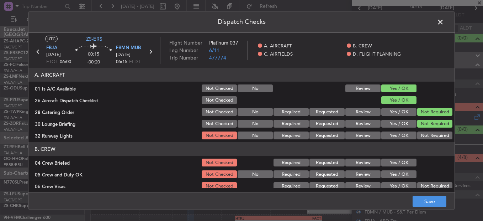
click at [427, 138] on button "Not Required" at bounding box center [434, 135] width 35 height 8
click at [397, 164] on button "Yes / OK" at bounding box center [398, 162] width 35 height 8
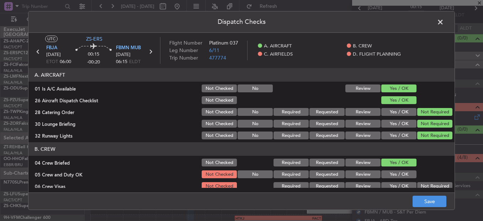
click at [398, 171] on section "B. CREW 04 Crew Briefed Not Checked Required Requested Review Yes / OK 05 Crew …" at bounding box center [241, 184] width 426 height 84
drag, startPoint x: 398, startPoint y: 171, endPoint x: 428, endPoint y: 171, distance: 29.9
click at [398, 171] on button "Yes / OK" at bounding box center [398, 174] width 35 height 8
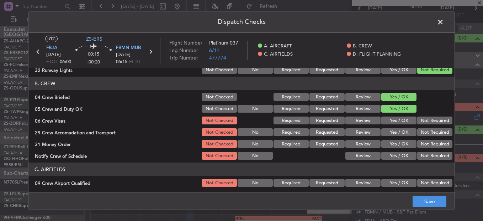
scroll to position [71, 0]
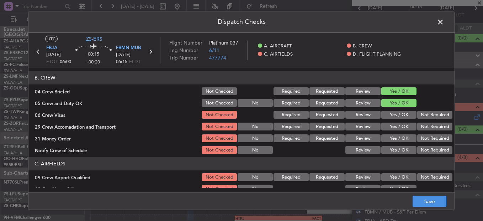
click at [432, 115] on button "Not Required" at bounding box center [434, 115] width 35 height 8
drag, startPoint x: 430, startPoint y: 126, endPoint x: 429, endPoint y: 132, distance: 6.1
click at [429, 127] on section "B. CREW 04 Crew Briefed Not Checked Required Requested Review Yes / OK 05 Crew …" at bounding box center [241, 113] width 426 height 84
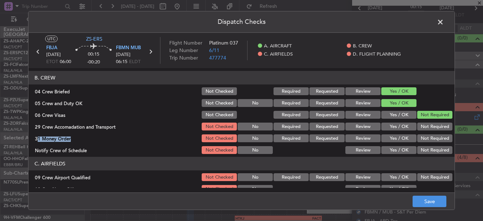
click at [429, 133] on section "B. CREW 04 Crew Briefed Not Checked Required Requested Review Yes / OK 05 Crew …" at bounding box center [241, 113] width 426 height 84
click at [428, 127] on button "Not Required" at bounding box center [434, 126] width 35 height 8
click at [430, 142] on button "Not Required" at bounding box center [434, 138] width 35 height 8
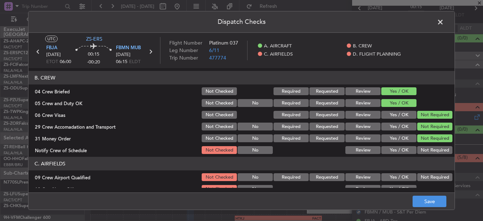
click at [430, 144] on section "B. CREW 04 Crew Briefed Not Checked Required Requested Review Yes / OK 05 Crew …" at bounding box center [241, 113] width 426 height 84
click at [428, 154] on div "Not Required" at bounding box center [434, 150] width 36 height 10
drag, startPoint x: 424, startPoint y: 174, endPoint x: 424, endPoint y: 179, distance: 5.4
click at [424, 176] on button "Not Required" at bounding box center [434, 177] width 35 height 8
click at [425, 154] on div "Not Required" at bounding box center [434, 150] width 36 height 10
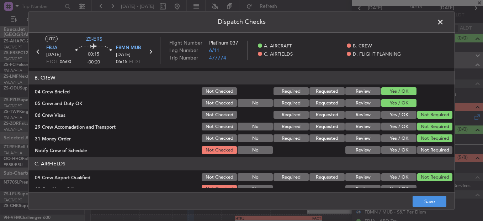
click at [425, 150] on button "Not Required" at bounding box center [434, 150] width 35 height 8
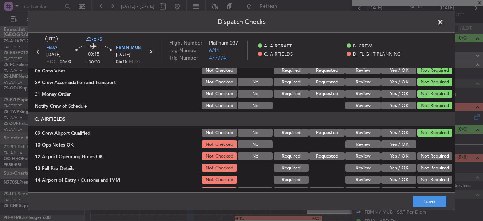
scroll to position [178, 0]
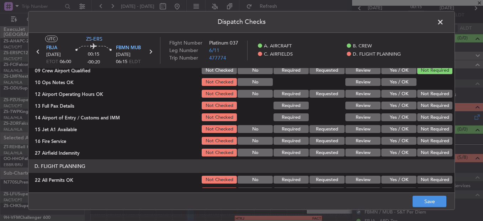
click at [403, 80] on button "Yes / OK" at bounding box center [398, 82] width 35 height 8
click at [414, 90] on section "C. AIRFIELDS 09 Crew Airport Qualified Not Checked No Required Requested Review…" at bounding box center [241, 103] width 426 height 107
click at [416, 98] on div "Not Required" at bounding box center [434, 94] width 36 height 10
click at [418, 110] on section "C. AIRFIELDS 09 Crew Airport Qualified Not Checked No Required Requested Review…" at bounding box center [241, 103] width 426 height 107
click at [418, 110] on div "Not Required" at bounding box center [434, 105] width 36 height 10
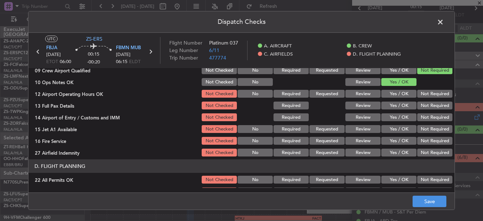
click at [427, 95] on button "Not Required" at bounding box center [434, 94] width 35 height 8
click at [430, 104] on div "Not Required" at bounding box center [434, 105] width 36 height 10
click at [431, 108] on button "Not Required" at bounding box center [434, 105] width 35 height 8
click at [431, 109] on button "Not Required" at bounding box center [434, 105] width 35 height 8
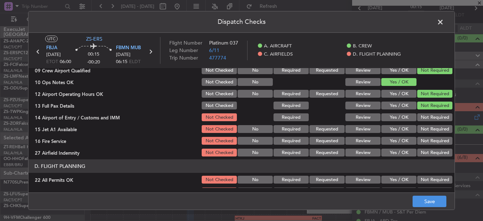
click at [430, 117] on button "Not Required" at bounding box center [434, 117] width 35 height 8
click at [432, 122] on div "Not Required" at bounding box center [434, 117] width 36 height 10
click at [430, 135] on section "C. AIRFIELDS 09 Crew Airport Qualified Not Checked No Required Requested Review…" at bounding box center [241, 103] width 426 height 107
click at [430, 142] on button "Not Required" at bounding box center [434, 141] width 35 height 8
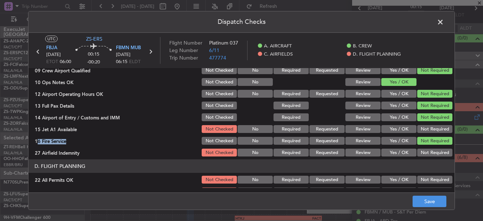
click at [426, 131] on button "Not Required" at bounding box center [434, 129] width 35 height 8
click at [428, 154] on button "Not Required" at bounding box center [434, 152] width 35 height 8
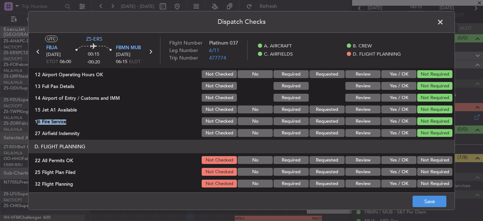
scroll to position [200, 0]
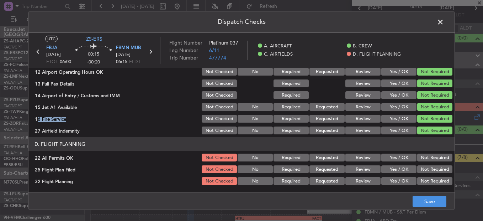
click at [424, 157] on button "Not Required" at bounding box center [434, 157] width 35 height 8
click at [397, 166] on button "Yes / OK" at bounding box center [398, 169] width 35 height 8
click at [400, 176] on section "D. FLIGHT PLANNING 22 All Permits OK Not Checked No Required Requested Review Y…" at bounding box center [241, 161] width 426 height 49
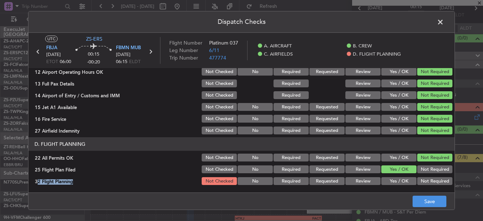
drag, startPoint x: 401, startPoint y: 176, endPoint x: 397, endPoint y: 180, distance: 5.0
click at [402, 186] on article "A. AIRCRAFT 01 Is A/C Available Not Checked No Review Yes / OK 26 Aircraft Disp…" at bounding box center [241, 128] width 426 height 120
click at [399, 179] on button "Yes / OK" at bounding box center [398, 181] width 35 height 8
drag, startPoint x: 409, startPoint y: 193, endPoint x: 410, endPoint y: 197, distance: 3.9
click at [409, 194] on footer "Save" at bounding box center [241, 200] width 426 height 17
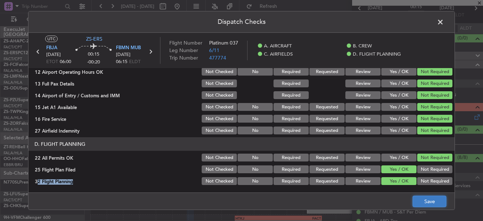
click at [417, 205] on button "Save" at bounding box center [430, 200] width 34 height 11
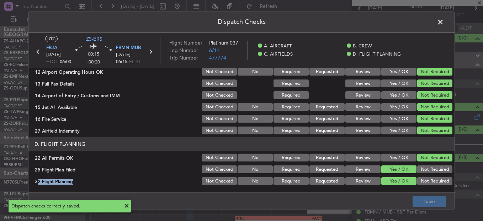
click at [444, 22] on span at bounding box center [444, 24] width 0 height 14
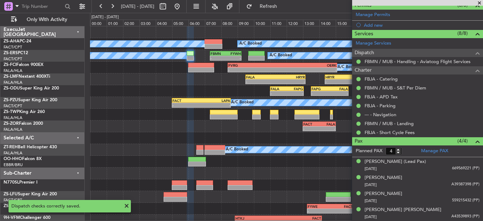
scroll to position [0, 0]
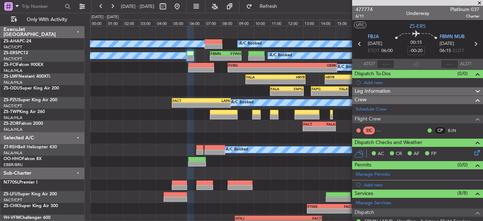
click at [227, 41] on div "A/C Booked A/C Booked" at bounding box center [286, 44] width 393 height 12
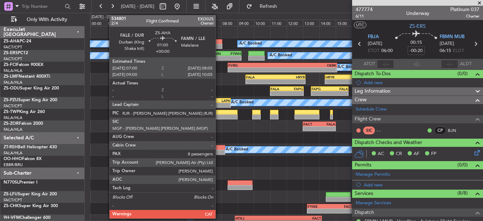
click at [216, 42] on div at bounding box center [214, 41] width 18 height 5
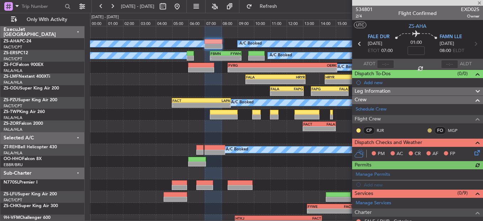
click at [428, 130] on button at bounding box center [430, 130] width 4 height 4
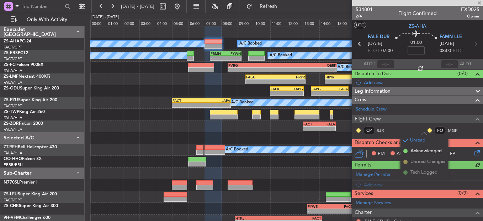
drag, startPoint x: 428, startPoint y: 149, endPoint x: 372, endPoint y: 140, distance: 56.2
click at [424, 151] on span "Acknowledged" at bounding box center [426, 150] width 31 height 7
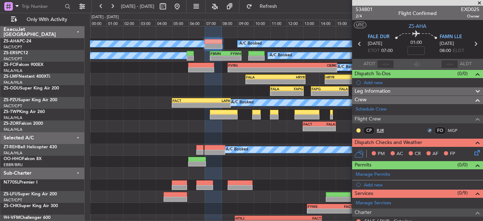
click at [356, 129] on button at bounding box center [358, 130] width 4 height 4
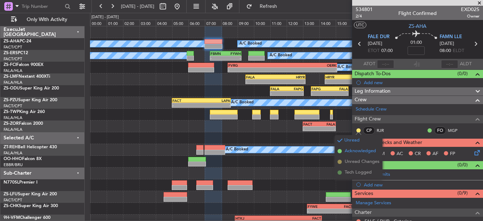
click at [359, 150] on span "Acknowledged" at bounding box center [360, 150] width 31 height 7
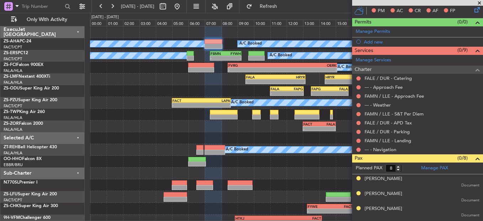
scroll to position [142, 0]
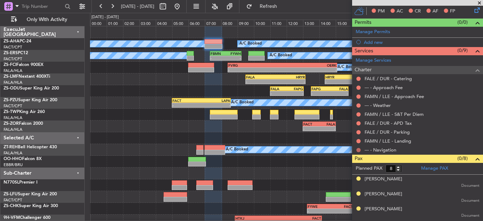
click at [359, 149] on button at bounding box center [358, 150] width 4 height 4
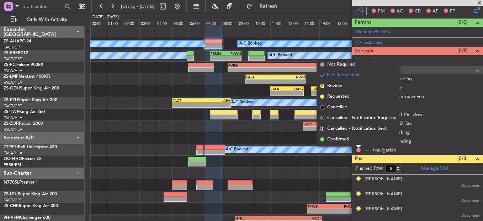
click at [359, 145] on div at bounding box center [359, 146] width 6 height 3
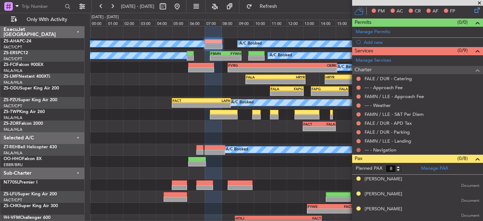
click at [359, 148] on button at bounding box center [358, 150] width 4 height 4
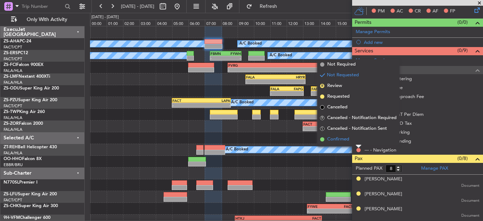
click at [359, 139] on li "Confirmed" at bounding box center [358, 139] width 82 height 11
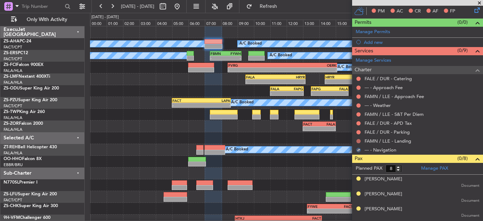
click at [359, 139] on button at bounding box center [358, 141] width 4 height 4
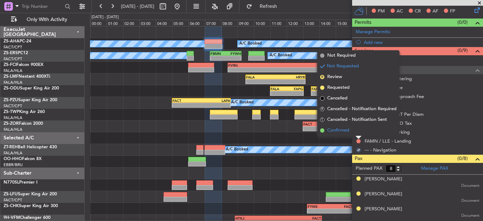
click at [356, 132] on li "Confirmed" at bounding box center [358, 130] width 82 height 11
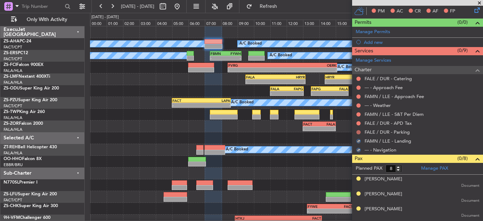
click at [358, 132] on div at bounding box center [359, 132] width 6 height 6
click at [358, 132] on button at bounding box center [358, 132] width 4 height 4
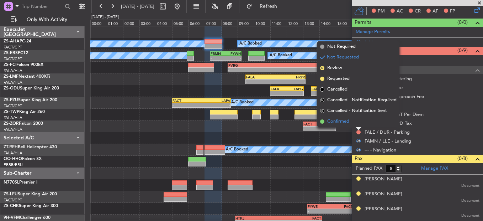
click at [357, 122] on li "Confirmed" at bounding box center [358, 121] width 82 height 11
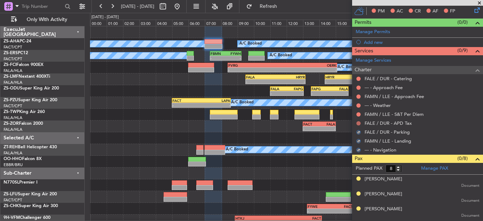
click at [357, 122] on button at bounding box center [358, 123] width 4 height 4
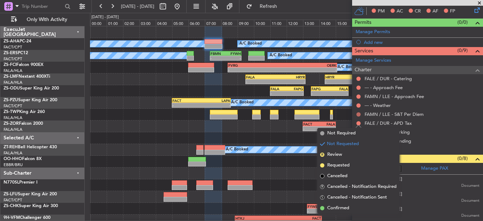
drag, startPoint x: 357, startPoint y: 122, endPoint x: 358, endPoint y: 115, distance: 7.2
click at [358, 115] on button at bounding box center [358, 114] width 4 height 4
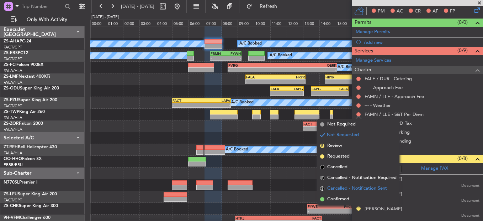
click at [347, 191] on span "Cancelled - Notification Sent" at bounding box center [357, 188] width 60 height 7
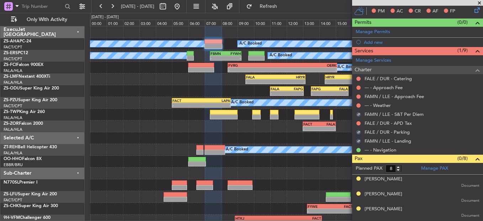
scroll to position [71, 0]
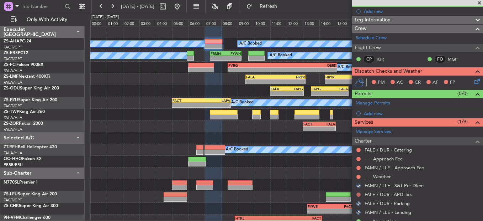
click at [358, 195] on button at bounding box center [358, 194] width 4 height 4
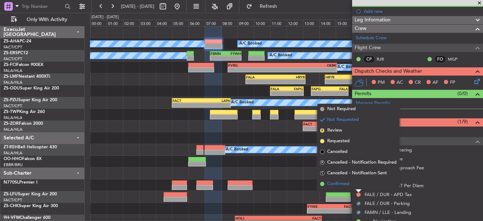
click at [359, 182] on li "Confirmed" at bounding box center [358, 183] width 82 height 11
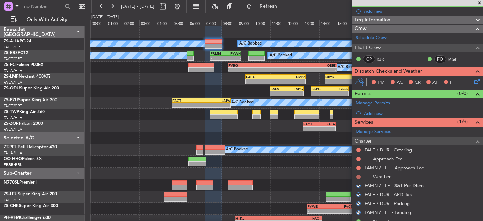
click at [359, 176] on button at bounding box center [358, 176] width 4 height 4
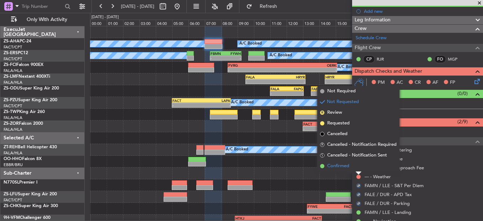
click at [356, 167] on li "Confirmed" at bounding box center [358, 165] width 82 height 11
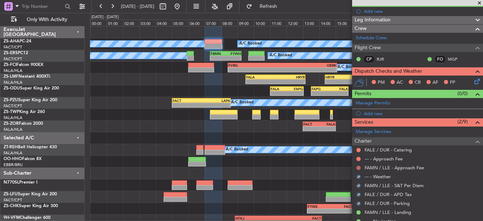
click at [356, 166] on button at bounding box center [358, 167] width 4 height 4
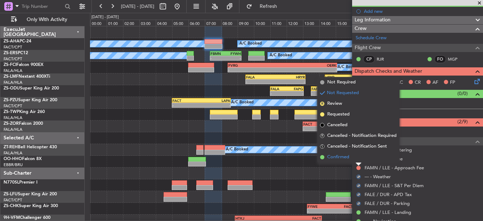
drag, startPoint x: 356, startPoint y: 166, endPoint x: 354, endPoint y: 160, distance: 6.9
click at [354, 160] on li "Confirmed" at bounding box center [358, 157] width 82 height 11
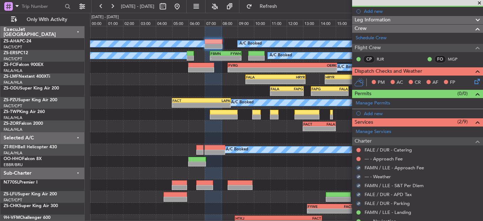
click at [356, 160] on nimbus-traffic-light at bounding box center [359, 159] width 6 height 6
click at [356, 158] on div at bounding box center [359, 159] width 6 height 6
click at [358, 159] on button at bounding box center [358, 159] width 4 height 4
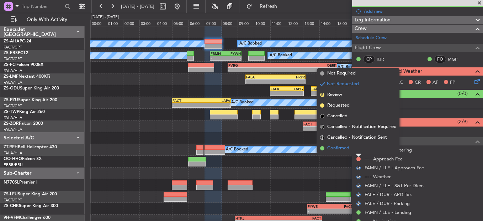
click at [356, 147] on li "Confirmed" at bounding box center [358, 148] width 82 height 11
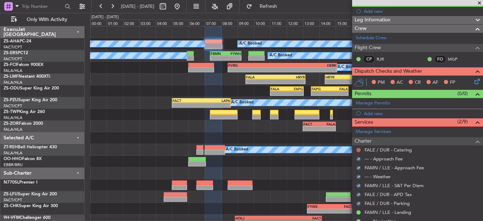
click at [357, 148] on button at bounding box center [358, 150] width 4 height 4
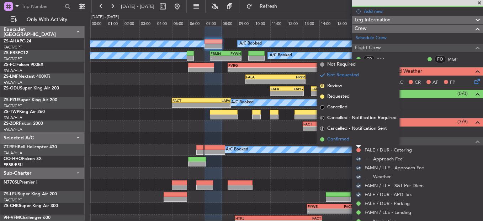
click at [356, 141] on li "Confirmed" at bounding box center [358, 139] width 82 height 11
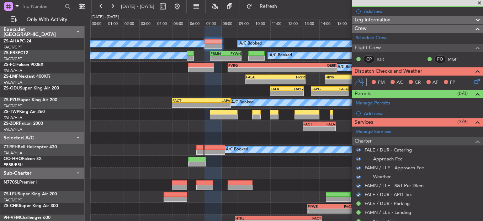
click at [473, 79] on icon at bounding box center [476, 80] width 6 height 6
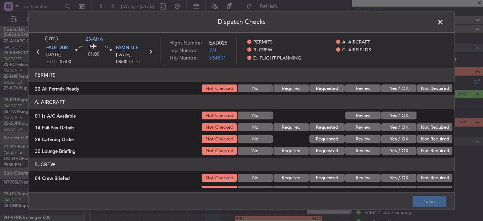
click at [403, 91] on button "Yes / OK" at bounding box center [398, 88] width 35 height 8
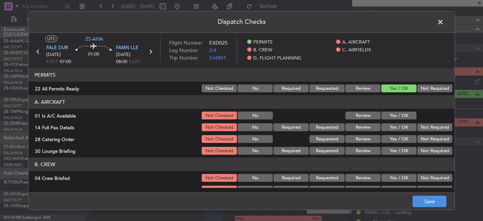
click at [401, 108] on header "A. AIRCRAFT" at bounding box center [241, 102] width 426 height 14
click at [402, 114] on button "Yes / OK" at bounding box center [398, 115] width 35 height 8
click at [401, 115] on button "Yes / OK" at bounding box center [398, 115] width 35 height 8
click at [417, 129] on button "Not Required" at bounding box center [434, 127] width 35 height 8
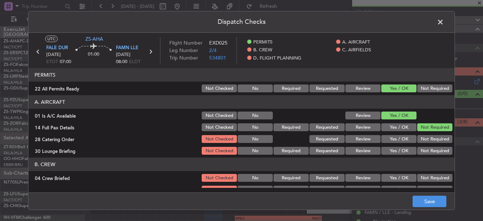
click at [418, 129] on button "Not Required" at bounding box center [434, 127] width 35 height 8
click at [418, 143] on div "Not Required" at bounding box center [434, 139] width 36 height 10
click at [419, 145] on section "A. AIRCRAFT 01 Is A/C Available Not Checked No Review Yes / OK 14 Full Pax Deta…" at bounding box center [241, 125] width 426 height 60
click at [419, 139] on button "Not Required" at bounding box center [434, 139] width 35 height 8
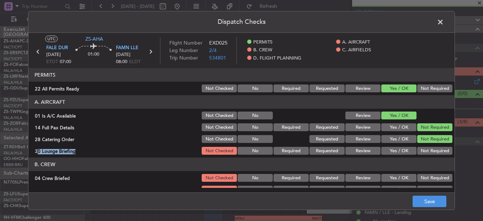
drag, startPoint x: 422, startPoint y: 144, endPoint x: 422, endPoint y: 149, distance: 4.6
click at [422, 148] on section "A. AIRCRAFT 01 Is A/C Available Not Checked No Review Yes / OK 14 Full Pax Deta…" at bounding box center [241, 125] width 426 height 60
click at [422, 149] on button "Not Required" at bounding box center [434, 151] width 35 height 8
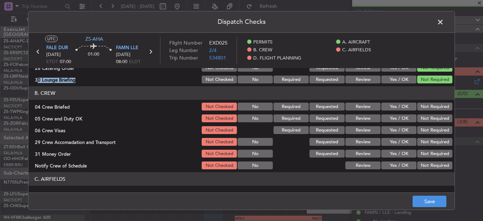
click at [431, 106] on button "Not Required" at bounding box center [434, 106] width 35 height 8
drag, startPoint x: 430, startPoint y: 110, endPoint x: 430, endPoint y: 121, distance: 11.0
click at [430, 121] on section "B. CREW 04 Crew Briefed Not Checked No Required Requested Review Yes / OK Not R…" at bounding box center [241, 128] width 426 height 84
click at [430, 121] on button "Not Required" at bounding box center [434, 118] width 35 height 8
drag, startPoint x: 430, startPoint y: 120, endPoint x: 430, endPoint y: 129, distance: 9.2
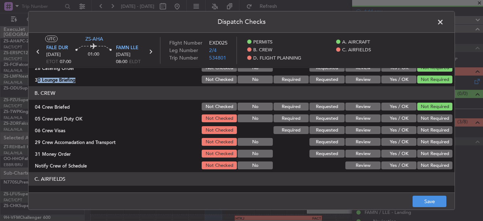
click at [430, 121] on button "Not Required" at bounding box center [434, 118] width 35 height 8
click at [429, 147] on section "B. CREW 04 Crew Briefed Not Checked No Required Requested Review Yes / OK Not R…" at bounding box center [241, 128] width 426 height 84
drag, startPoint x: 427, startPoint y: 125, endPoint x: 428, endPoint y: 131, distance: 6.1
click at [428, 127] on div "Not Required" at bounding box center [434, 130] width 36 height 10
drag, startPoint x: 427, startPoint y: 134, endPoint x: 429, endPoint y: 138, distance: 4.2
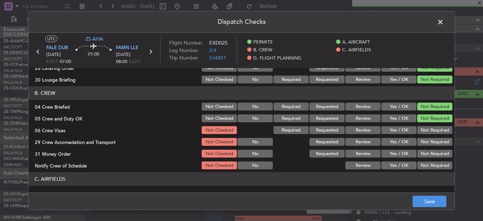
click at [428, 135] on section "B. CREW 04 Crew Briefed Not Checked No Required Requested Review Yes / OK Not R…" at bounding box center [241, 128] width 426 height 84
drag, startPoint x: 429, startPoint y: 138, endPoint x: 428, endPoint y: 143, distance: 5.3
click at [429, 138] on div "Not Required" at bounding box center [434, 142] width 36 height 10
click at [428, 145] on button "Not Required" at bounding box center [434, 142] width 35 height 8
click at [429, 129] on button "Not Required" at bounding box center [434, 130] width 35 height 8
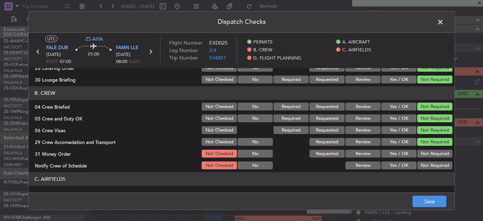
drag, startPoint x: 429, startPoint y: 143, endPoint x: 428, endPoint y: 148, distance: 5.0
click at [428, 147] on section "B. CREW 04 Crew Briefed Not Checked No Required Requested Review Yes / OK Not R…" at bounding box center [241, 128] width 426 height 84
click at [429, 156] on button "Not Required" at bounding box center [434, 153] width 35 height 8
click at [428, 156] on button "Not Required" at bounding box center [434, 153] width 35 height 8
drag, startPoint x: 424, startPoint y: 167, endPoint x: 424, endPoint y: 161, distance: 6.4
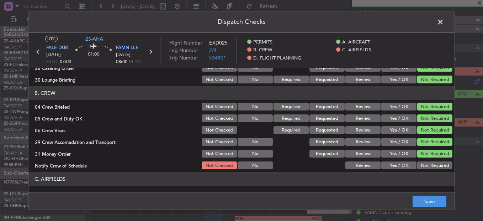
click at [423, 167] on button "Not Required" at bounding box center [434, 165] width 35 height 8
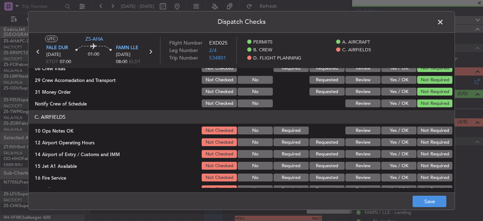
scroll to position [178, 0]
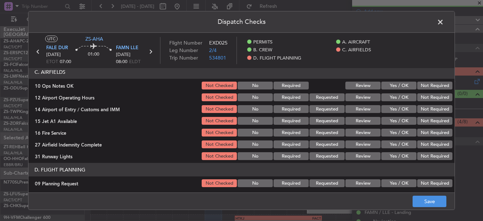
click at [427, 84] on button "Not Required" at bounding box center [434, 85] width 35 height 8
click at [426, 93] on section "C. AIRFIELDS 10 Ops Notes OK Not Checked No Required Review Yes / OK Not Requir…" at bounding box center [241, 113] width 426 height 96
click at [426, 95] on button "Not Required" at bounding box center [434, 97] width 35 height 8
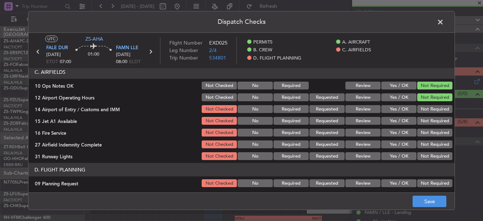
click at [426, 100] on button "Not Required" at bounding box center [434, 97] width 35 height 8
click at [424, 108] on section "C. AIRFIELDS 10 Ops Notes OK Not Checked No Required Review Yes / OK Not Requir…" at bounding box center [241, 113] width 426 height 96
click at [424, 110] on button "Not Required" at bounding box center [434, 109] width 35 height 8
drag, startPoint x: 423, startPoint y: 110, endPoint x: 424, endPoint y: 120, distance: 9.3
click at [423, 110] on button "Not Required" at bounding box center [434, 109] width 35 height 8
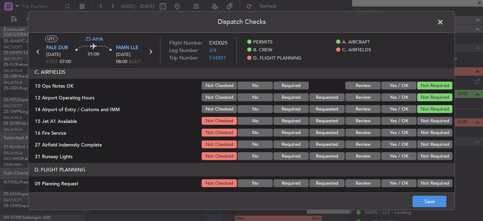
click at [423, 123] on button "Not Required" at bounding box center [434, 121] width 35 height 8
click at [427, 160] on article "PERMITS 22 All Permits Ready Not Checked No Required Requested Review Yes / OK …" at bounding box center [241, 128] width 426 height 120
drag, startPoint x: 427, startPoint y: 158, endPoint x: 424, endPoint y: 134, distance: 23.3
click at [424, 134] on button "Not Required" at bounding box center [434, 132] width 35 height 8
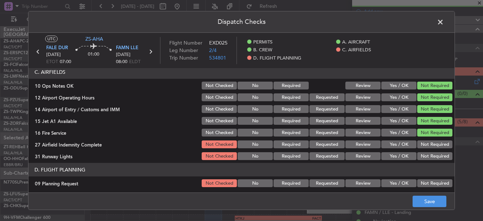
click at [424, 135] on button "Not Required" at bounding box center [434, 132] width 35 height 8
click at [424, 143] on button "Not Required" at bounding box center [434, 144] width 35 height 8
click at [423, 150] on section "C. AIRFIELDS 10 Ops Notes OK Not Checked No Required Review Yes / OK Not Requir…" at bounding box center [241, 113] width 426 height 96
click at [423, 161] on div "Not Required" at bounding box center [434, 156] width 36 height 10
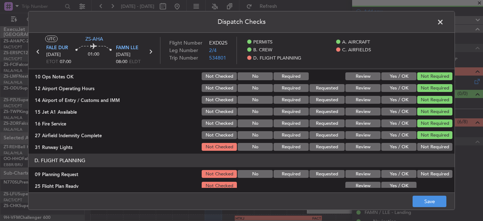
scroll to position [192, 0]
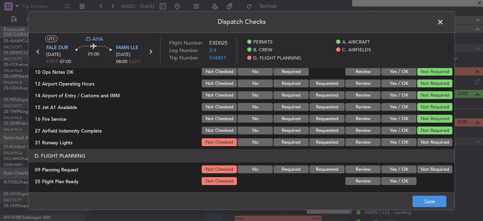
click at [420, 139] on button "Not Required" at bounding box center [434, 142] width 35 height 8
click at [420, 171] on button "Not Required" at bounding box center [434, 169] width 35 height 8
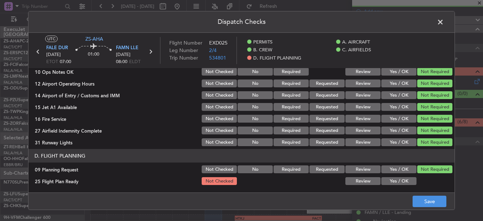
click at [404, 178] on button "Yes / OK" at bounding box center [398, 181] width 35 height 8
click at [409, 197] on footer "Save" at bounding box center [241, 200] width 426 height 17
click at [440, 203] on button "Save" at bounding box center [430, 200] width 34 height 11
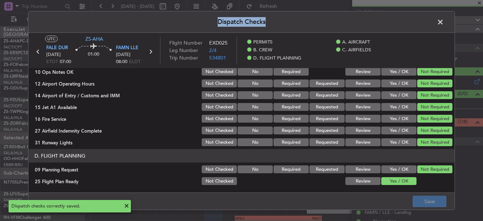
drag, startPoint x: 442, startPoint y: 22, endPoint x: 443, endPoint y: 15, distance: 6.5
click at [443, 15] on div "Dispatch Checks UTC ZS-AHA FALE DUR 15/08/2025 ETOT 07:00 01:00 FAMN LLE 15/08/…" at bounding box center [241, 110] width 427 height 199
drag, startPoint x: 443, startPoint y: 15, endPoint x: 438, endPoint y: 24, distance: 10.4
click at [444, 23] on span at bounding box center [444, 24] width 0 height 14
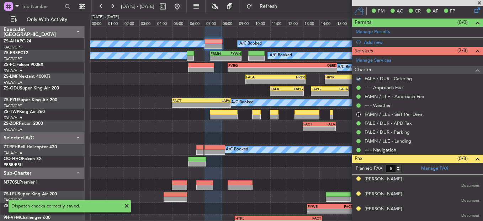
scroll to position [178, 0]
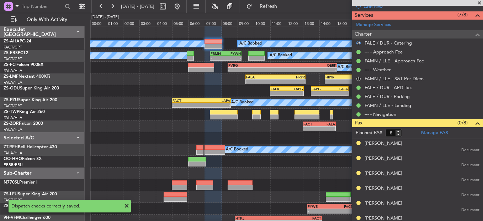
click at [359, 78] on button "S" at bounding box center [358, 78] width 4 height 4
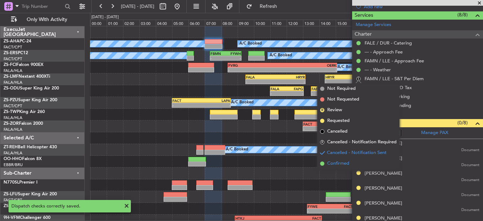
click at [332, 161] on span "Confirmed" at bounding box center [338, 163] width 22 height 7
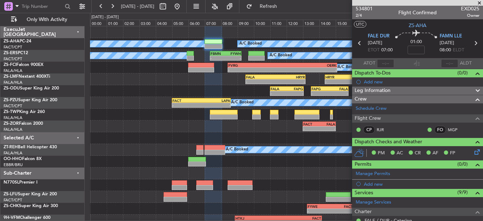
scroll to position [0, 0]
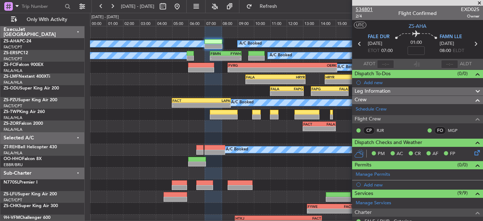
click at [368, 8] on span "534801" at bounding box center [364, 9] width 17 height 7
click at [211, 38] on div "A/C Booked A/C Booked" at bounding box center [286, 44] width 393 height 12
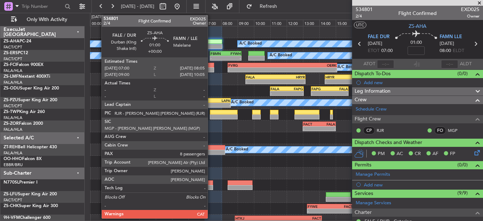
click at [211, 39] on div at bounding box center [214, 41] width 18 height 5
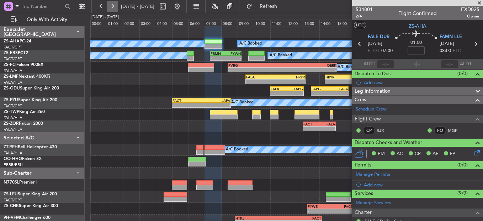
click at [111, 6] on button at bounding box center [112, 6] width 11 height 11
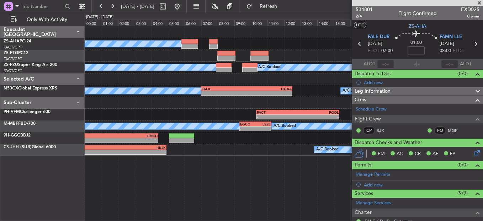
click at [95, 5] on fb-range-datepicker "16 Aug 2025 - 17 Aug 2025" at bounding box center [138, 6] width 95 height 13
click at [96, 5] on button at bounding box center [100, 6] width 11 height 11
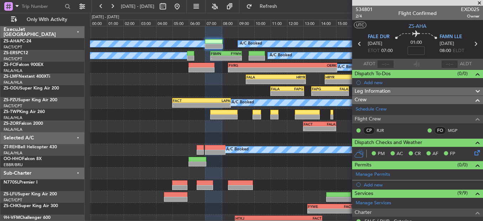
click at [481, 5] on span at bounding box center [479, 3] width 7 height 6
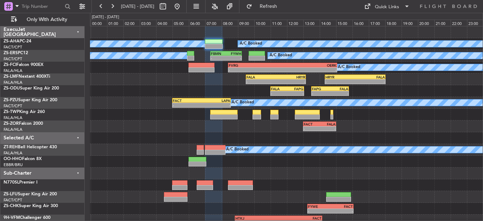
type input "0"
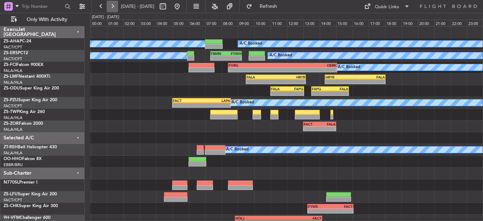
click at [113, 7] on button at bounding box center [112, 6] width 11 height 11
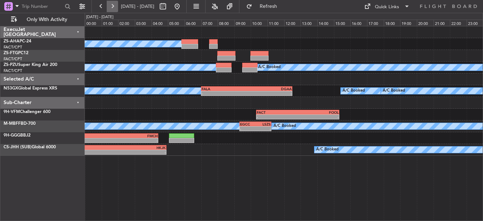
click at [111, 5] on button at bounding box center [112, 6] width 11 height 11
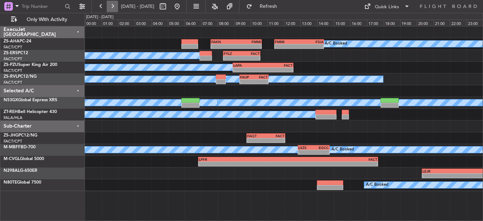
click at [116, 9] on button at bounding box center [112, 6] width 11 height 11
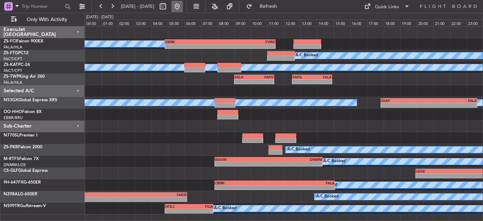
click at [183, 6] on button at bounding box center [176, 6] width 11 height 11
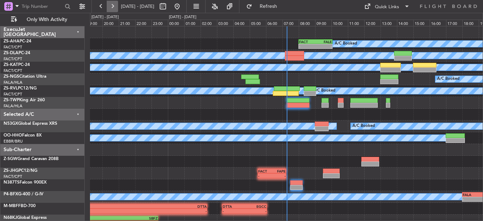
click at [112, 7] on button at bounding box center [112, 6] width 11 height 11
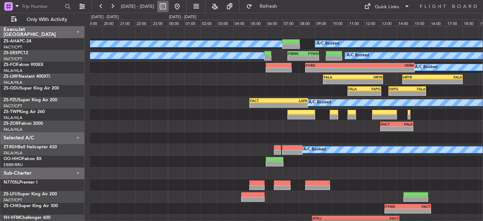
click at [169, 4] on button at bounding box center [162, 6] width 11 height 11
select select "8"
select select "2025"
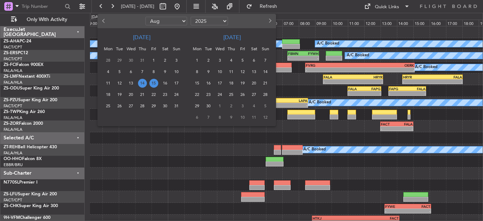
click at [152, 82] on span "15" at bounding box center [153, 83] width 9 height 9
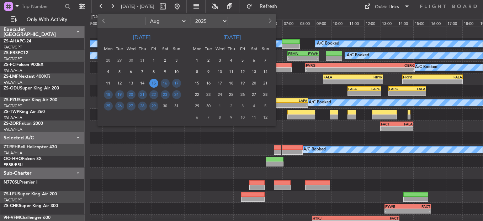
click at [152, 82] on span "15" at bounding box center [153, 83] width 9 height 9
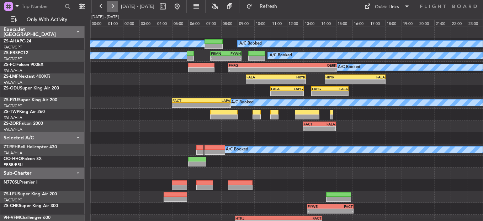
click at [113, 6] on button at bounding box center [112, 6] width 11 height 11
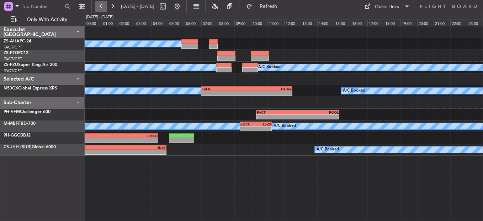
click at [102, 4] on button at bounding box center [100, 6] width 11 height 11
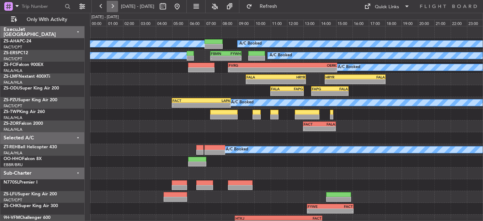
click at [116, 7] on button at bounding box center [112, 6] width 11 height 11
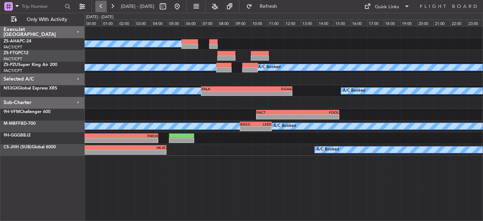
click at [98, 6] on button at bounding box center [100, 6] width 11 height 11
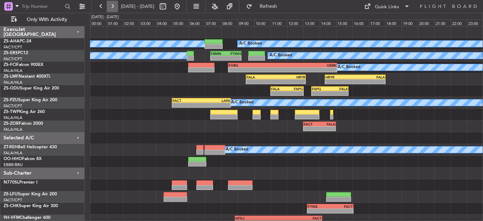
click at [111, 8] on button at bounding box center [112, 6] width 11 height 11
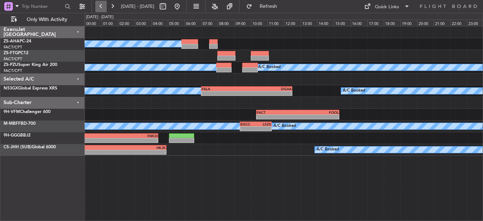
click at [102, 9] on button at bounding box center [100, 6] width 11 height 11
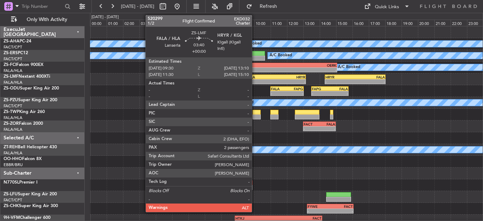
click at [255, 79] on div "- -" at bounding box center [276, 81] width 60 height 5
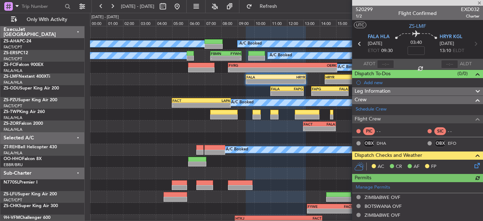
scroll to position [71, 0]
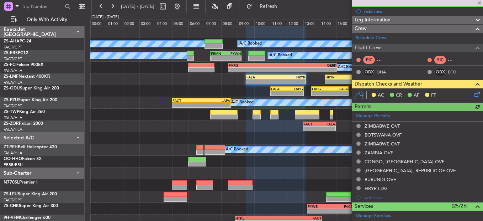
click at [473, 96] on icon at bounding box center [476, 93] width 6 height 6
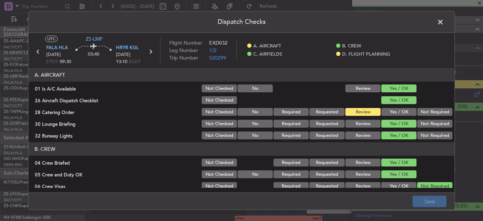
click at [444, 23] on span at bounding box center [444, 24] width 0 height 14
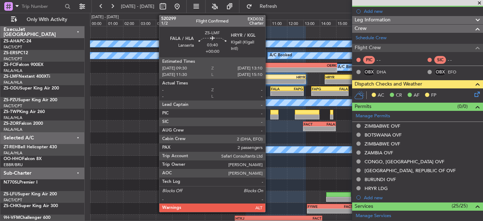
click at [266, 80] on div "-" at bounding box center [262, 81] width 30 height 4
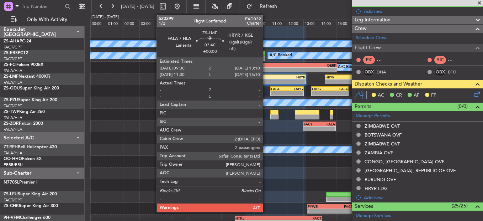
click at [266, 80] on div "-" at bounding box center [262, 81] width 30 height 4
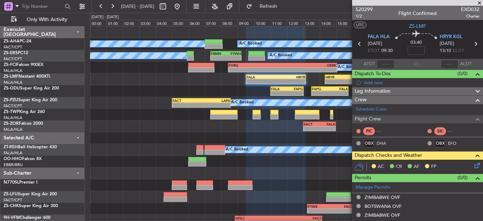
scroll to position [71, 0]
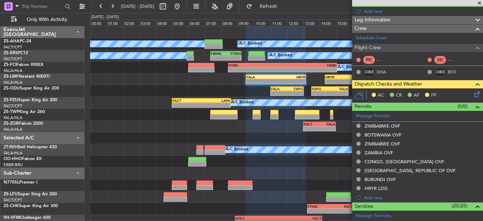
click at [474, 95] on icon at bounding box center [476, 93] width 6 height 6
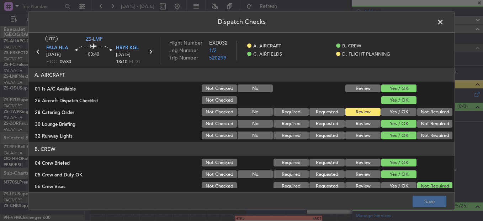
scroll to position [200, 0]
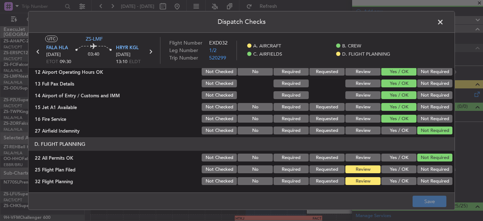
click at [444, 22] on span at bounding box center [444, 24] width 0 height 14
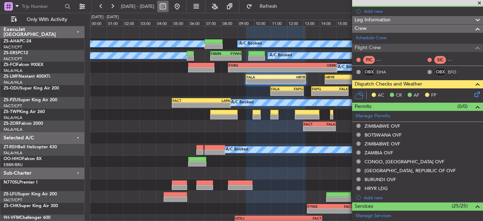
click at [169, 8] on button at bounding box center [162, 6] width 11 height 11
select select "8"
select select "2025"
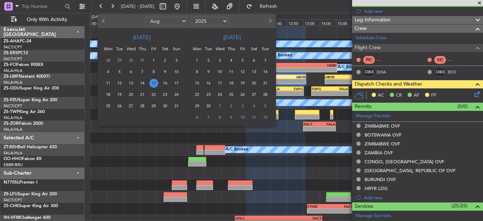
click at [115, 91] on div "19" at bounding box center [119, 94] width 11 height 11
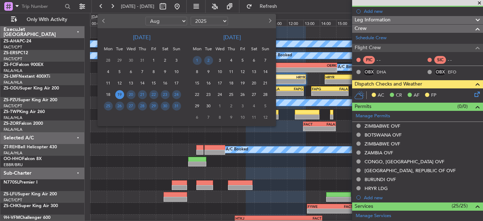
click at [120, 93] on span "19" at bounding box center [119, 94] width 9 height 9
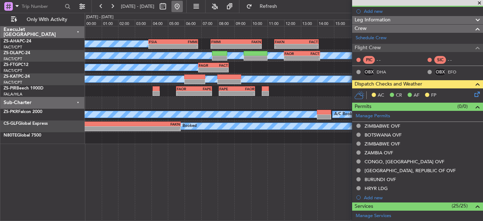
click at [183, 8] on button at bounding box center [176, 6] width 11 height 11
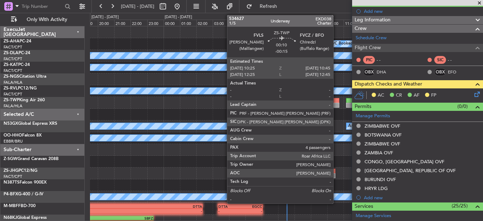
click at [337, 105] on div at bounding box center [337, 104] width 6 height 5
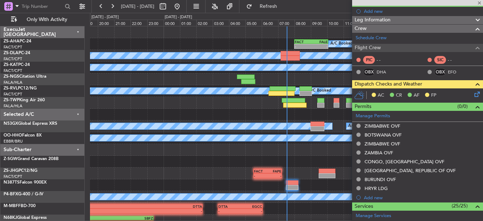
type input "-00:15"
type input "4"
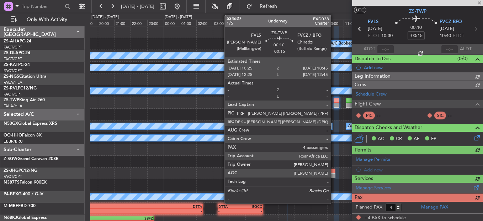
scroll to position [71, 0]
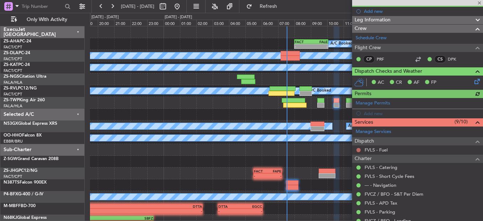
click at [358, 150] on button at bounding box center [358, 150] width 4 height 4
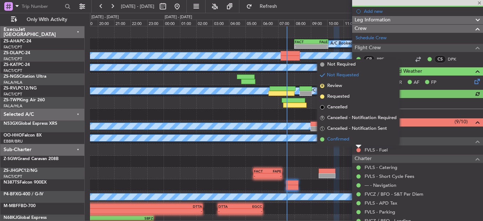
click at [345, 139] on span "Confirmed" at bounding box center [338, 139] width 22 height 7
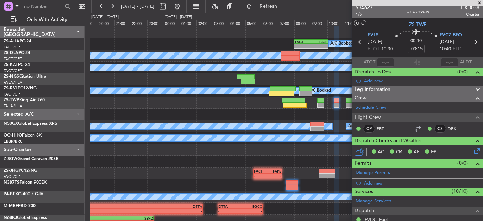
scroll to position [0, 0]
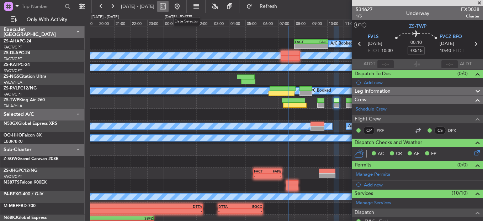
click at [169, 8] on button at bounding box center [162, 6] width 11 height 11
select select "8"
select select "2025"
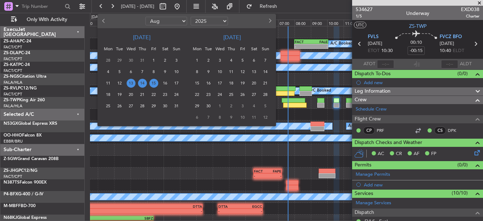
click at [154, 84] on span "15" at bounding box center [153, 83] width 9 height 9
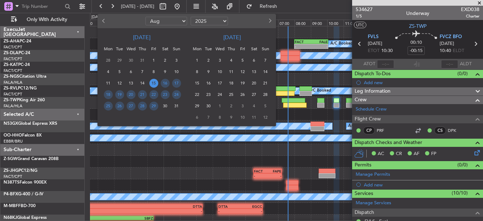
click at [154, 84] on span "15" at bounding box center [153, 83] width 9 height 9
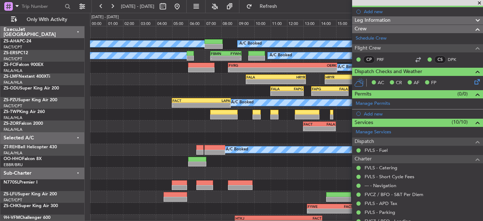
scroll to position [71, 0]
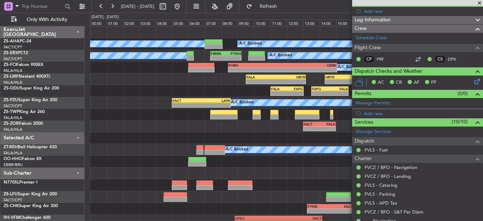
drag, startPoint x: 477, startPoint y: 2, endPoint x: 472, endPoint y: 2, distance: 5.3
click at [477, 2] on span at bounding box center [479, 3] width 7 height 6
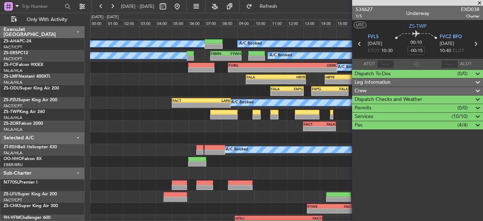
scroll to position [0, 0]
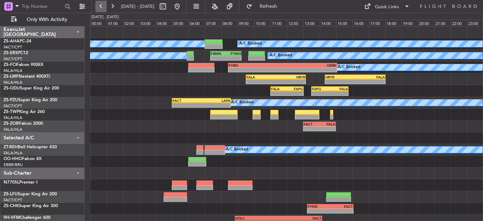
click at [104, 6] on button at bounding box center [100, 6] width 11 height 11
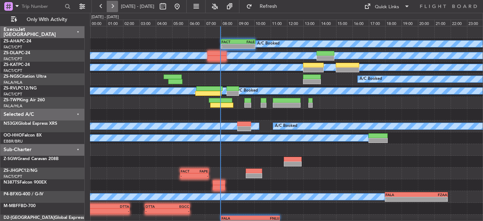
click at [112, 4] on button at bounding box center [112, 6] width 11 height 11
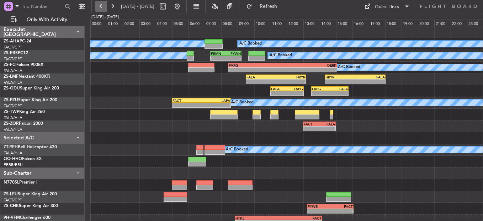
click at [97, 6] on button at bounding box center [100, 6] width 11 height 11
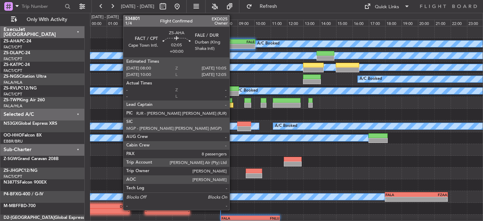
click at [233, 48] on div "- -" at bounding box center [238, 46] width 34 height 5
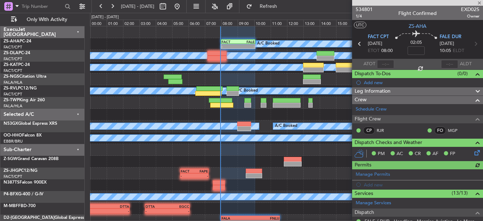
click at [381, 63] on div at bounding box center [385, 64] width 17 height 9
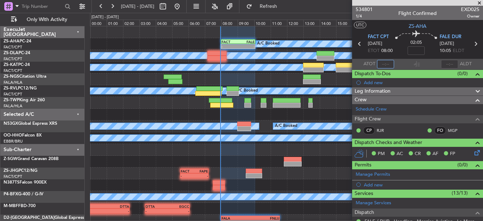
click at [387, 65] on input "text" at bounding box center [385, 64] width 17 height 9
type input "07:55"
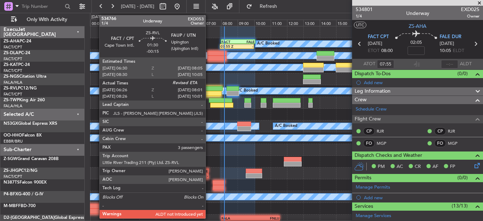
click at [210, 91] on div at bounding box center [208, 93] width 26 height 5
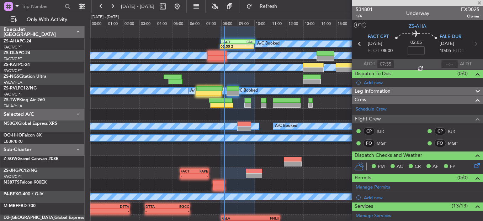
type input "-00:15"
type input "06:26"
type input "3"
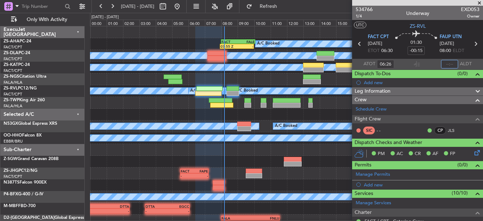
click at [446, 62] on input "text" at bounding box center [449, 64] width 17 height 9
type input "0"
type input "08:06"
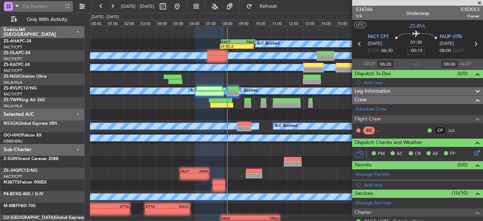
click at [45, 2] on input "text" at bounding box center [42, 6] width 41 height 11
click at [41, 9] on input "text" at bounding box center [42, 6] width 41 height 11
click at [36, 8] on input "text" at bounding box center [42, 6] width 41 height 11
click at [34, 5] on input "text" at bounding box center [42, 6] width 41 height 11
click at [36, 5] on input "text" at bounding box center [42, 6] width 41 height 11
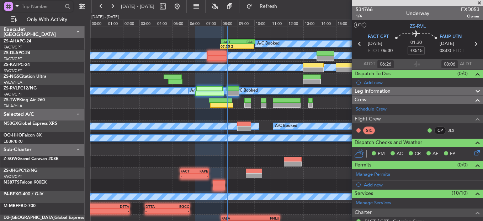
click at [36, 5] on input "text" at bounding box center [42, 6] width 41 height 11
click at [35, 5] on input "text" at bounding box center [42, 6] width 41 height 11
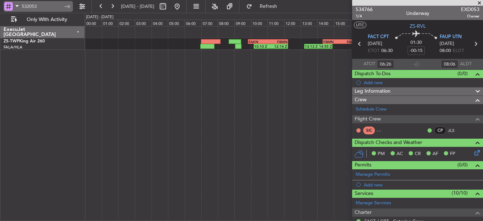
click at [43, 3] on input "532053" at bounding box center [42, 6] width 41 height 11
click at [44, 3] on input "532053" at bounding box center [42, 6] width 41 height 11
click at [44, 6] on input "532053" at bounding box center [42, 6] width 41 height 11
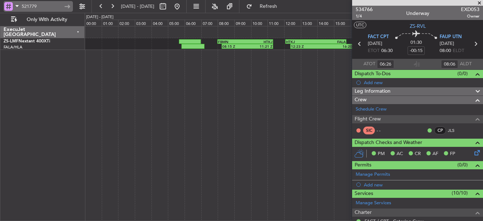
click at [39, 2] on input "521779" at bounding box center [42, 6] width 41 height 11
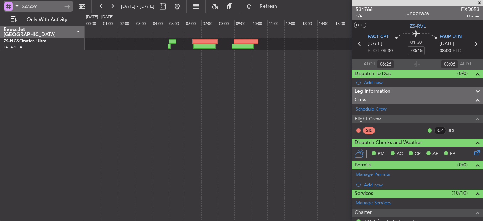
click at [32, 6] on input "527259" at bounding box center [42, 6] width 41 height 11
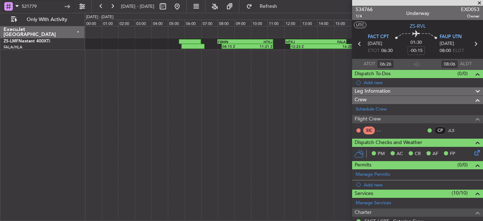
click at [52, 6] on input "521779" at bounding box center [42, 6] width 41 height 11
click at [51, 6] on input "521779" at bounding box center [42, 6] width 41 height 11
type input "533301"
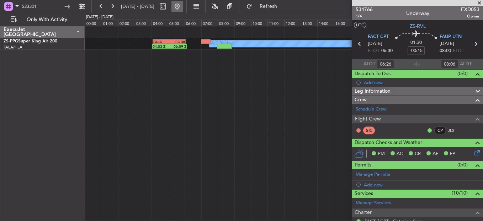
click at [183, 5] on button at bounding box center [176, 6] width 11 height 11
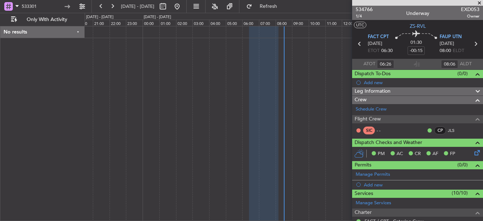
click at [476, 4] on span at bounding box center [479, 3] width 7 height 6
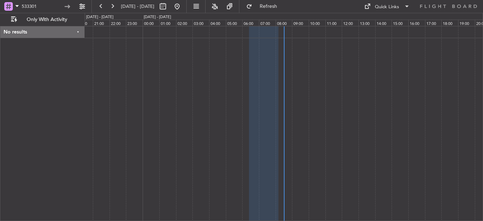
type input "0"
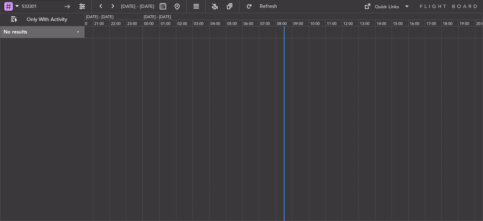
click at [20, 5] on div "533301" at bounding box center [38, 6] width 69 height 11
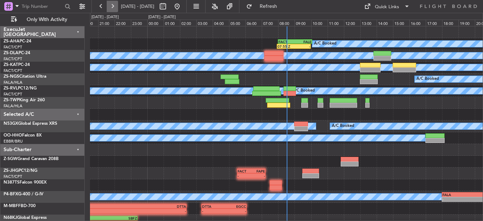
click at [112, 5] on button at bounding box center [112, 6] width 11 height 11
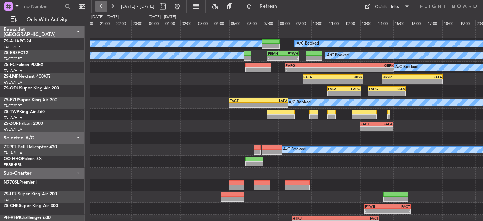
click at [99, 8] on button at bounding box center [100, 6] width 11 height 11
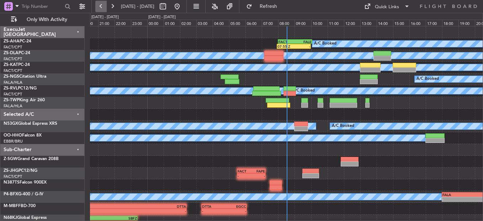
drag, startPoint x: 114, startPoint y: 10, endPoint x: 106, endPoint y: 8, distance: 8.0
click at [106, 8] on div at bounding box center [106, 6] width 23 height 11
click at [169, 4] on button at bounding box center [162, 6] width 11 height 11
select select "8"
select select "2025"
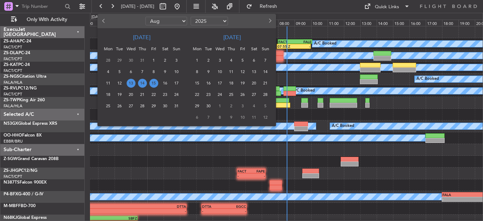
click at [155, 80] on span "15" at bounding box center [153, 83] width 9 height 9
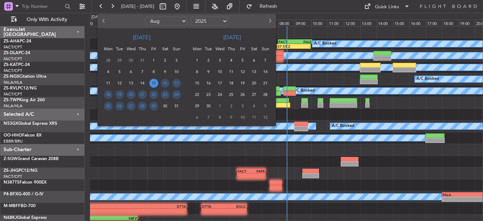
click at [155, 80] on span "15" at bounding box center [153, 83] width 9 height 9
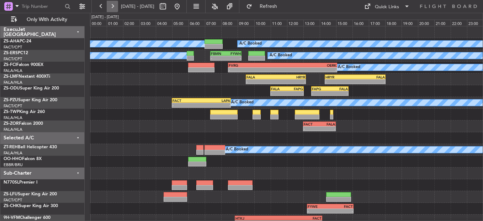
click at [113, 7] on button at bounding box center [112, 6] width 11 height 11
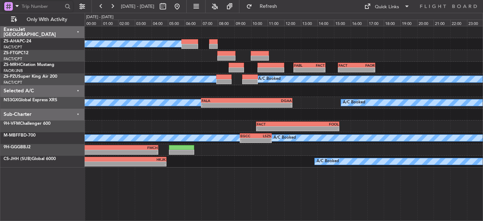
click at [39, 1] on input "text" at bounding box center [42, 6] width 41 height 11
click at [39, 3] on input "text" at bounding box center [42, 6] width 41 height 11
click at [39, 8] on input "text" at bounding box center [42, 6] width 41 height 11
click at [37, 9] on input "text" at bounding box center [42, 6] width 41 height 11
click at [43, 10] on input "text" at bounding box center [42, 6] width 41 height 11
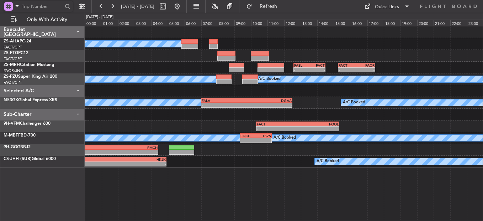
click at [42, 7] on input "text" at bounding box center [42, 6] width 41 height 11
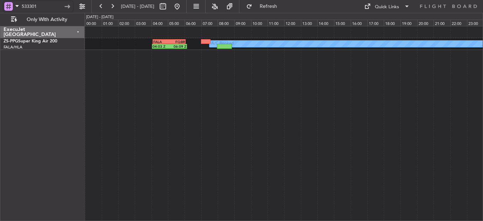
click at [46, 6] on input "533301" at bounding box center [42, 6] width 41 height 11
click at [44, 6] on input "533301" at bounding box center [42, 6] width 41 height 11
type input "527774"
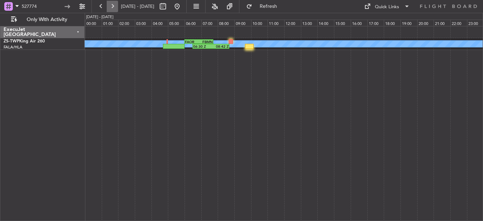
click at [114, 7] on button at bounding box center [112, 6] width 11 height 11
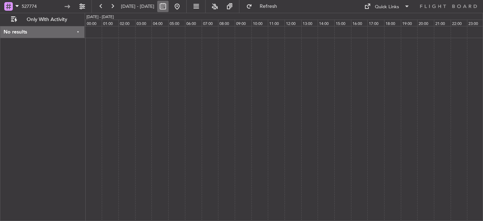
click at [169, 7] on button at bounding box center [162, 6] width 11 height 11
select select "7"
select select "2025"
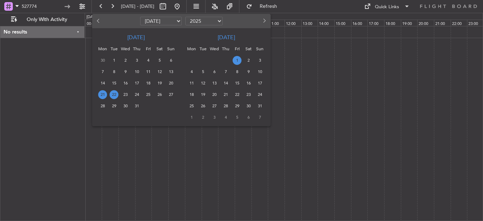
click at [241, 61] on span "1" at bounding box center [237, 60] width 9 height 9
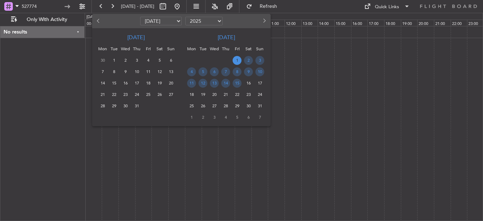
click at [238, 61] on span "1" at bounding box center [237, 60] width 9 height 9
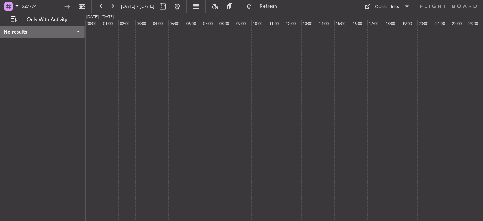
select select "8"
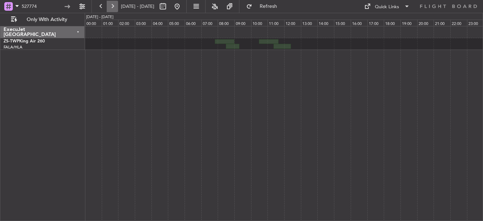
click at [113, 6] on button at bounding box center [112, 6] width 11 height 11
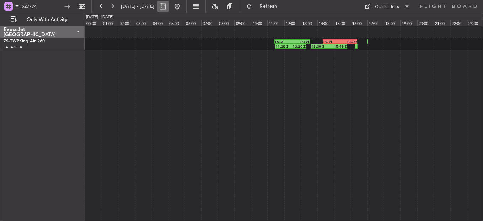
click at [169, 6] on button at bounding box center [162, 6] width 11 height 11
select select "8"
select select "2025"
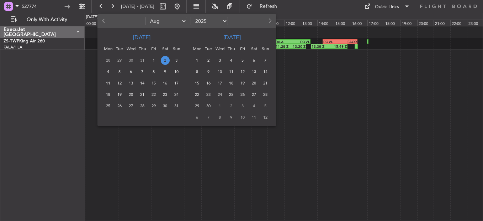
click at [180, 22] on select "Jan Feb Mar Apr May Jun Jul Aug Sep Oct Nov Dec" at bounding box center [166, 21] width 42 height 9
select select "7"
click at [145, 17] on select "Jan Feb Mar Apr May Jun Jul Aug Sep Oct Nov Dec" at bounding box center [166, 21] width 42 height 9
click at [109, 105] on span "28" at bounding box center [108, 105] width 9 height 9
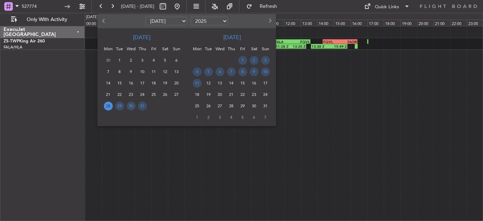
click at [108, 104] on span "28" at bounding box center [108, 105] width 9 height 9
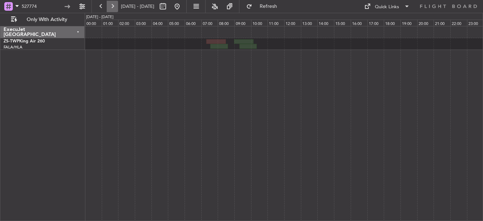
click at [114, 4] on button at bounding box center [112, 6] width 11 height 11
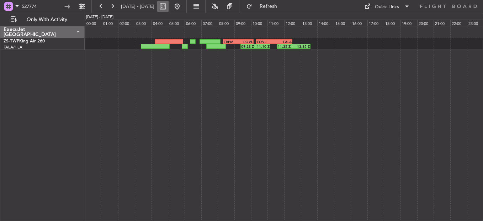
click at [169, 7] on button at bounding box center [162, 6] width 11 height 11
select select "7"
select select "2025"
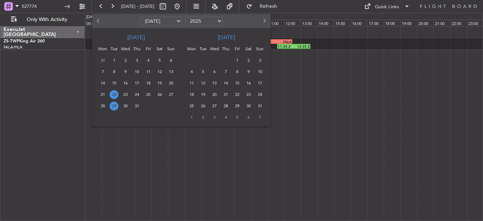
click at [116, 94] on span "22" at bounding box center [114, 94] width 9 height 9
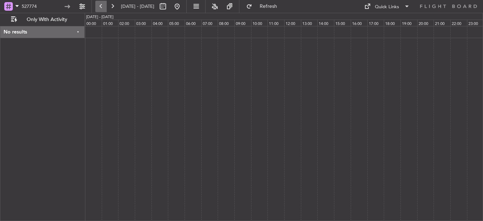
click at [102, 5] on button at bounding box center [100, 6] width 11 height 11
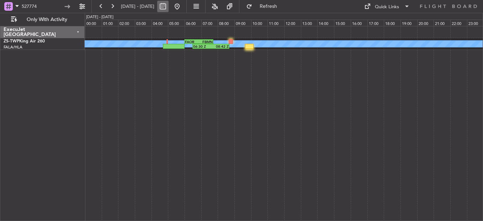
click at [169, 7] on button at bounding box center [162, 6] width 11 height 11
select select "7"
select select "2025"
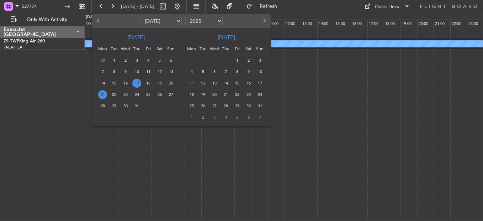
click at [136, 83] on span "17" at bounding box center [136, 83] width 9 height 9
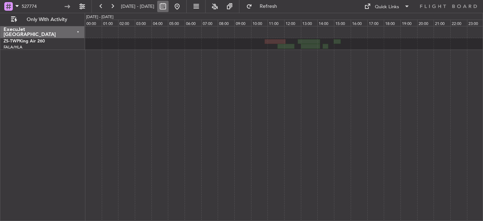
drag, startPoint x: 136, startPoint y: 83, endPoint x: 178, endPoint y: 6, distance: 87.9
click at [169, 6] on button at bounding box center [162, 6] width 11 height 11
select select "7"
select select "2025"
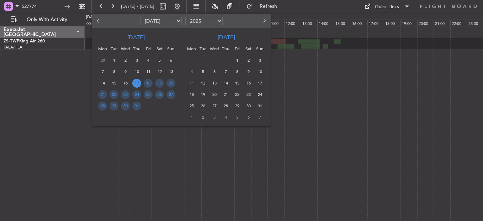
click at [136, 82] on span "17" at bounding box center [136, 83] width 9 height 9
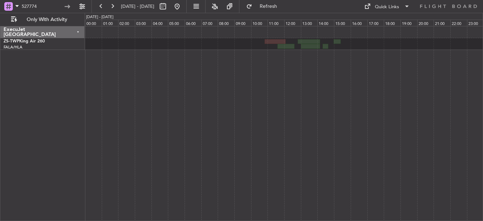
click at [136, 82] on div at bounding box center [284, 123] width 398 height 195
click at [113, 8] on button at bounding box center [112, 6] width 11 height 11
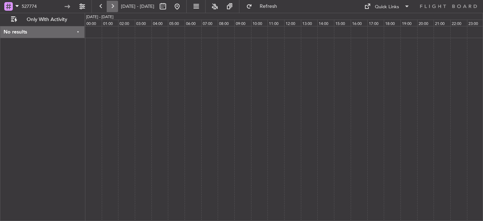
click at [113, 9] on button at bounding box center [112, 6] width 11 height 11
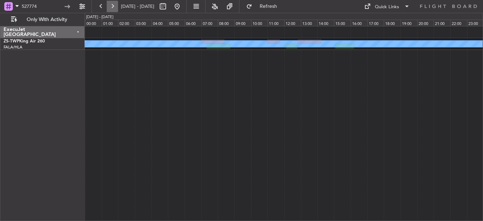
click at [113, 8] on button at bounding box center [112, 6] width 11 height 11
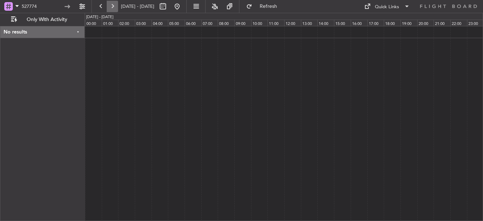
click at [113, 8] on button at bounding box center [112, 6] width 11 height 11
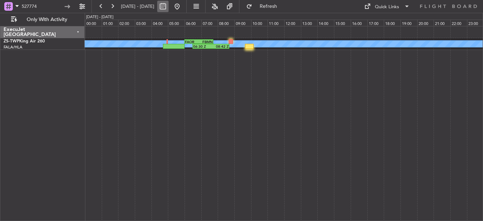
click at [169, 6] on button at bounding box center [162, 6] width 11 height 11
select select "7"
select select "2025"
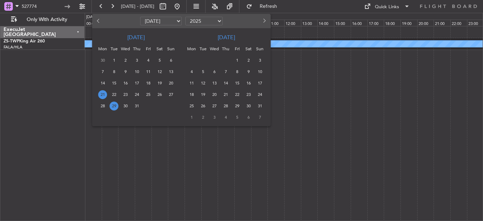
click at [106, 103] on div "28" at bounding box center [102, 105] width 11 height 11
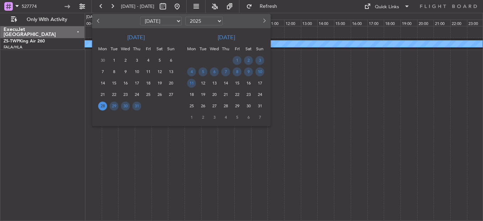
click at [106, 103] on div "28" at bounding box center [102, 105] width 11 height 11
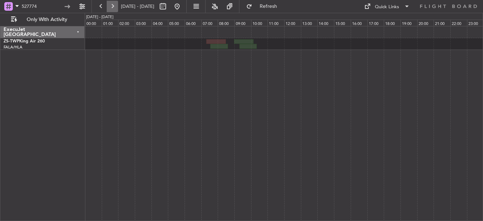
click at [112, 7] on button at bounding box center [112, 6] width 11 height 11
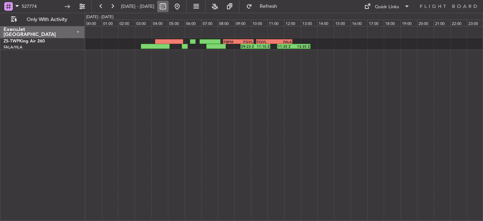
click at [169, 6] on button at bounding box center [162, 6] width 11 height 11
select select "7"
select select "2025"
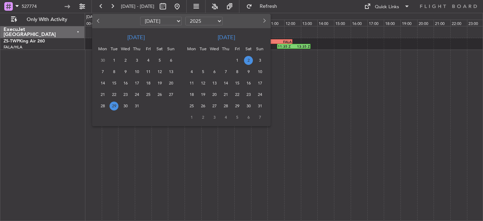
click at [248, 61] on span "2" at bounding box center [248, 60] width 9 height 9
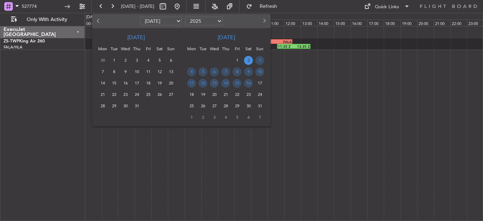
click at [248, 61] on span "2" at bounding box center [248, 60] width 9 height 9
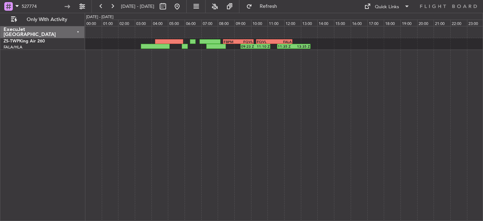
select select "8"
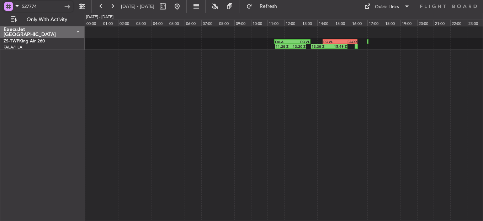
drag, startPoint x: 29, startPoint y: 5, endPoint x: -19, endPoint y: 5, distance: 48.4
click at [0, 5] on html "527774 02 Aug 2025 - 02 Aug 2025 Refresh Quick Links Only With Activity 11:28 Z…" at bounding box center [241, 110] width 483 height 221
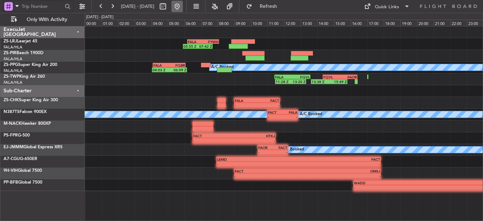
click at [183, 5] on button at bounding box center [176, 6] width 11 height 11
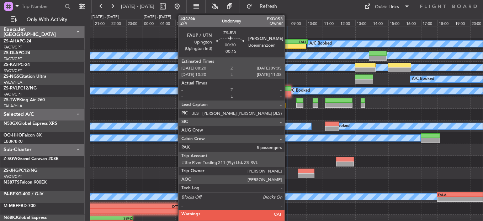
click at [288, 92] on div at bounding box center [285, 93] width 12 height 5
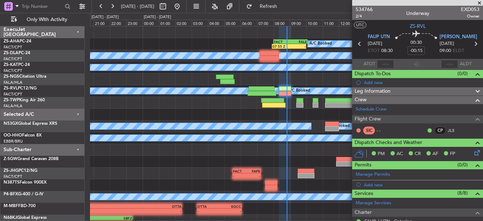
click at [374, 64] on div "ATOT" at bounding box center [373, 64] width 42 height 9
click at [379, 63] on input "text" at bounding box center [385, 64] width 17 height 9
click at [399, 61] on section "ATOT 0842 ALDT" at bounding box center [417, 64] width 131 height 11
type input "08:42"
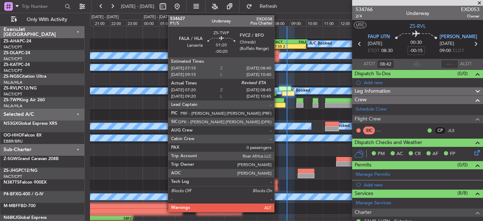
click at [277, 105] on div at bounding box center [273, 104] width 23 height 5
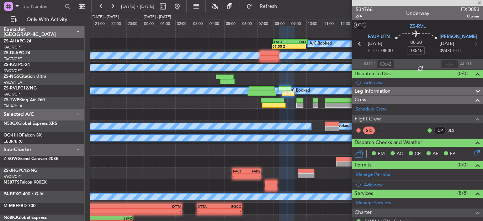
type input "-00:20"
type input "07:20"
type input "0"
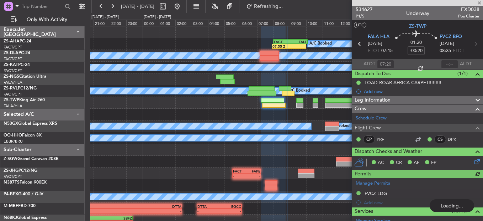
click at [442, 63] on div at bounding box center [449, 64] width 17 height 9
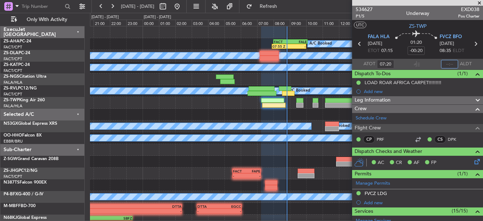
click at [445, 63] on input "text" at bounding box center [449, 64] width 17 height 9
type input "08:48"
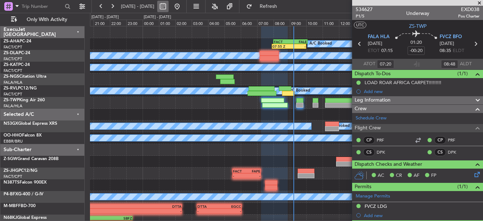
click at [169, 7] on button at bounding box center [162, 6] width 11 height 11
select select "8"
select select "2025"
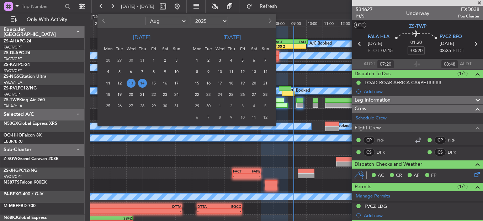
click at [139, 79] on span "14" at bounding box center [142, 83] width 9 height 9
click at [139, 80] on span "14" at bounding box center [142, 83] width 9 height 9
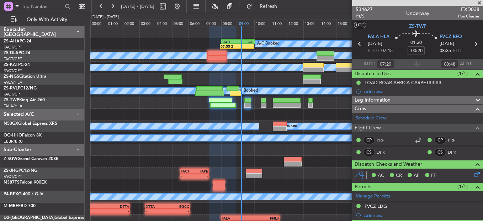
type input "09:20"
type input "10:48"
type input "07:20"
type input "08:48"
click at [109, 7] on button at bounding box center [112, 6] width 11 height 11
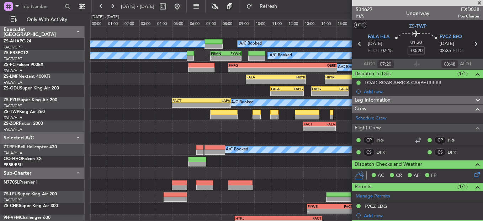
click at [477, 2] on span at bounding box center [479, 3] width 7 height 6
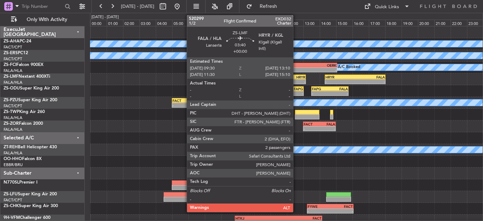
click at [296, 78] on div "HRYR" at bounding box center [291, 77] width 30 height 4
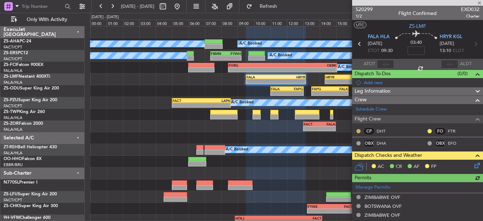
click at [360, 132] on button at bounding box center [358, 131] width 4 height 4
click at [427, 128] on div at bounding box center [430, 131] width 6 height 6
click at [428, 130] on button at bounding box center [430, 131] width 4 height 4
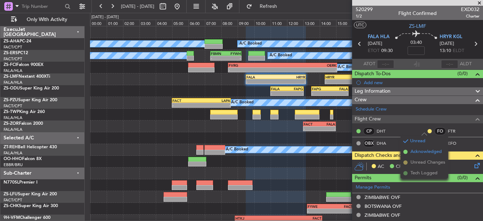
click at [415, 152] on span "Acknowledged" at bounding box center [426, 151] width 31 height 7
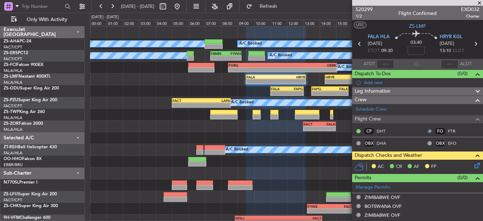
click at [473, 165] on icon at bounding box center [476, 164] width 6 height 6
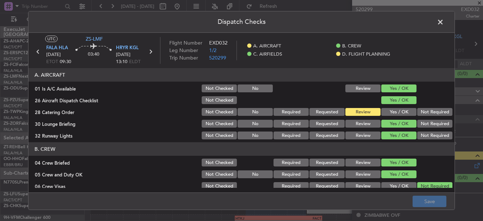
click at [395, 112] on button "Yes / OK" at bounding box center [398, 112] width 35 height 8
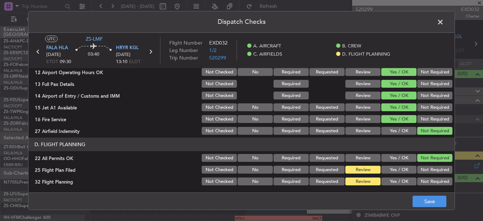
scroll to position [200, 0]
click at [434, 197] on button "Save" at bounding box center [430, 200] width 34 height 11
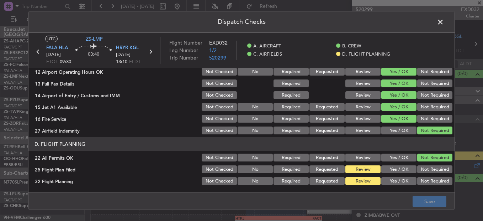
click at [444, 20] on span at bounding box center [444, 24] width 0 height 14
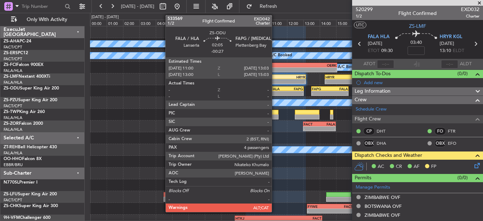
click at [275, 90] on div "FALA 11:00 Z FAPG 13:03 Z" at bounding box center [287, 88] width 34 height 5
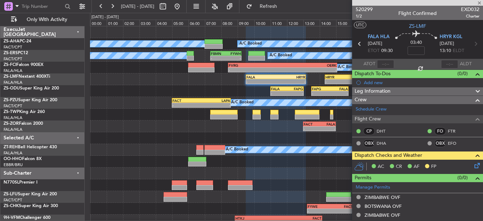
type input "-00:27"
type input "4"
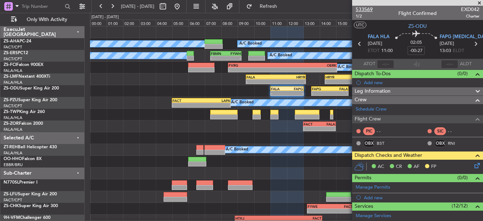
click at [367, 12] on span "533569" at bounding box center [364, 9] width 17 height 7
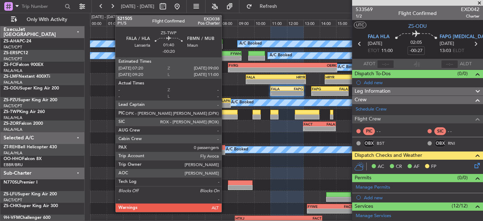
click at [225, 110] on div at bounding box center [223, 112] width 27 height 5
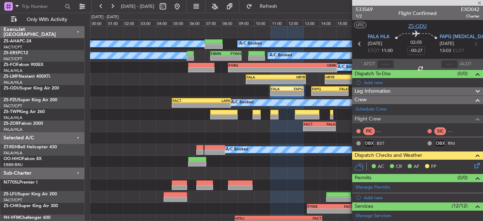
type input "-00:20"
type input "0"
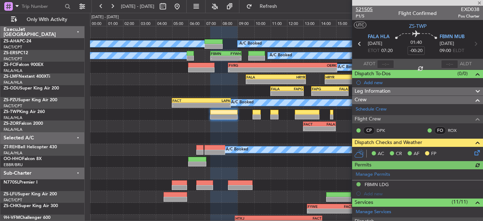
click at [369, 12] on span "521505" at bounding box center [364, 9] width 17 height 7
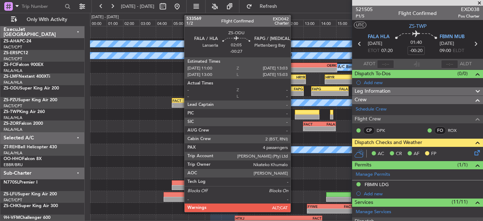
click at [294, 93] on div "-" at bounding box center [295, 93] width 16 height 4
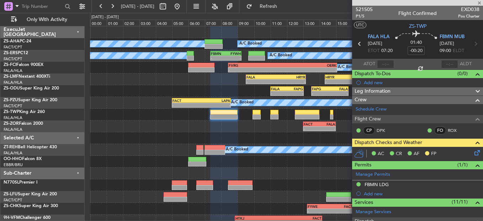
type input "-00:27"
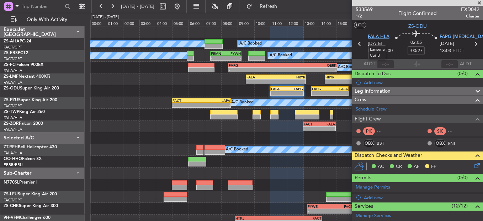
click at [380, 38] on span "FALA HLA" at bounding box center [379, 36] width 22 height 7
click at [362, 9] on span "533569" at bounding box center [364, 9] width 17 height 7
click at [100, 5] on button at bounding box center [100, 6] width 11 height 11
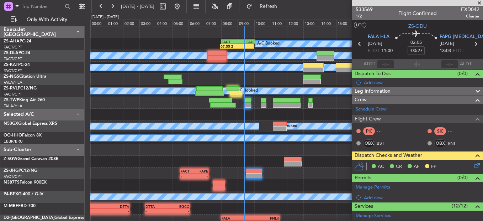
click at [479, 1] on span at bounding box center [479, 3] width 7 height 6
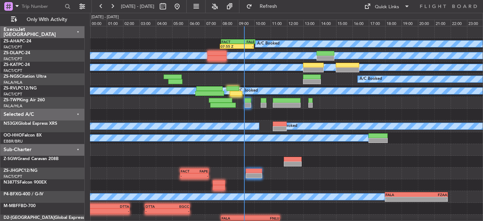
type input "0"
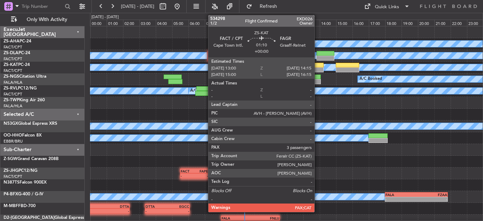
click at [319, 65] on div at bounding box center [313, 65] width 21 height 5
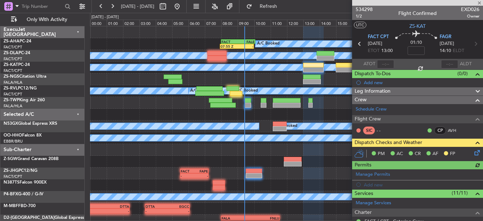
click at [473, 152] on icon at bounding box center [476, 151] width 6 height 6
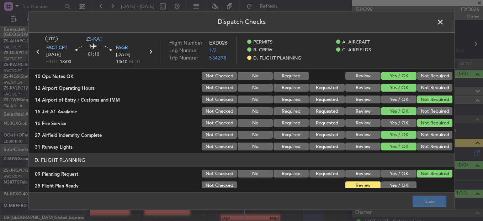
scroll to position [192, 0]
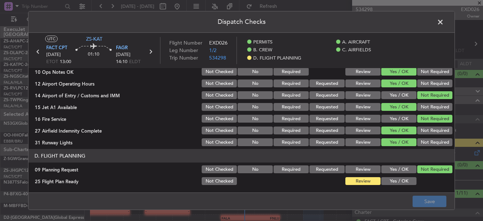
click at [398, 181] on button "Yes / OK" at bounding box center [398, 181] width 35 height 8
click at [409, 195] on footer "Save" at bounding box center [241, 200] width 426 height 17
click at [420, 201] on button "Save" at bounding box center [430, 200] width 34 height 11
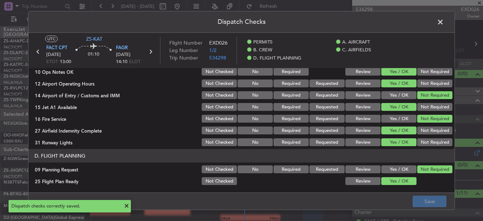
click at [444, 21] on span at bounding box center [444, 24] width 0 height 14
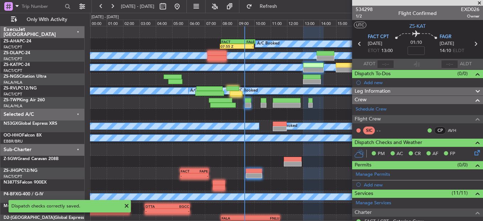
click at [471, 45] on icon at bounding box center [475, 43] width 9 height 9
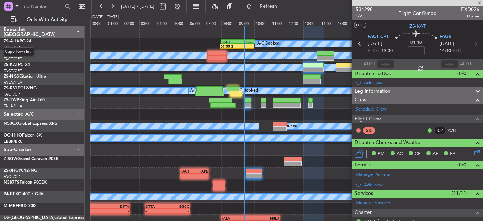
type input "0"
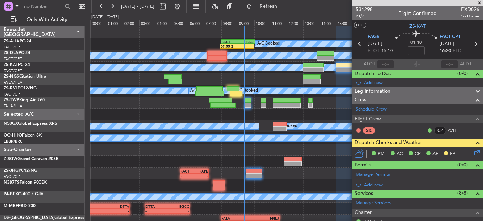
click at [473, 152] on icon at bounding box center [476, 151] width 6 height 6
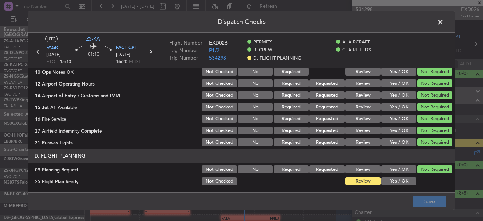
click at [388, 178] on button "Yes / OK" at bounding box center [398, 181] width 35 height 8
click at [417, 193] on footer "Save" at bounding box center [241, 200] width 426 height 17
click at [419, 198] on button "Save" at bounding box center [430, 200] width 34 height 11
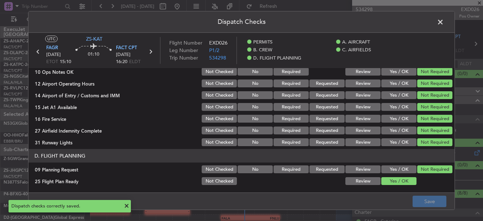
click at [444, 24] on span at bounding box center [444, 24] width 0 height 14
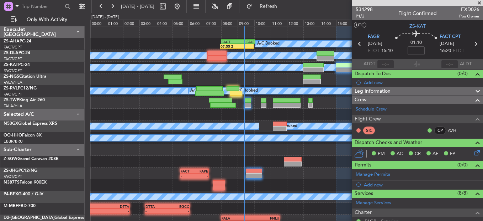
drag, startPoint x: 478, startPoint y: 3, endPoint x: 473, endPoint y: 4, distance: 5.4
click at [479, 3] on span at bounding box center [479, 3] width 7 height 6
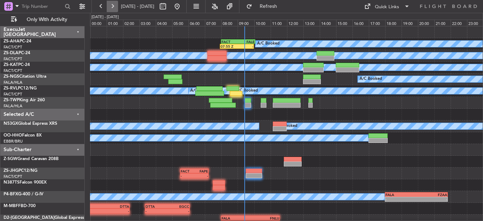
click at [114, 4] on button at bounding box center [112, 6] width 11 height 11
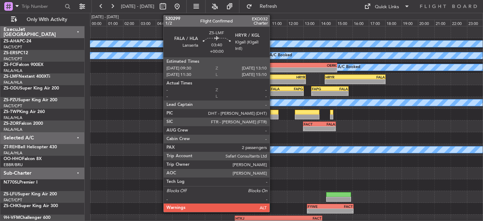
click at [273, 80] on div "-" at bounding box center [262, 81] width 30 height 4
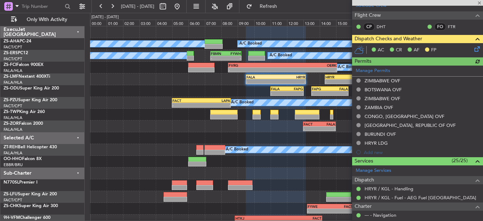
scroll to position [107, 0]
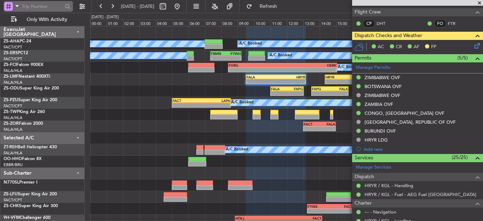
click at [47, 5] on input "text" at bounding box center [42, 6] width 41 height 11
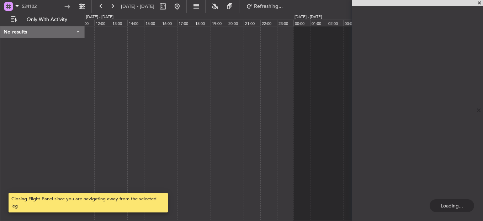
scroll to position [0, 0]
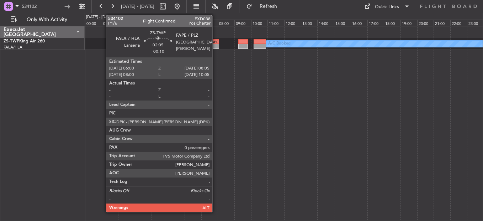
click at [212, 43] on div "FAPE" at bounding box center [210, 41] width 17 height 4
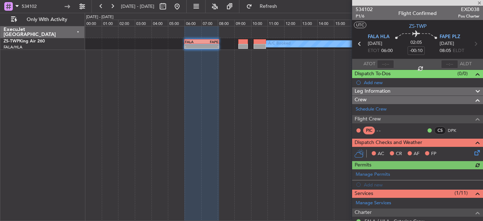
click at [473, 151] on icon at bounding box center [476, 151] width 6 height 6
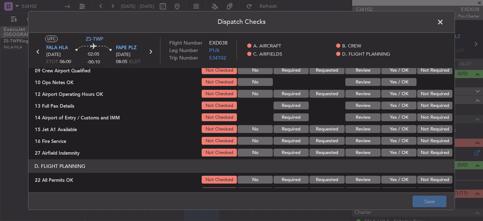
scroll to position [200, 0]
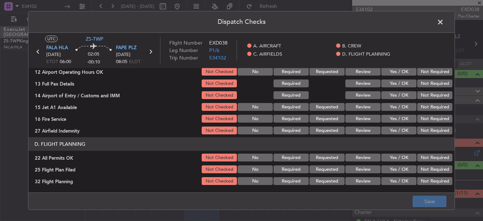
click at [401, 132] on button "Yes / OK" at bounding box center [398, 130] width 35 height 8
click at [429, 195] on button "Save" at bounding box center [430, 200] width 34 height 11
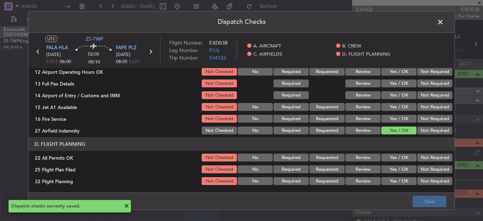
click at [444, 20] on span at bounding box center [444, 24] width 0 height 14
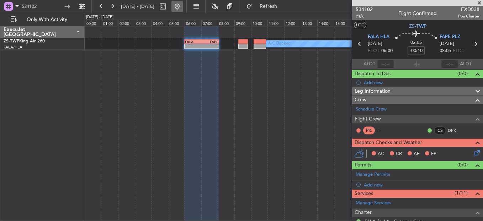
click at [183, 5] on button at bounding box center [176, 6] width 11 height 11
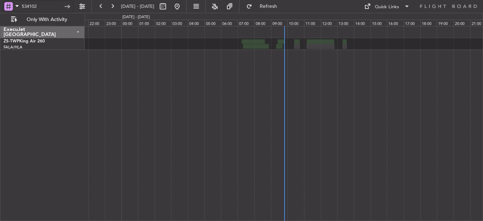
drag, startPoint x: 35, startPoint y: 2, endPoint x: -52, endPoint y: 19, distance: 88.3
click at [0, 19] on html "534102 [DATE] - [DATE] Refresh Quick Links Only With Activity ExecuJet [GEOGRAP…" at bounding box center [241, 110] width 483 height 221
type input "2"
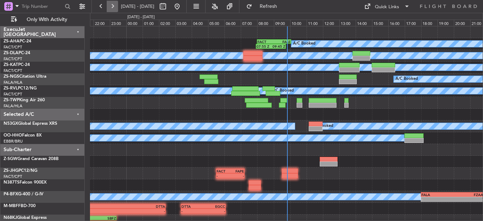
click at [111, 6] on button at bounding box center [112, 6] width 11 height 11
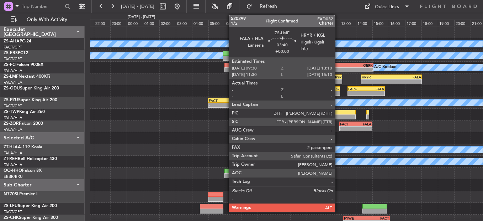
click at [338, 82] on div "-" at bounding box center [327, 81] width 30 height 4
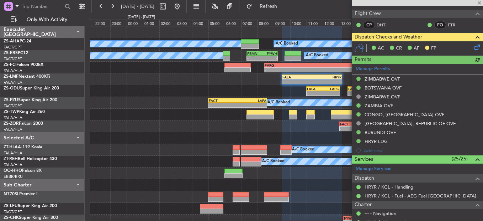
scroll to position [142, 0]
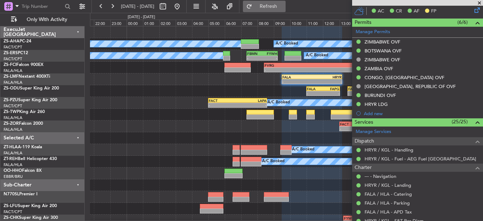
click at [277, 6] on button "Refresh" at bounding box center [264, 6] width 43 height 11
click at [480, 1] on span at bounding box center [479, 3] width 7 height 6
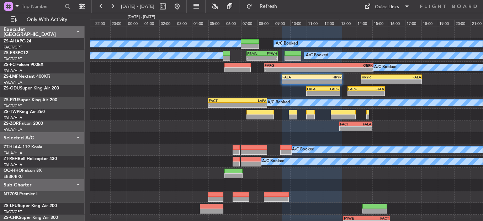
type input "0"
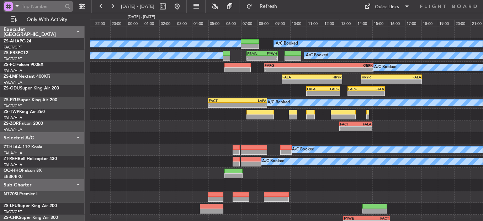
click at [39, 8] on input "text" at bounding box center [42, 6] width 41 height 11
type input "534627"
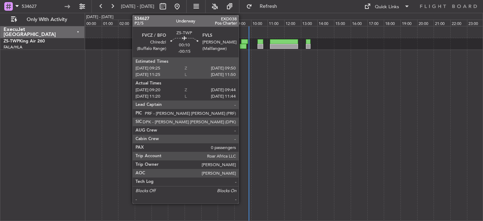
click at [242, 44] on div at bounding box center [243, 46] width 7 height 5
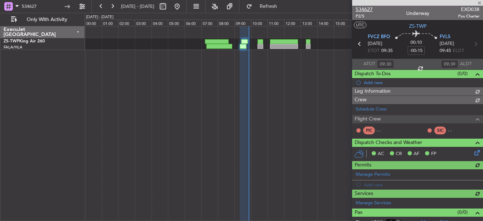
click at [359, 10] on span "534627" at bounding box center [364, 9] width 17 height 7
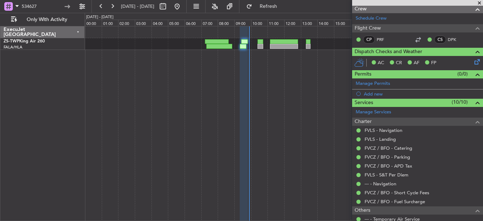
scroll to position [113, 0]
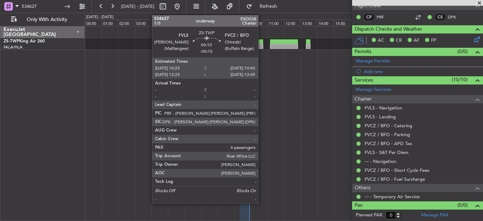
click at [261, 46] on div at bounding box center [261, 46] width 6 height 5
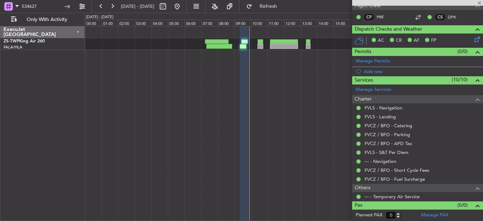
type input "4"
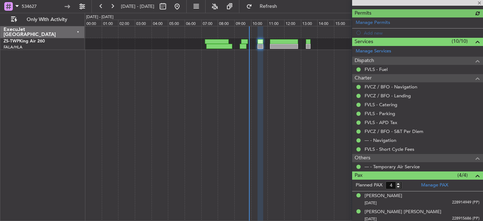
scroll to position [186, 0]
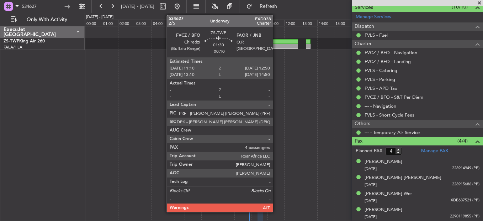
click at [276, 44] on div at bounding box center [284, 46] width 28 height 5
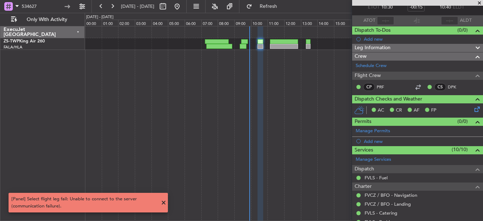
scroll to position [0, 0]
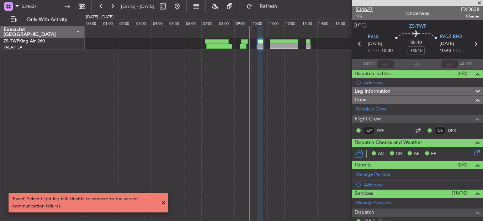
click at [368, 10] on span "534627" at bounding box center [364, 9] width 17 height 7
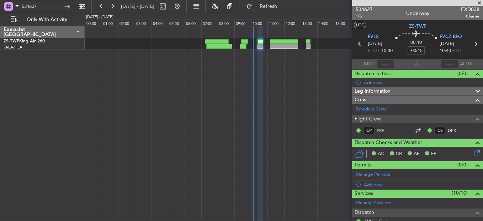
drag, startPoint x: 15, startPoint y: 6, endPoint x: -11, endPoint y: 6, distance: 26.3
click at [0, 6] on html "534627 [DATE] - [DATE] Refresh Quick Links Only With Activity ExecuJet [GEOGRAP…" at bounding box center [241, 110] width 483 height 221
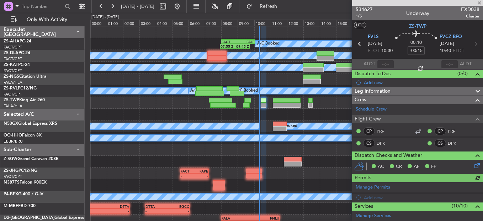
type input "10:10"
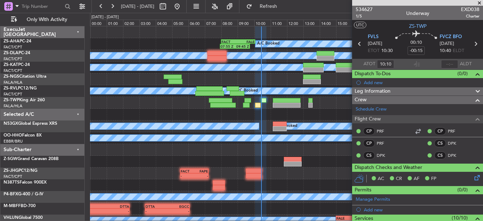
type input "10:20"
